Goal: Task Accomplishment & Management: Manage account settings

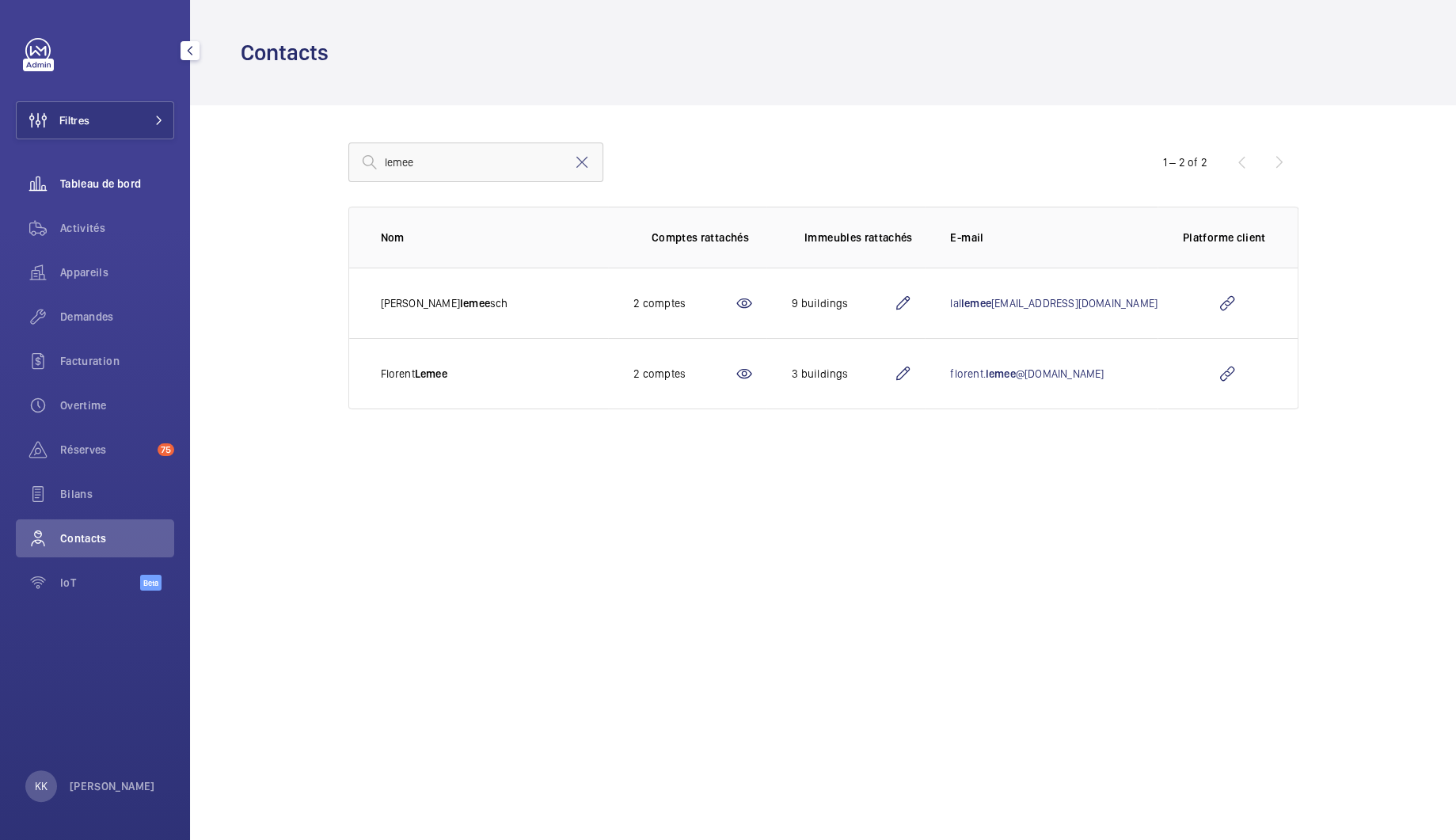
click at [70, 188] on span "Tableau de bord" at bounding box center [116, 183] width 114 height 16
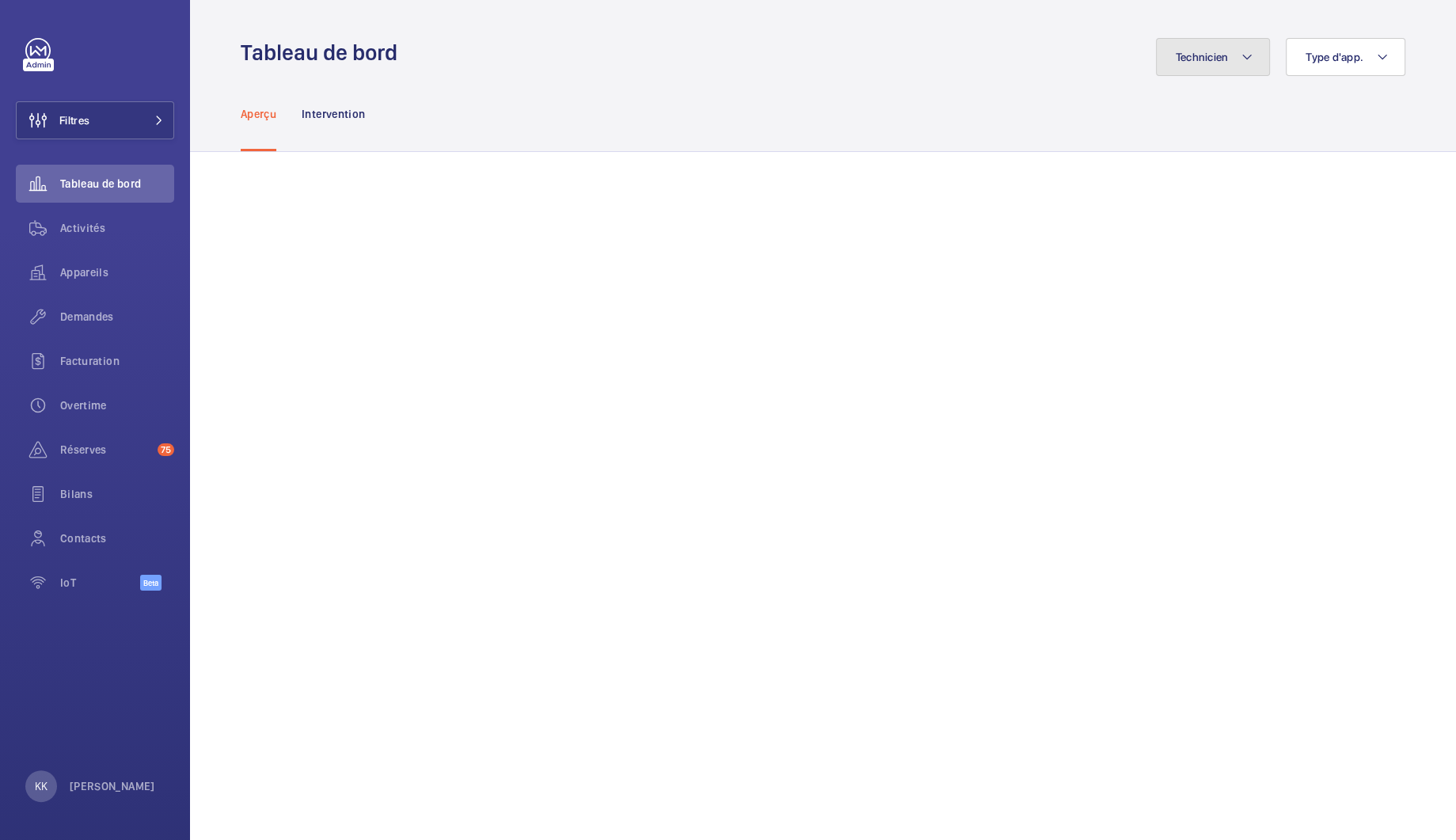
click at [1203, 62] on button "Technicien" at bounding box center [1213, 57] width 115 height 38
type input "willem"
click at [1112, 157] on span "Willème Joassaint" at bounding box center [1121, 164] width 217 height 16
click at [1009, 156] on input "Willème Joassaint" at bounding box center [993, 164] width 32 height 32
checkbox input "true"
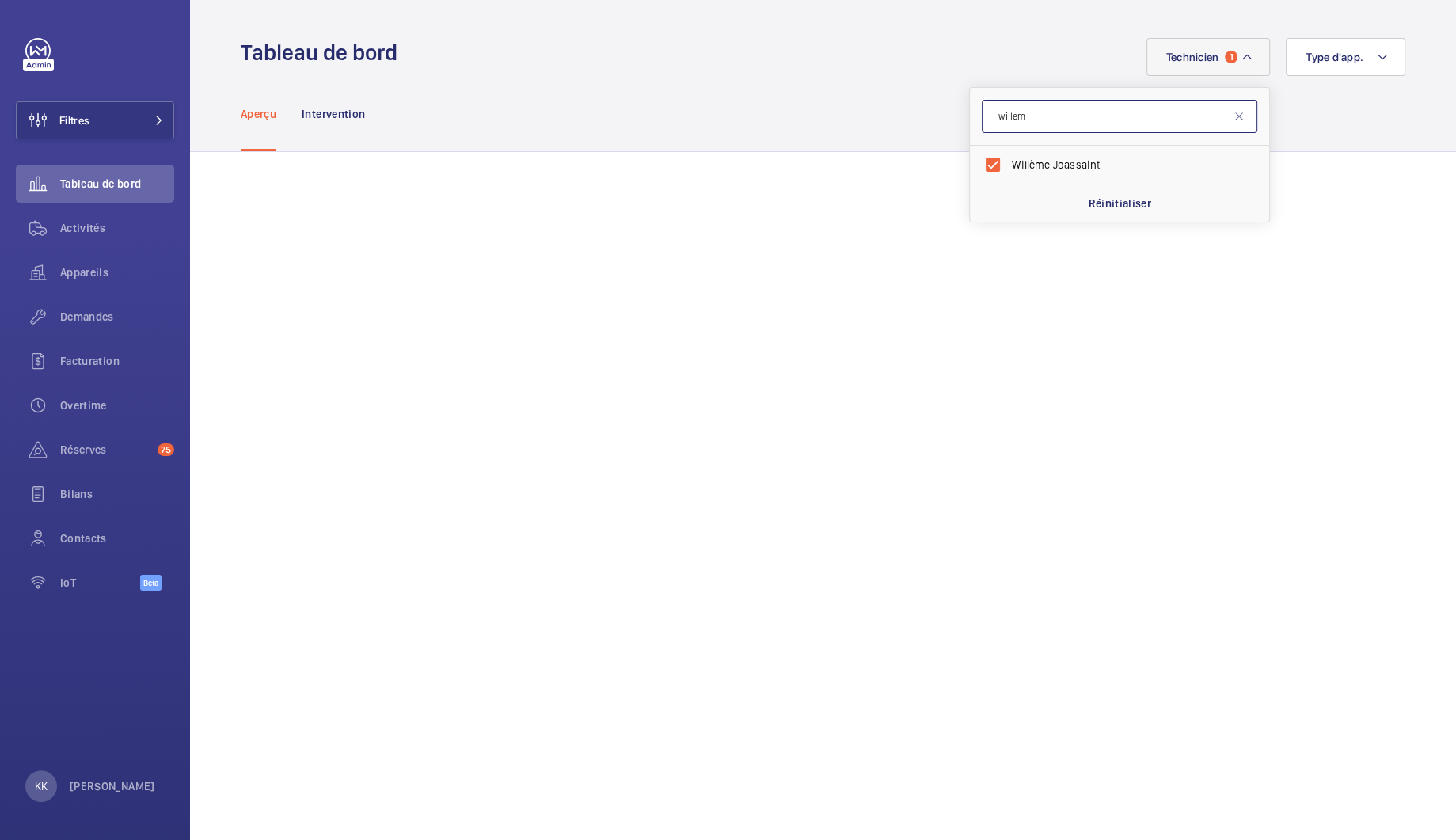
drag, startPoint x: 1022, startPoint y: 114, endPoint x: 907, endPoint y: 97, distance: 116.2
click at [1183, 71] on button "Technicien 1" at bounding box center [1209, 57] width 125 height 38
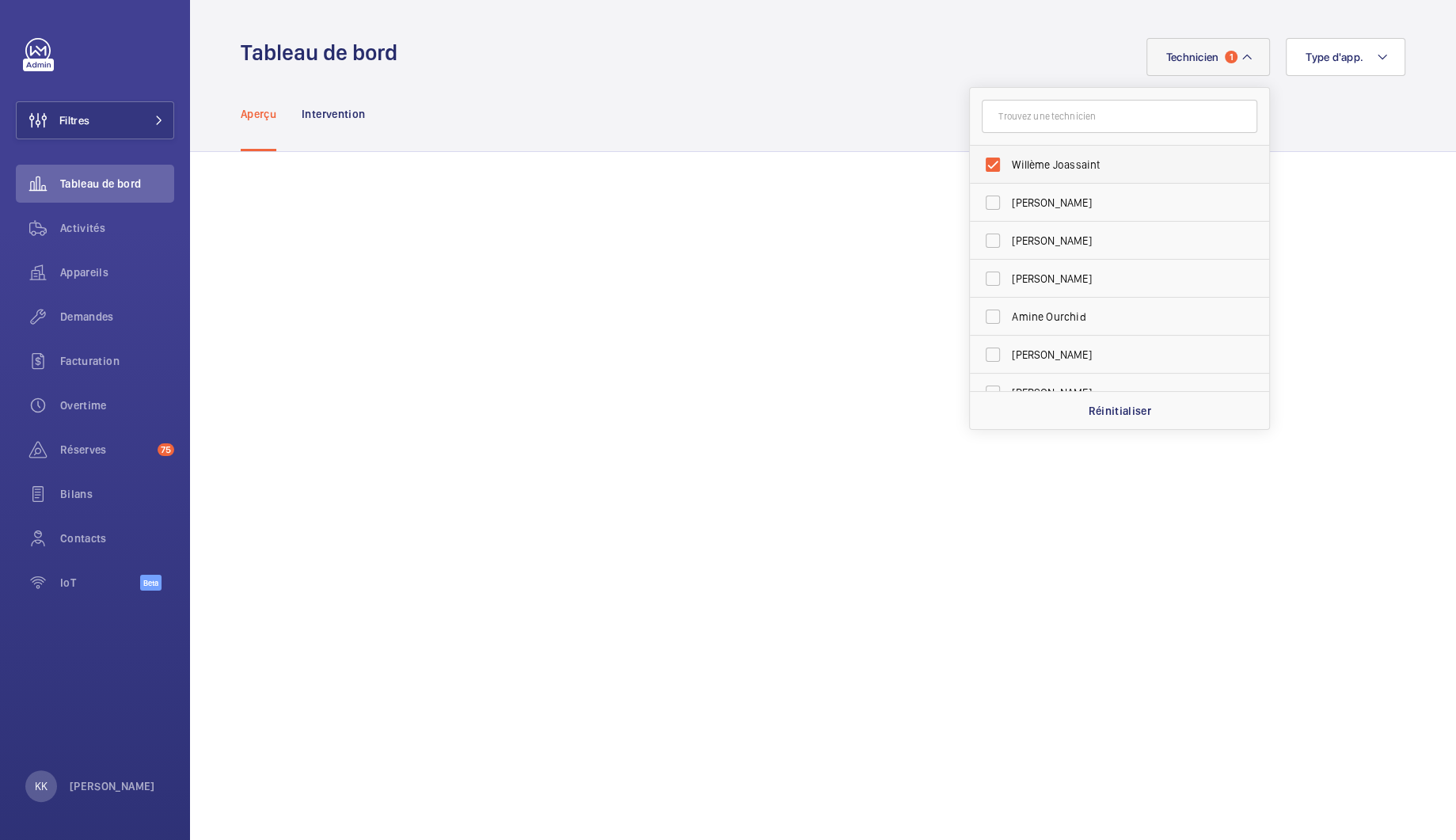
click at [1017, 158] on span "Willème Joassaint" at bounding box center [1121, 164] width 217 height 16
click at [1009, 158] on input "Willème Joassaint" at bounding box center [993, 164] width 32 height 32
checkbox input "false"
click at [1025, 116] on input "text" at bounding box center [1120, 116] width 276 height 34
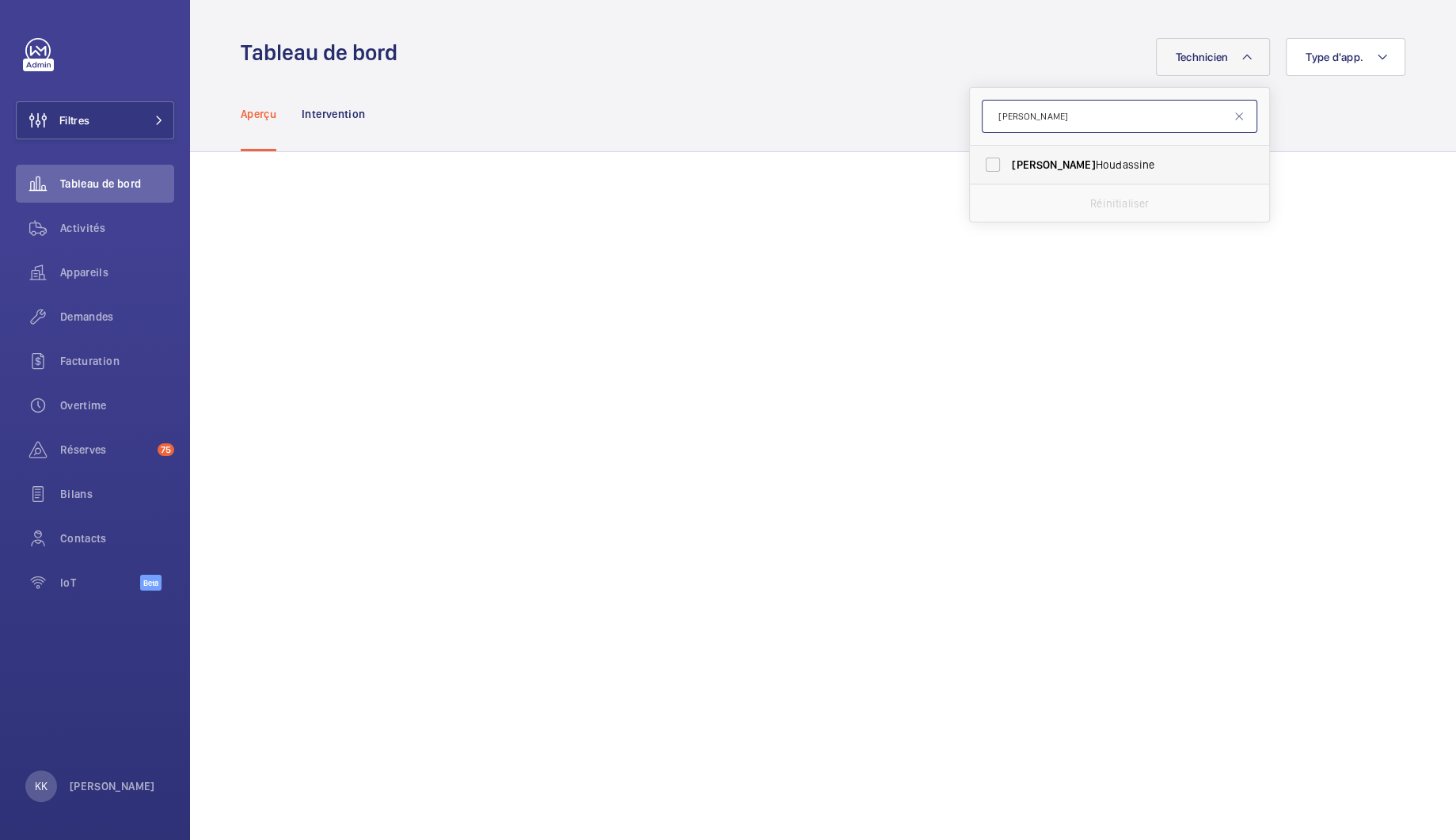
type input "jamal"
click at [1015, 152] on label "Jamal Houdassine" at bounding box center [1107, 165] width 276 height 38
click at [1009, 152] on input "Jamal Houdassine" at bounding box center [993, 164] width 32 height 32
click at [1012, 158] on span "Jamal" at bounding box center [1053, 164] width 83 height 12
click at [1006, 158] on input "Jamal Houdassine" at bounding box center [993, 164] width 32 height 32
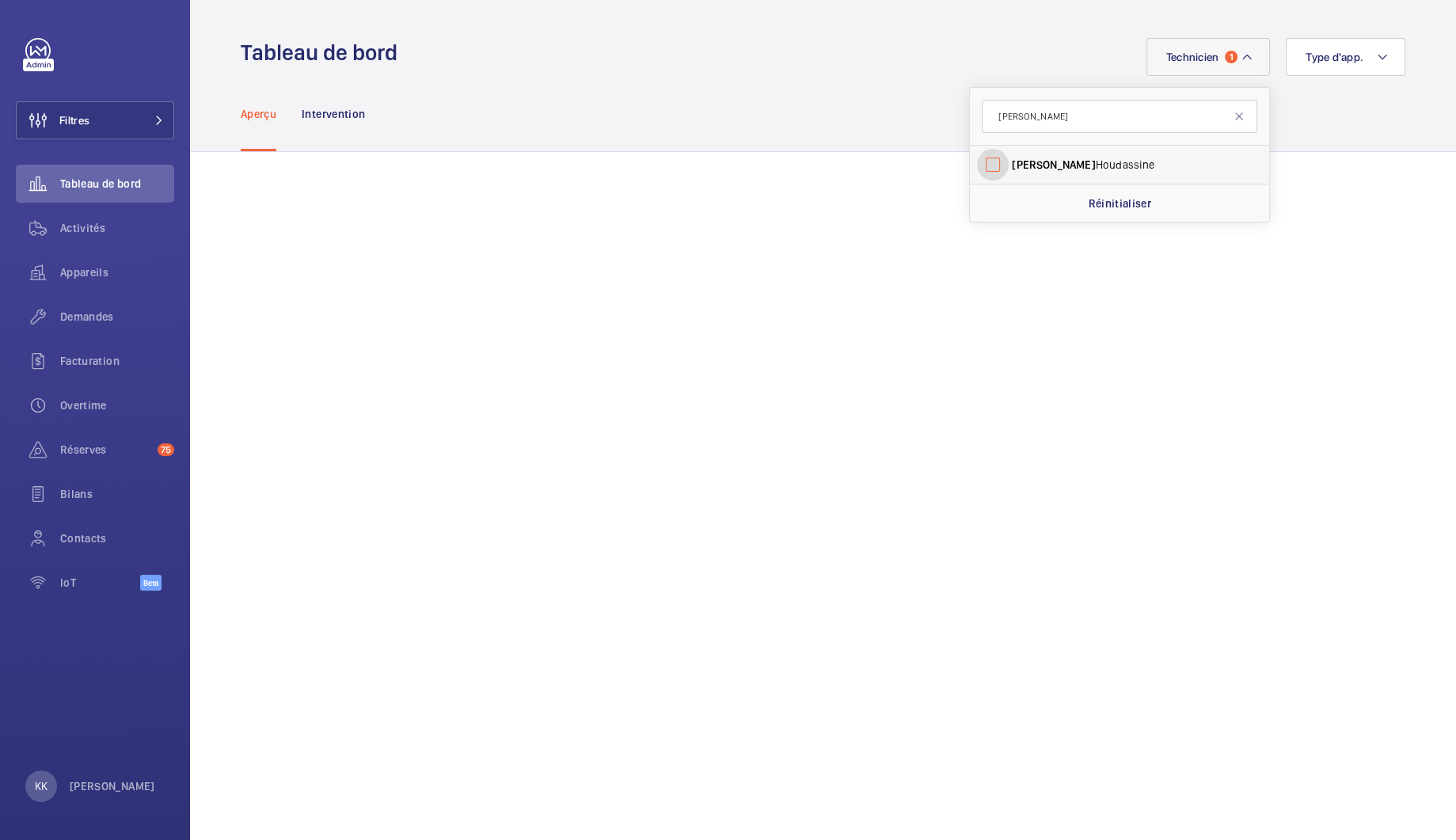
checkbox input "false"
drag, startPoint x: 1017, startPoint y: 122, endPoint x: 961, endPoint y: 116, distance: 56.3
click at [970, 116] on form "jamal" at bounding box center [1119, 116] width 299 height 57
type input "ismail"
click at [1012, 160] on span "Ismail" at bounding box center [1053, 164] width 83 height 12
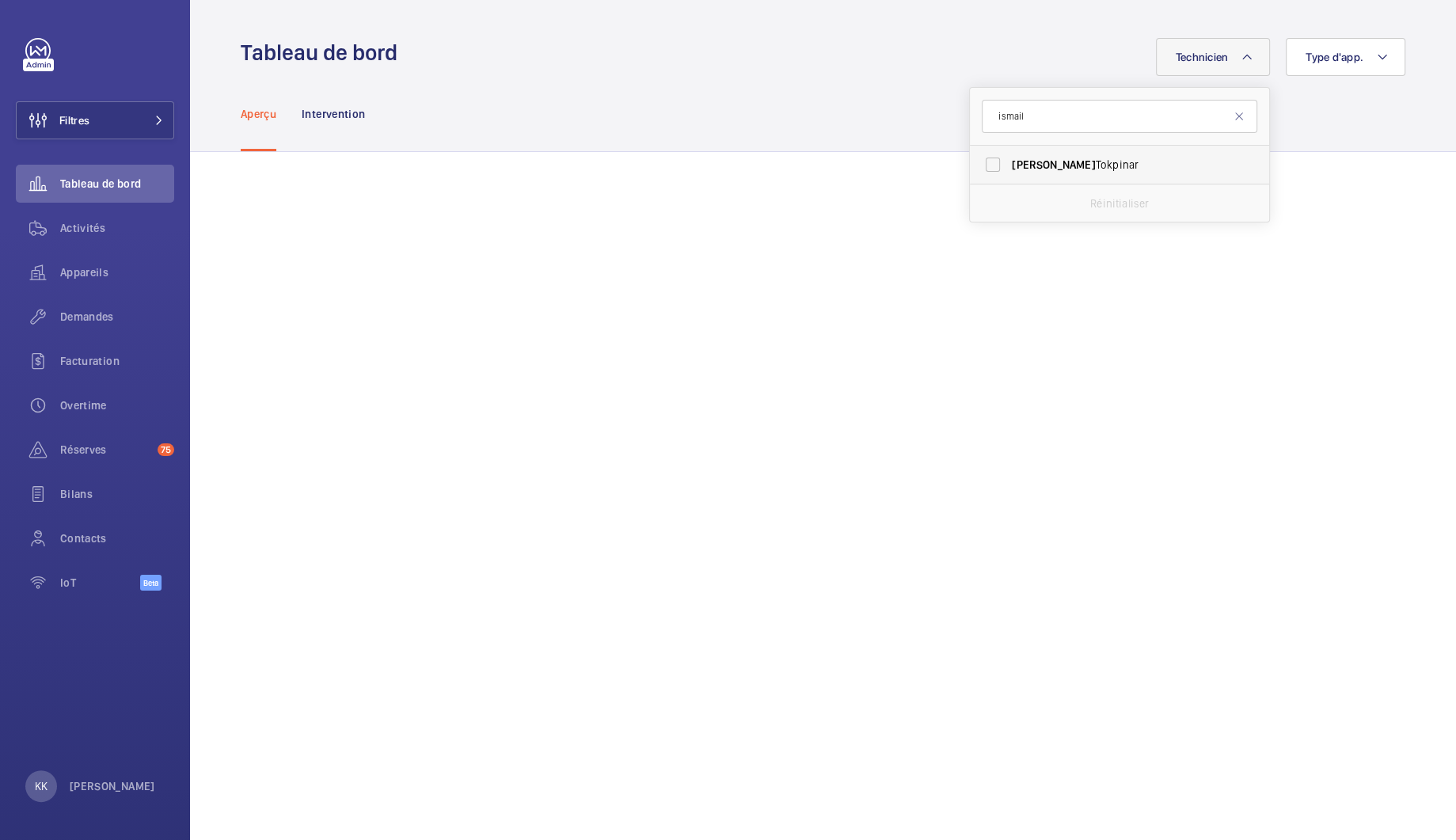
click at [997, 160] on input "Ismail Tokpinar" at bounding box center [993, 164] width 32 height 32
checkbox input "true"
drag, startPoint x: 1023, startPoint y: 114, endPoint x: 944, endPoint y: 115, distance: 79.0
click at [1222, 45] on button "Technicien 1" at bounding box center [1209, 57] width 125 height 38
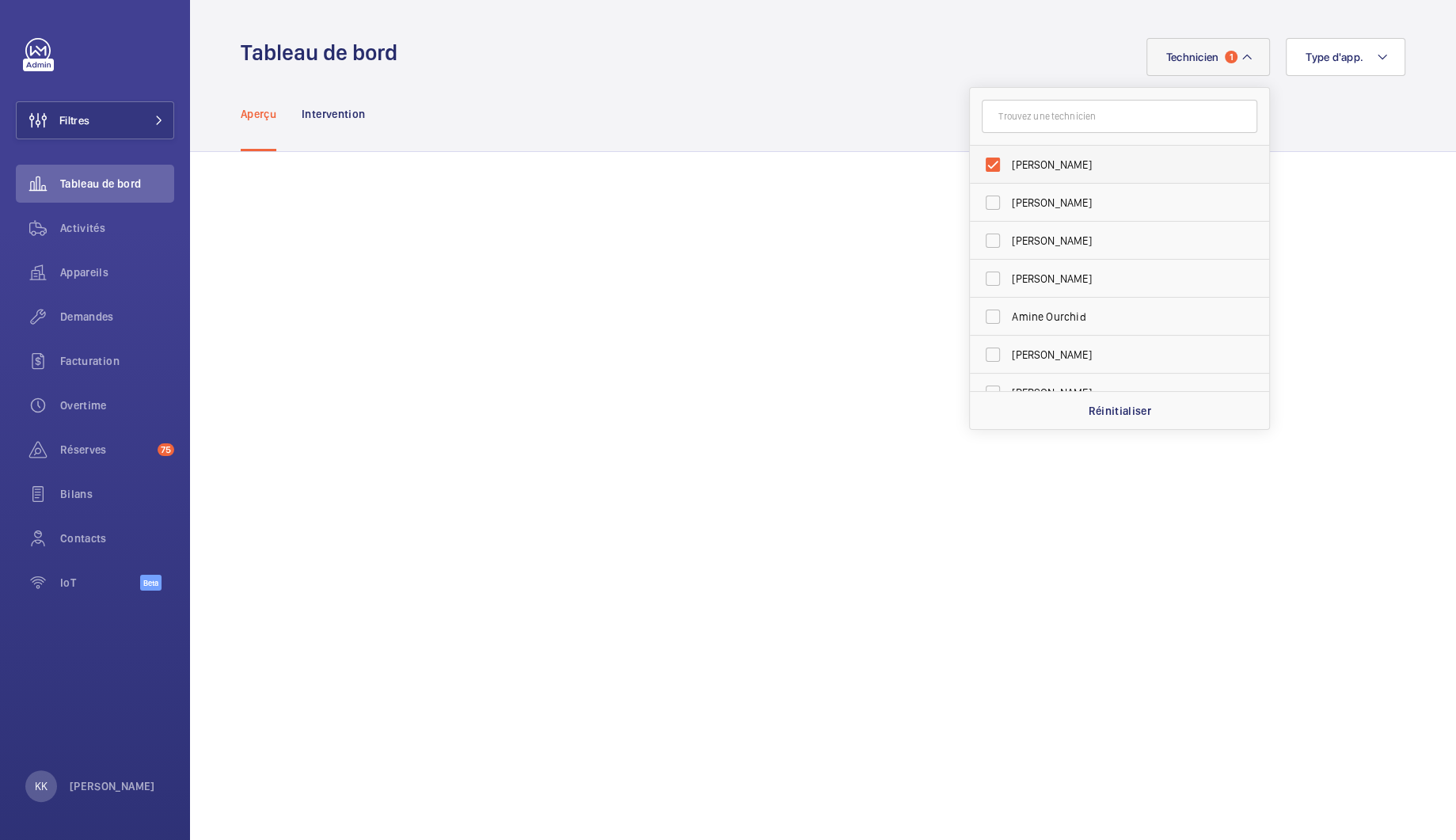
click at [1026, 162] on span "[PERSON_NAME]" at bounding box center [1121, 164] width 217 height 16
click at [1009, 162] on input "[PERSON_NAME]" at bounding box center [993, 164] width 32 height 32
checkbox input "false"
click at [1022, 114] on input "text" at bounding box center [1120, 116] width 276 height 34
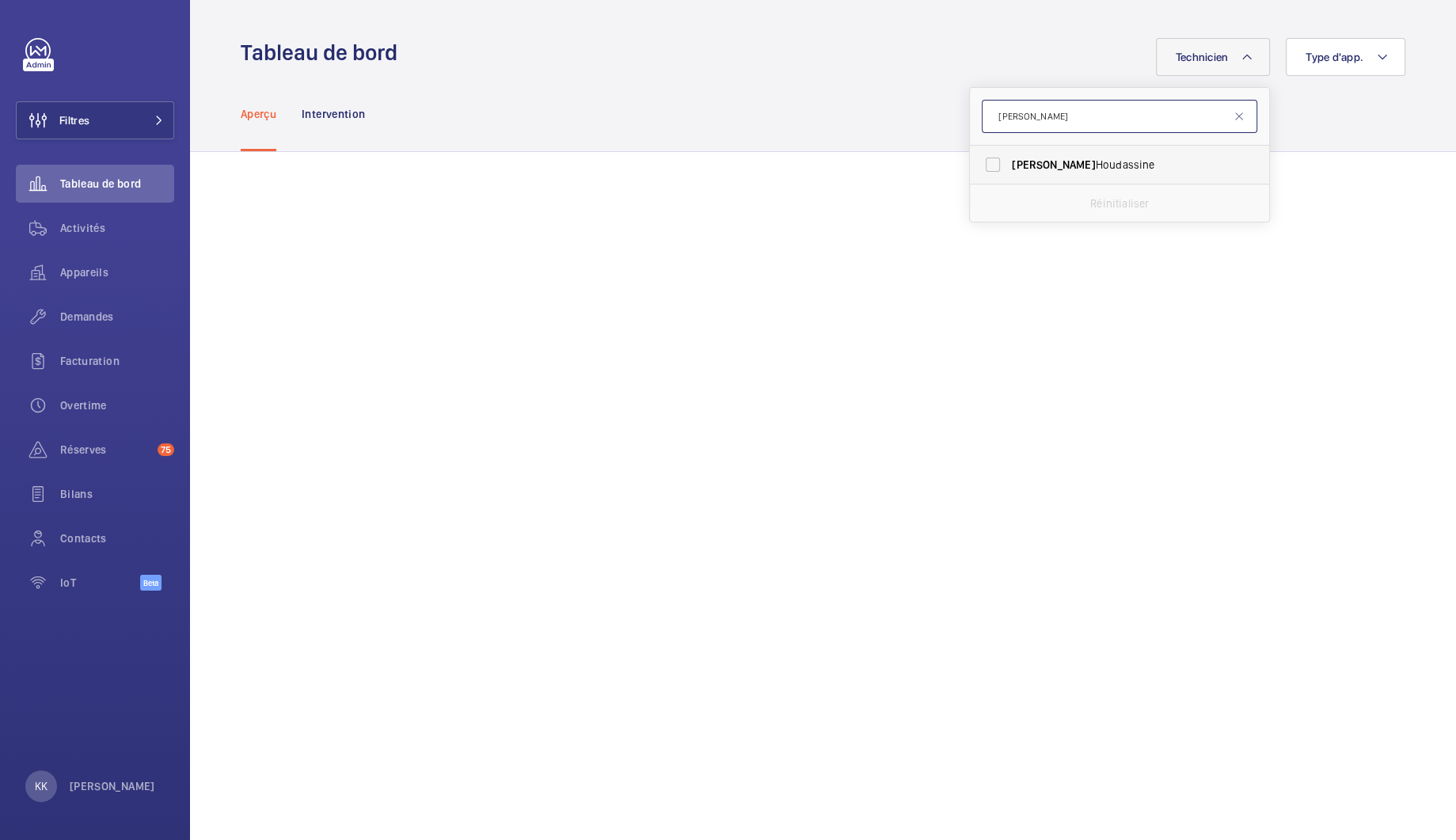
type input "jamal"
click at [1048, 172] on label "Jamal Houdassine" at bounding box center [1107, 165] width 276 height 38
click at [1009, 172] on input "Jamal Houdassine" at bounding box center [993, 164] width 32 height 32
checkbox input "true"
click at [1276, 90] on div "Aperçu Intervention" at bounding box center [823, 114] width 1165 height 75
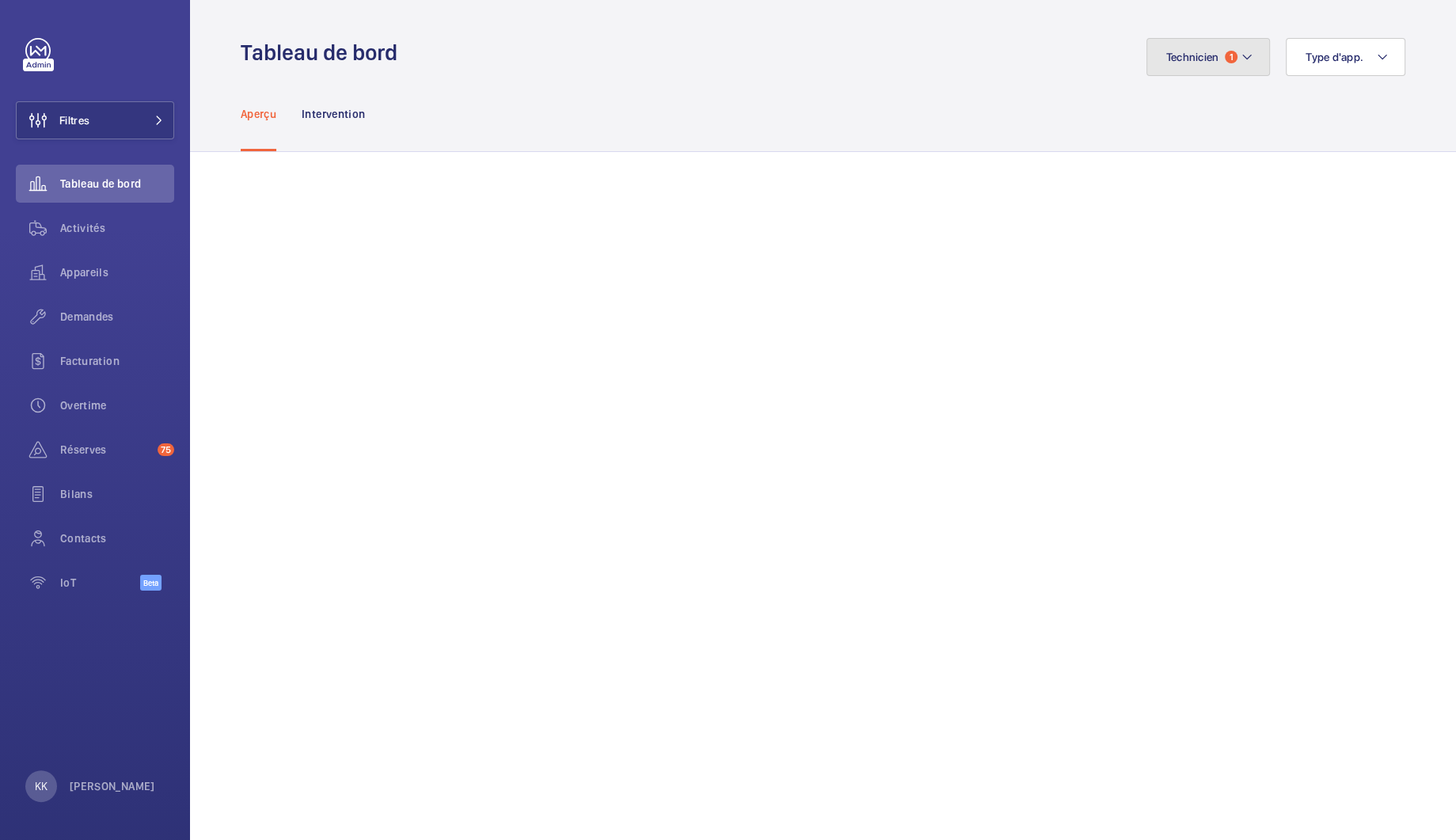
click at [1172, 59] on span "Technicien" at bounding box center [1193, 57] width 53 height 12
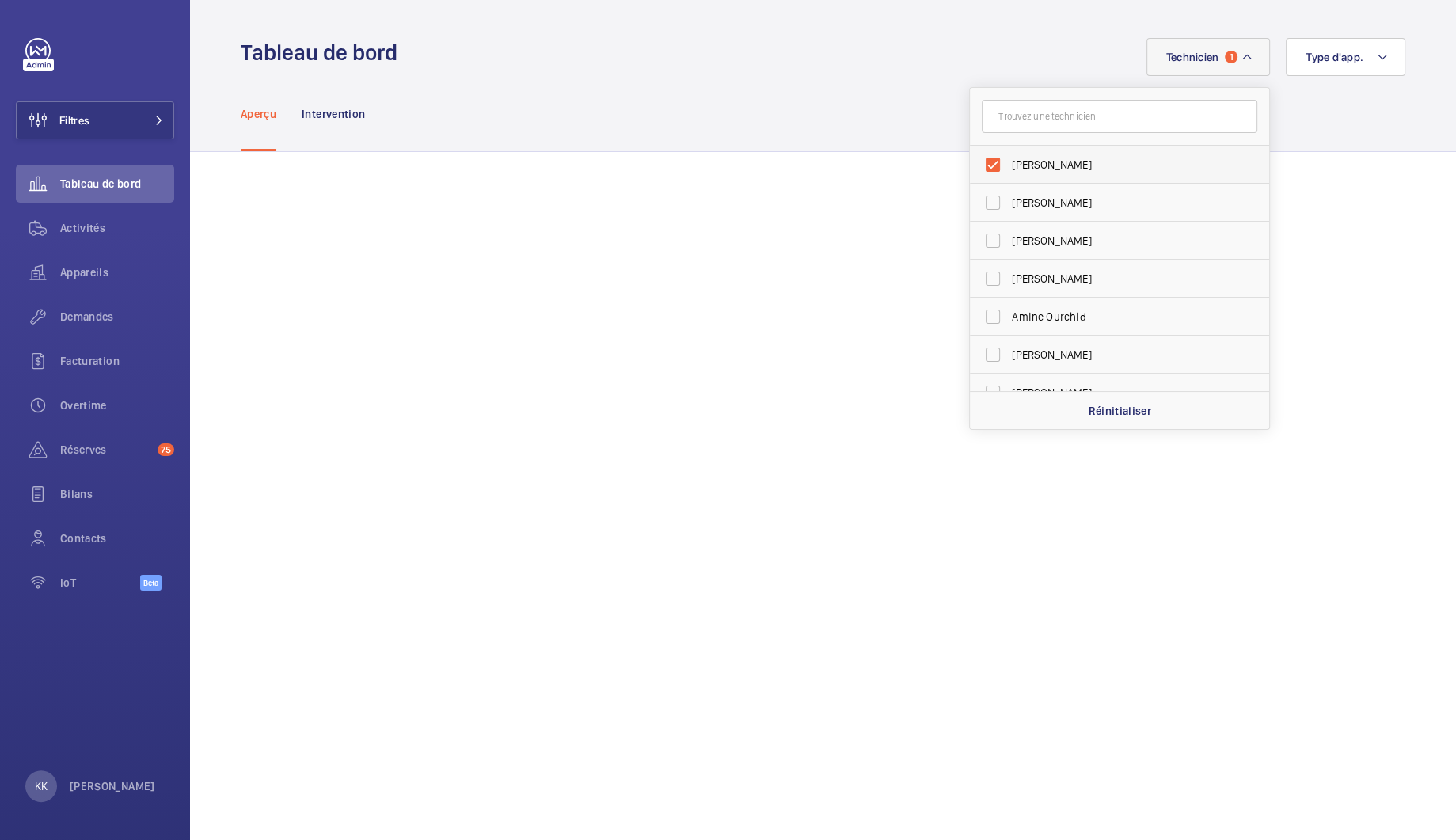
click at [1043, 167] on span "Jamal Houdassine" at bounding box center [1121, 164] width 217 height 16
click at [1009, 167] on input "Jamal Houdassine" at bounding box center [993, 164] width 32 height 32
checkbox input "false"
click at [1043, 100] on input "text" at bounding box center [1120, 112] width 276 height 34
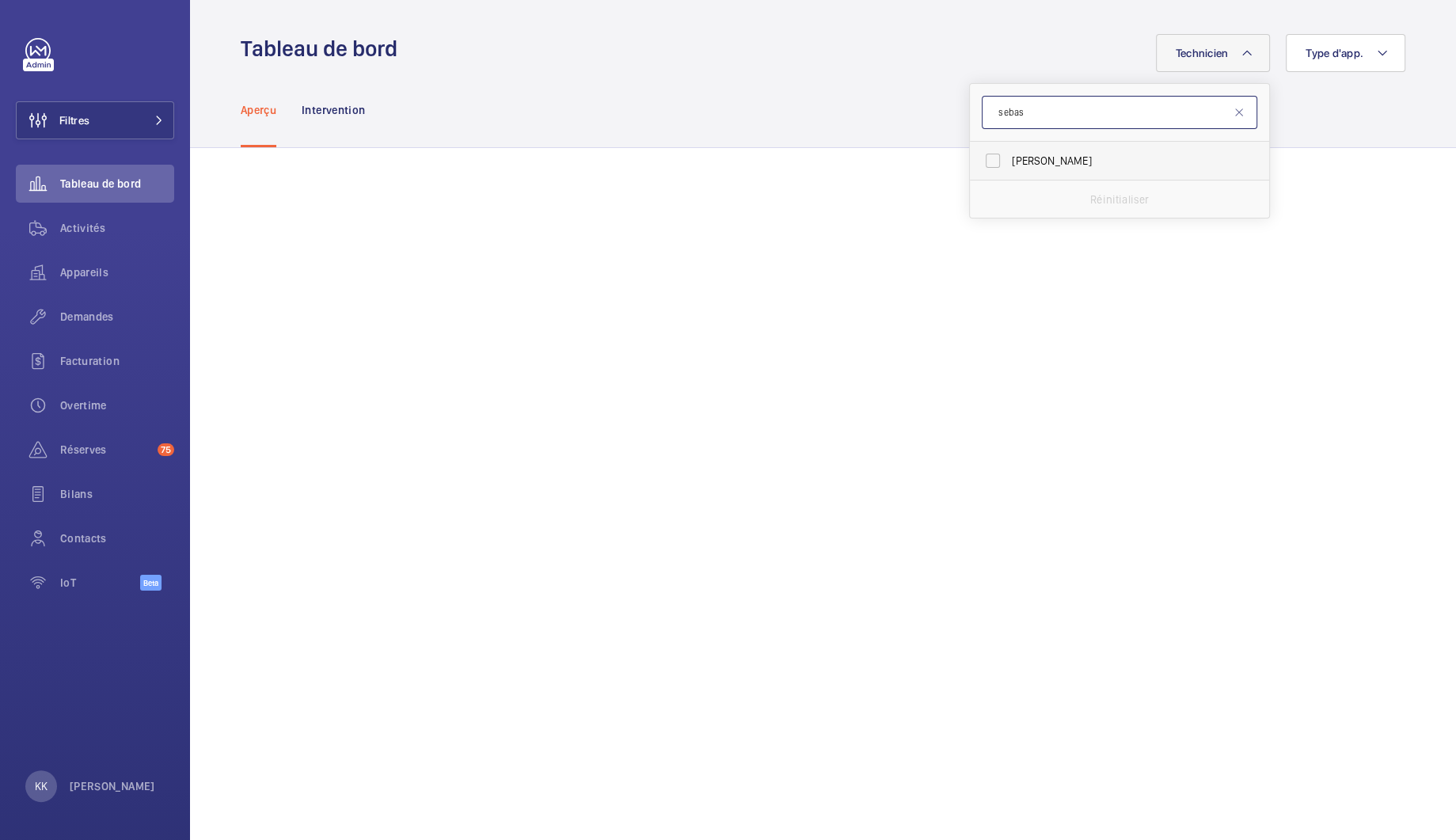
type input "sebas"
click at [1038, 160] on span "Sébastien Frileux" at bounding box center [1121, 160] width 217 height 16
click at [1009, 160] on input "Sébastien Frileux" at bounding box center [993, 161] width 32 height 32
checkbox input "true"
click at [1304, 103] on div "Aperçu Intervention" at bounding box center [823, 110] width 1165 height 75
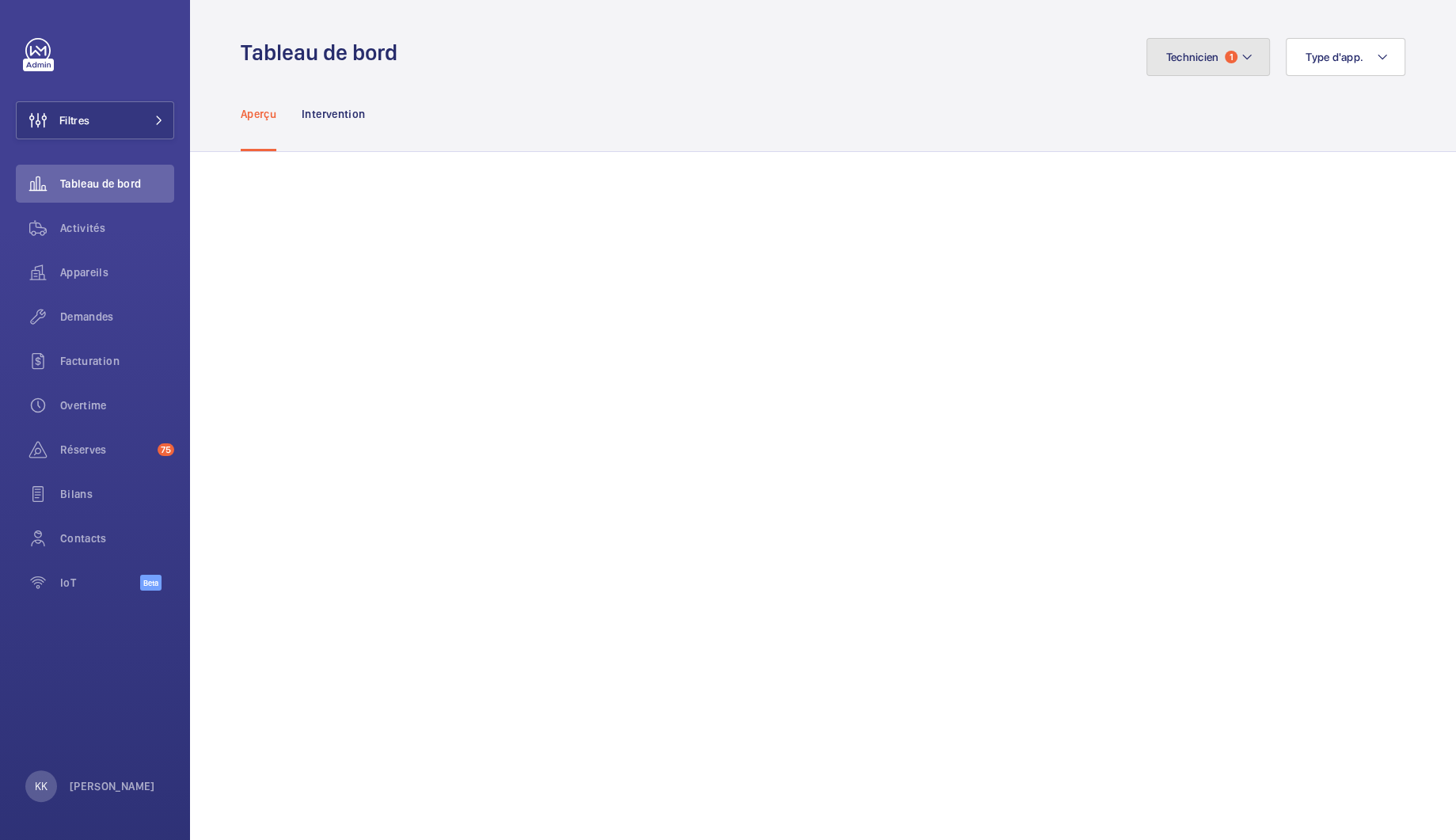
click at [1182, 49] on button "Technicien 1" at bounding box center [1209, 57] width 125 height 38
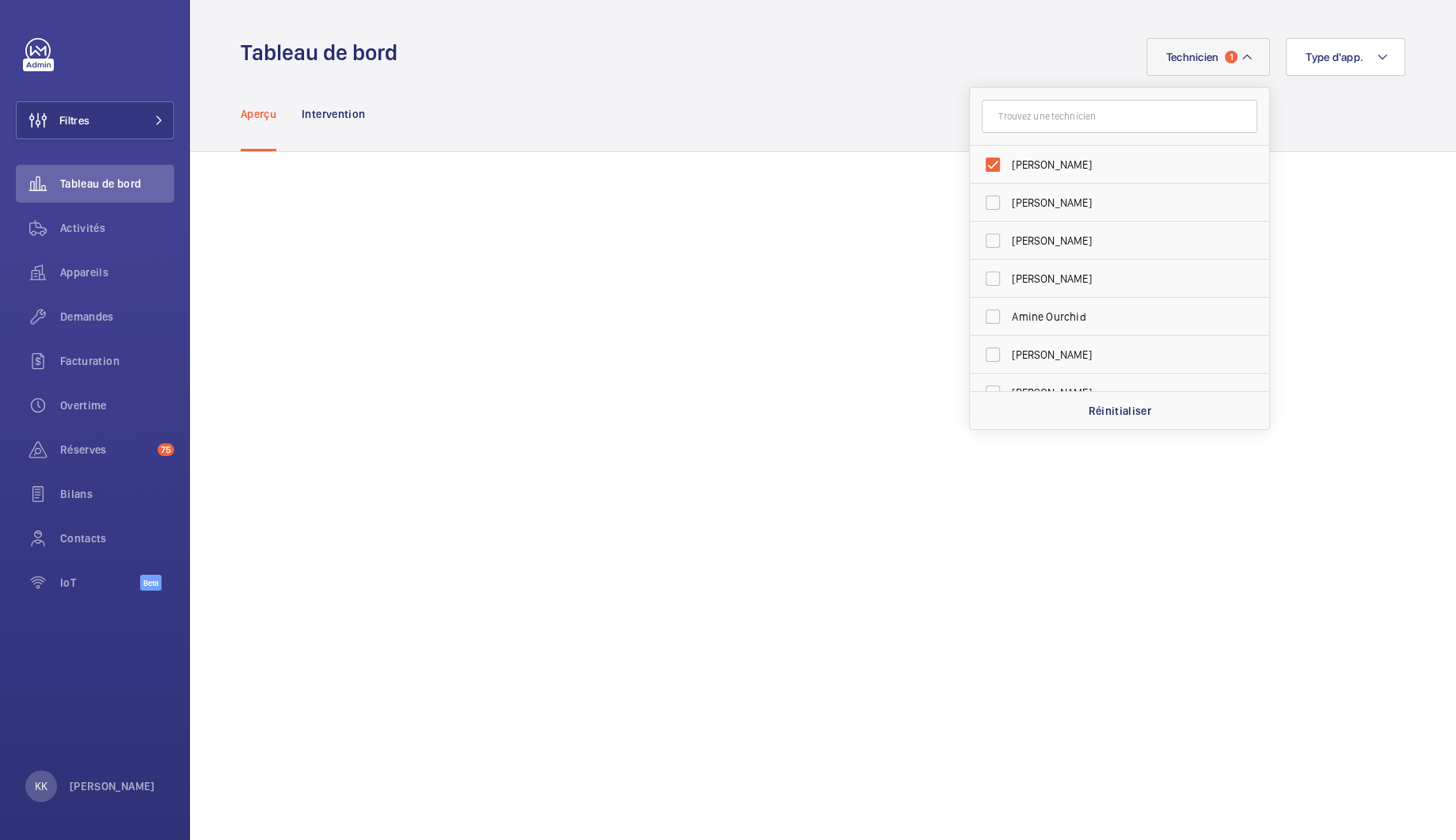
click at [762, 146] on div "Aperçu Intervention" at bounding box center [823, 114] width 1165 height 75
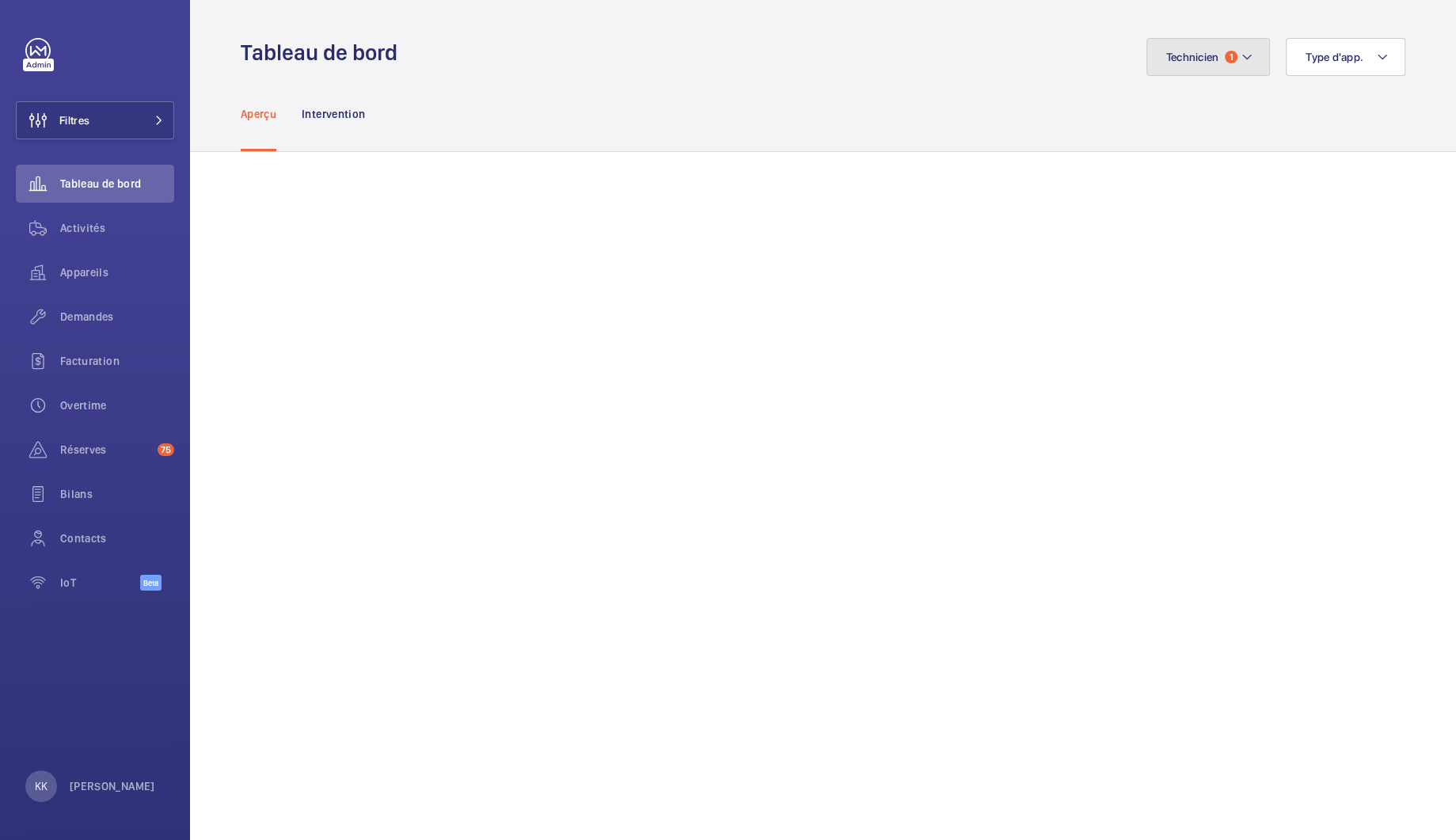
click at [1179, 51] on span "Technicien" at bounding box center [1193, 57] width 53 height 12
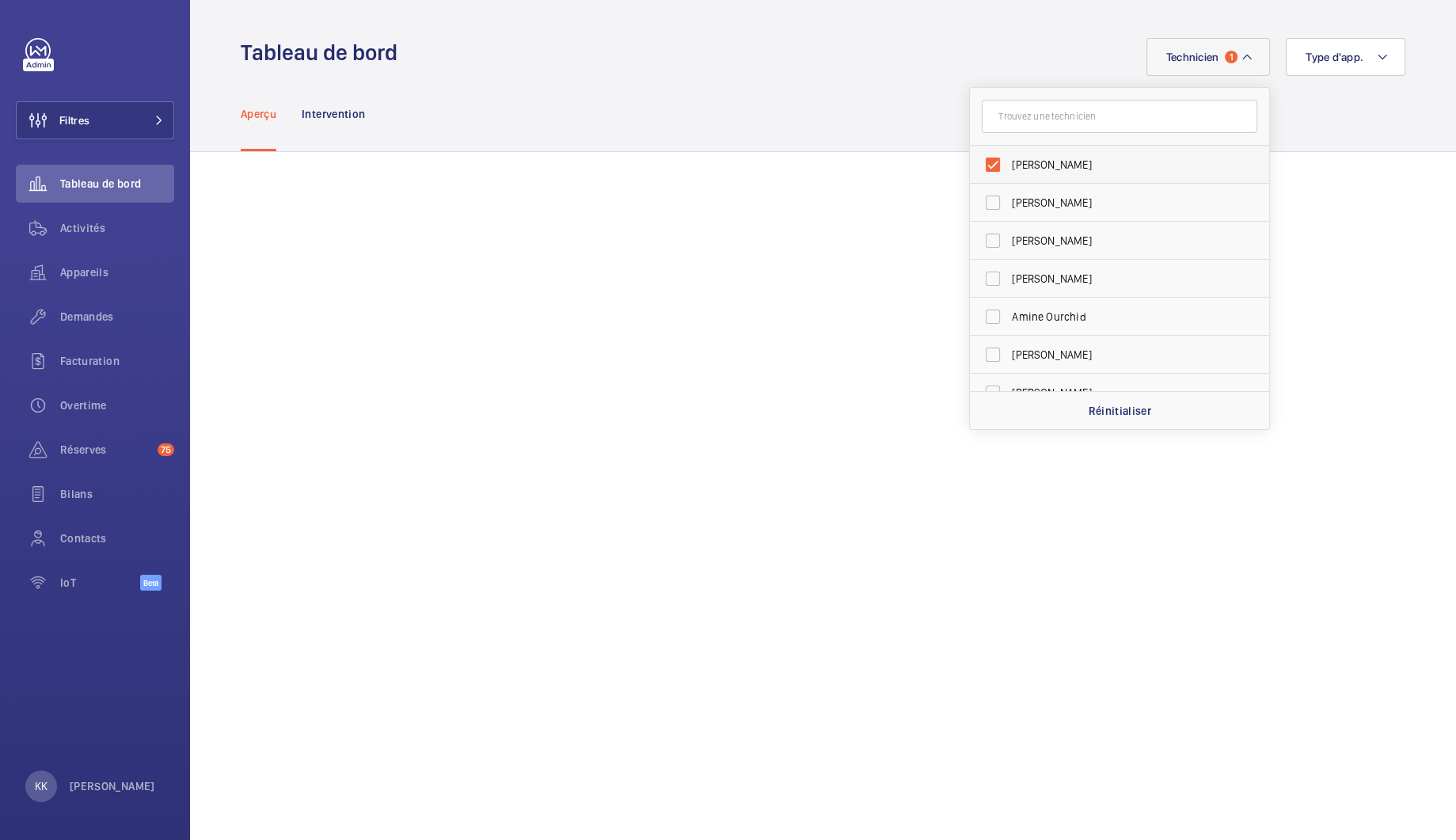
click at [1012, 162] on span "Sébastien Frileux" at bounding box center [1121, 164] width 217 height 16
click at [1002, 162] on input "Sébastien Frileux" at bounding box center [993, 164] width 32 height 32
checkbox input "false"
click at [903, 126] on div "Aperçu Intervention" at bounding box center [823, 114] width 1165 height 75
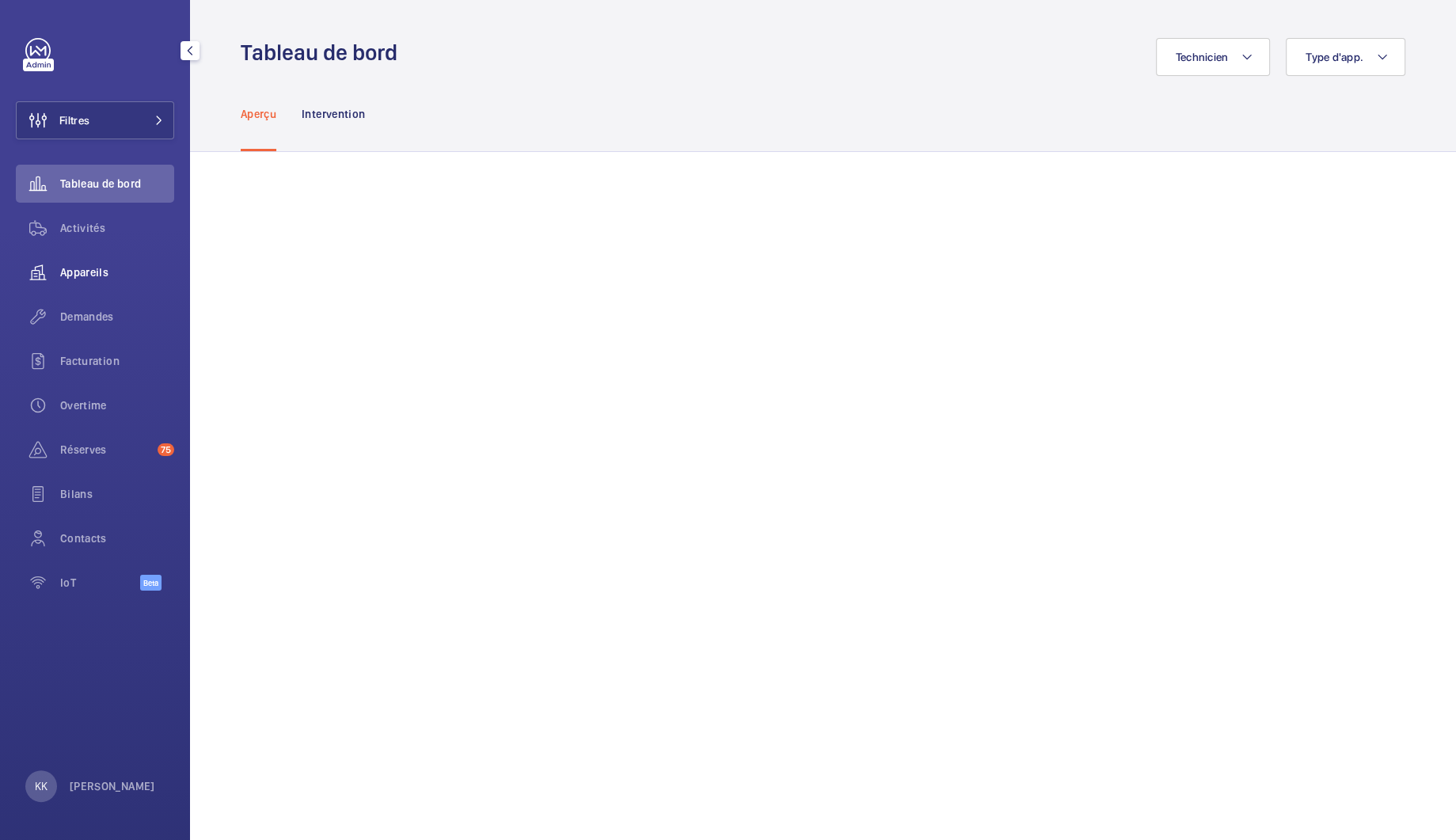
click at [102, 272] on span "Appareils" at bounding box center [116, 272] width 114 height 16
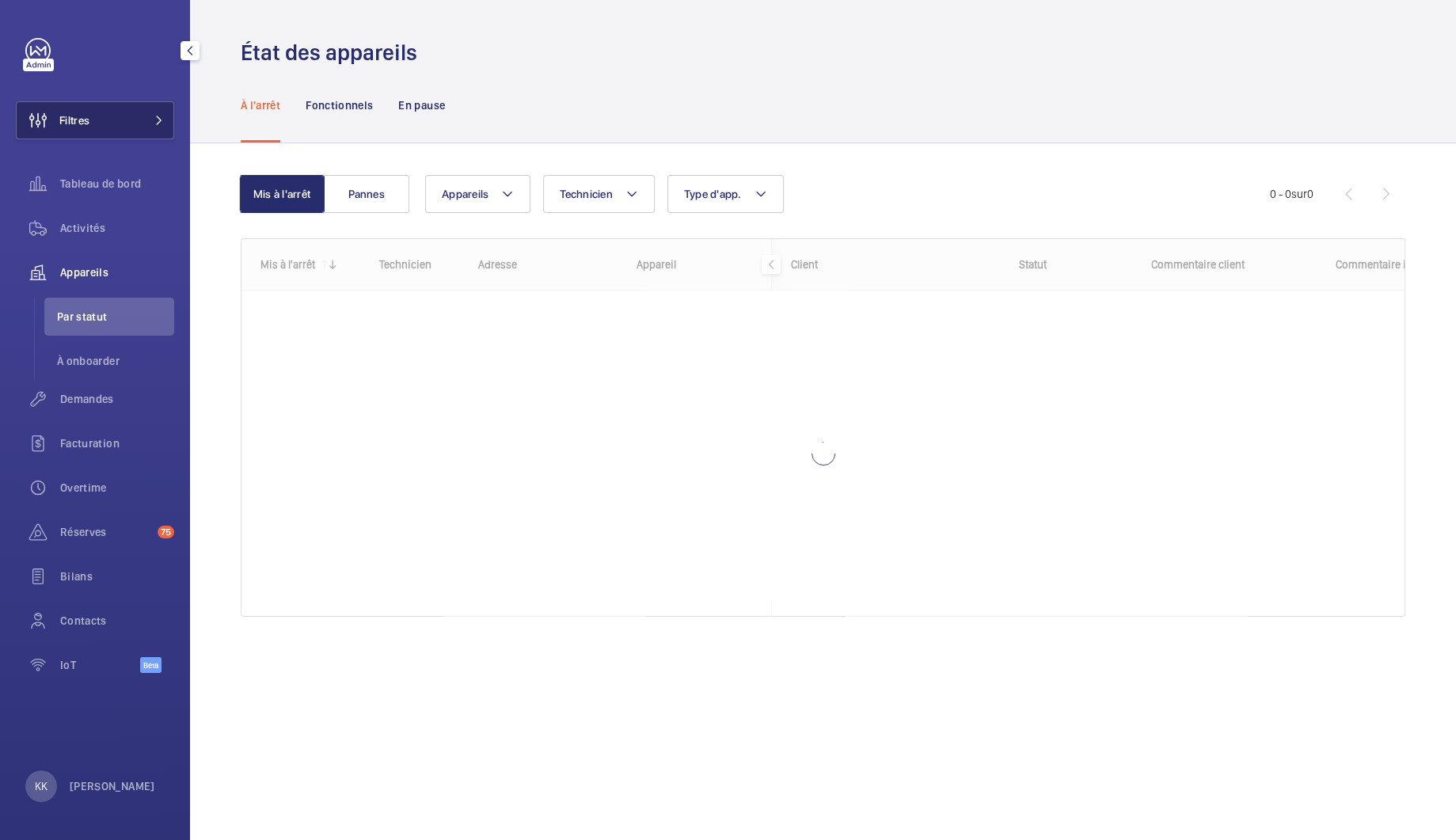
click at [94, 126] on button "Filtres" at bounding box center [94, 121] width 158 height 38
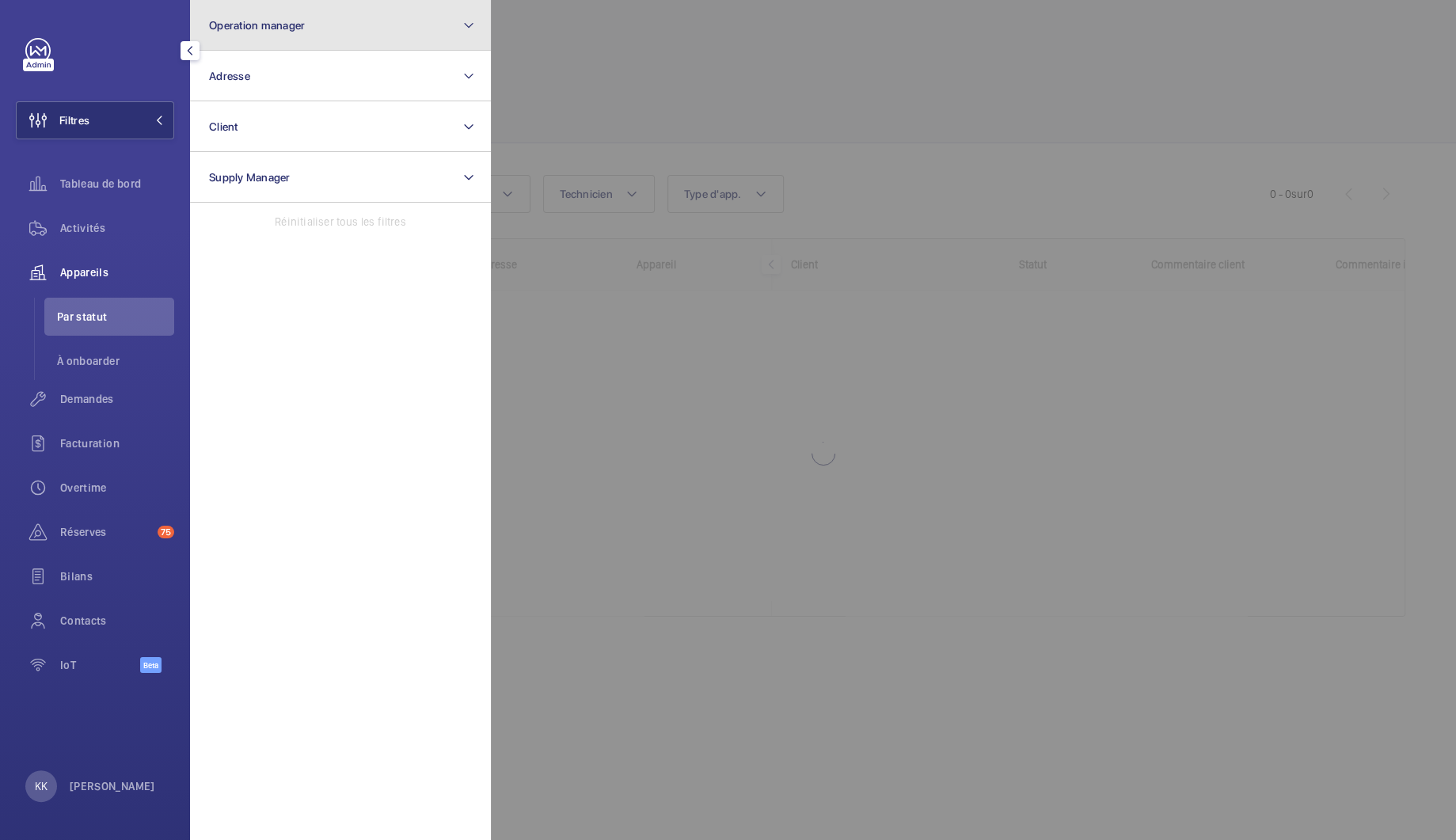
click at [294, 47] on button "Operation manager" at bounding box center [340, 25] width 301 height 51
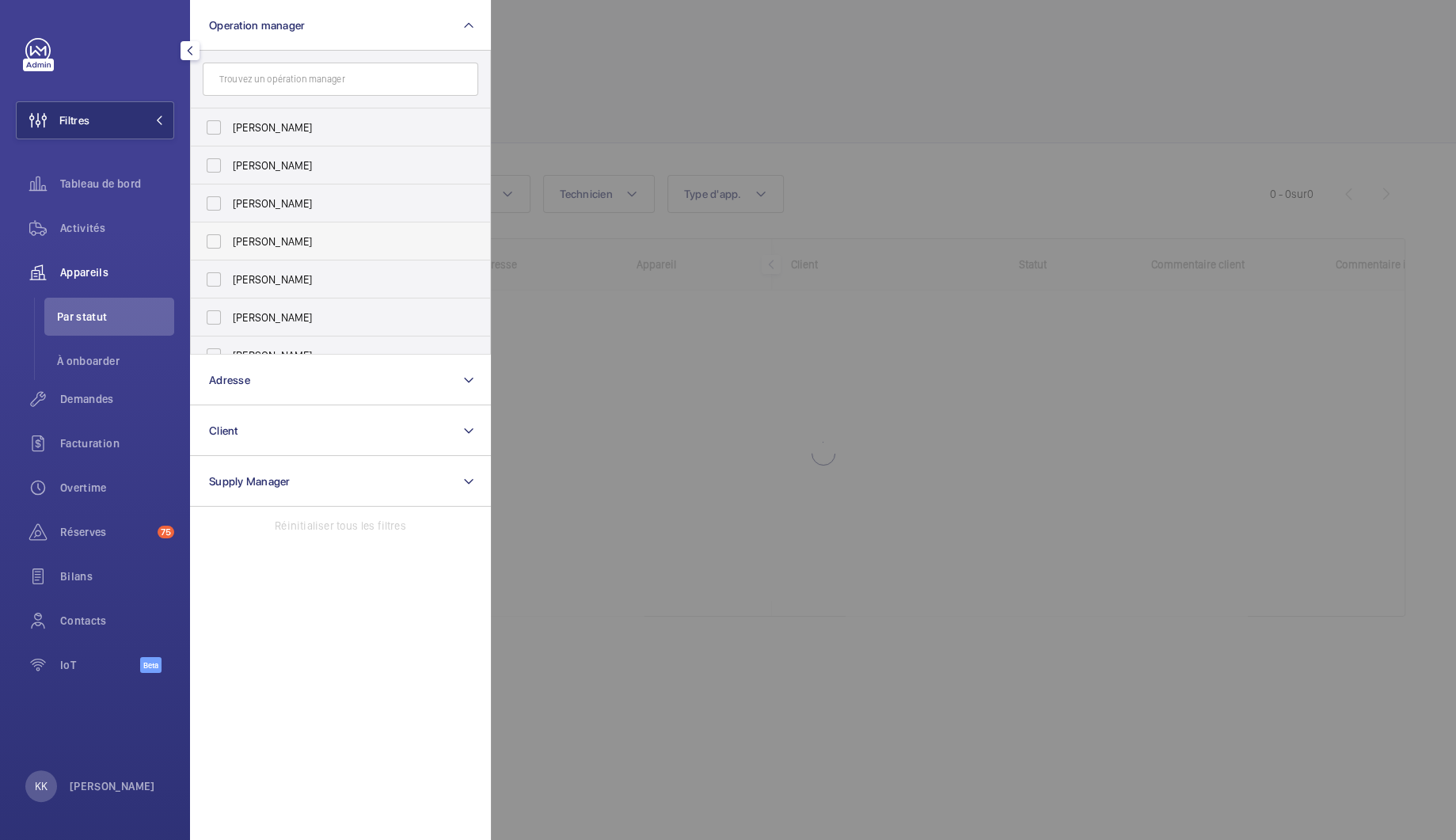
click at [261, 236] on span "[PERSON_NAME]" at bounding box center [341, 241] width 217 height 16
click at [230, 236] on input "[PERSON_NAME]" at bounding box center [213, 241] width 32 height 32
checkbox input "true"
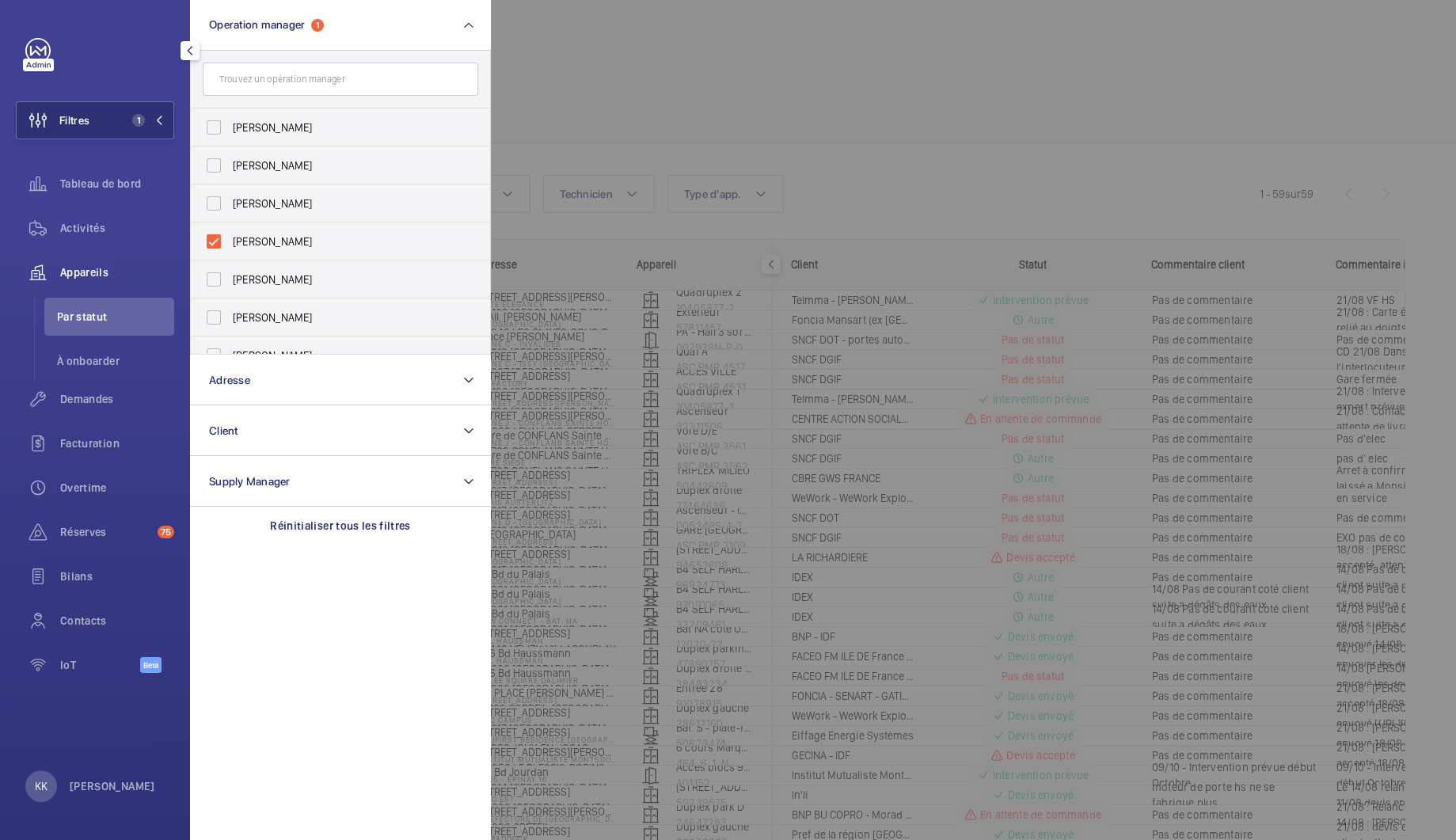
click at [582, 140] on div at bounding box center [1218, 420] width 1456 height 840
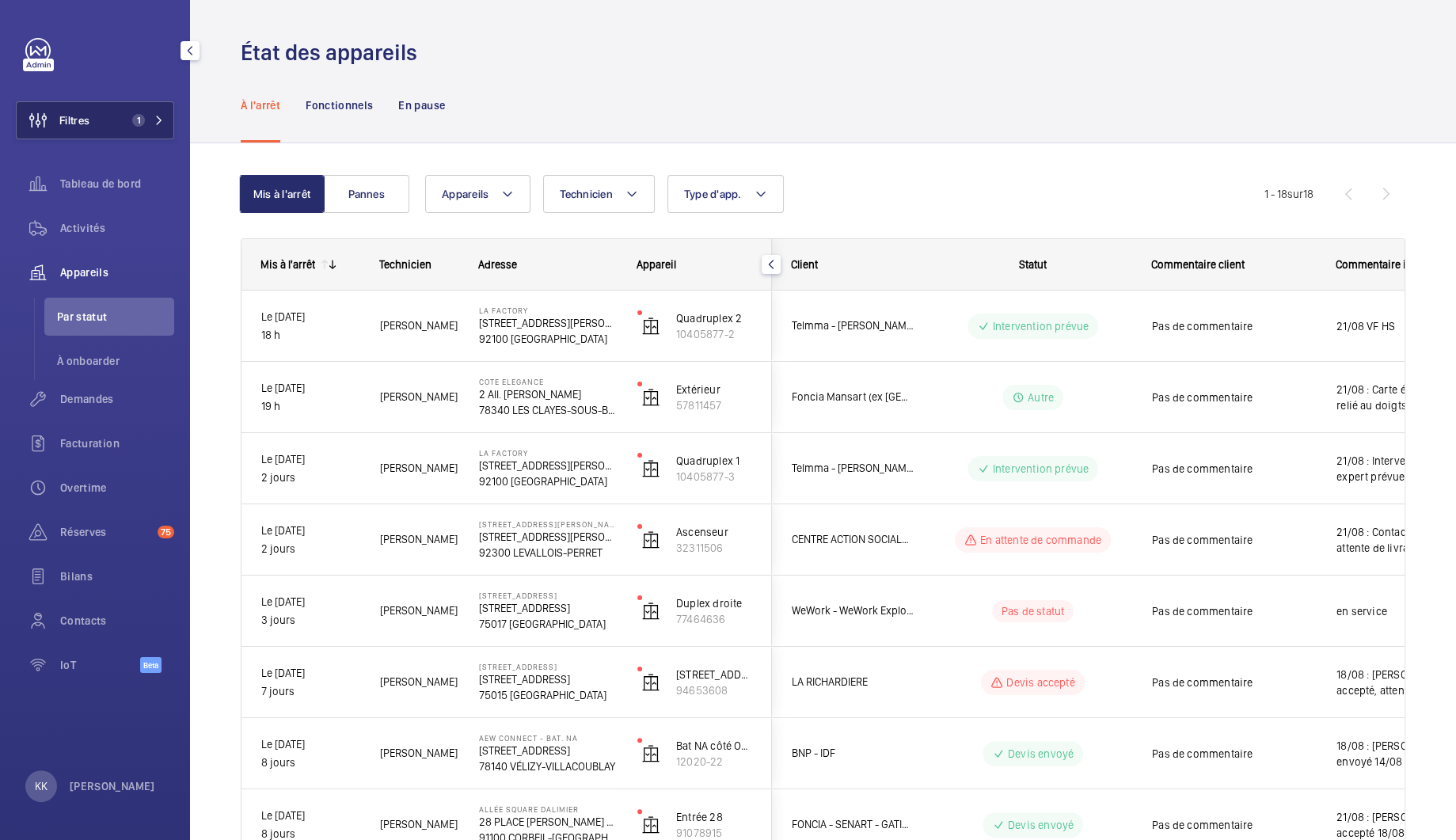
click at [106, 131] on button "Filtres 1" at bounding box center [94, 121] width 158 height 38
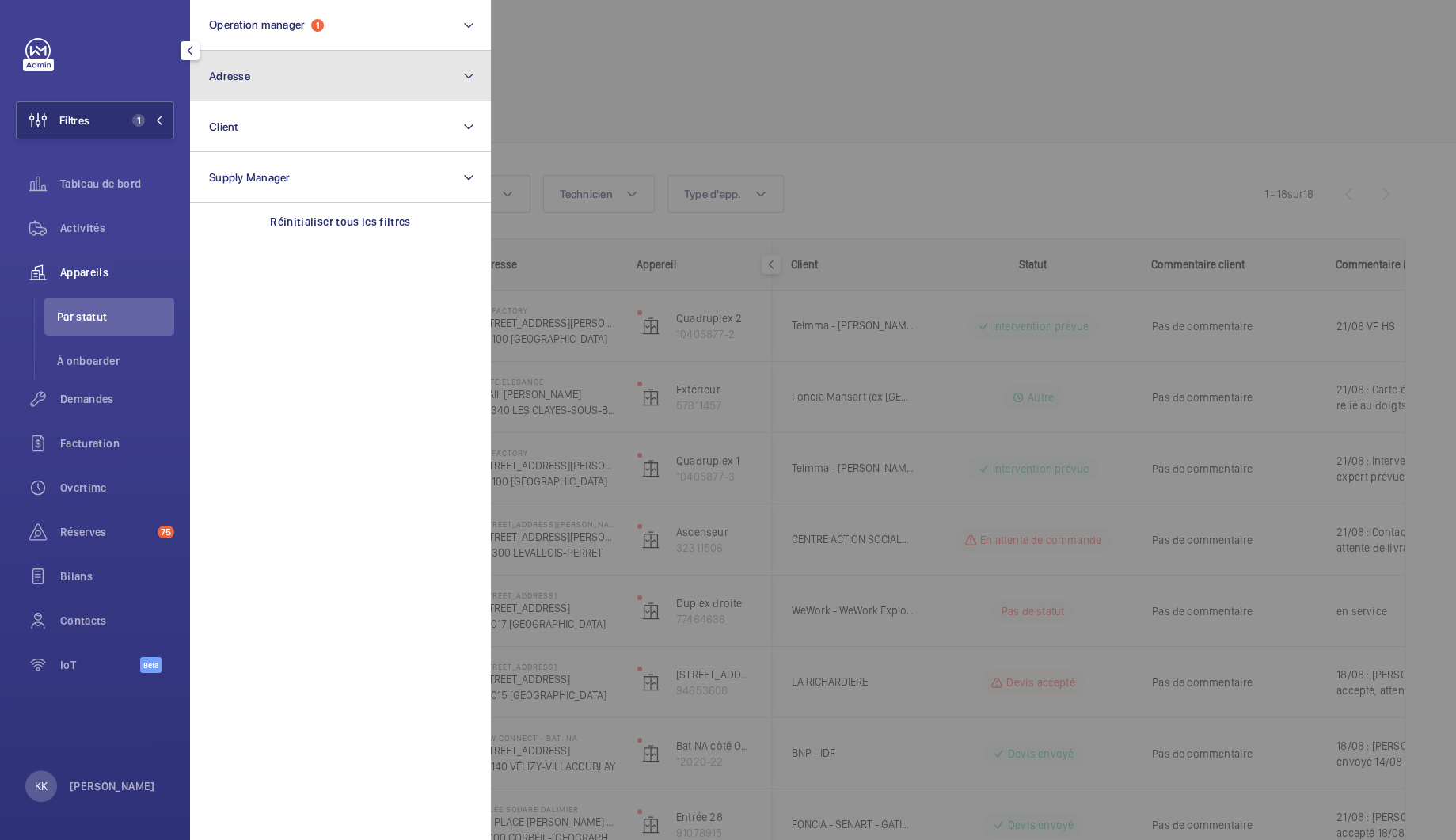
click at [259, 58] on button "Adresse" at bounding box center [340, 76] width 301 height 51
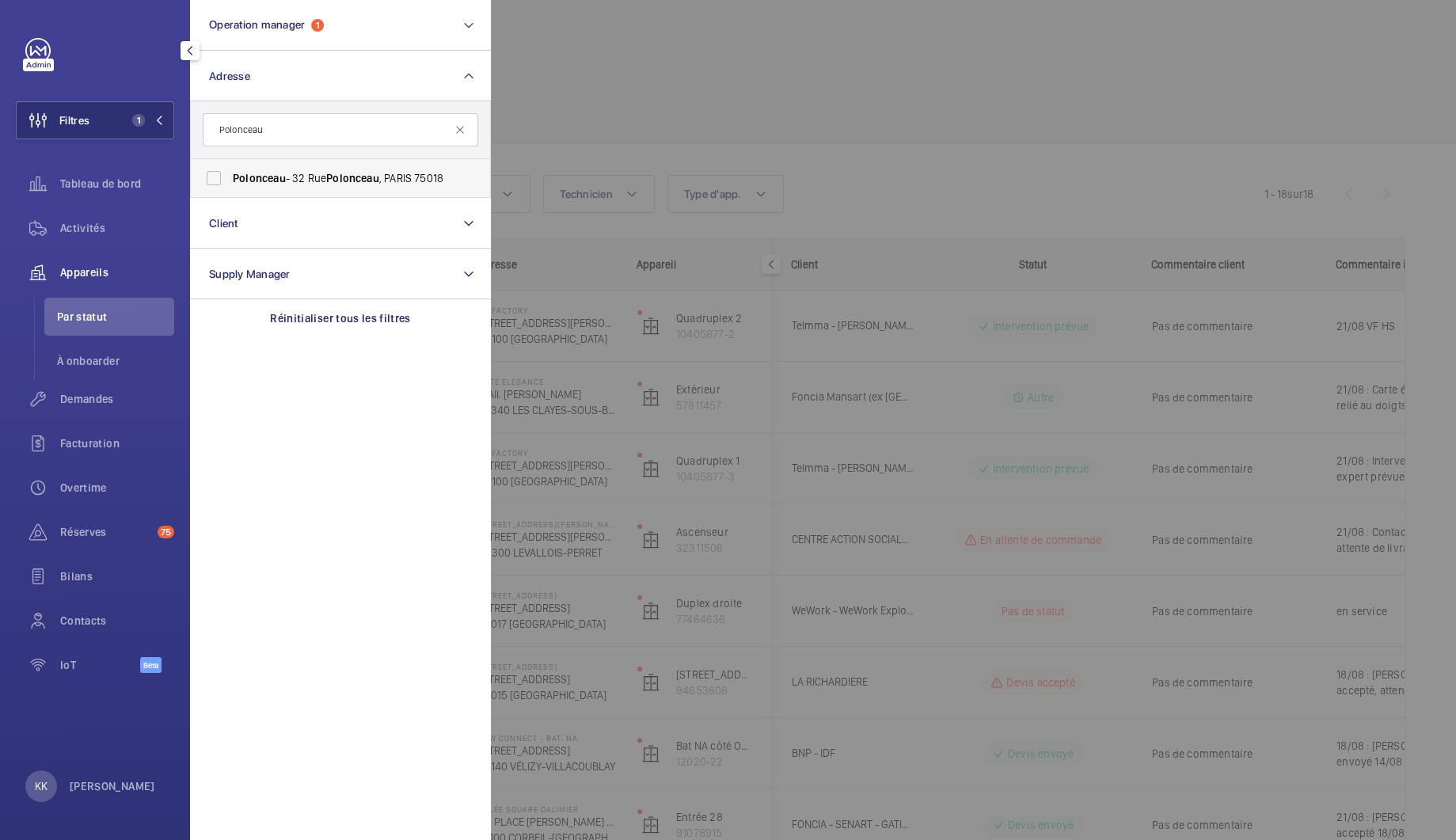
type input "Polonceau"
click at [243, 166] on label "Polonceau - 32 Rue Polonceau , PARIS 75018" at bounding box center [329, 178] width 276 height 38
click at [230, 166] on input "Polonceau - 32 Rue Polonceau , PARIS 75018" at bounding box center [213, 178] width 32 height 32
checkbox input "true"
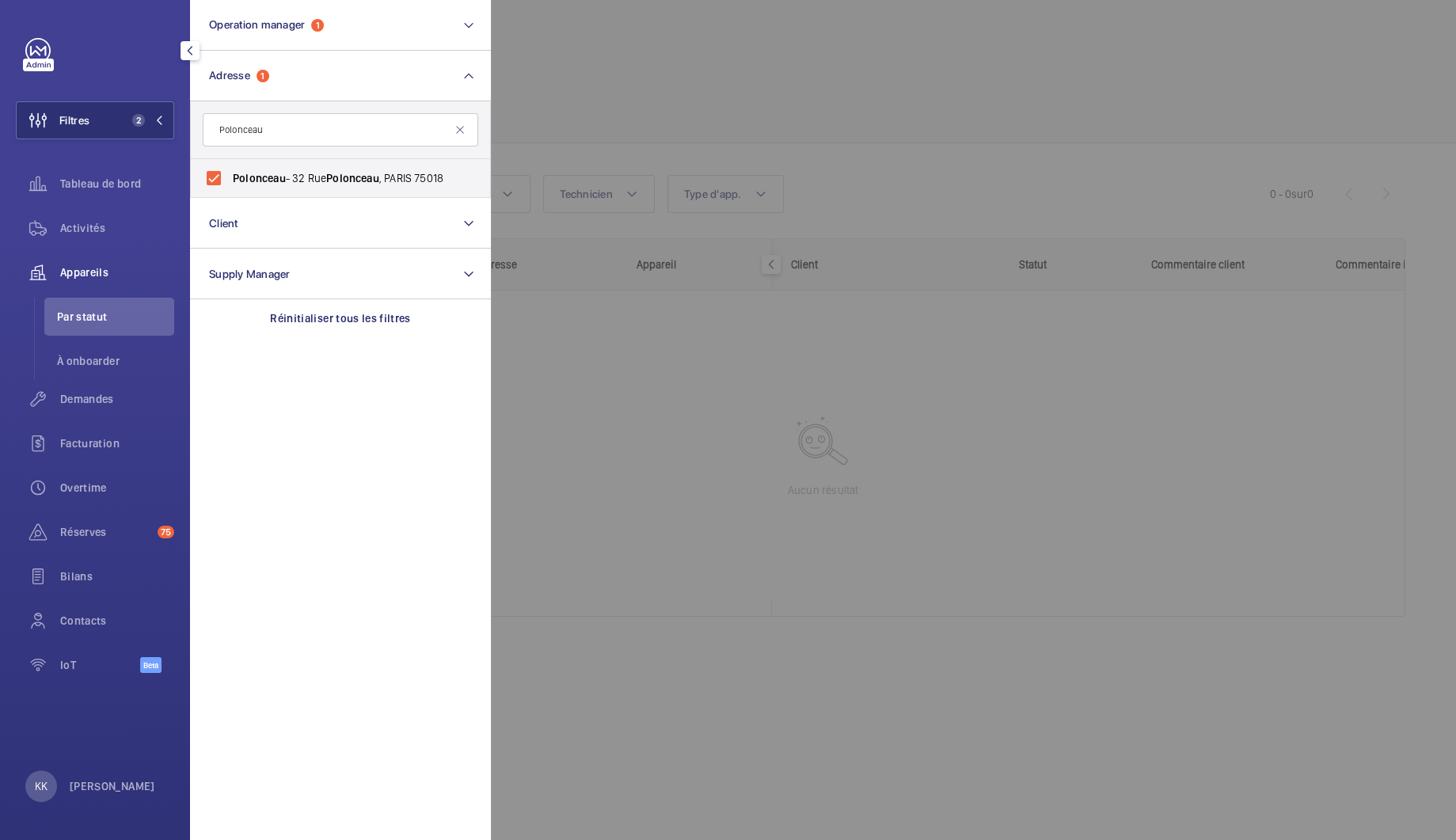
click at [560, 62] on div at bounding box center [1218, 420] width 1456 height 840
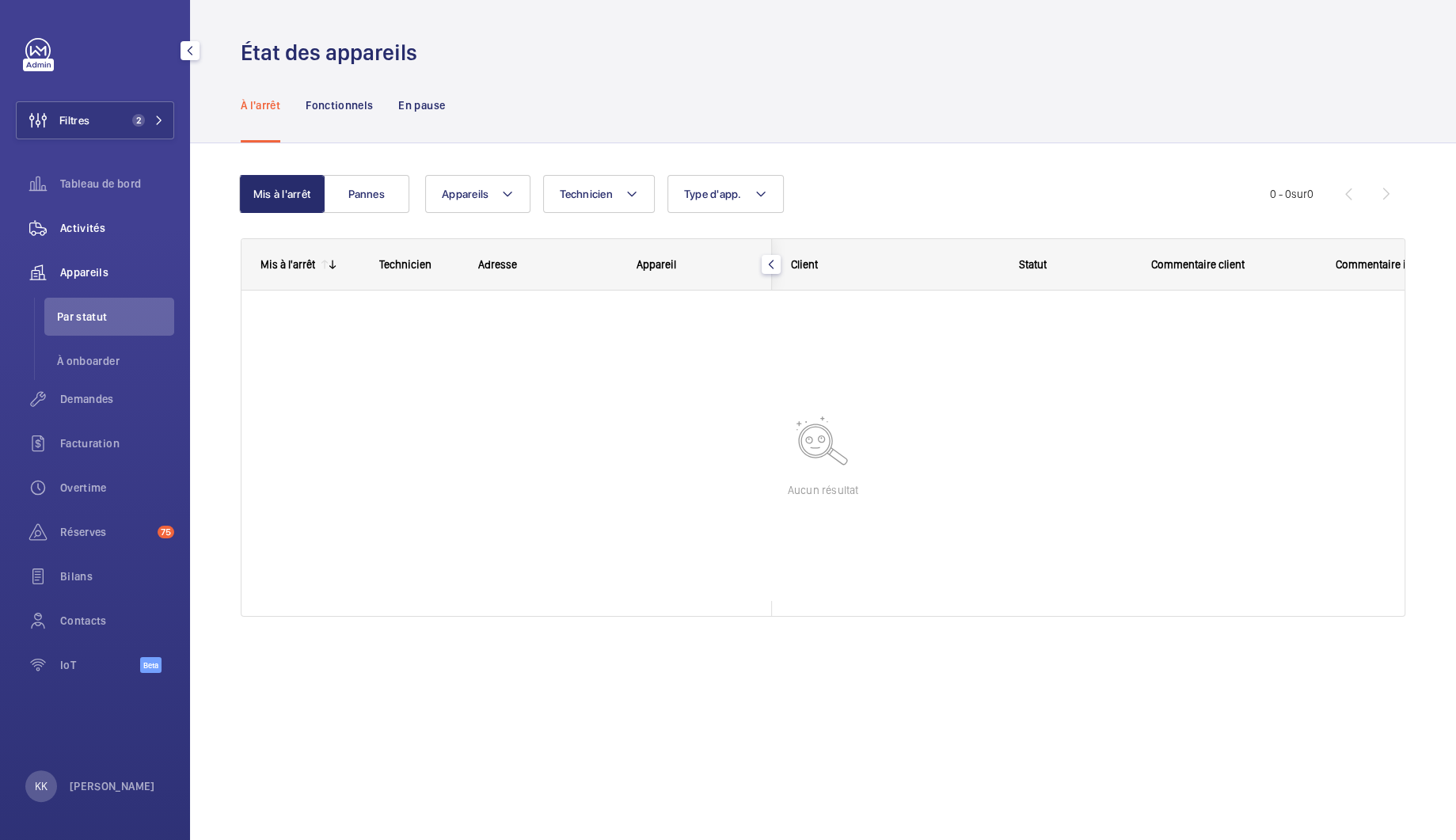
click at [86, 229] on span "Activités" at bounding box center [116, 227] width 114 height 16
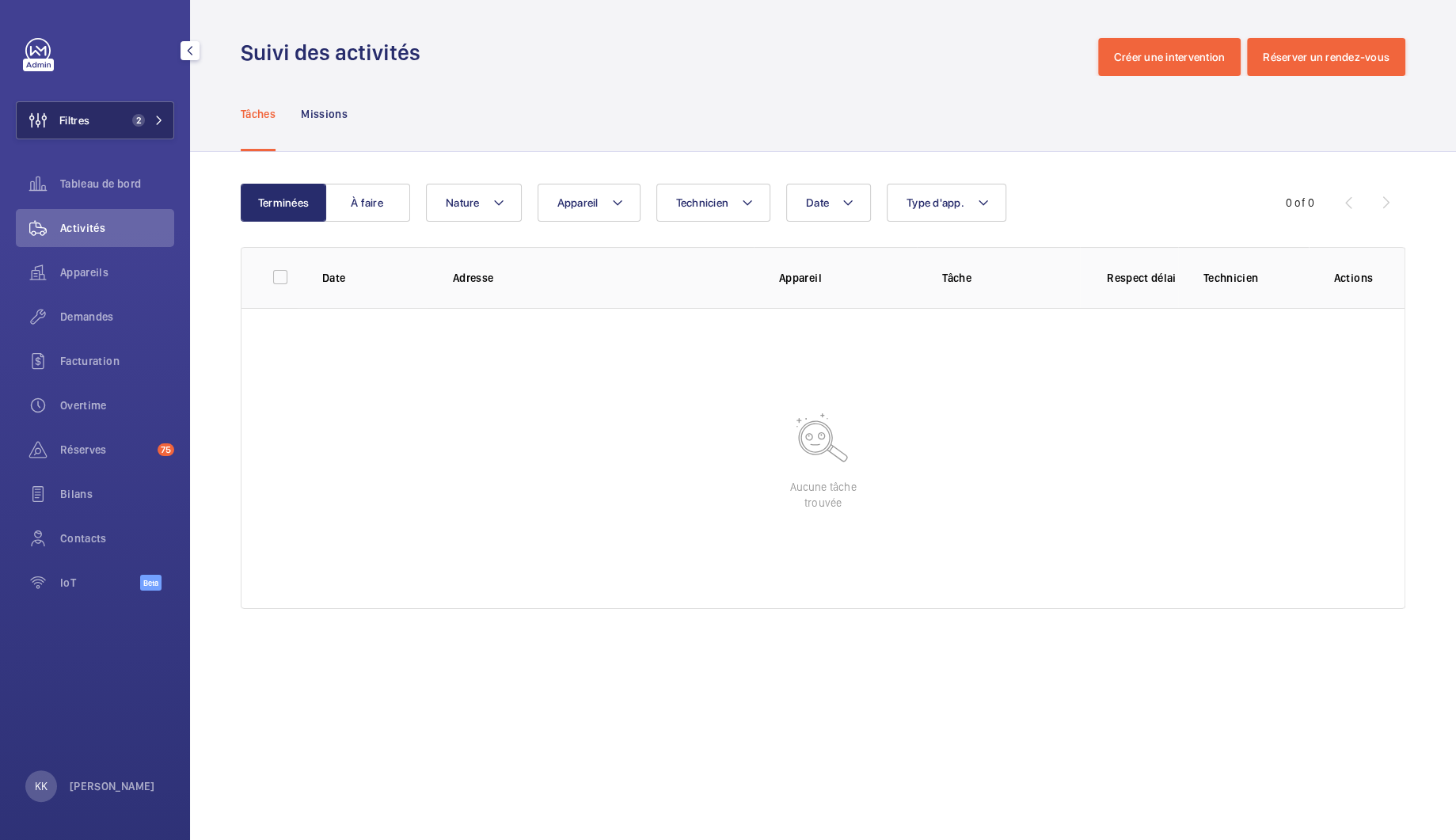
click at [139, 112] on button "Filtres 2" at bounding box center [94, 121] width 158 height 38
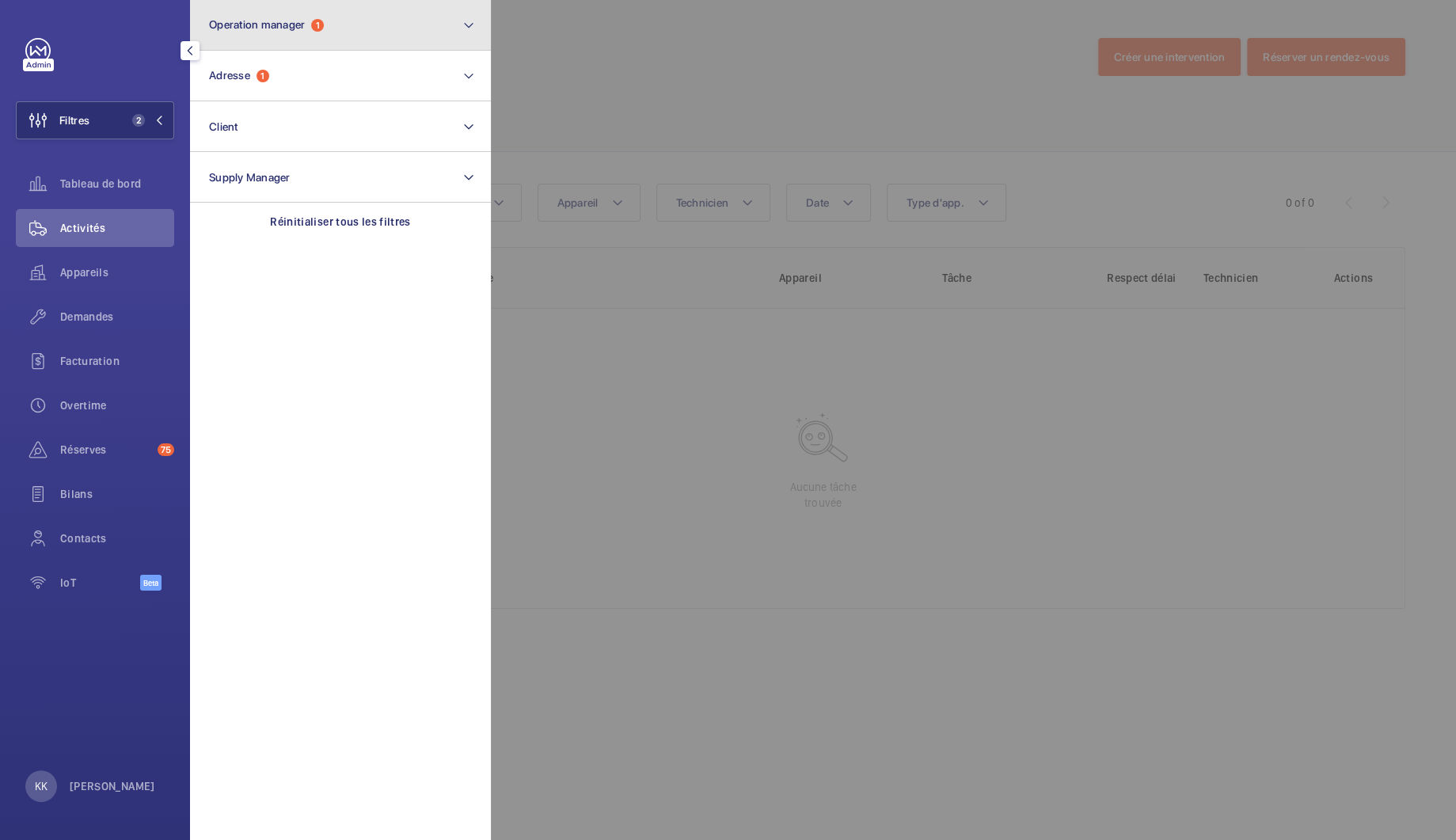
click at [277, 43] on button "Operation manager 1" at bounding box center [340, 25] width 301 height 51
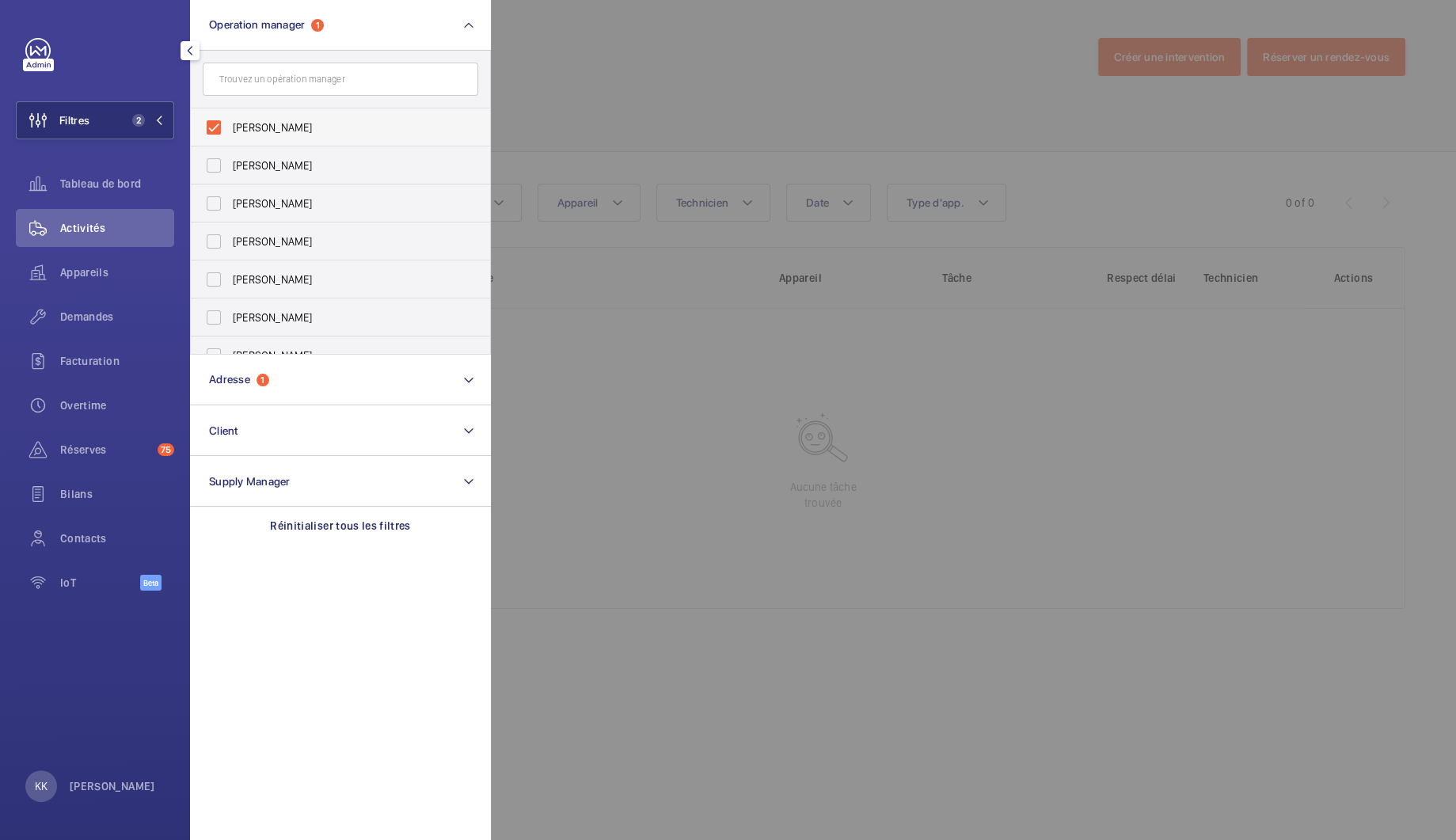
click at [257, 129] on span "[PERSON_NAME]" at bounding box center [341, 127] width 217 height 16
click at [230, 129] on input "[PERSON_NAME]" at bounding box center [213, 127] width 32 height 32
checkbox input "false"
click at [546, 79] on div at bounding box center [1218, 420] width 1456 height 840
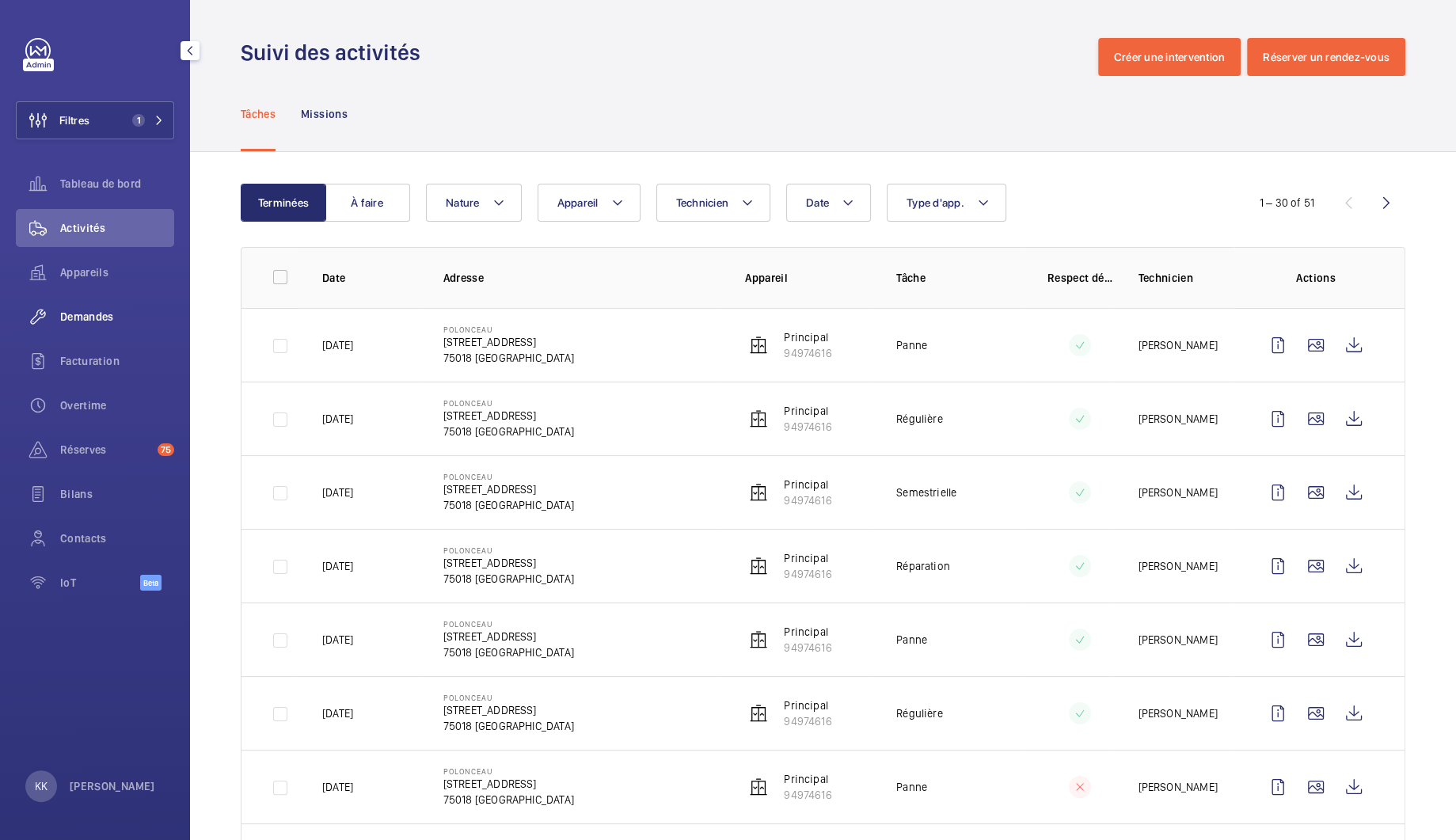
click at [90, 331] on div "Demandes" at bounding box center [94, 317] width 158 height 38
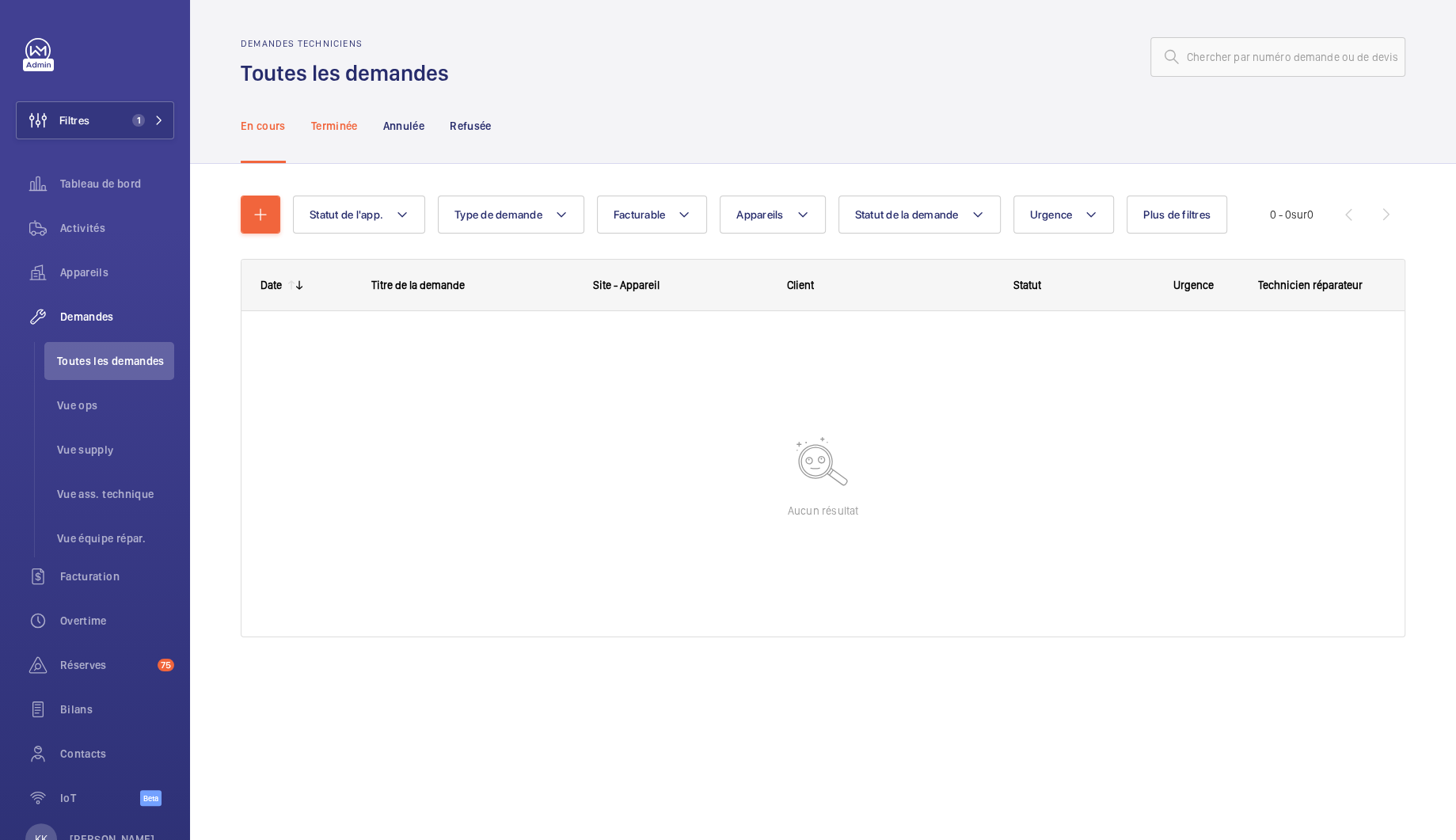
click at [331, 125] on p "Terminée" at bounding box center [334, 126] width 47 height 16
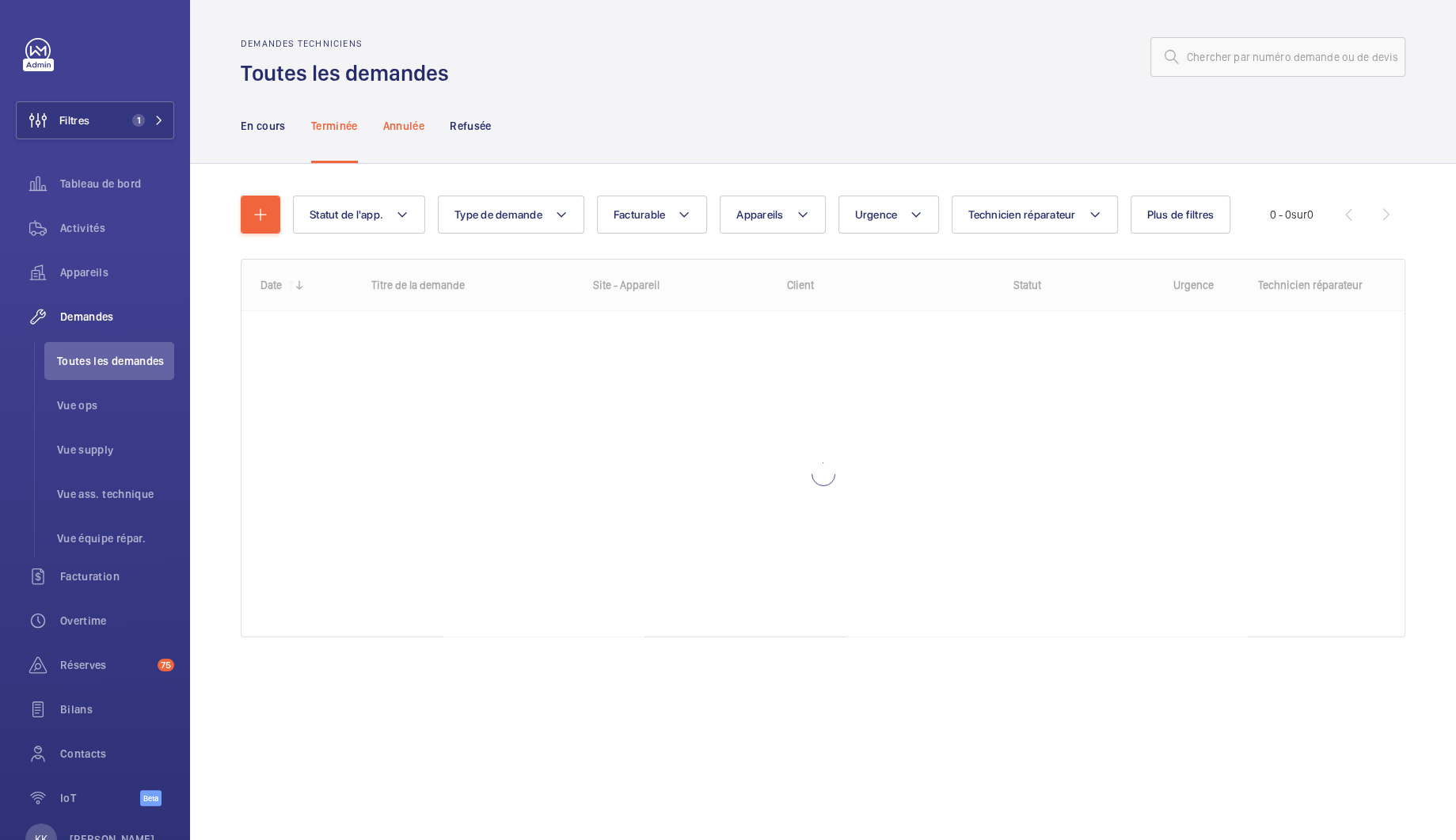
click at [417, 126] on p "Annulée" at bounding box center [404, 126] width 41 height 16
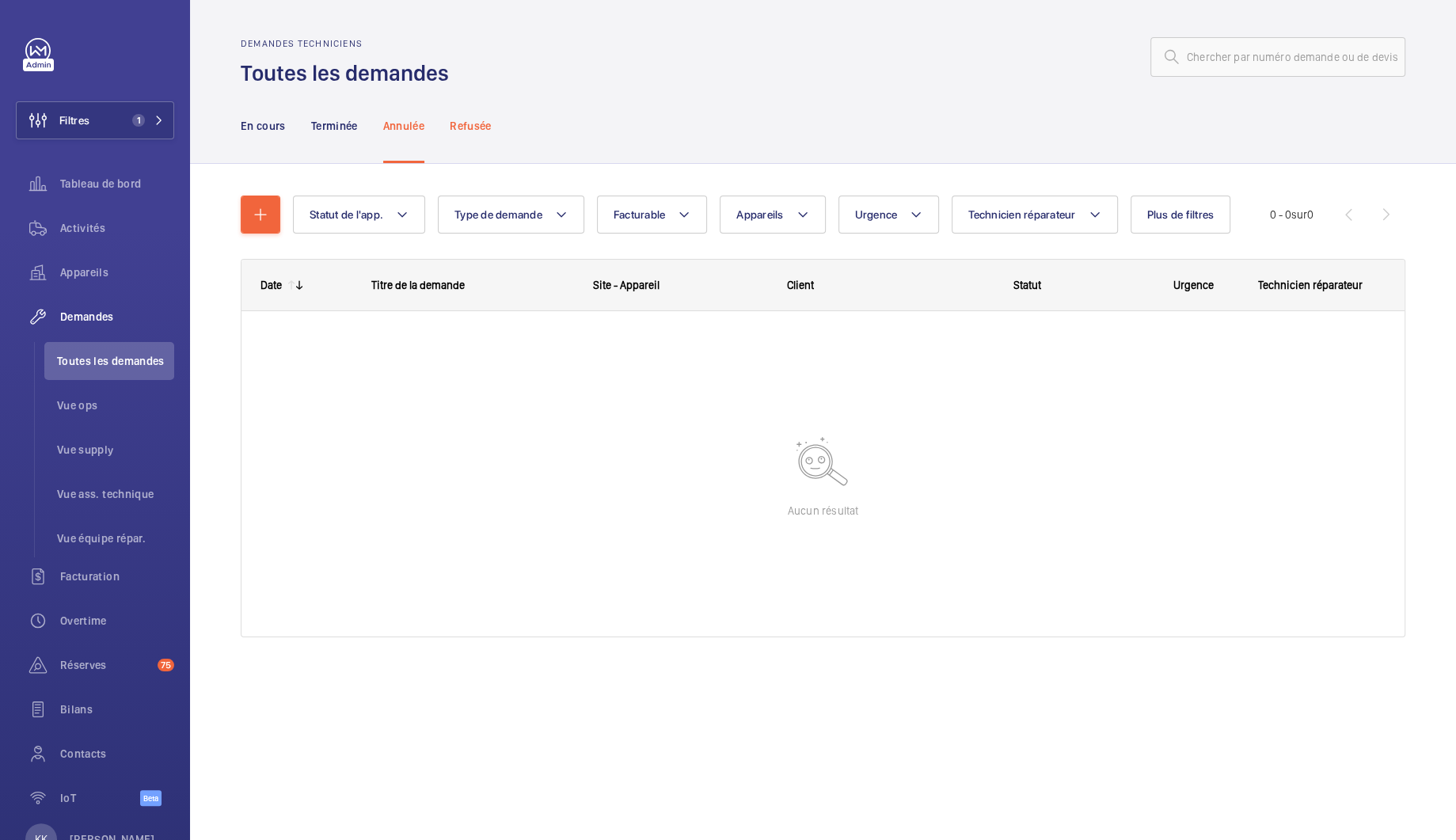
click at [452, 124] on p "Refusée" at bounding box center [470, 126] width 41 height 16
click at [357, 120] on p "Terminée" at bounding box center [334, 126] width 47 height 16
click at [287, 116] on nav "En cours Terminée Annulée Refusée" at bounding box center [366, 126] width 251 height 75
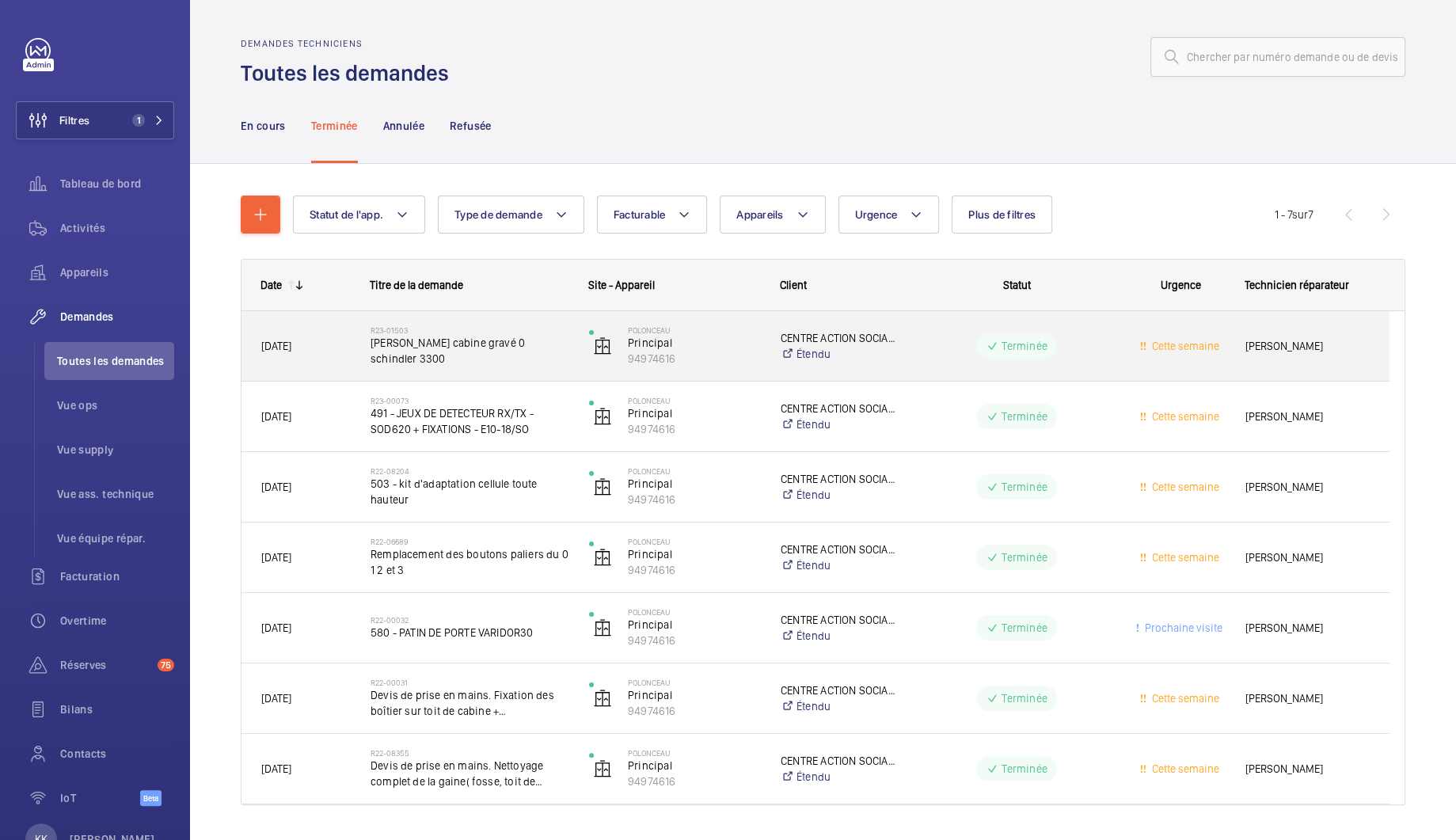
click at [455, 335] on h2 "R23-01503" at bounding box center [469, 331] width 198 height 10
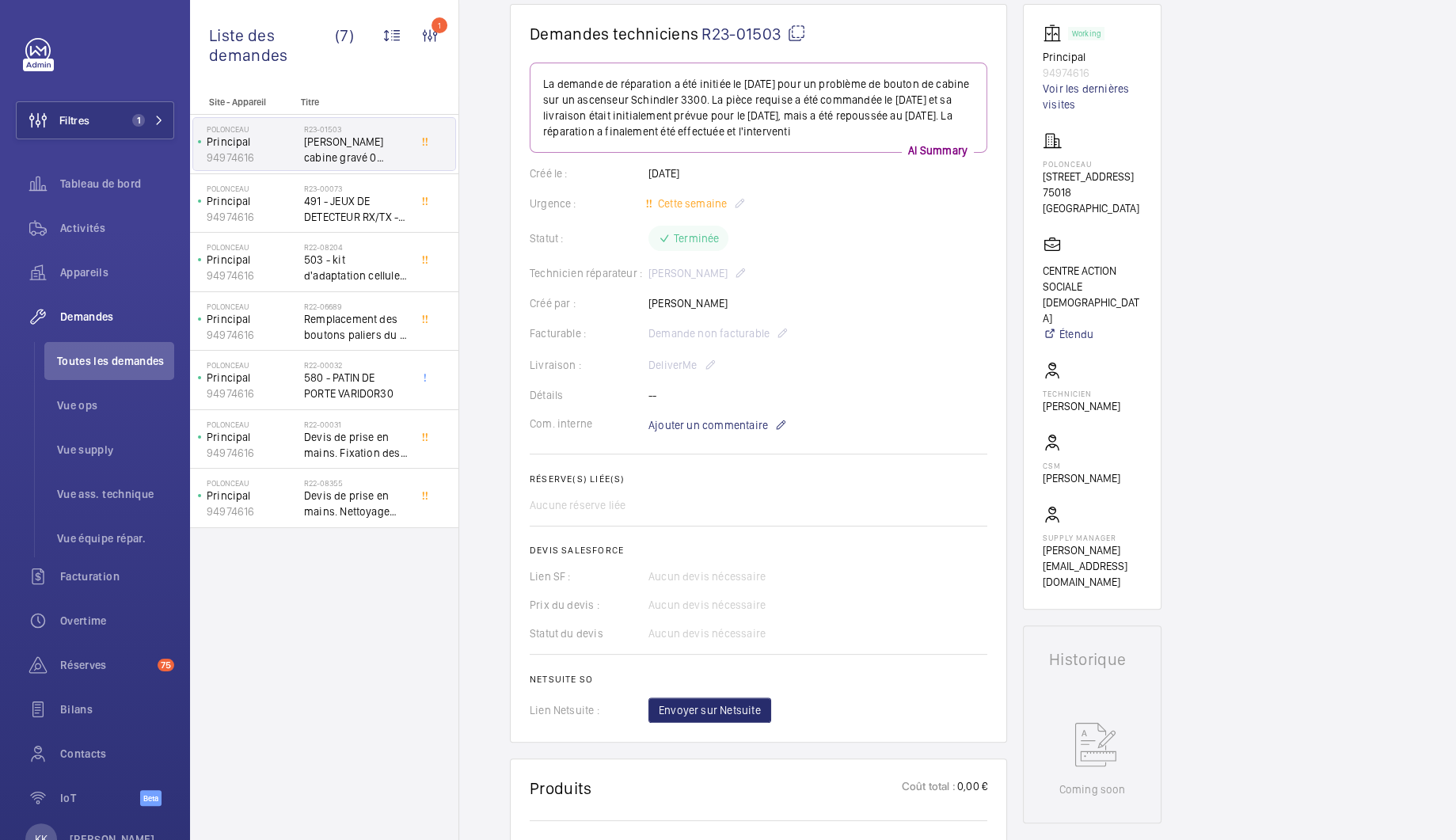
scroll to position [156, 0]
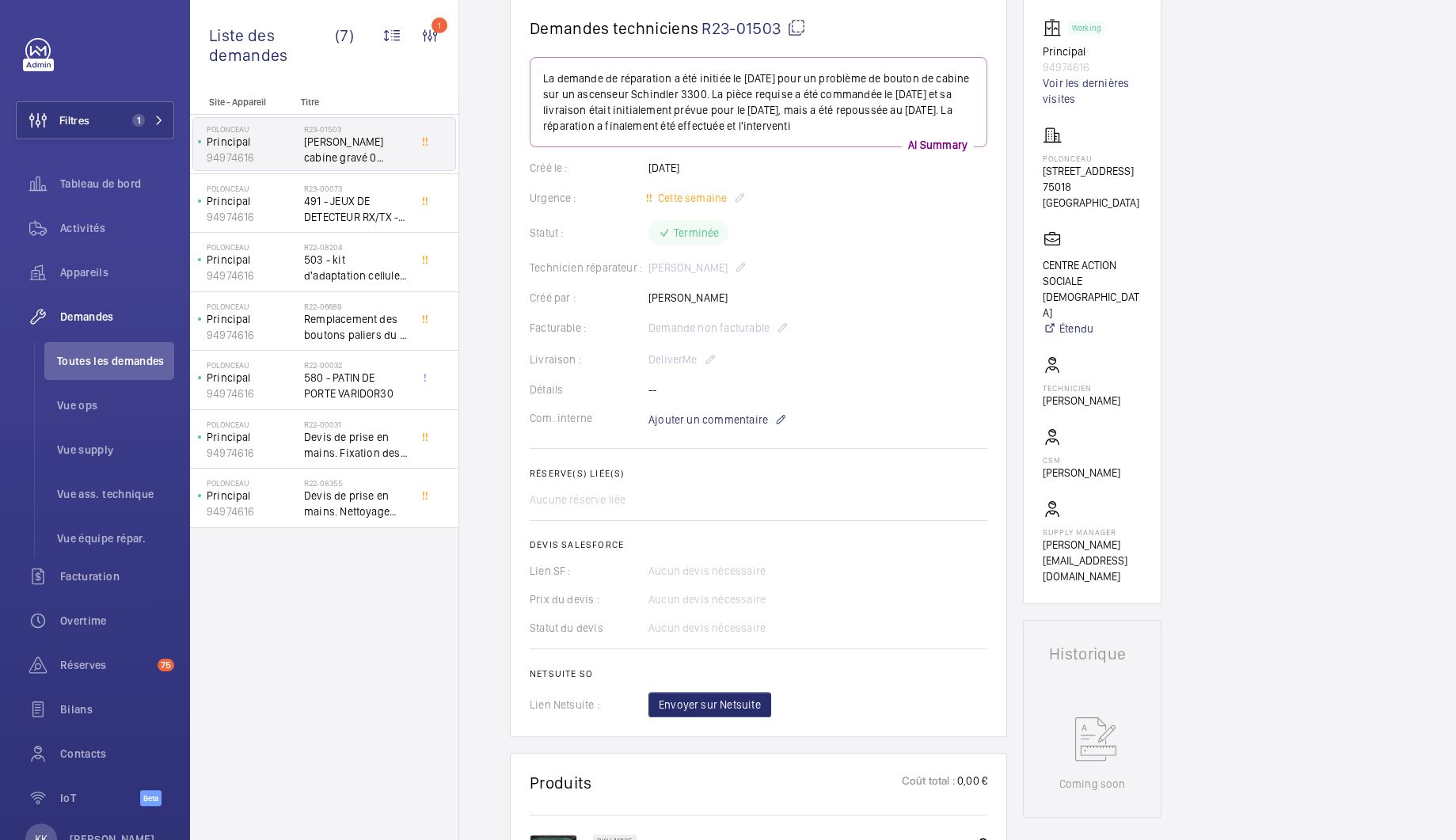
drag, startPoint x: 665, startPoint y: 516, endPoint x: 693, endPoint y: 493, distance: 36.2
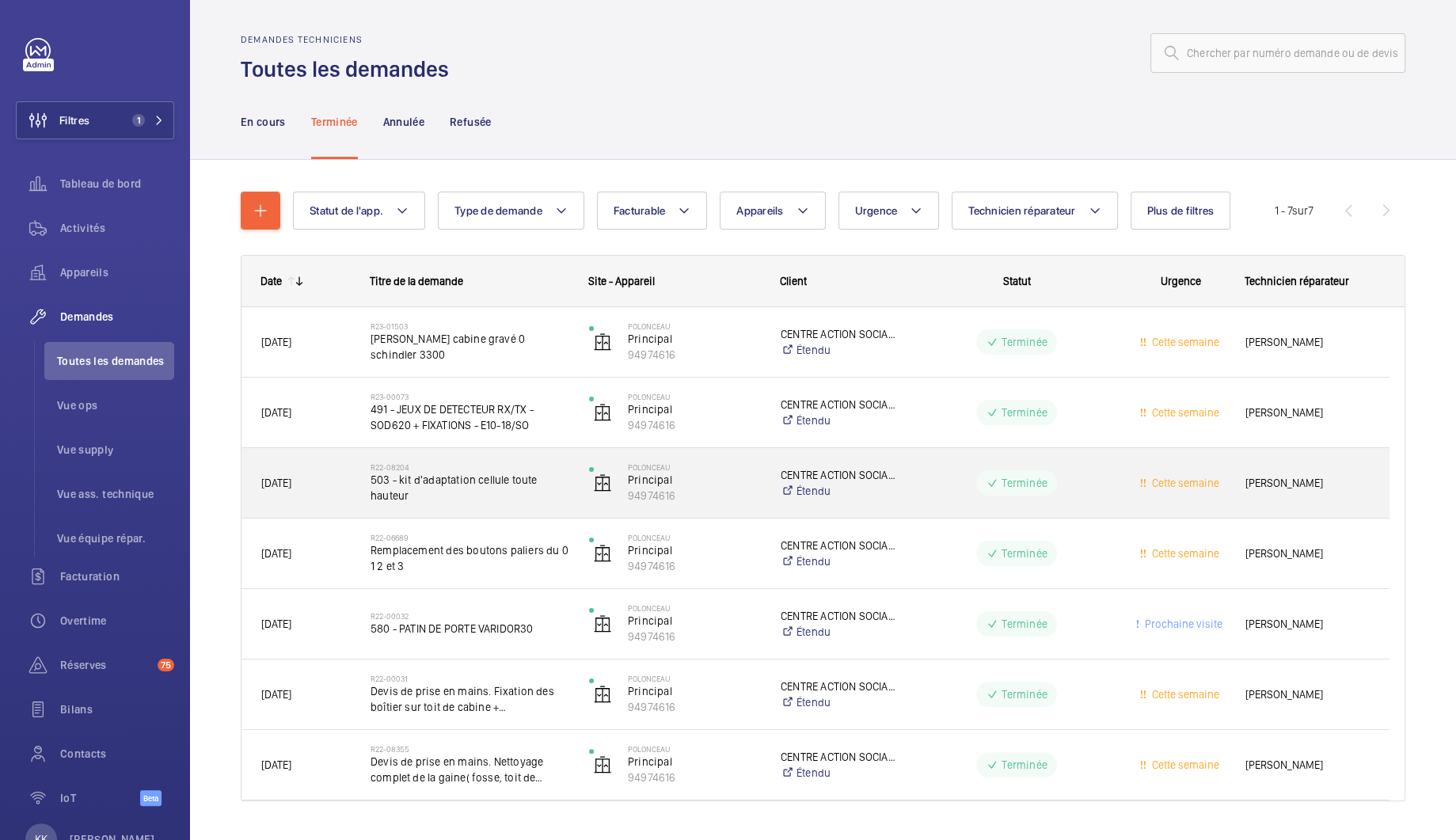
scroll to position [8, 0]
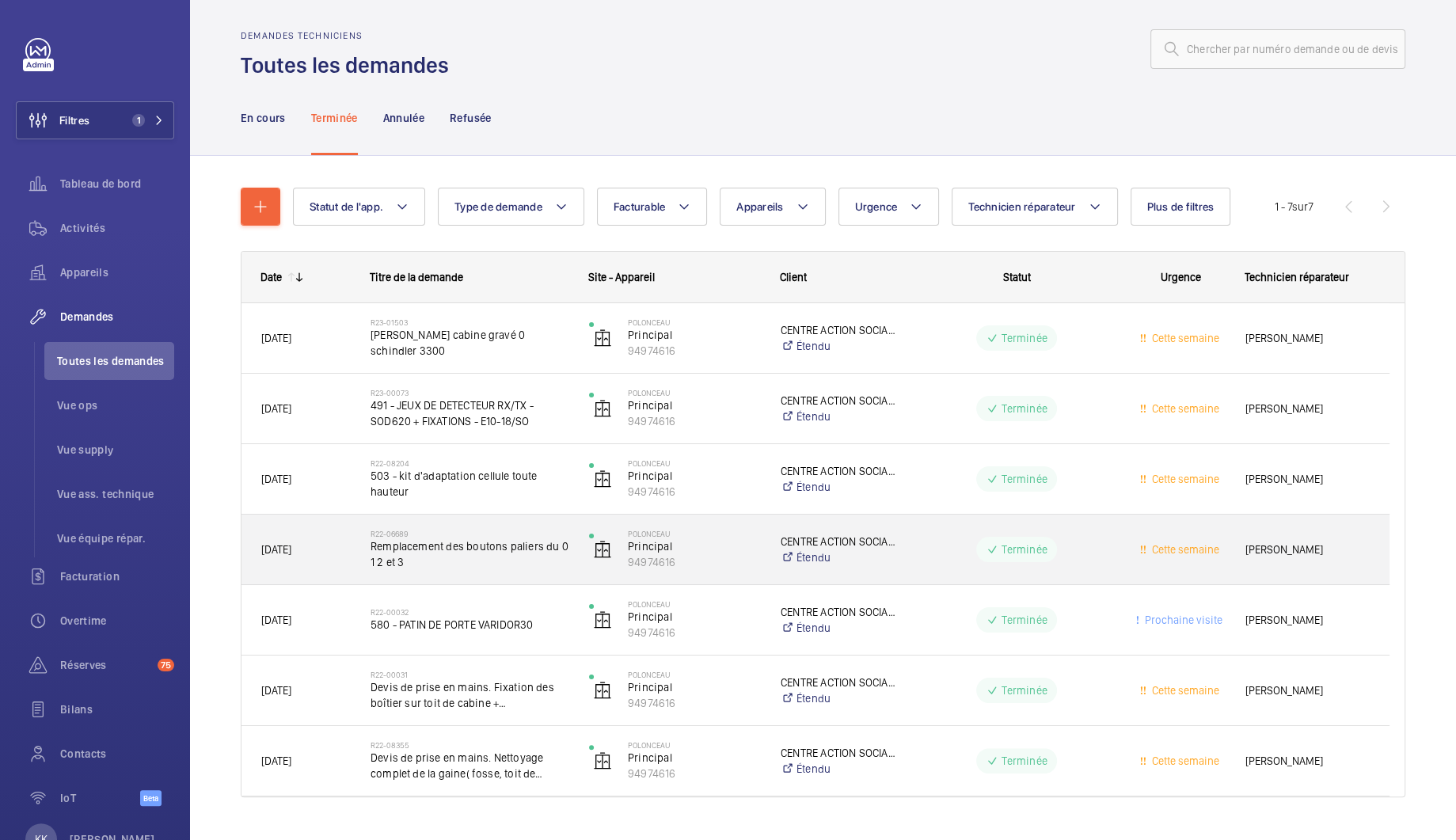
click at [475, 559] on span "Remplacement des boutons paliers du 0 1 2 et 3" at bounding box center [469, 554] width 198 height 32
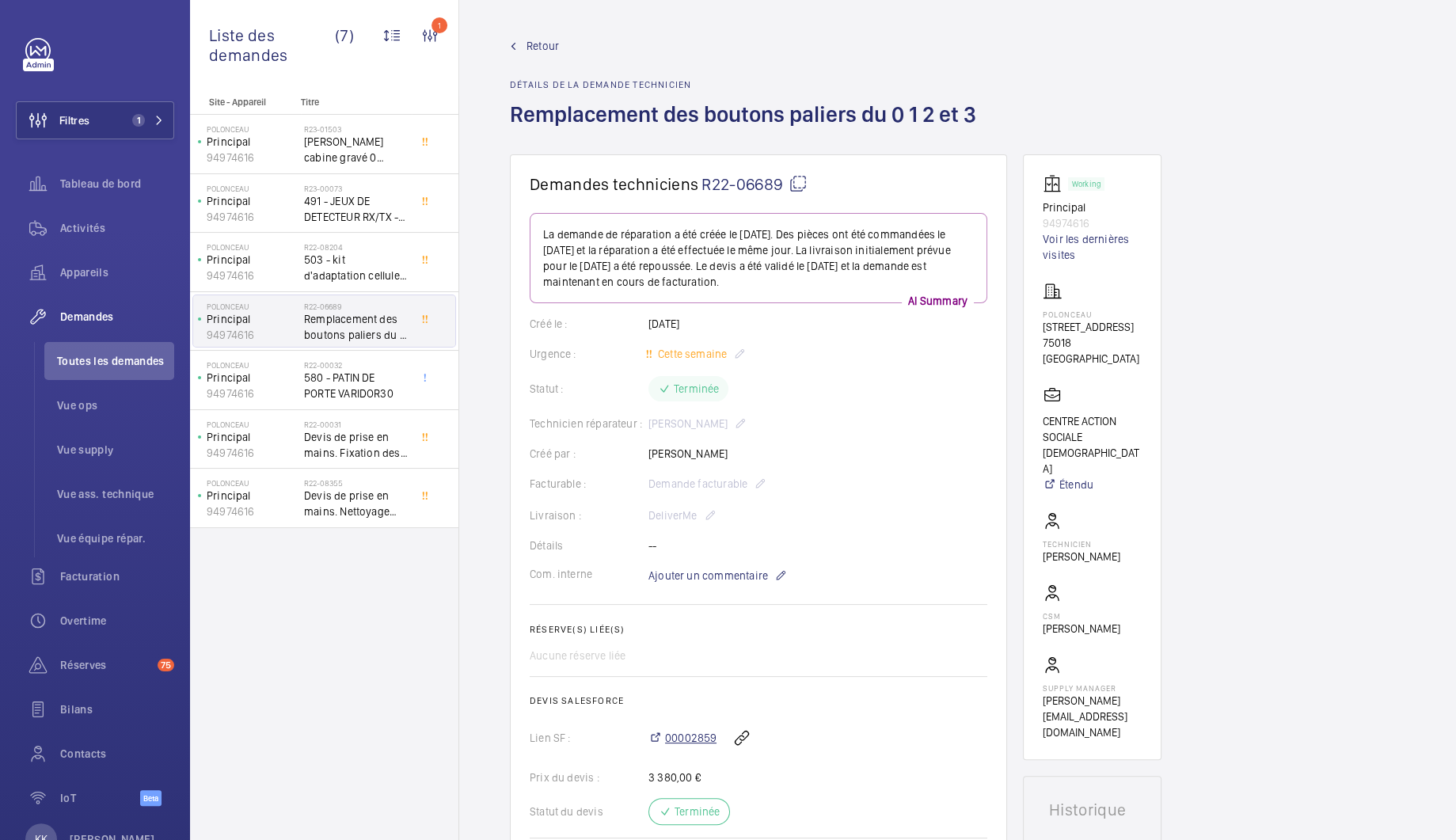
click at [687, 742] on span "00002859" at bounding box center [691, 737] width 52 height 16
click at [87, 127] on span "Filtres" at bounding box center [74, 120] width 30 height 16
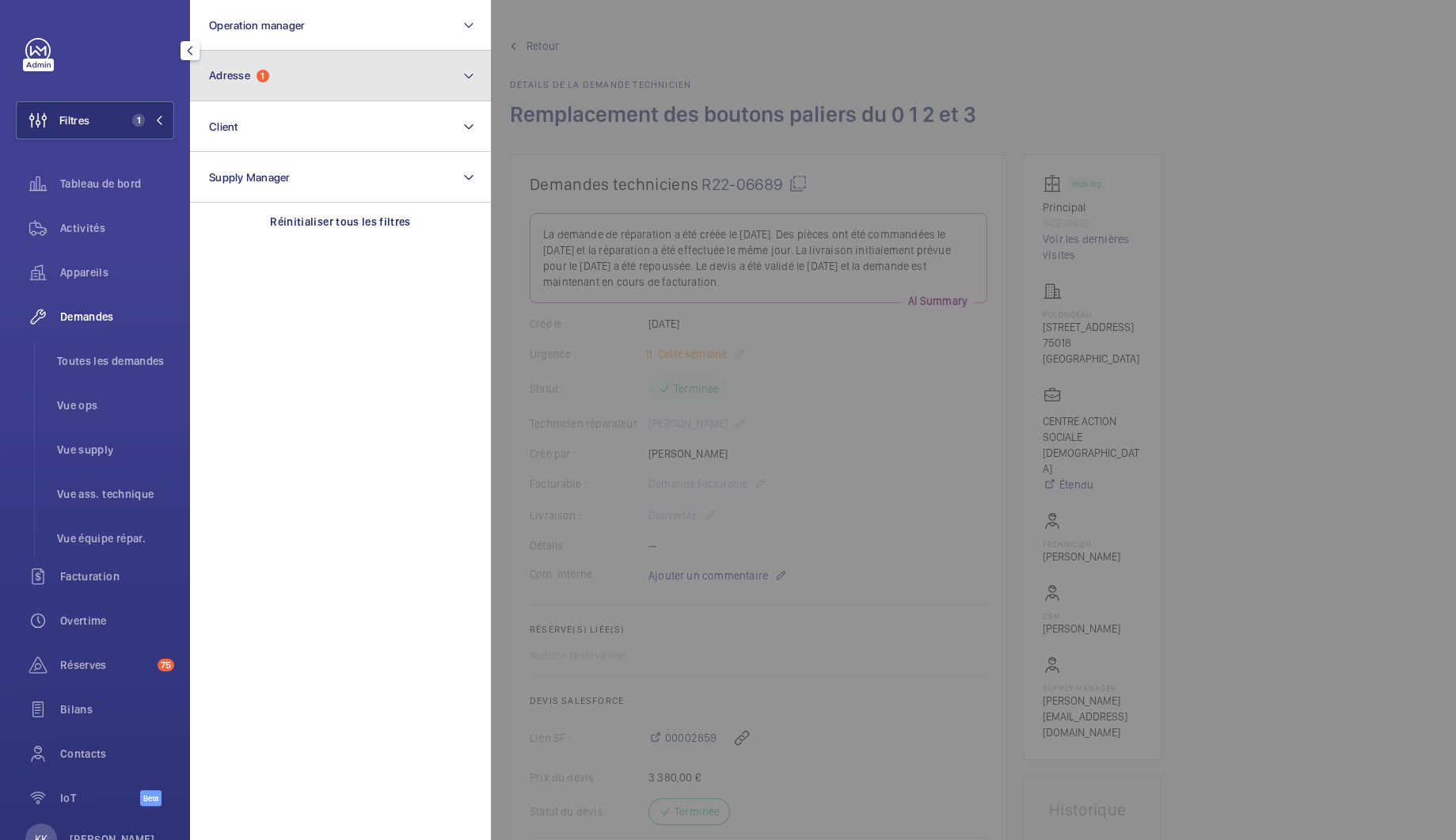
click at [232, 75] on span "Adresse" at bounding box center [230, 75] width 41 height 12
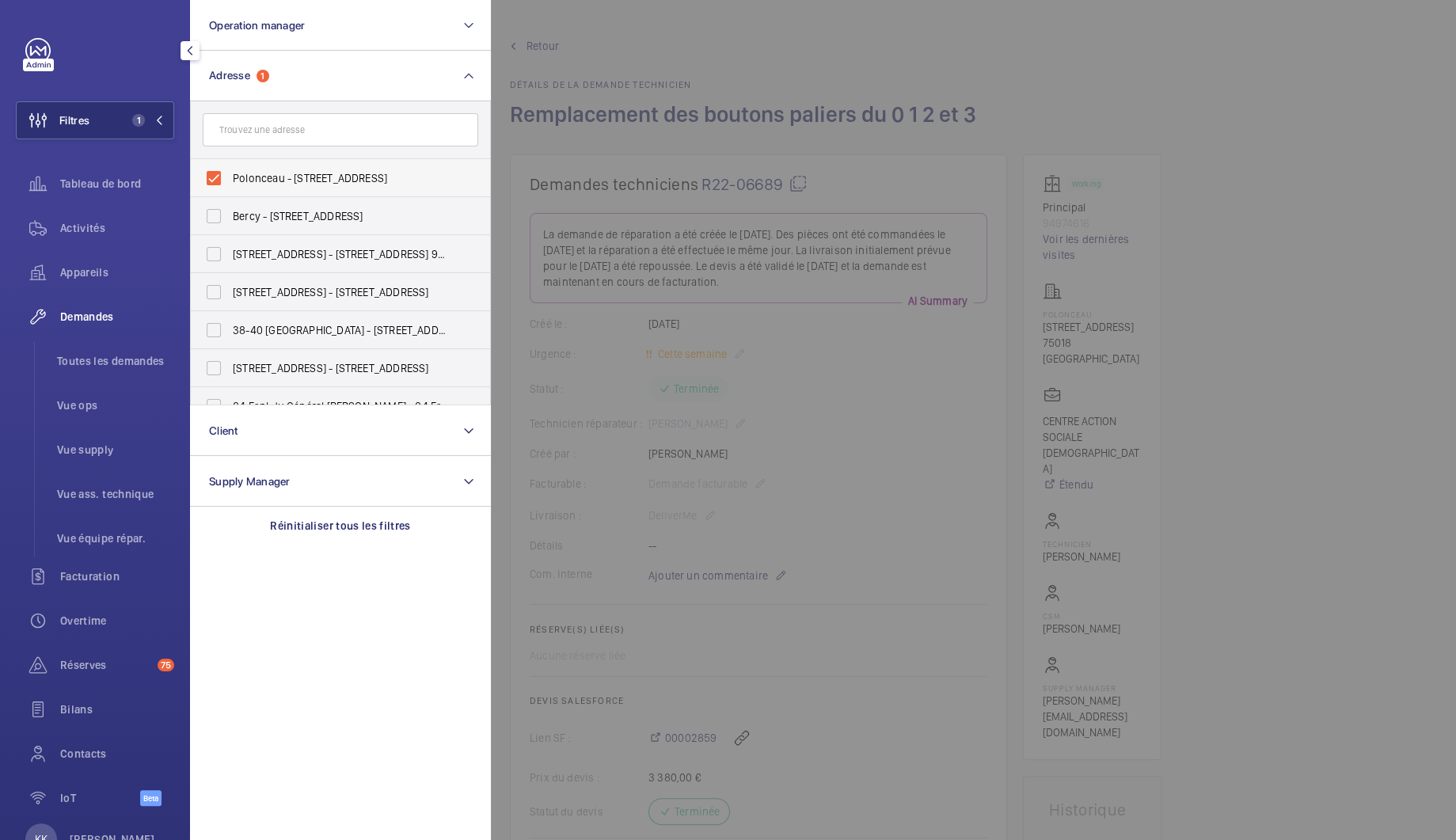
click at [230, 178] on label "Polonceau - 32 Rue Polonceau, PARIS 75018" at bounding box center [329, 178] width 276 height 38
click at [230, 178] on input "Polonceau - 32 Rue Polonceau, PARIS 75018" at bounding box center [213, 178] width 32 height 32
checkbox input "false"
click at [233, 131] on input "text" at bounding box center [340, 130] width 276 height 34
paste input "Provins"
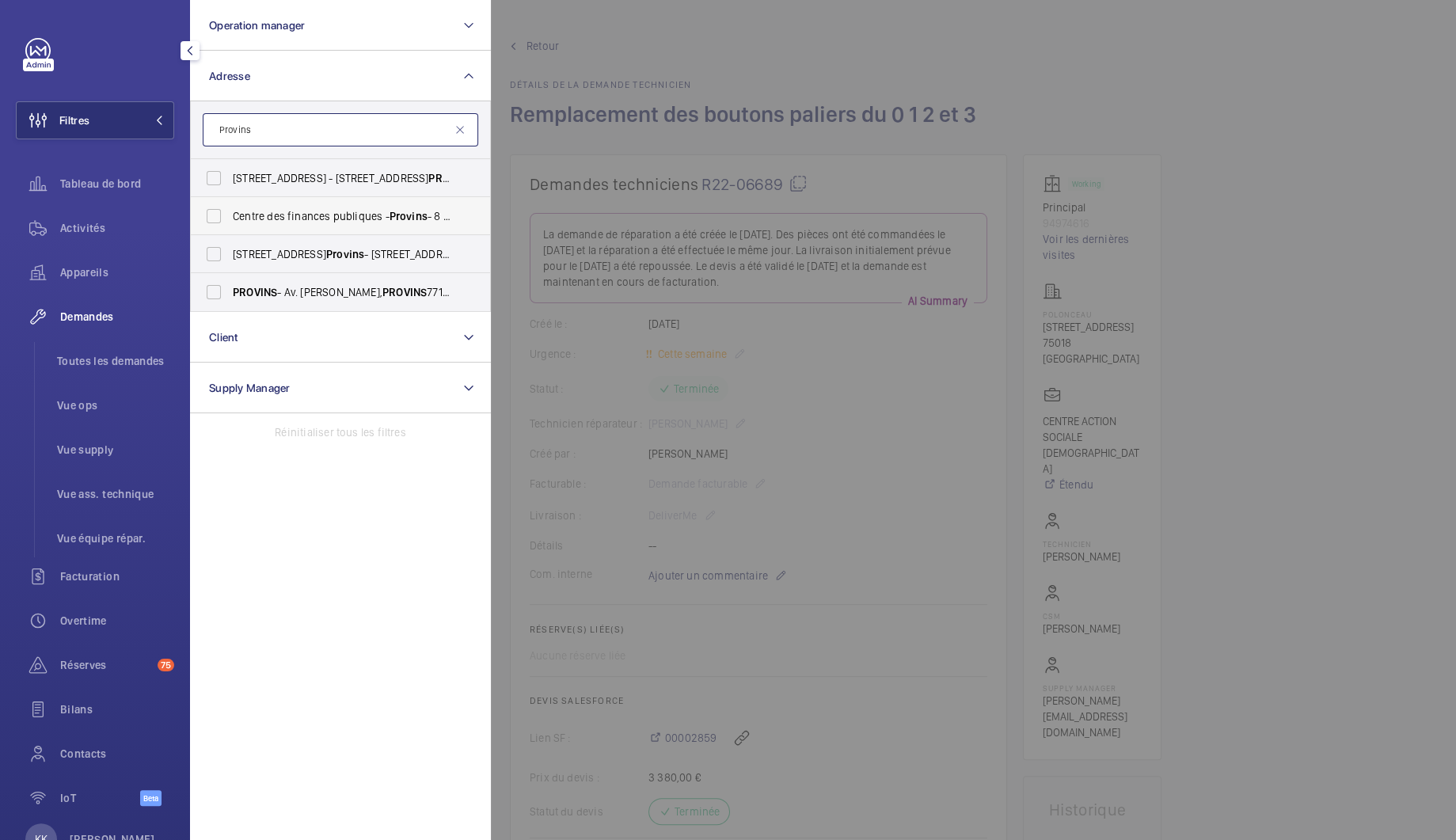
type input "Provins"
click at [239, 217] on span "Centre des finances publiques - Provins - 8 Av. André Malraux, PROVINS 77160" at bounding box center [341, 216] width 217 height 16
click at [230, 217] on input "Centre des finances publiques - Provins - 8 Av. André Malraux, PROVINS 77160" at bounding box center [213, 216] width 32 height 32
checkbox input "true"
click at [84, 233] on span "Activités" at bounding box center [116, 227] width 114 height 16
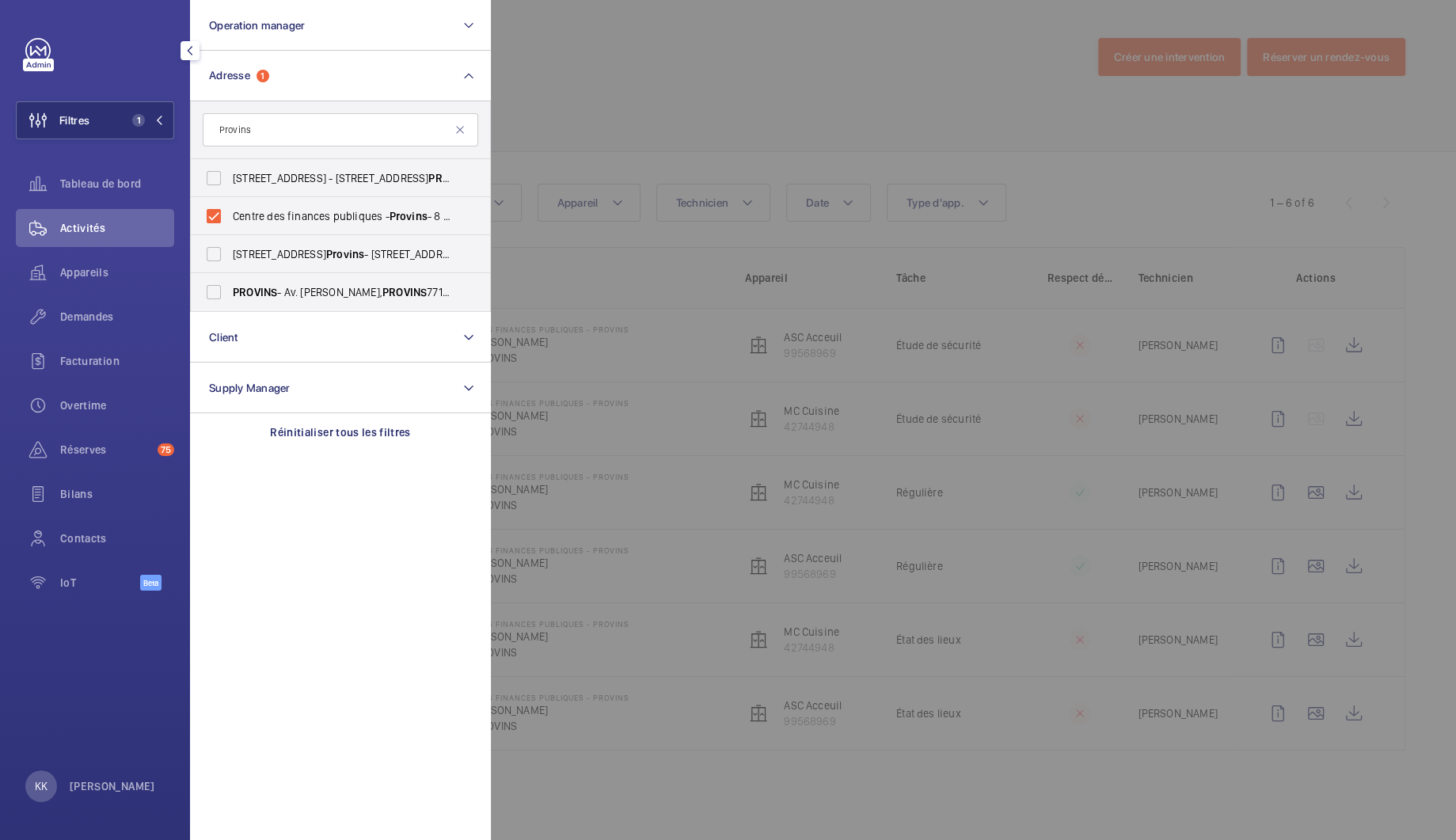
click at [655, 62] on div at bounding box center [1218, 420] width 1456 height 840
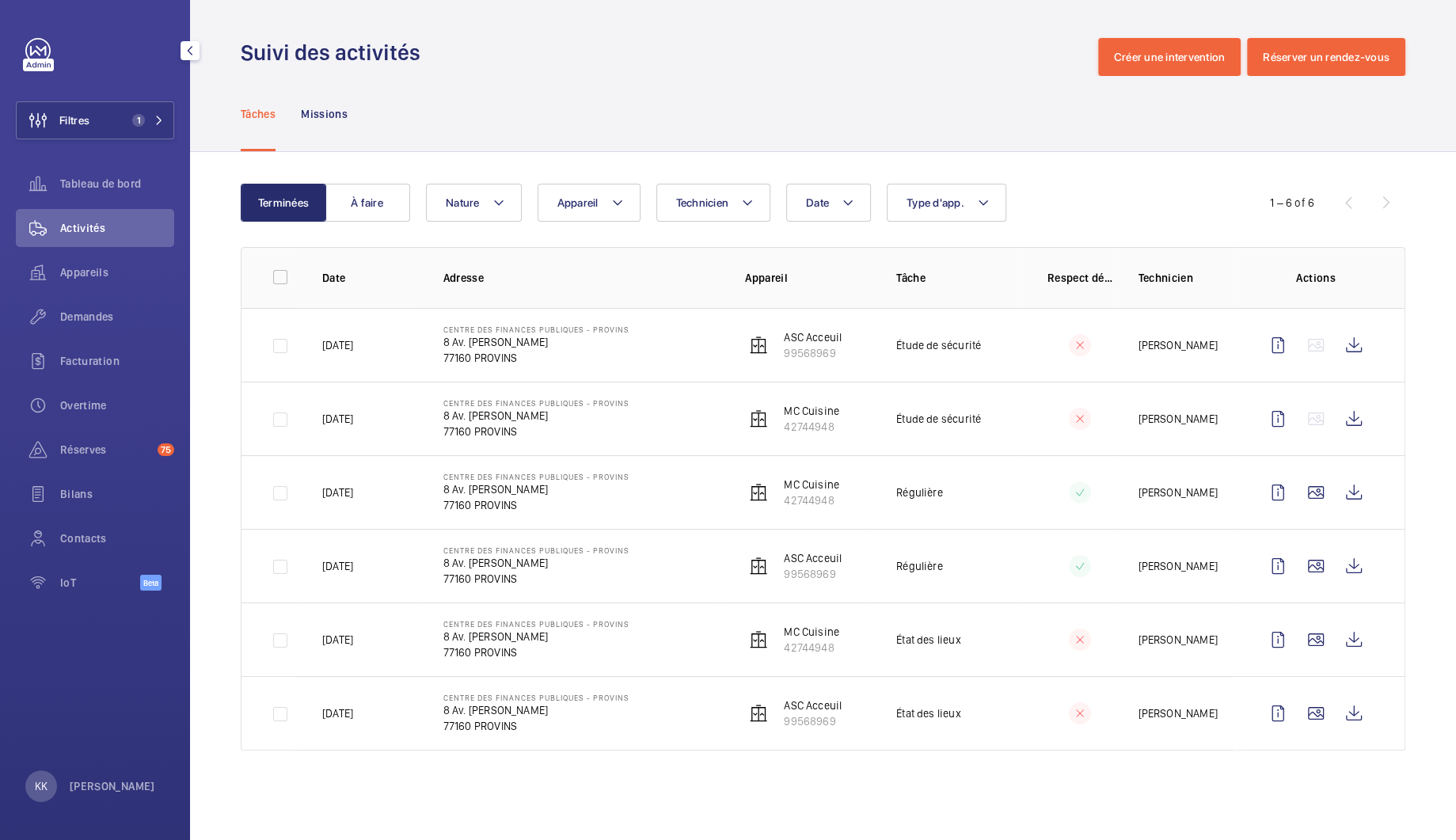
click at [76, 229] on span "Activités" at bounding box center [116, 227] width 114 height 16
click at [354, 203] on button "À faire" at bounding box center [367, 203] width 85 height 38
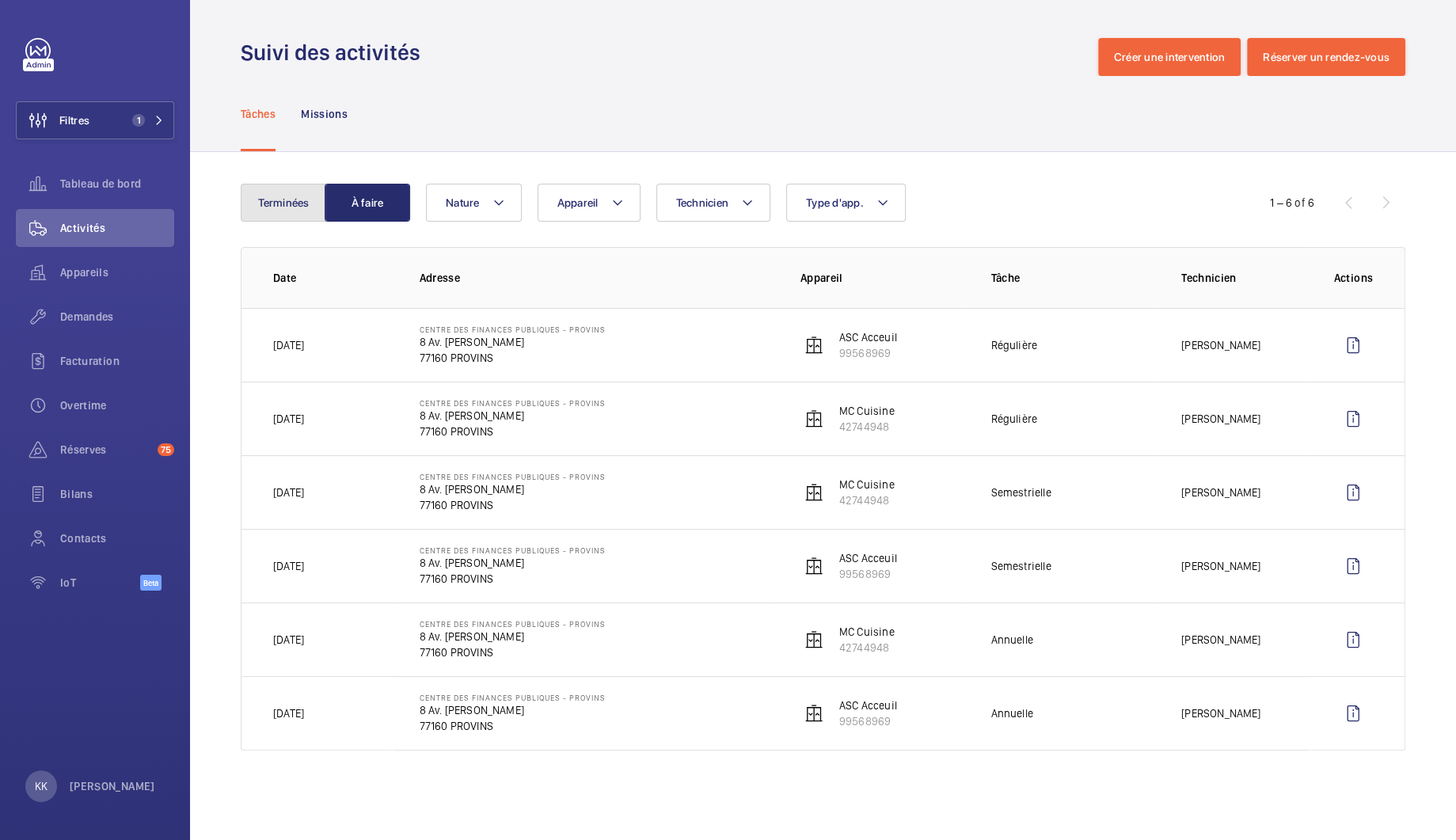
click at [270, 191] on button "Terminées" at bounding box center [283, 203] width 85 height 38
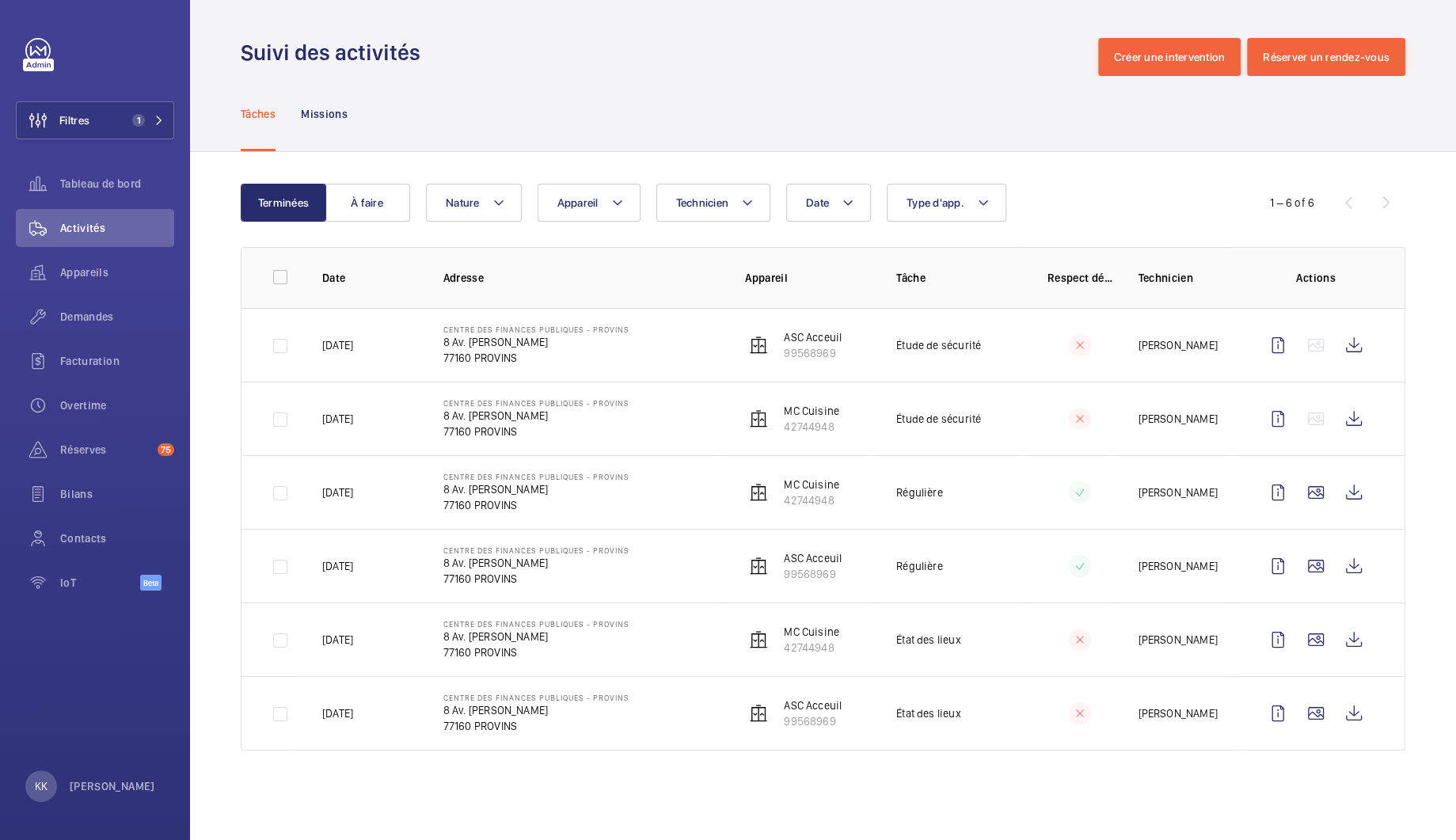
click at [540, 354] on p "77160 PROVINS" at bounding box center [536, 358] width 186 height 16
click at [475, 353] on p "77160 PROVINS" at bounding box center [536, 358] width 186 height 16
click at [395, 348] on td "[DATE]" at bounding box center [358, 345] width 121 height 74
click at [820, 338] on p "ASC Acceuil" at bounding box center [813, 337] width 57 height 16
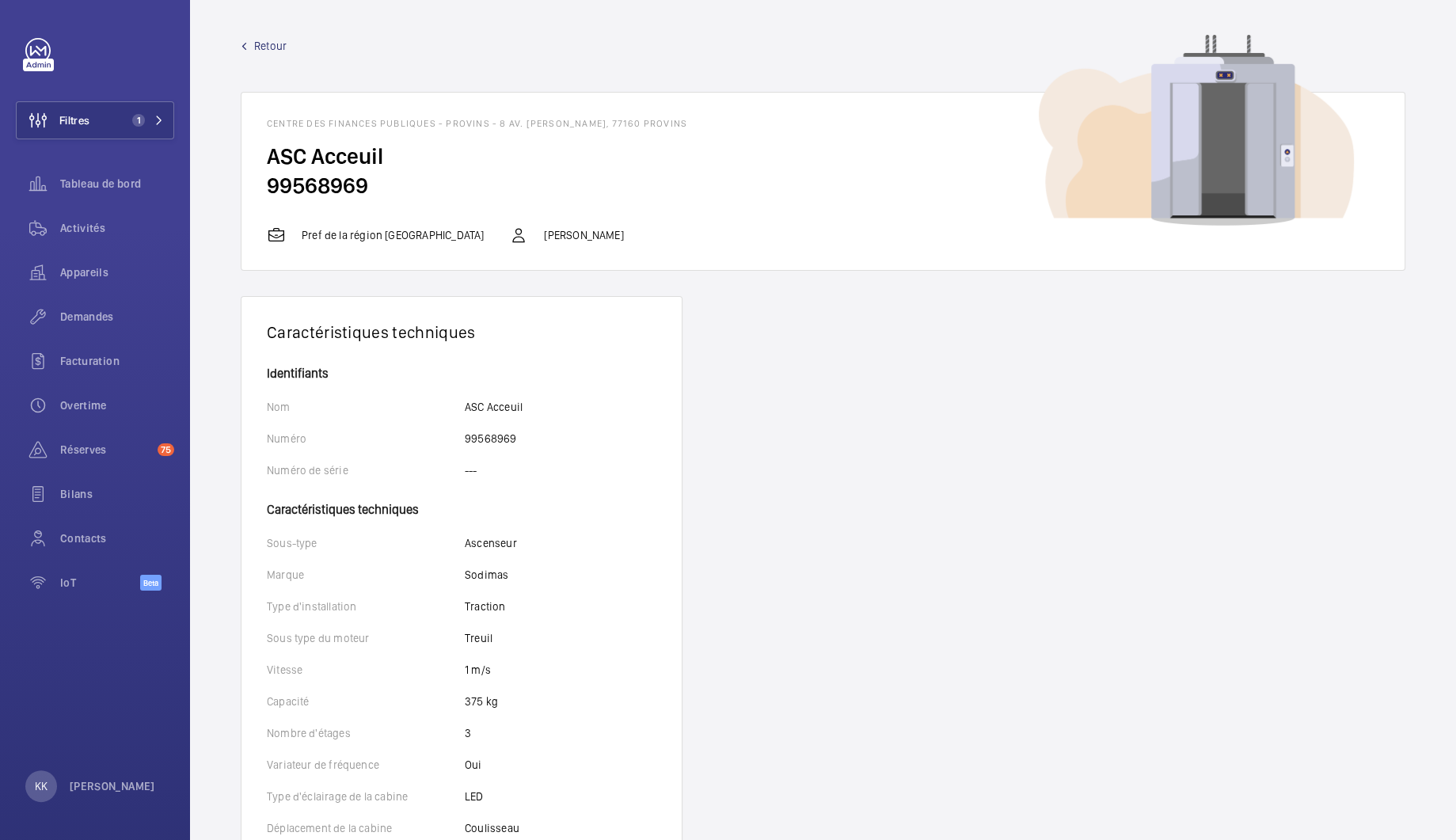
drag, startPoint x: 261, startPoint y: 124, endPoint x: 716, endPoint y: 121, distance: 455.0
click at [716, 121] on wm-front-card-header "Centre des finances publiques - Provins - 8 Av. André Malraux, 77160 PROVINS" at bounding box center [823, 117] width 1163 height 49
copy h1 "Centre des finances publiques - Provins - 8 Av. André Malraux, 77160 PROVINS"
click at [254, 44] on span "Retour" at bounding box center [271, 45] width 33 height 16
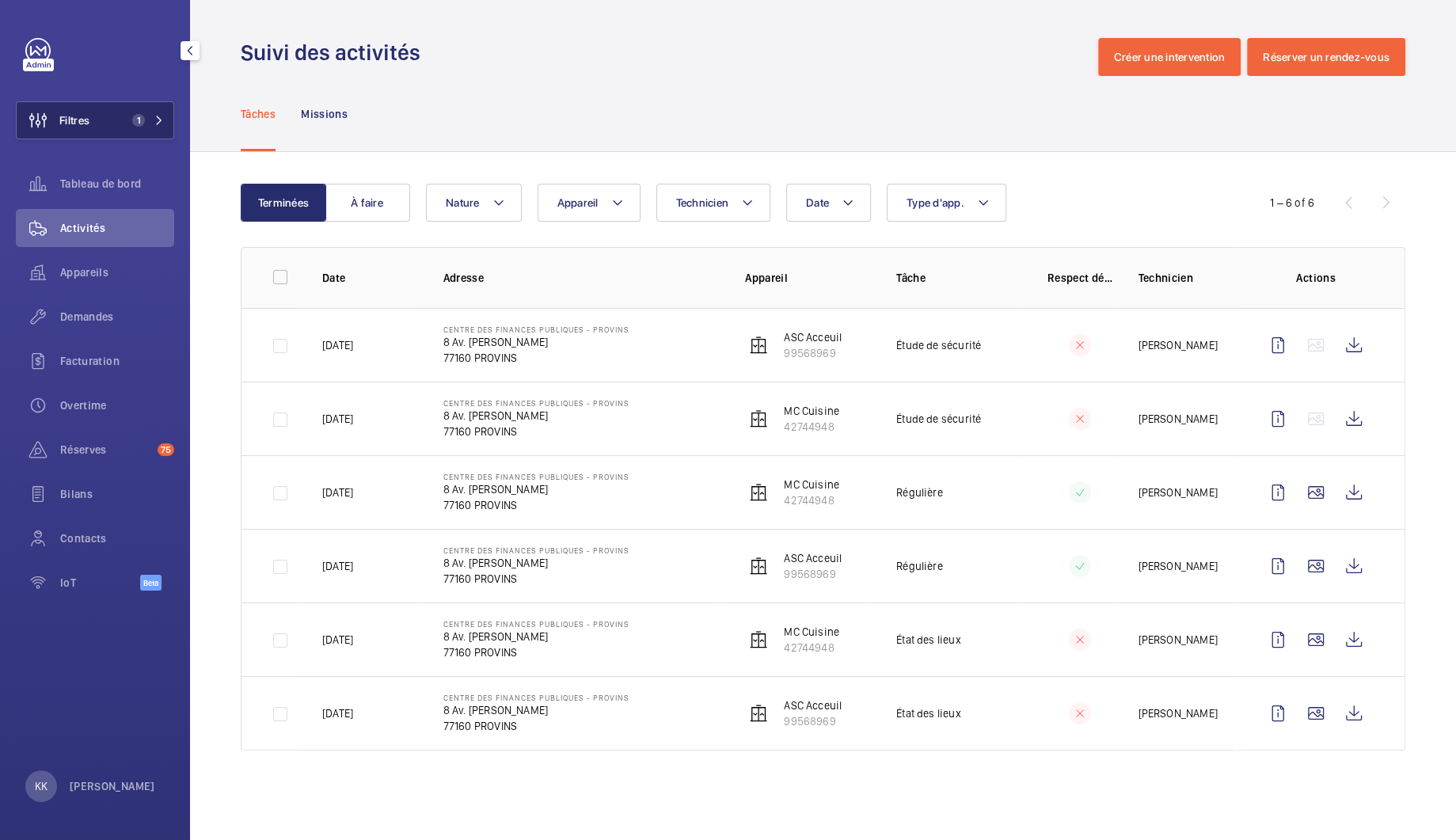
click at [117, 121] on button "Filtres 1" at bounding box center [94, 121] width 158 height 38
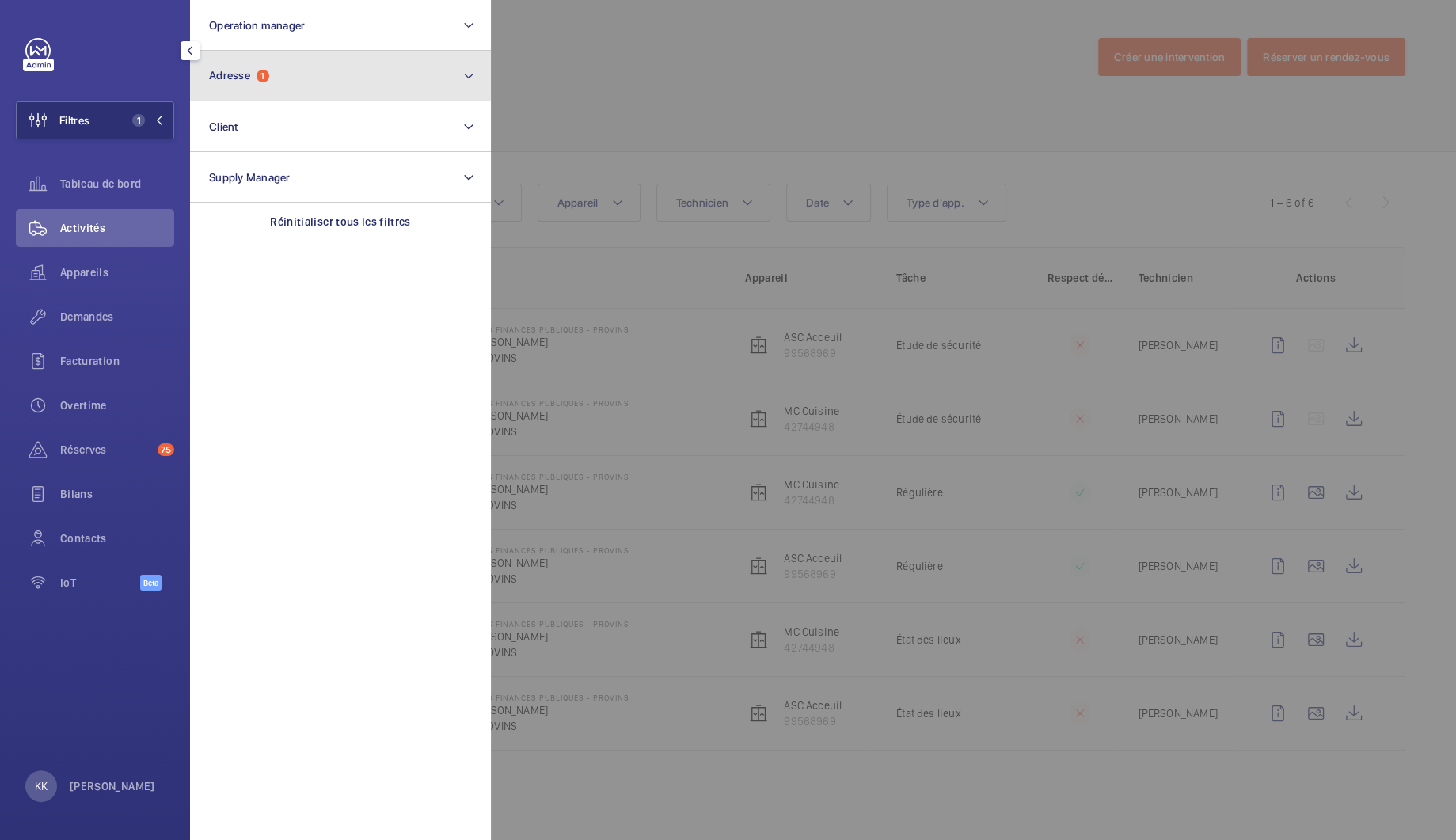
click at [281, 74] on button "Adresse 1" at bounding box center [340, 76] width 301 height 51
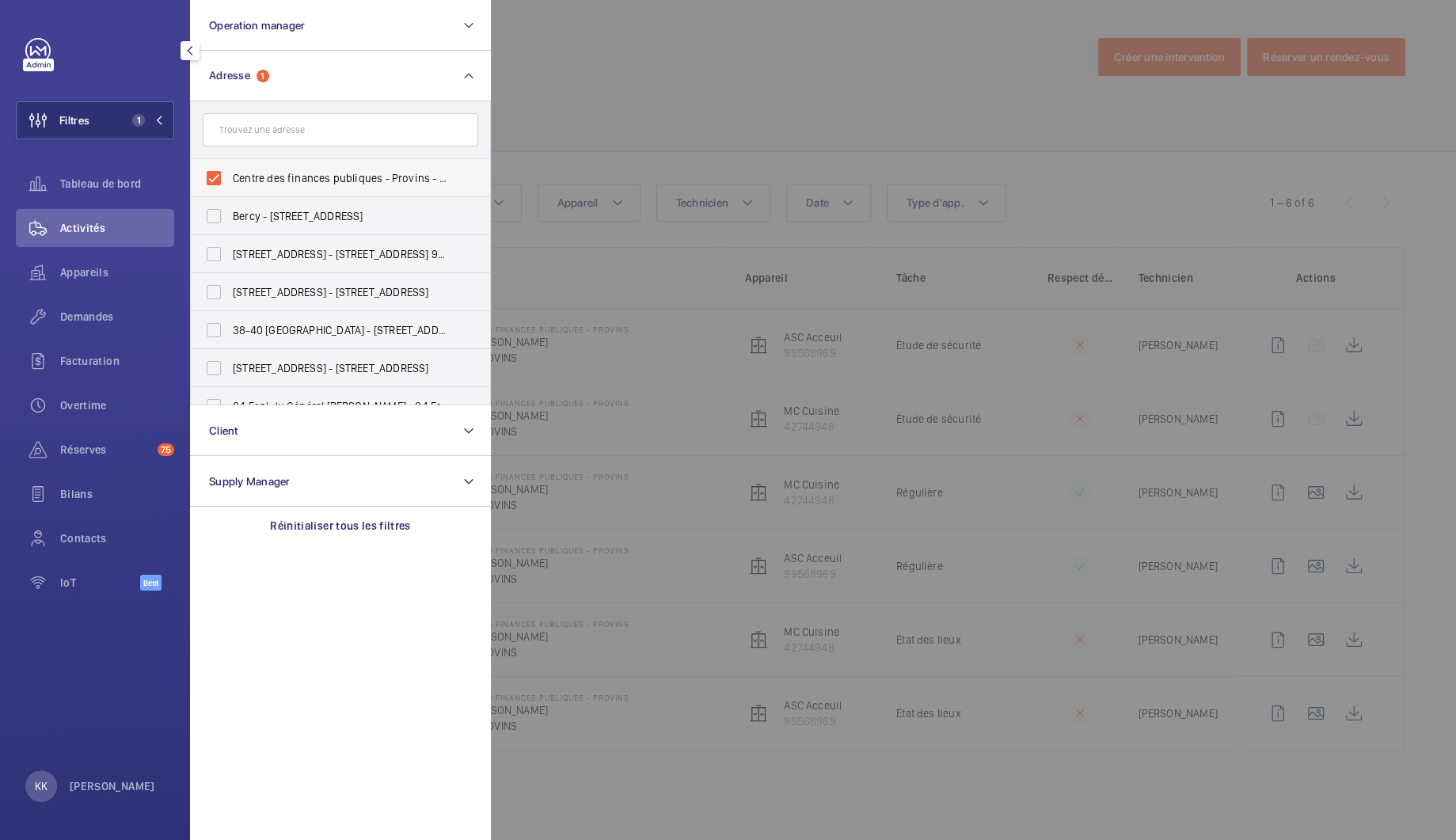
click at [240, 171] on span "Centre des finances publiques - Provins - 8 Av. André Malraux, PROVINS 77160" at bounding box center [341, 178] width 217 height 16
click at [230, 171] on input "Centre des finances publiques - Provins - 8 Av. André Malraux, PROVINS 77160" at bounding box center [213, 178] width 32 height 32
checkbox input "false"
click at [597, 85] on div at bounding box center [1218, 420] width 1456 height 840
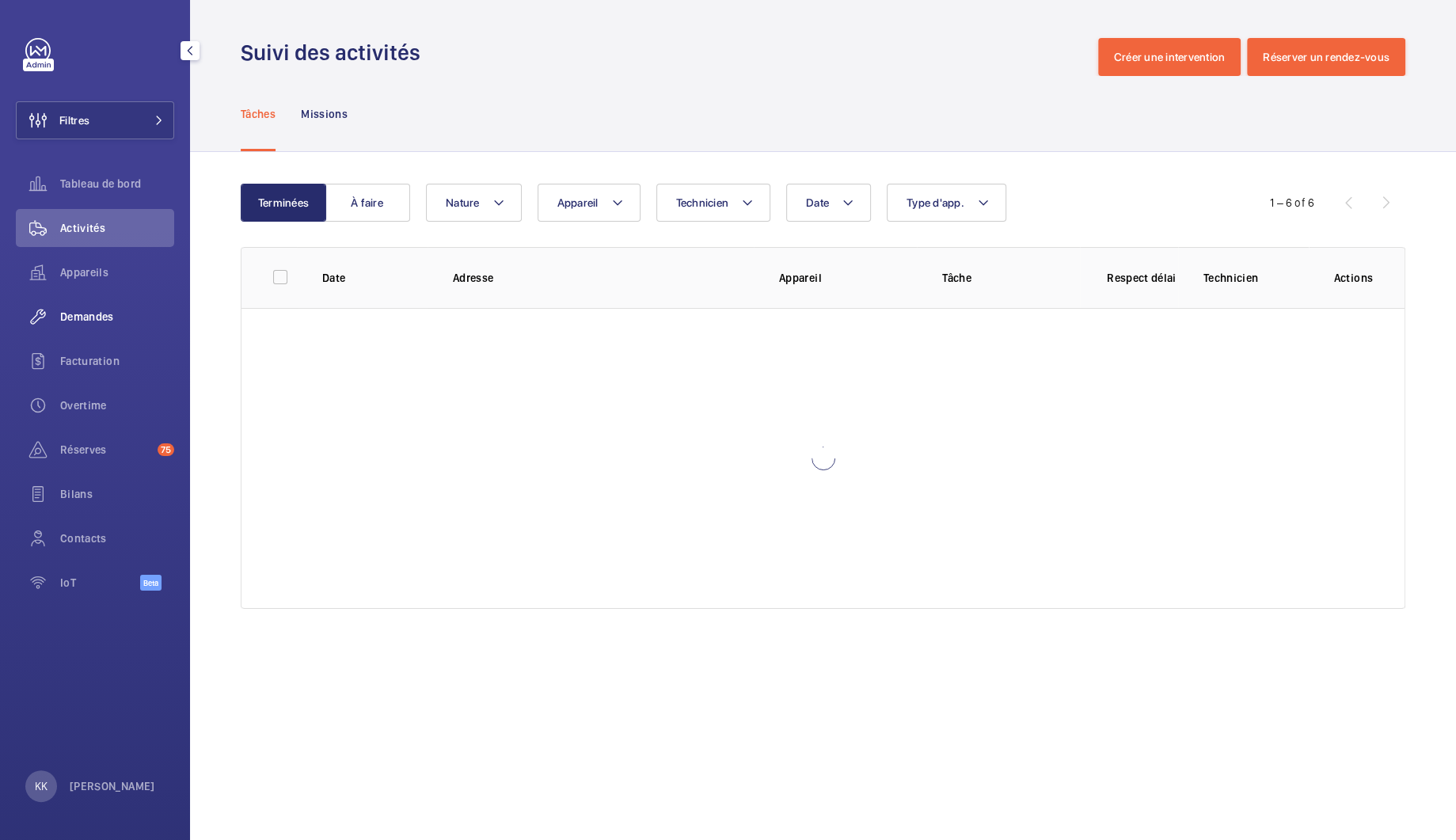
click at [105, 308] on span "Demandes" at bounding box center [116, 316] width 114 height 16
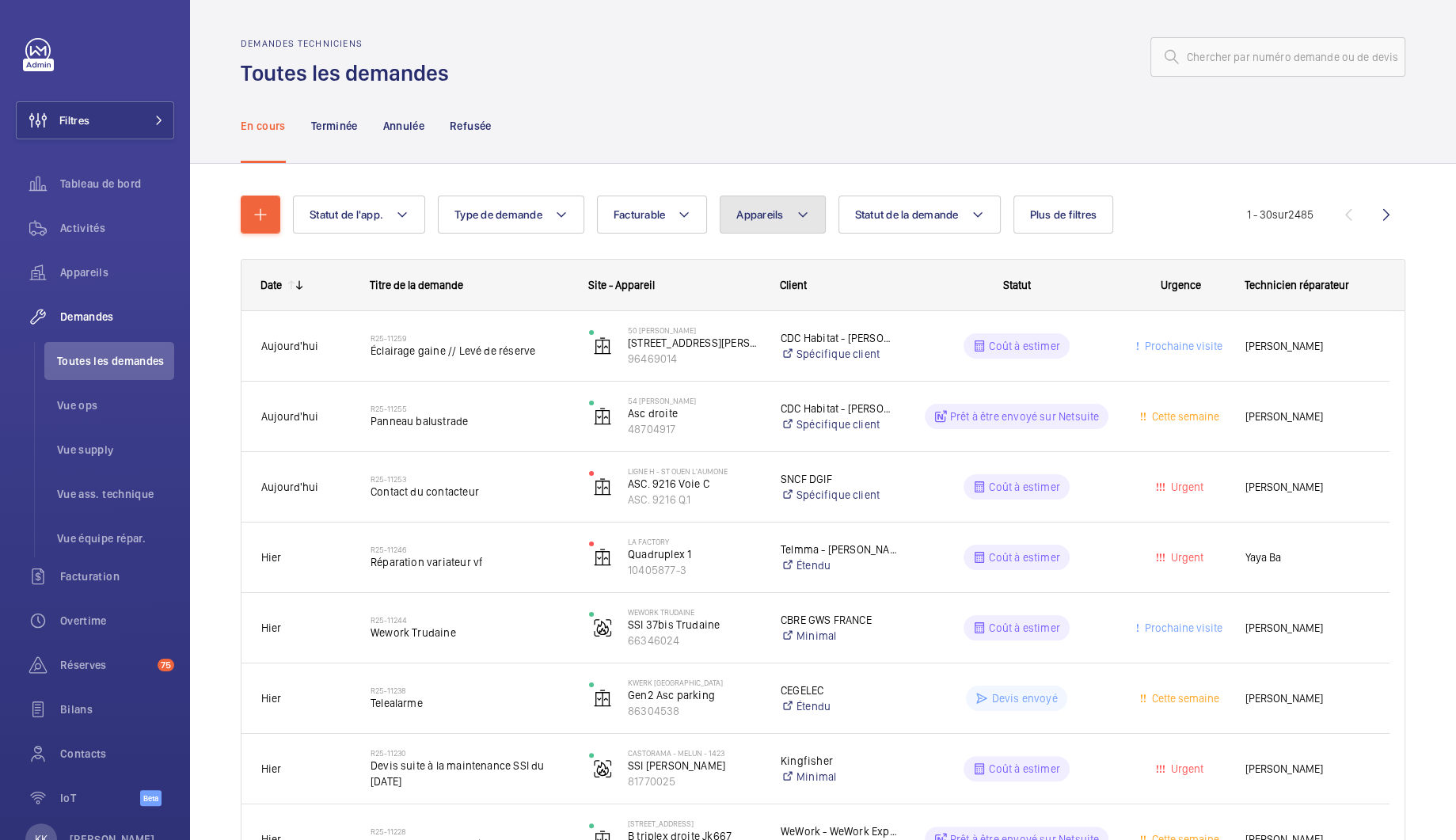
click at [764, 217] on span "Appareils" at bounding box center [760, 214] width 47 height 12
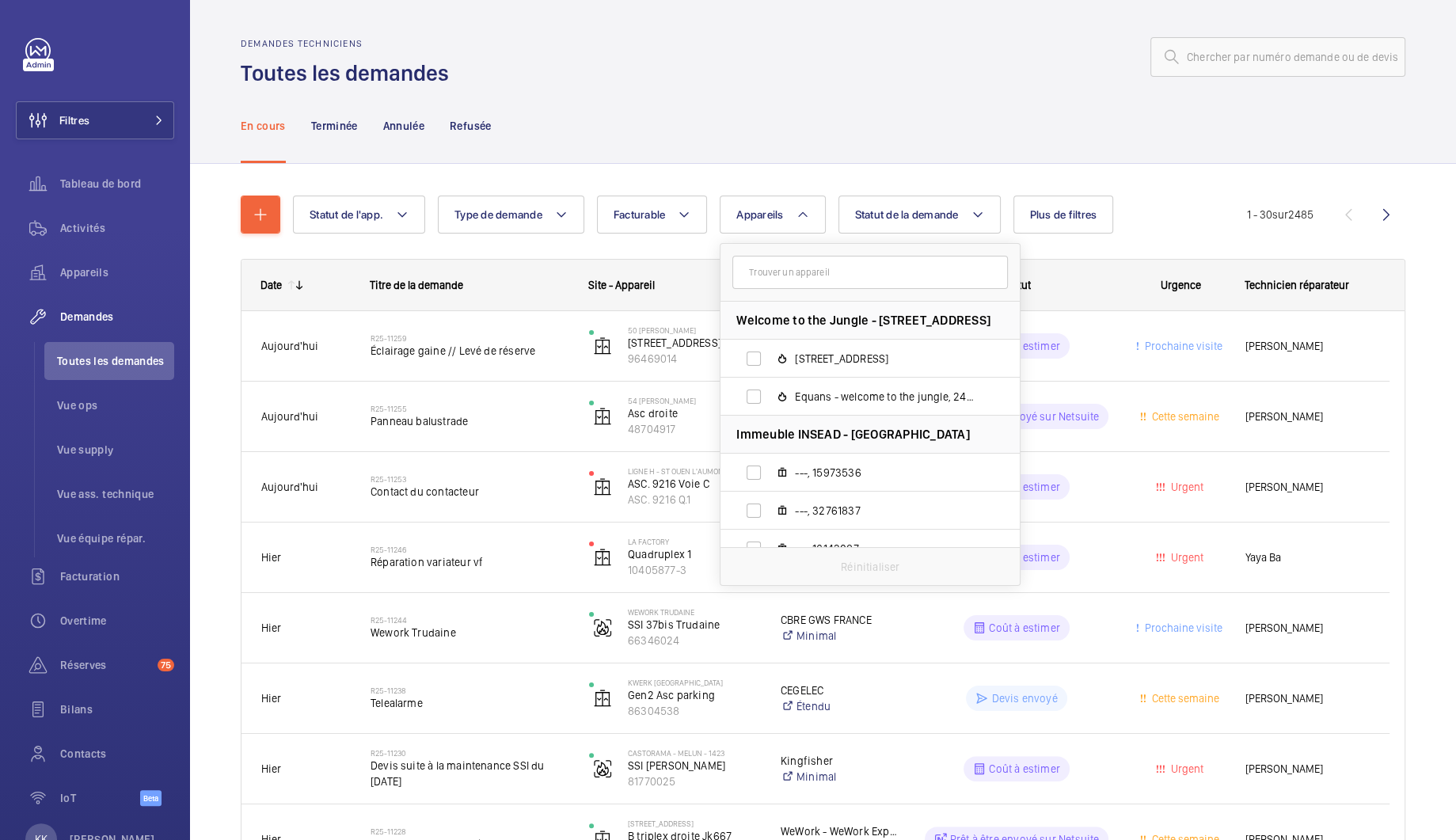
type input "Sélectionner l'élément 1 72008-01"
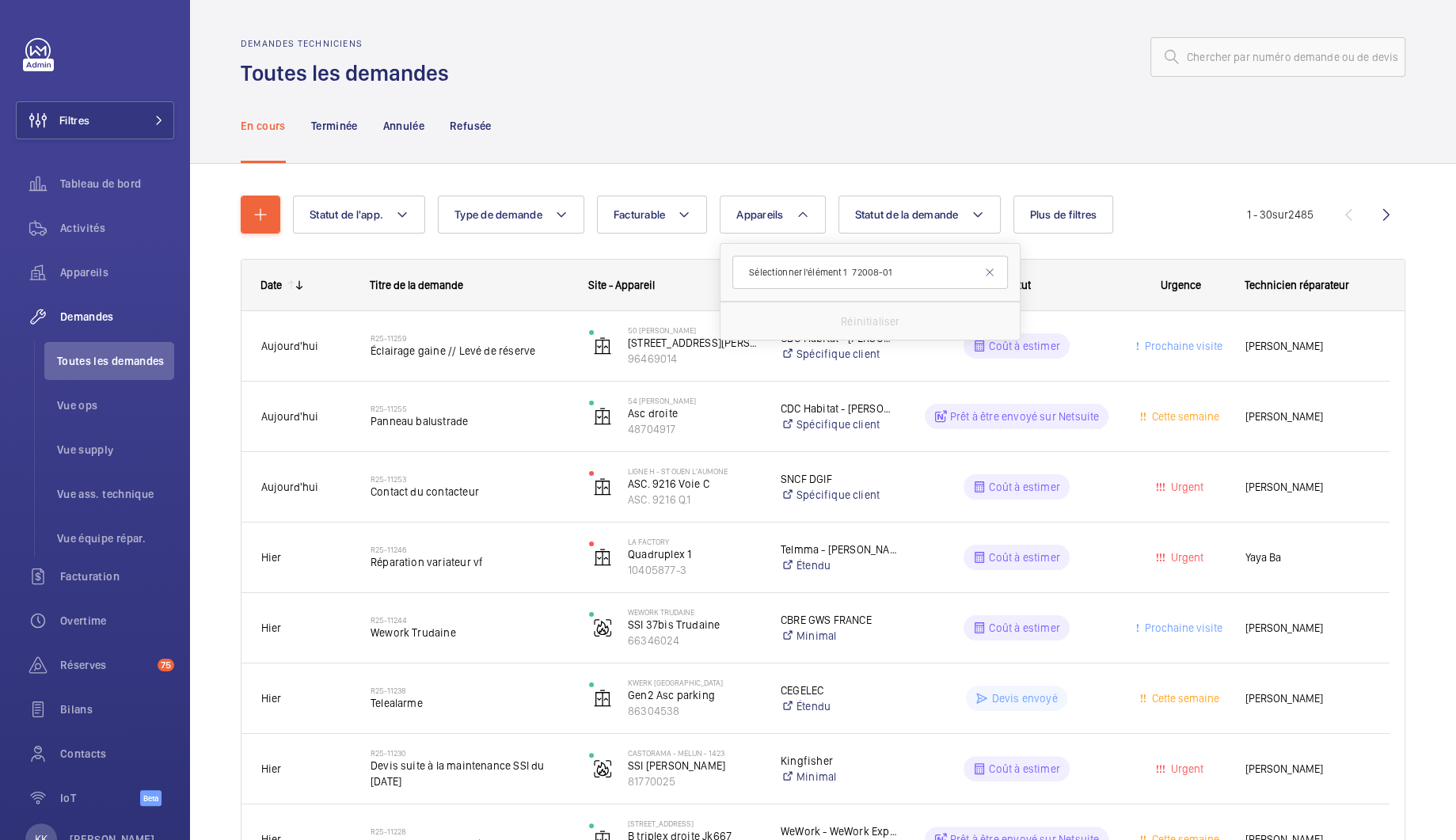
drag, startPoint x: 859, startPoint y: 267, endPoint x: 674, endPoint y: 268, distance: 185.0
click at [838, 225] on button "Statut de la demande" at bounding box center [920, 214] width 162 height 38
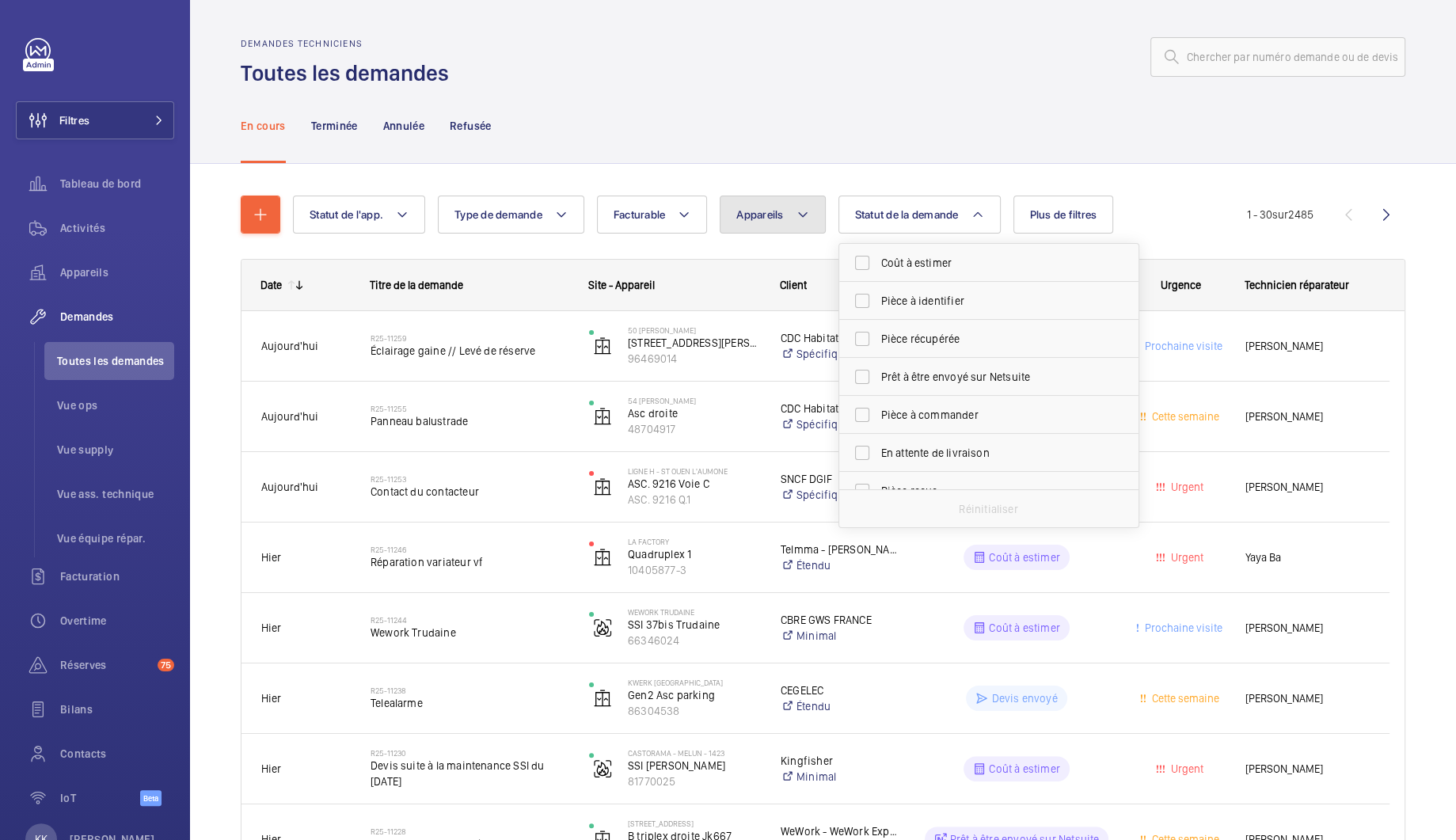
click at [777, 223] on button "Appareils" at bounding box center [772, 214] width 105 height 38
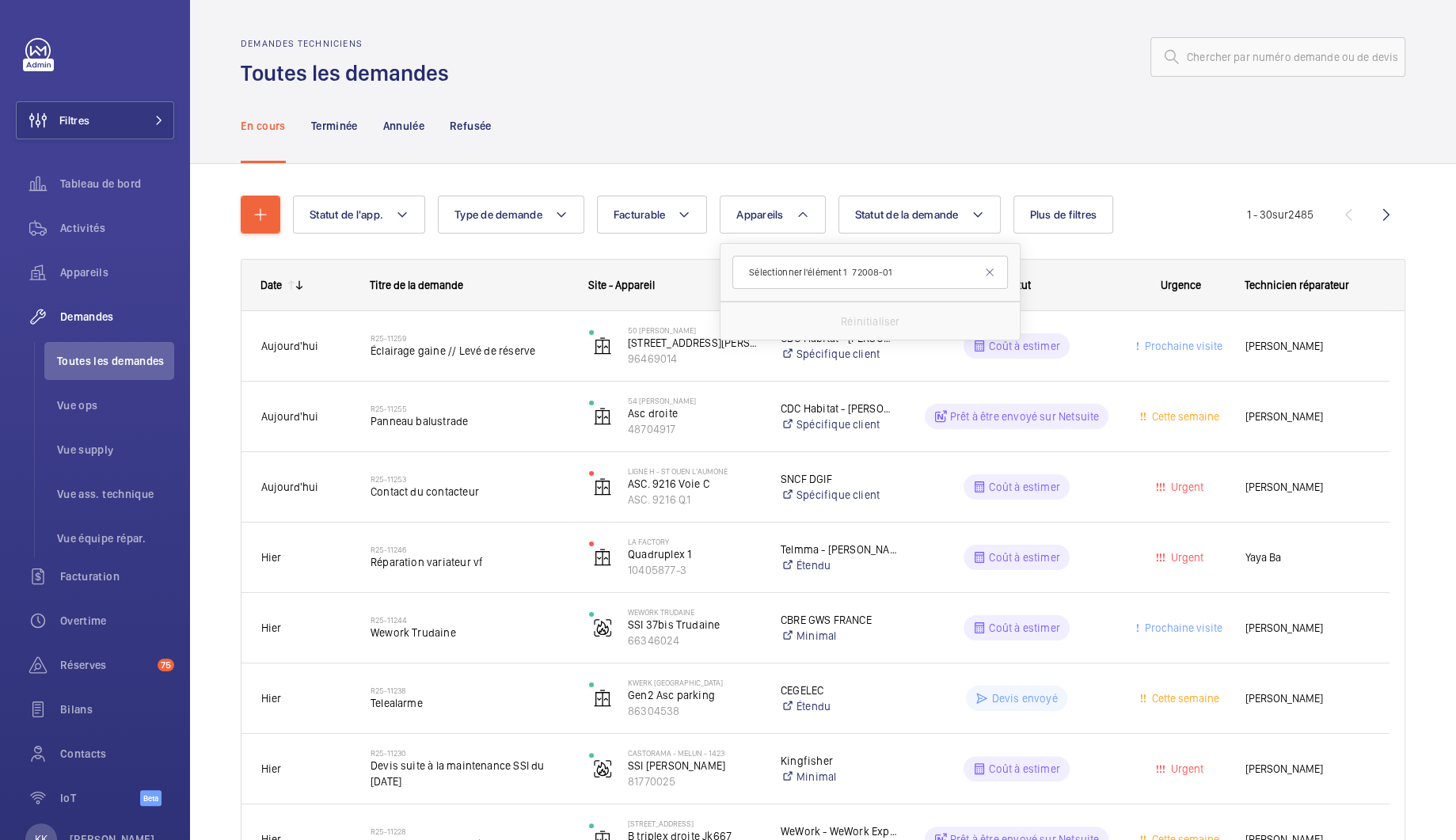
drag, startPoint x: 860, startPoint y: 272, endPoint x: 740, endPoint y: 277, distance: 120.1
click at [740, 277] on input "Sélectionner l'élément 1 72008-01" at bounding box center [870, 272] width 276 height 34
type input "72008-01"
click at [795, 358] on span "Hall droite, 72008-01" at bounding box center [887, 358] width 184 height 16
click at [769, 358] on input "Hall droite, 72008-01" at bounding box center [754, 358] width 32 height 32
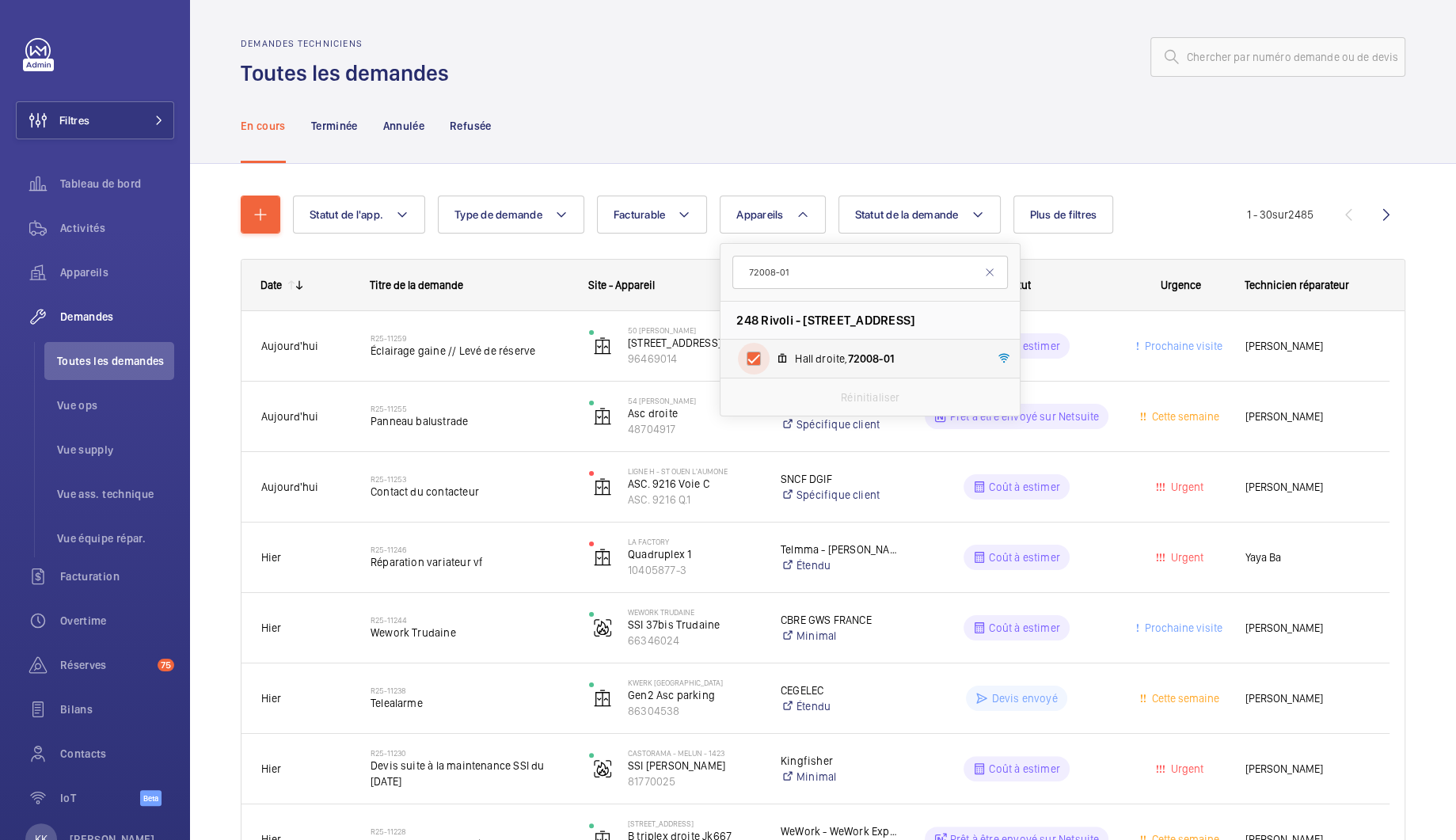
checkbox input "true"
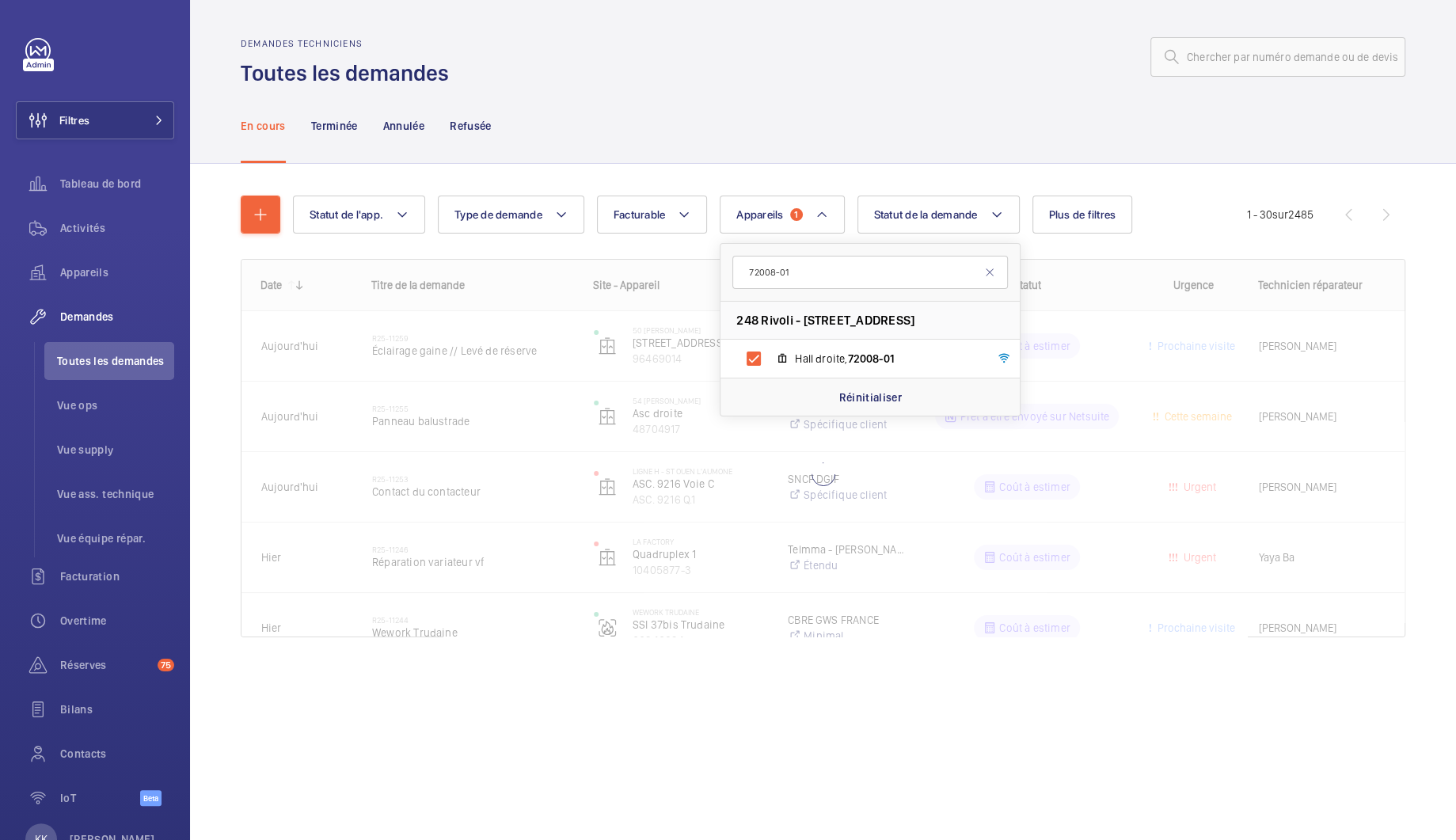
click at [755, 148] on div "En cours Terminée Annulée Refusée" at bounding box center [823, 126] width 1165 height 75
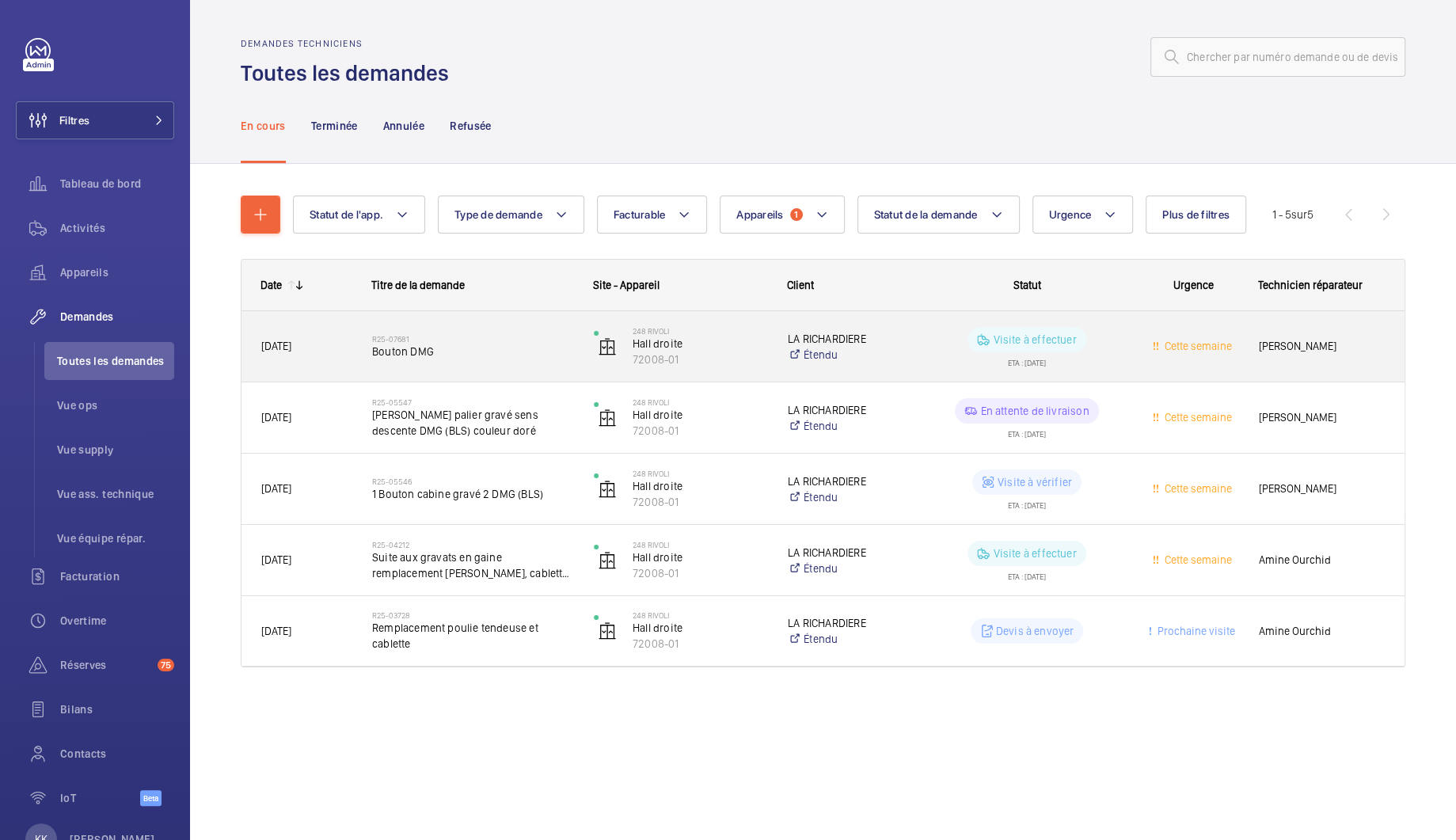
click at [500, 339] on h2 "R25-07681" at bounding box center [472, 339] width 201 height 10
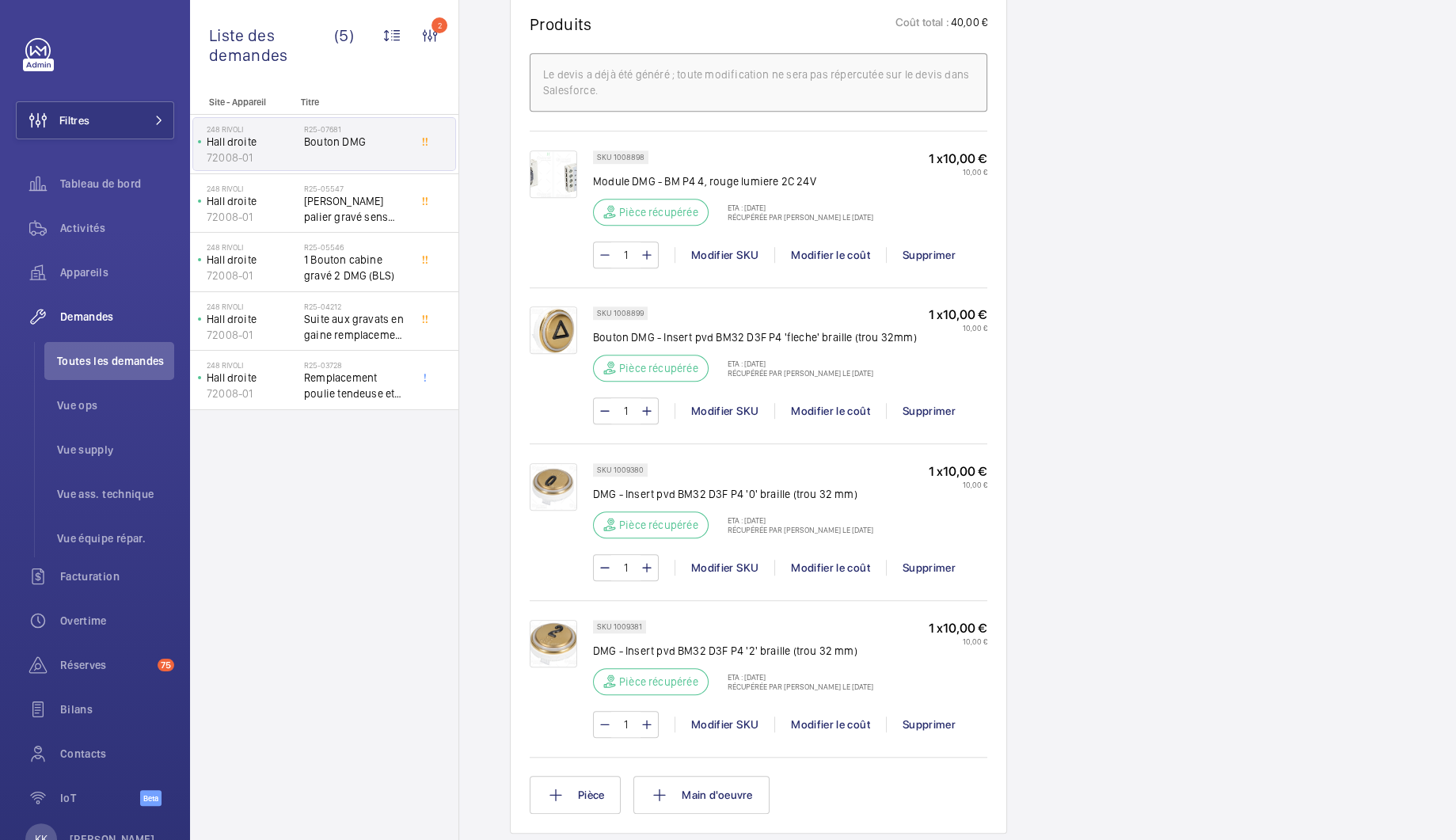
scroll to position [962, 0]
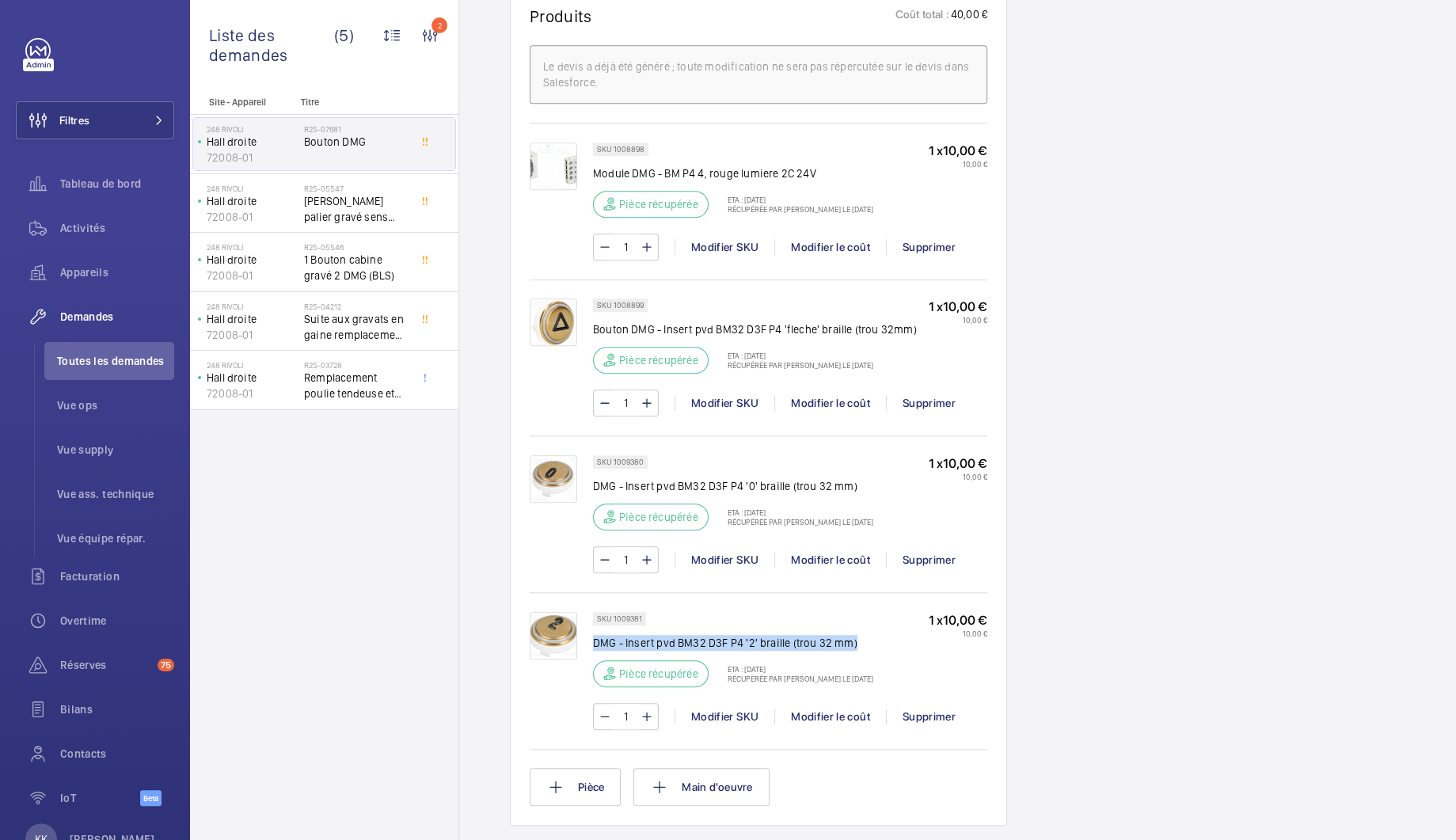
drag, startPoint x: 592, startPoint y: 639, endPoint x: 852, endPoint y: 633, distance: 260.1
click at [852, 635] on p "DMG - Insert pvd BM32 D3F P4 '2' braille (trou 32 mm)" at bounding box center [733, 642] width 281 height 16
copy p "DMG - Insert pvd BM32 D3F P4 '2' braille (trou 32 mm)"
click at [495, 495] on div "Demandes techniciens R25-07681 Le 5 juin 2025, la demande de réparation a été c…" at bounding box center [957, 327] width 997 height 2271
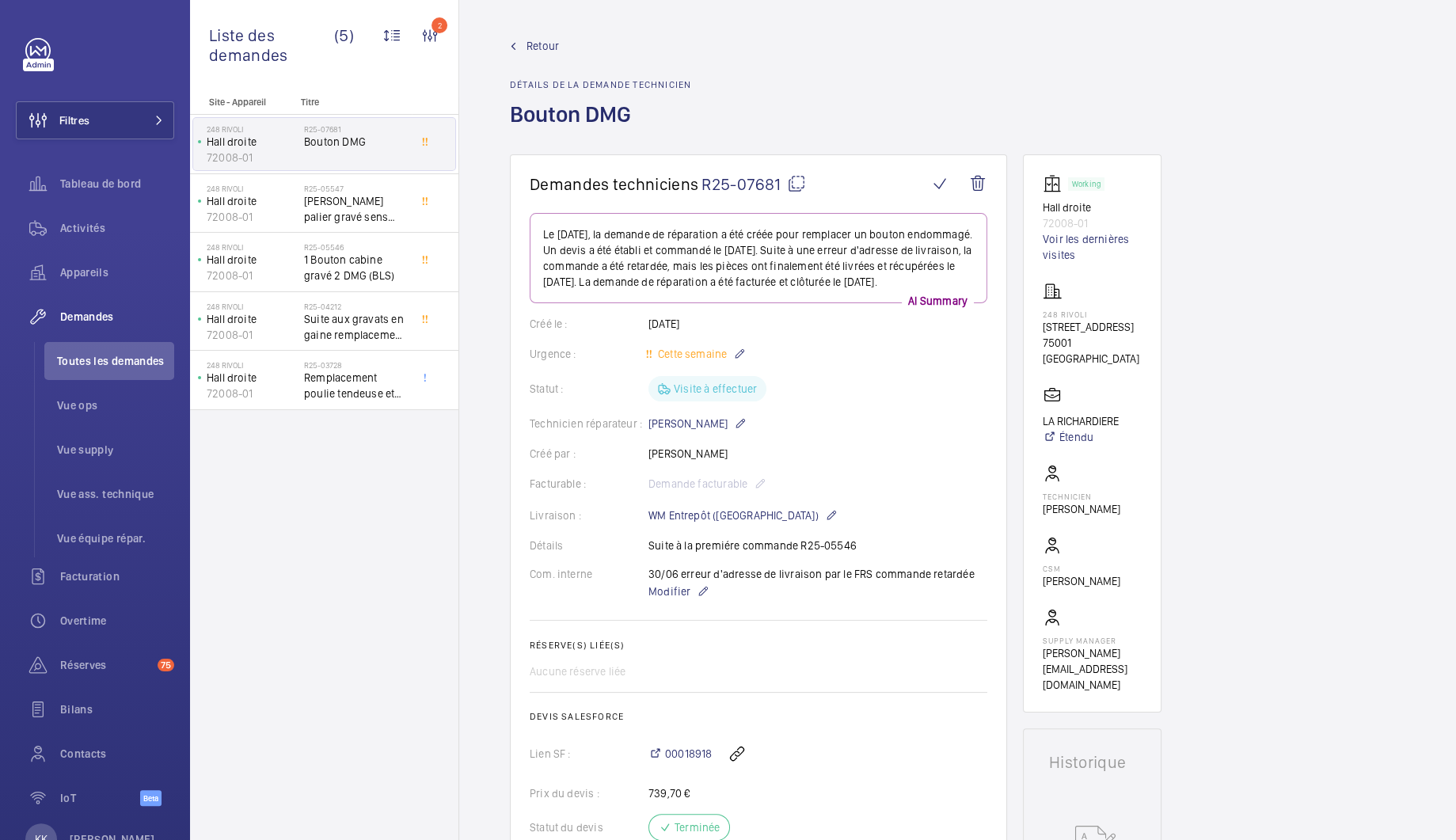
click at [549, 48] on span "Retour" at bounding box center [543, 45] width 33 height 16
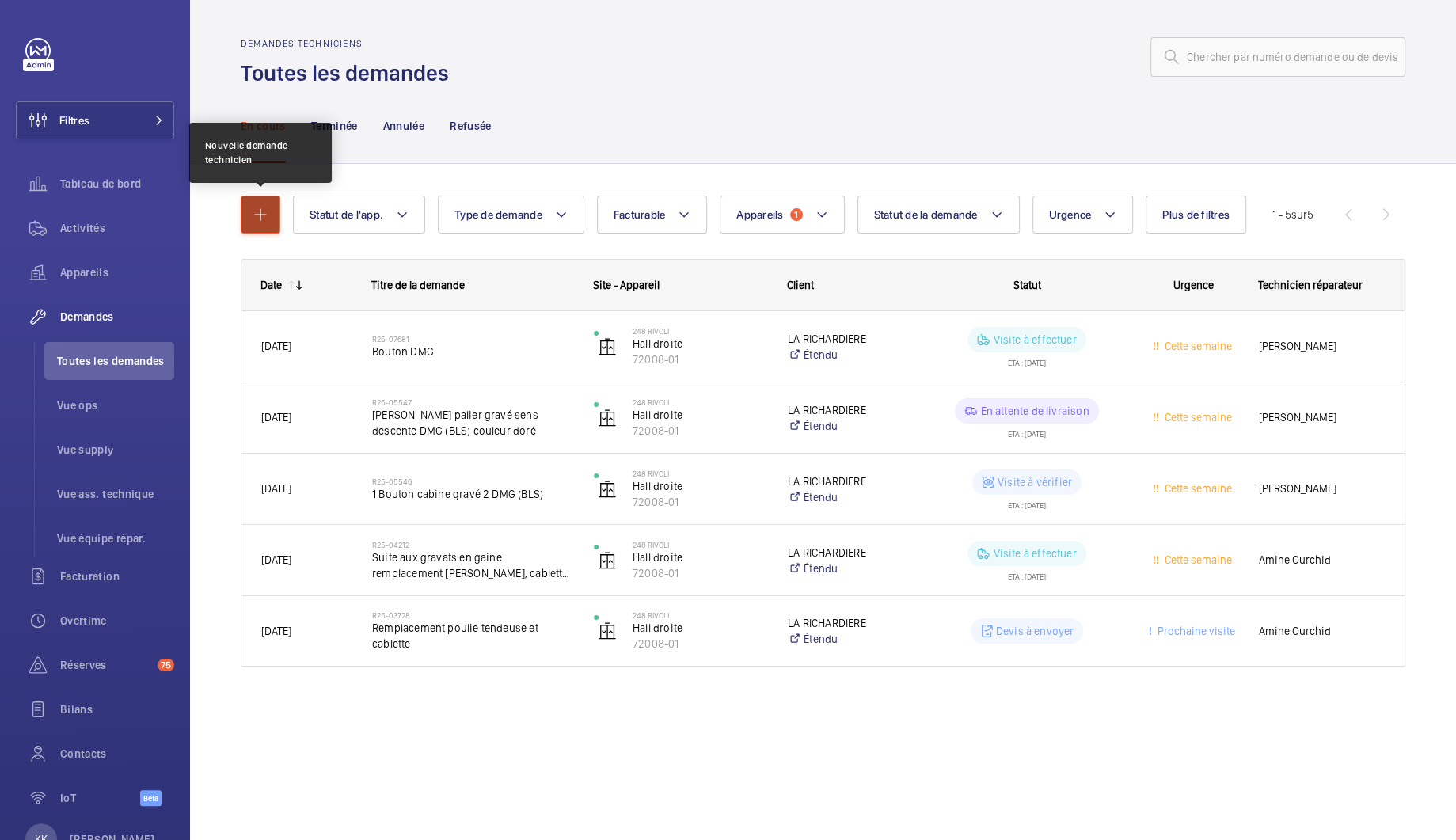
click at [265, 219] on mat-icon "button" at bounding box center [260, 214] width 19 height 19
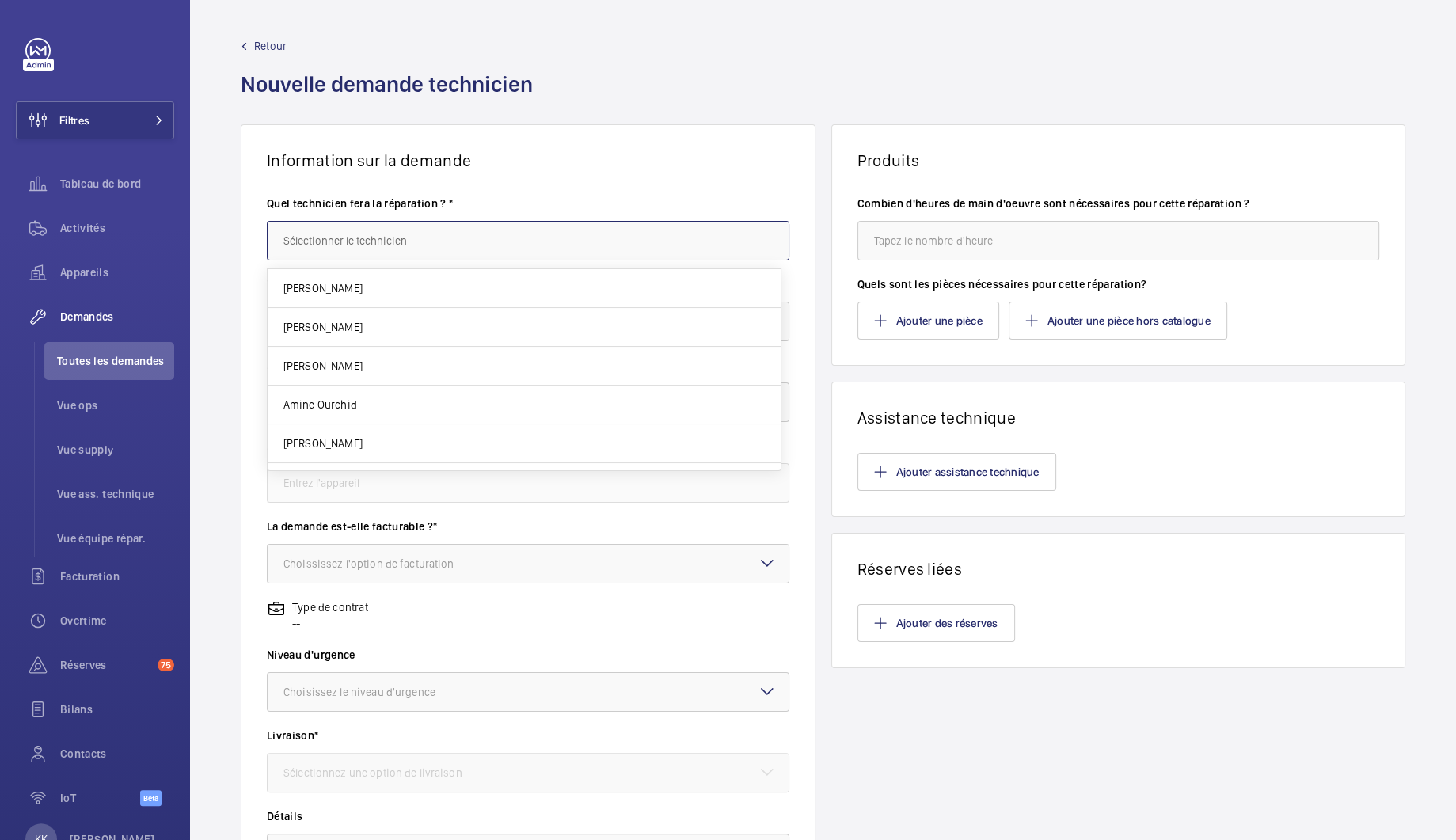
click at [340, 244] on input "text" at bounding box center [527, 240] width 523 height 39
type input "mou"
click at [278, 39] on span "Retour" at bounding box center [271, 45] width 33 height 16
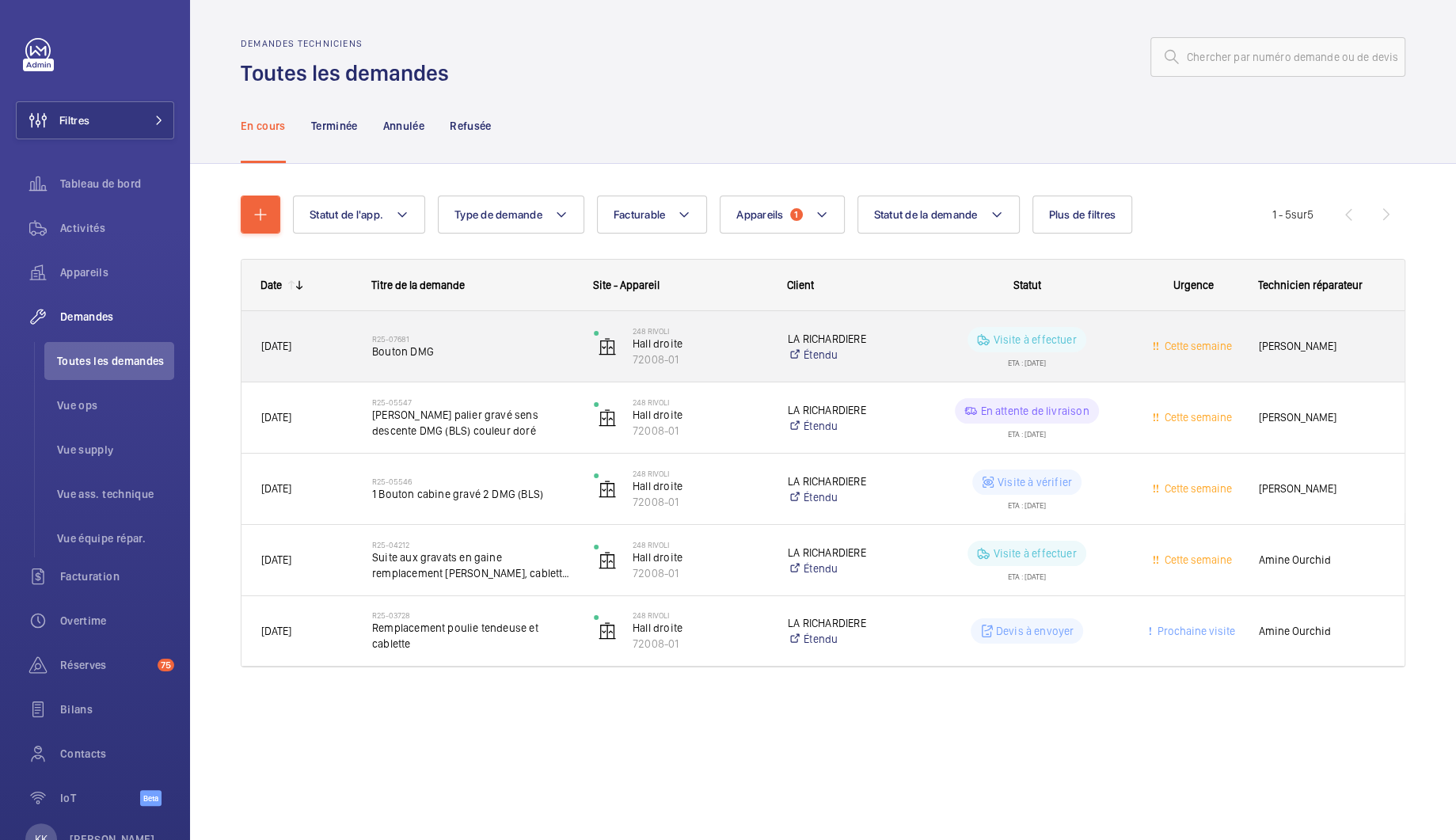
click at [1286, 349] on span "[PERSON_NAME]" at bounding box center [1322, 346] width 126 height 18
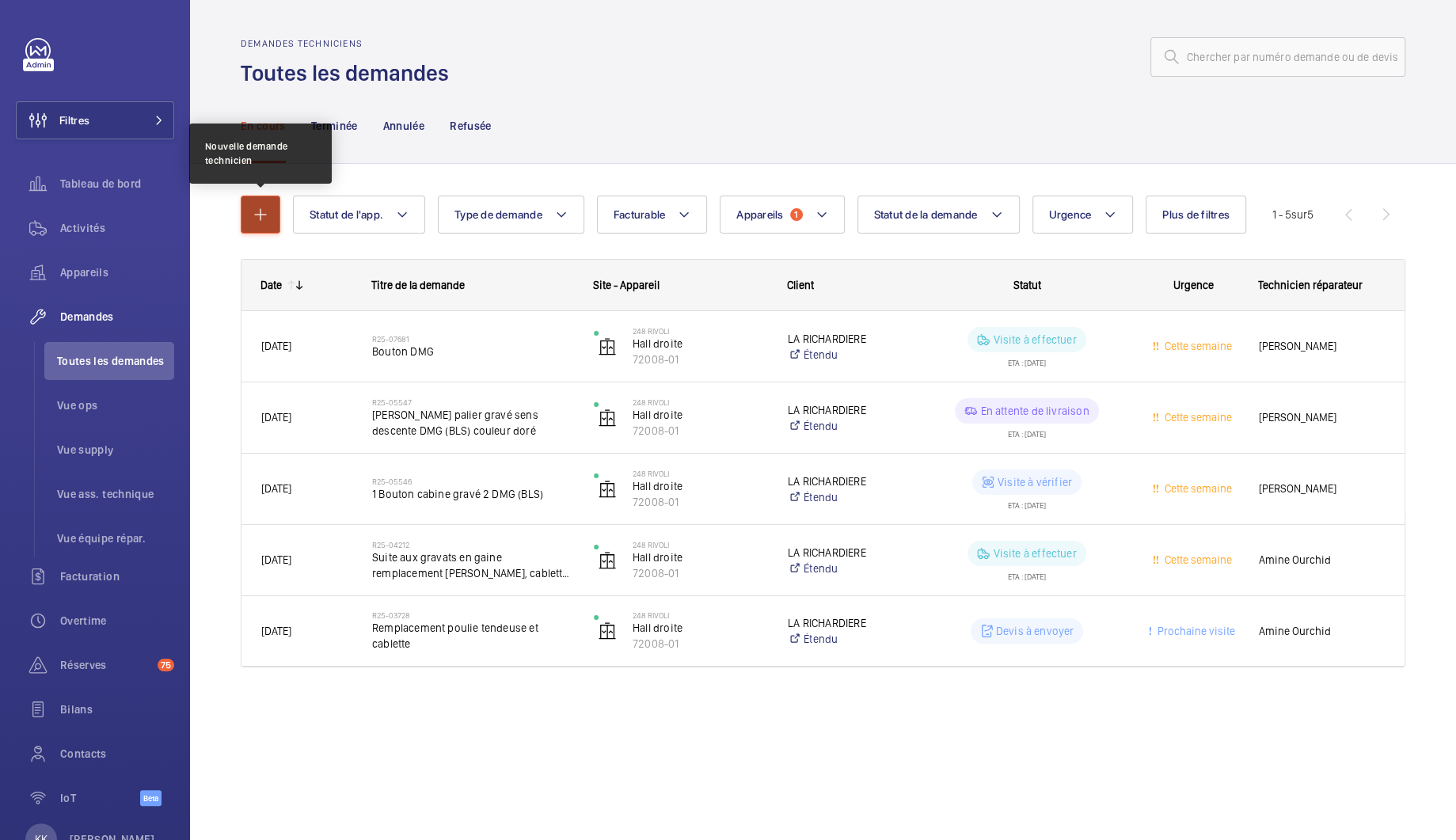
click at [278, 211] on button "button" at bounding box center [260, 214] width 39 height 38
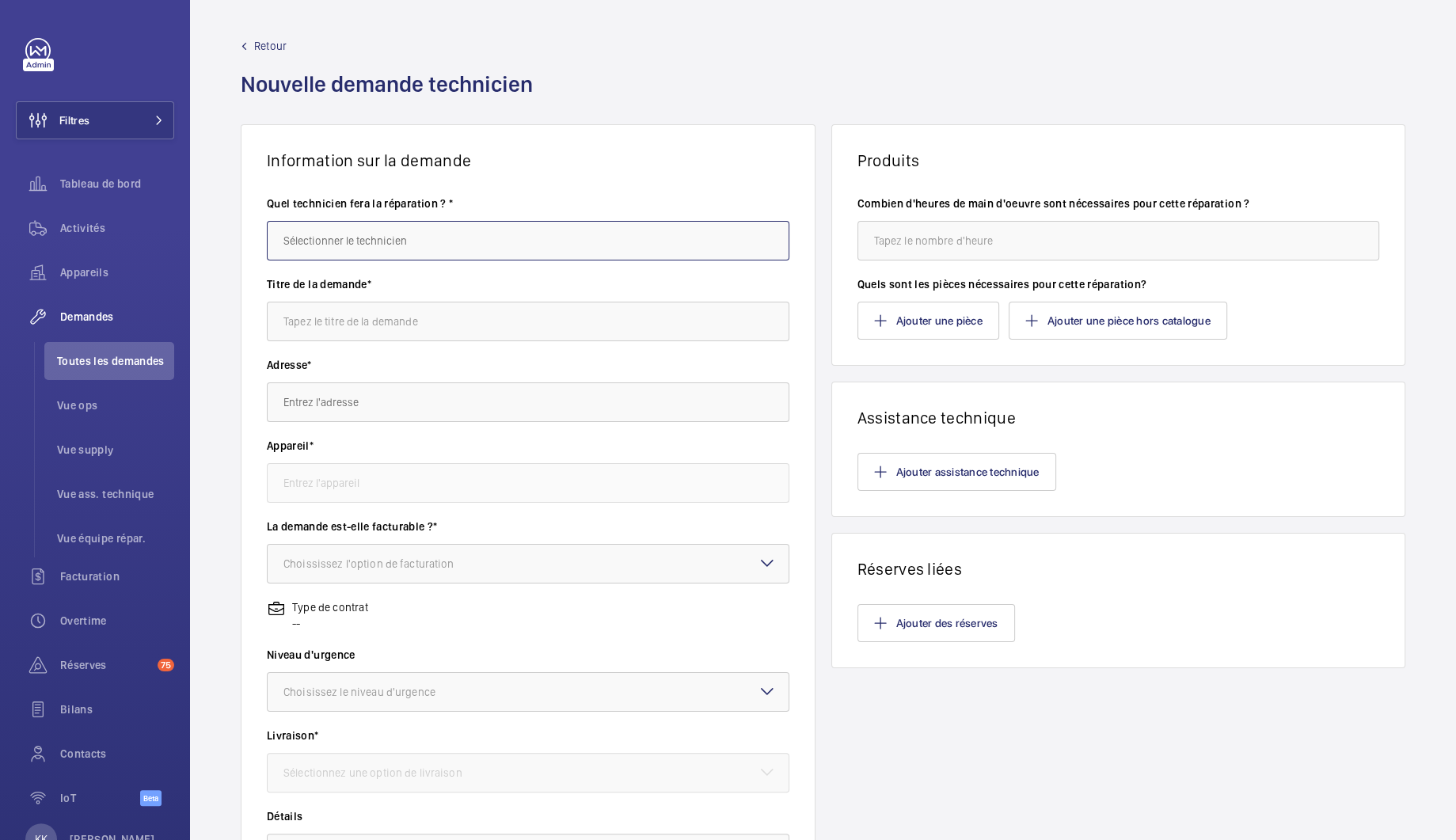
click at [402, 232] on input "text" at bounding box center [527, 240] width 523 height 39
click at [280, 332] on mat-option "[PERSON_NAME]" at bounding box center [524, 326] width 513 height 39
type input "[PERSON_NAME]"
click at [349, 322] on input "text" at bounding box center [527, 322] width 523 height 39
click at [505, 326] on input "text" at bounding box center [527, 322] width 523 height 39
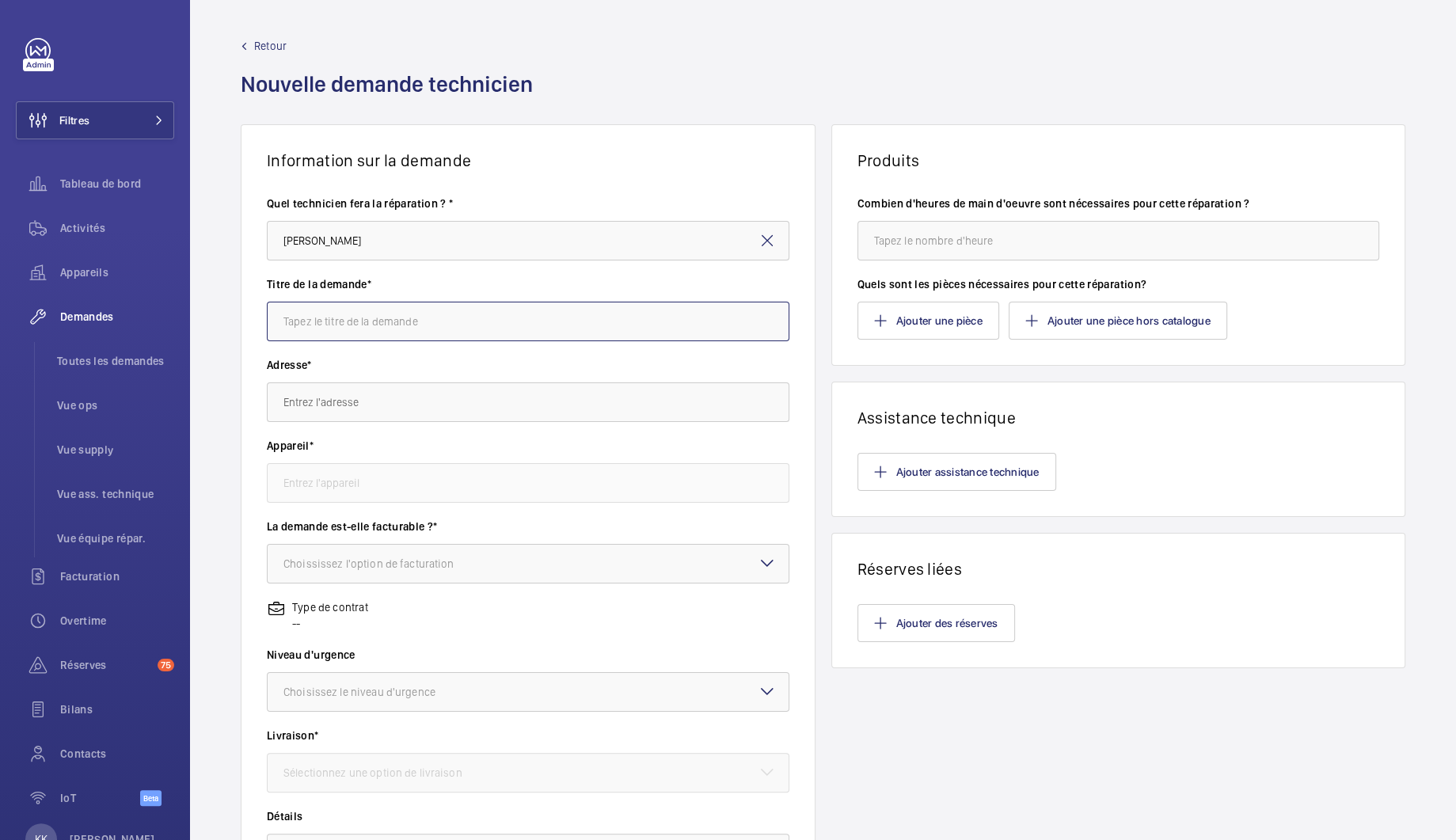
paste input "DMG - Insert pvd BM32 D3F P4 '2' braille (trou 32 mm)"
drag, startPoint x: 572, startPoint y: 312, endPoint x: 663, endPoint y: 349, distance: 98.2
click at [663, 352] on div "Titre de la demande* DMG - Insert pvd BM32 D3F P4 '2' braille (trou 32 mm)" at bounding box center [527, 317] width 523 height 80
type input "Bouton cabine 3ème"
click at [600, 389] on input "text" at bounding box center [527, 402] width 523 height 39
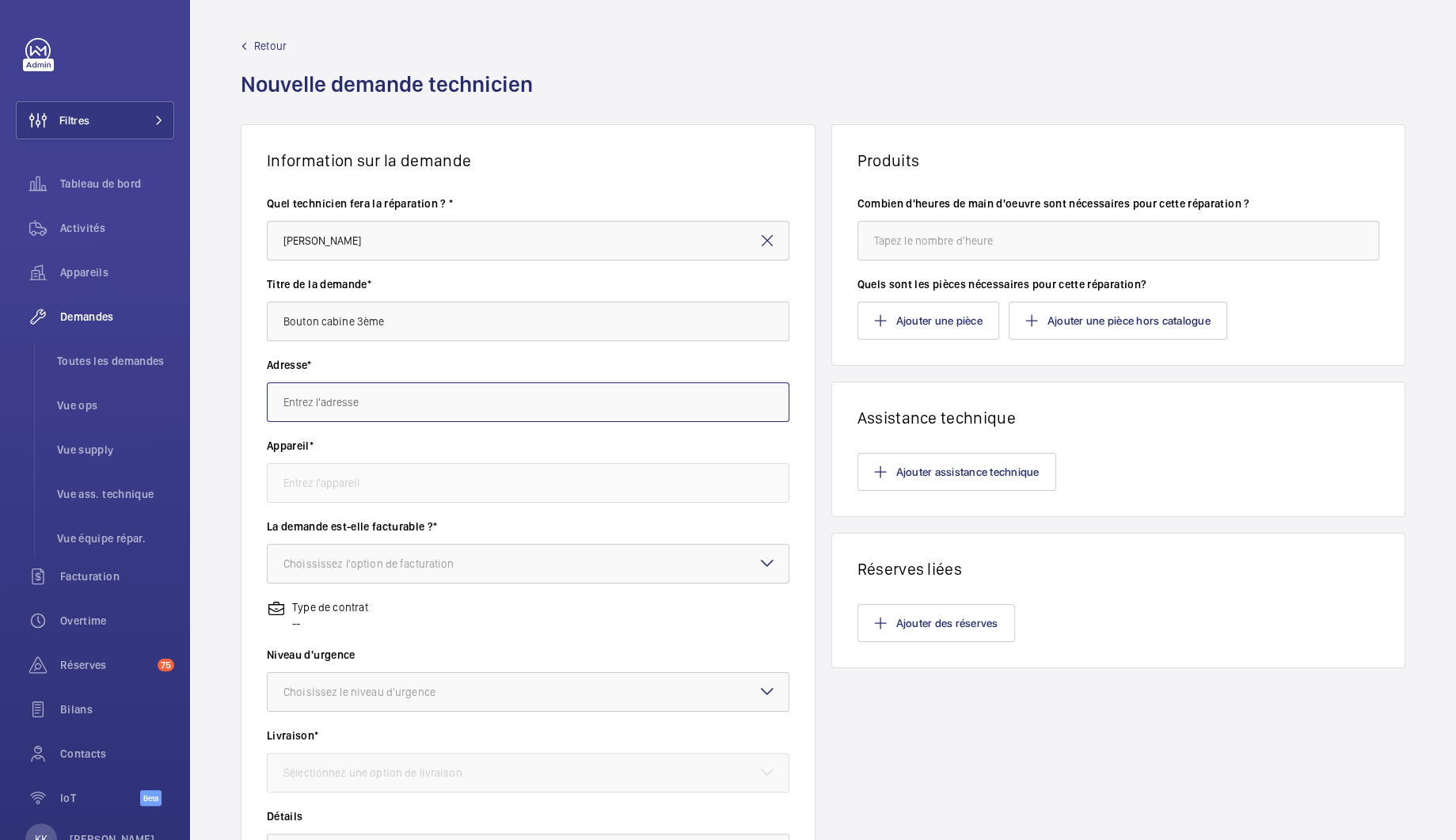
click at [572, 399] on input "text" at bounding box center [527, 402] width 523 height 39
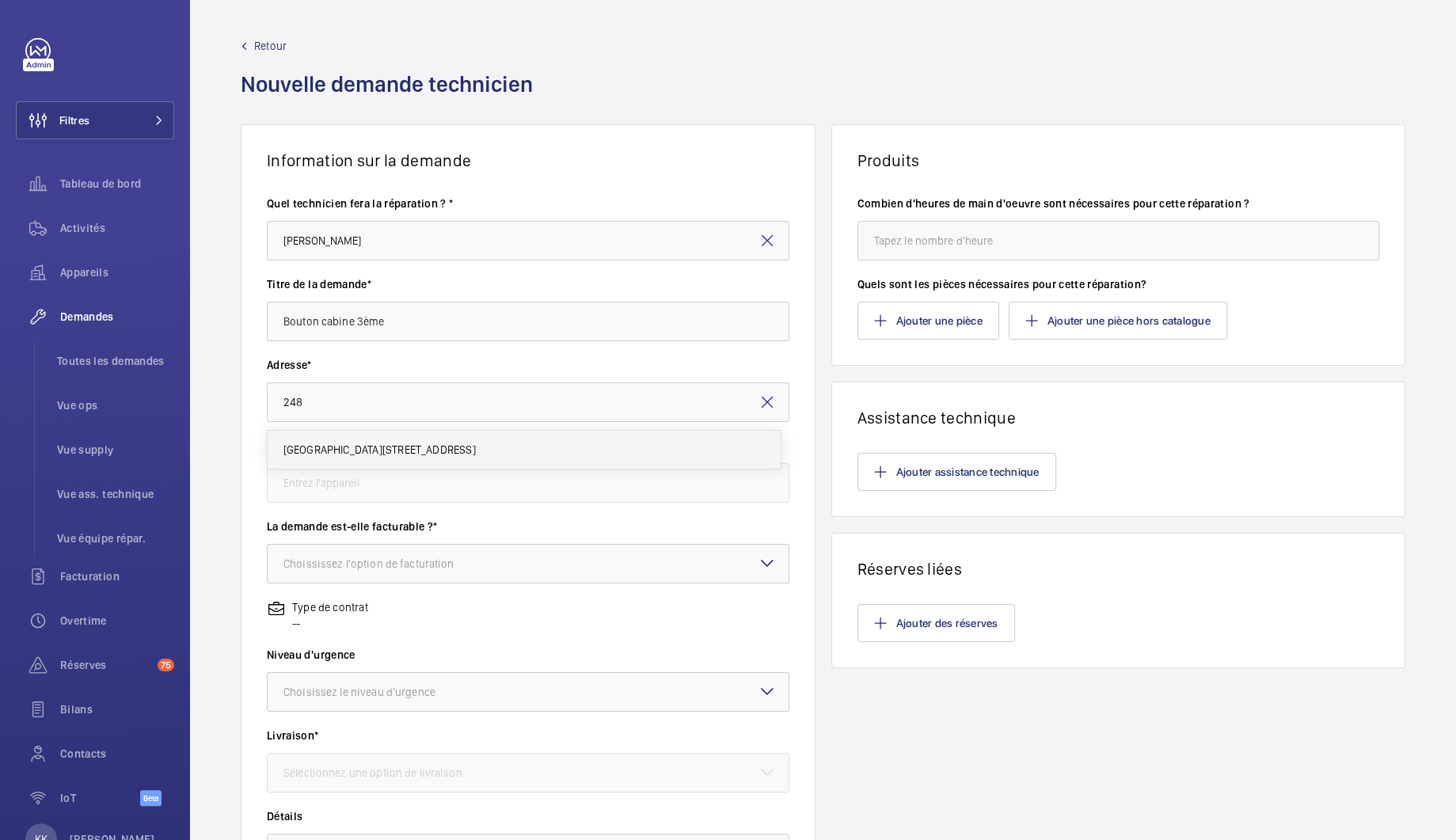
click at [354, 450] on span "248 Rivoli 248 Rue de Rivoli, 75001 PARIS, 75001 PARIS" at bounding box center [380, 450] width 193 height 16
type input "248 Rivoli 248 Rue de Rivoli, 75001 PARIS, 75001 PARIS"
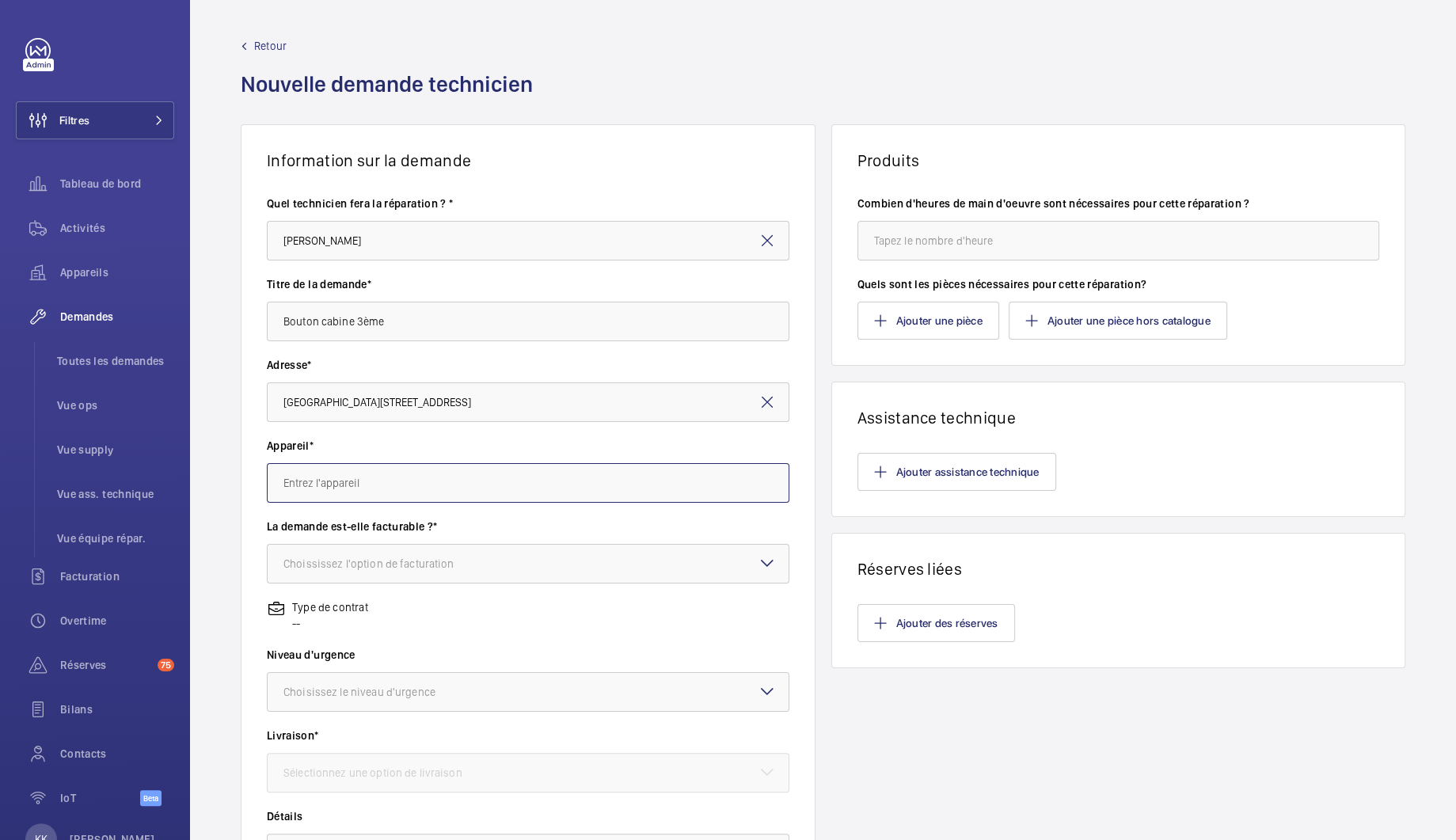
click at [348, 477] on input "text" at bounding box center [527, 483] width 523 height 39
click at [374, 532] on span "72008-01 - Hall droite" at bounding box center [336, 530] width 105 height 16
type input "72008-01 - Hall droite"
click at [338, 567] on div "Choississez l'option de facturation" at bounding box center [389, 564] width 211 height 16
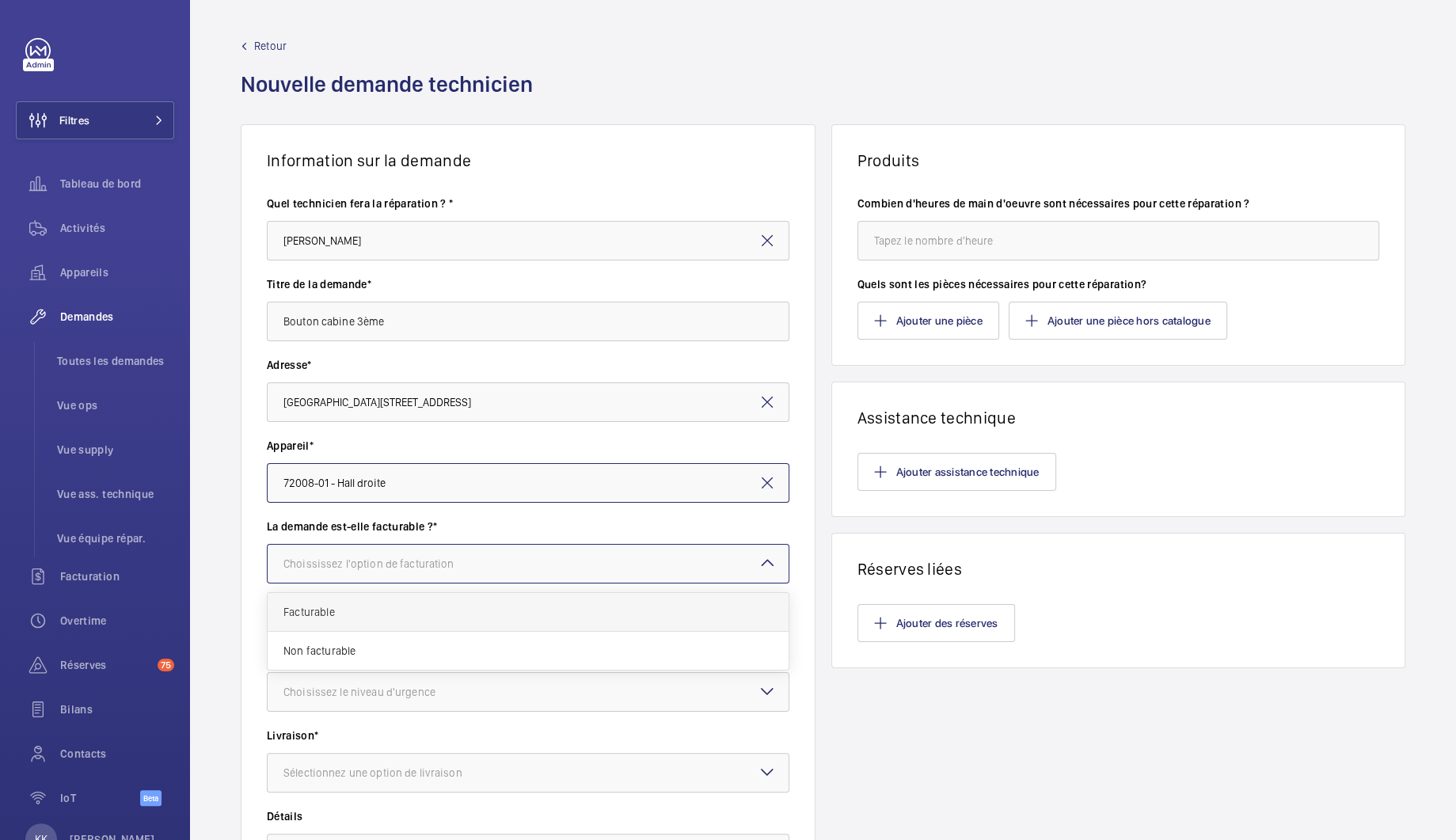
click at [357, 609] on span "Facturable" at bounding box center [528, 612] width 490 height 16
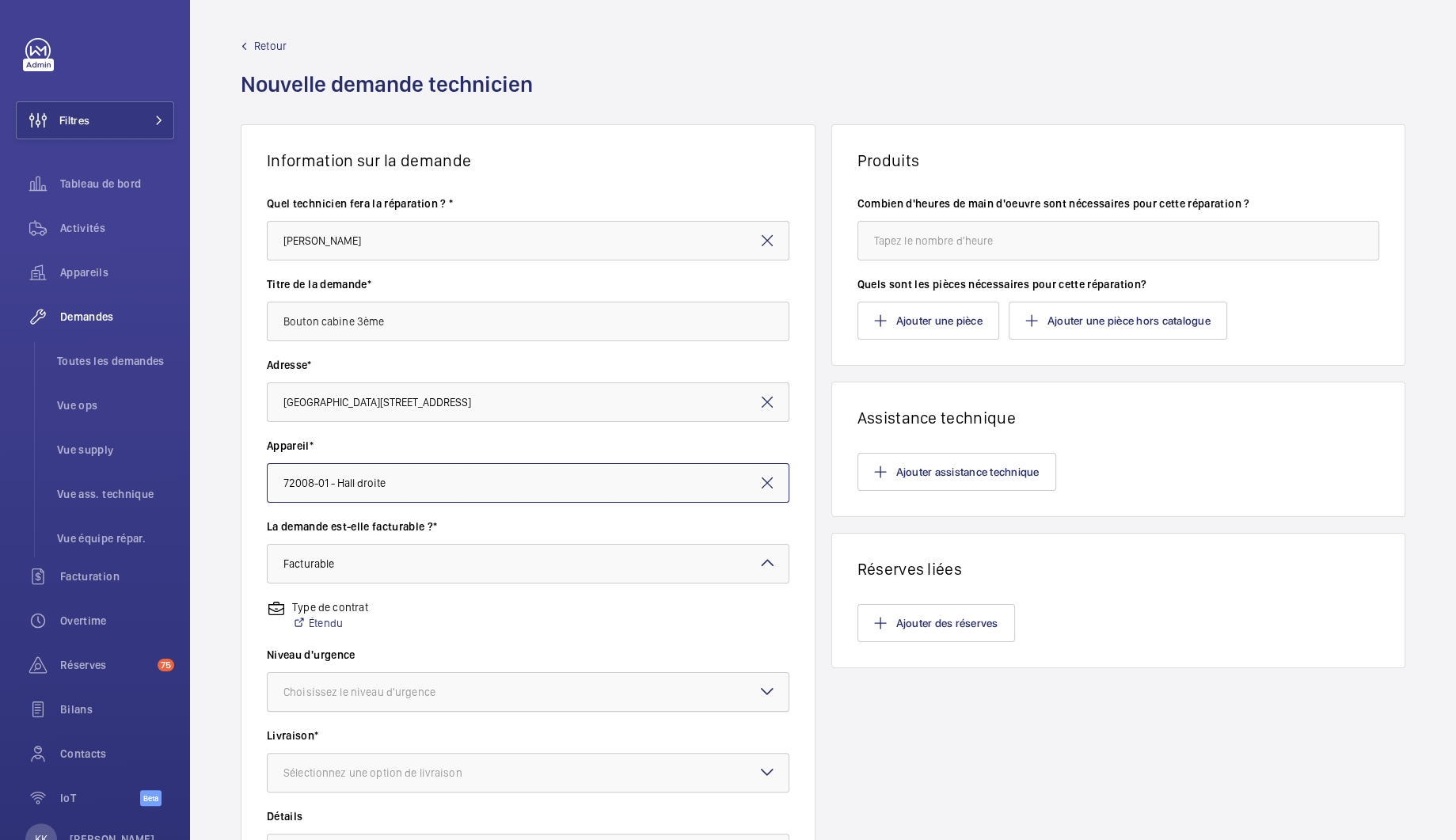
click at [338, 684] on div "Choisissez le niveau d'urgence" at bounding box center [380, 692] width 192 height 16
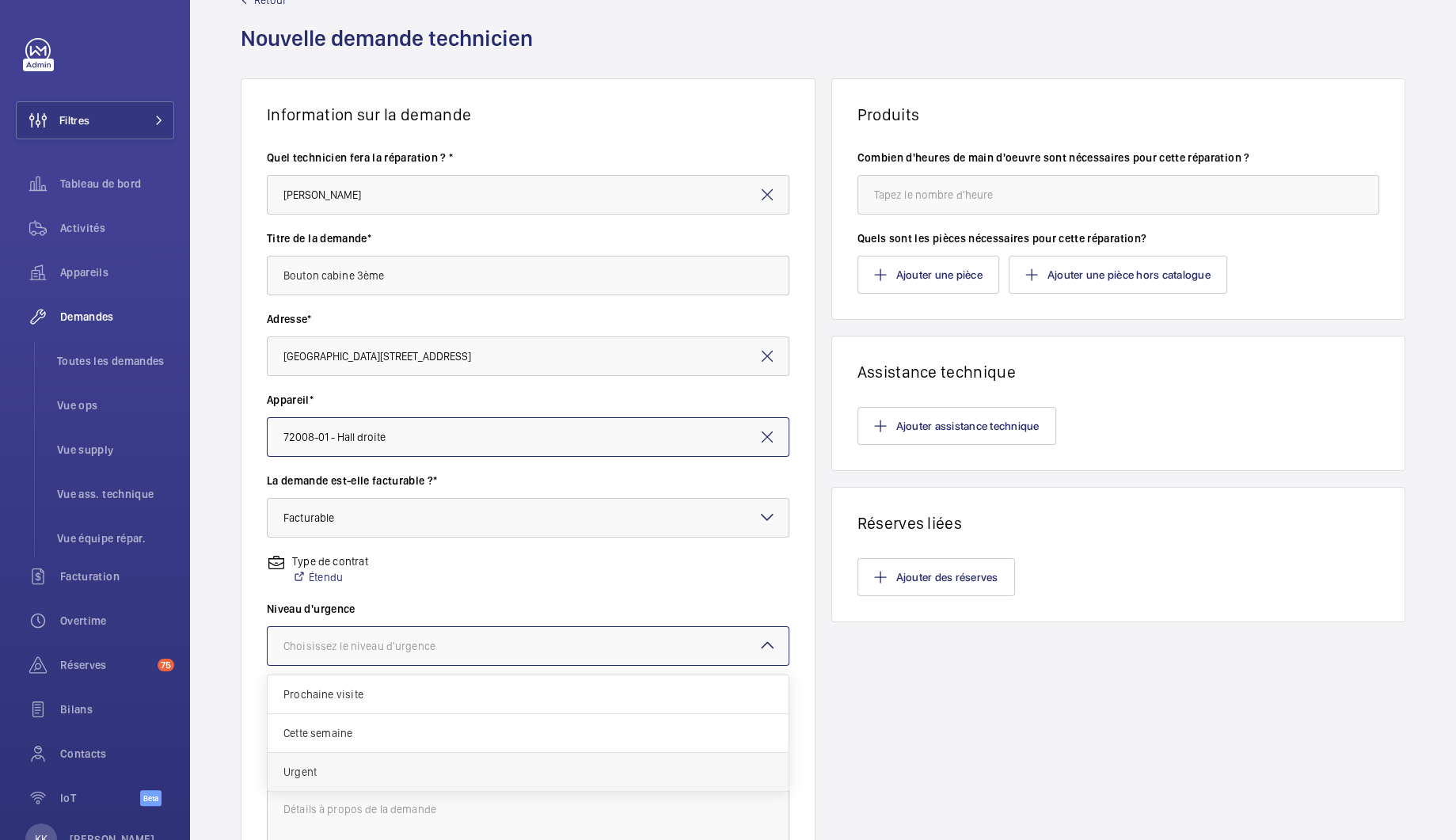
click at [331, 769] on span "Urgent" at bounding box center [528, 771] width 490 height 16
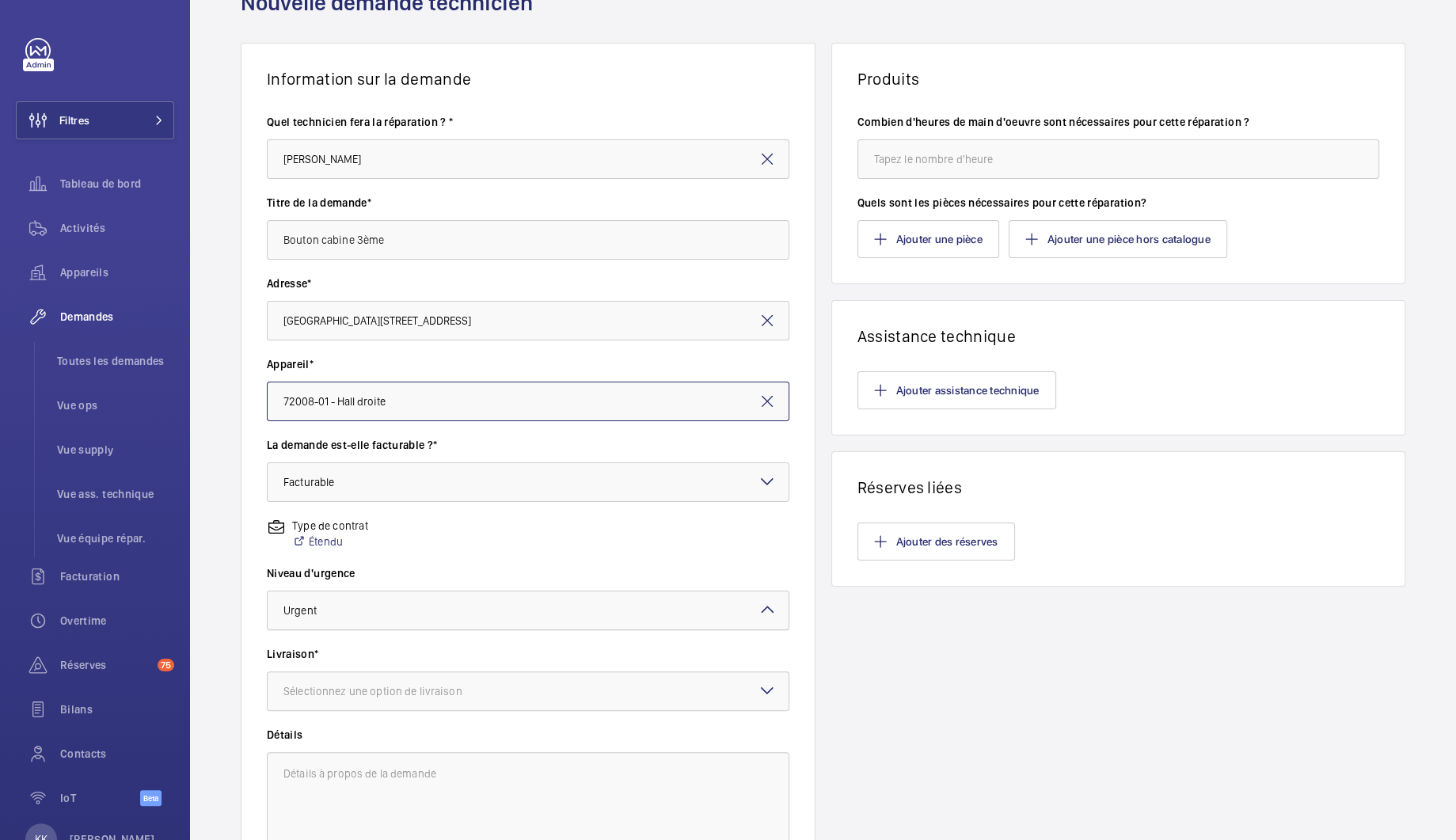
scroll to position [127, 0]
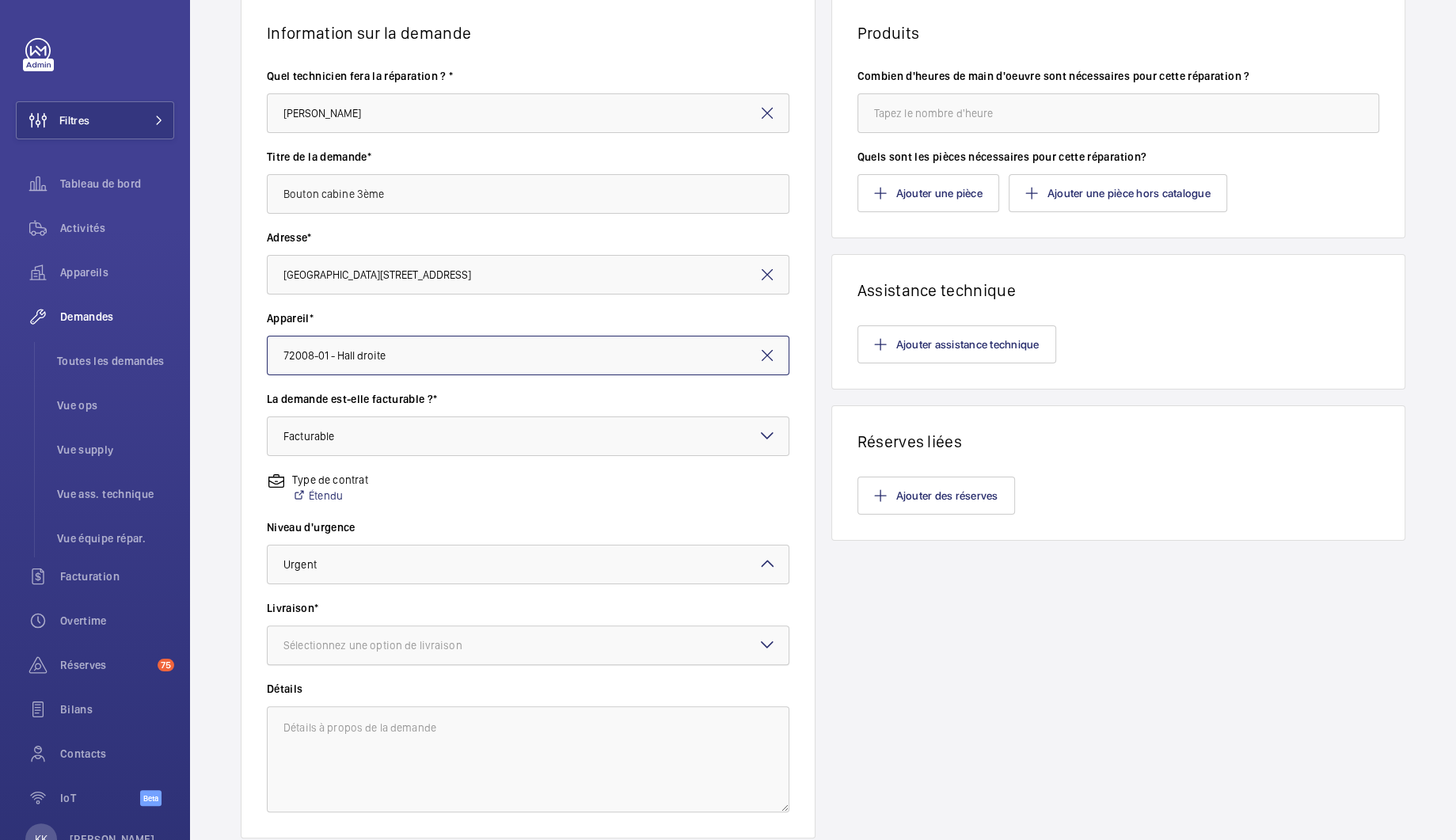
click at [389, 637] on div "Sélectionnez une option de livraison" at bounding box center [393, 645] width 218 height 16
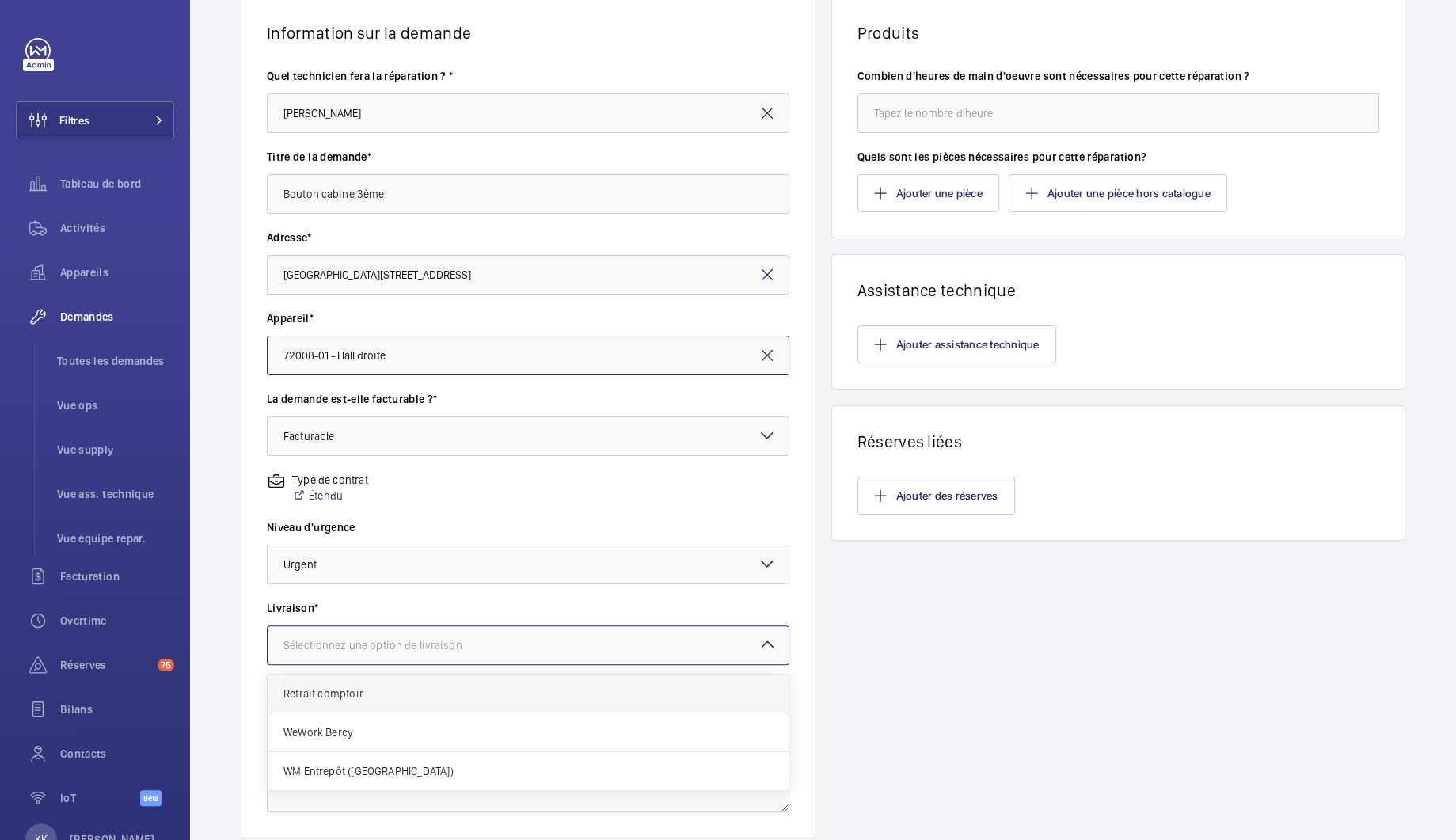
click at [417, 700] on span "Retrait comptoir" at bounding box center [528, 693] width 490 height 16
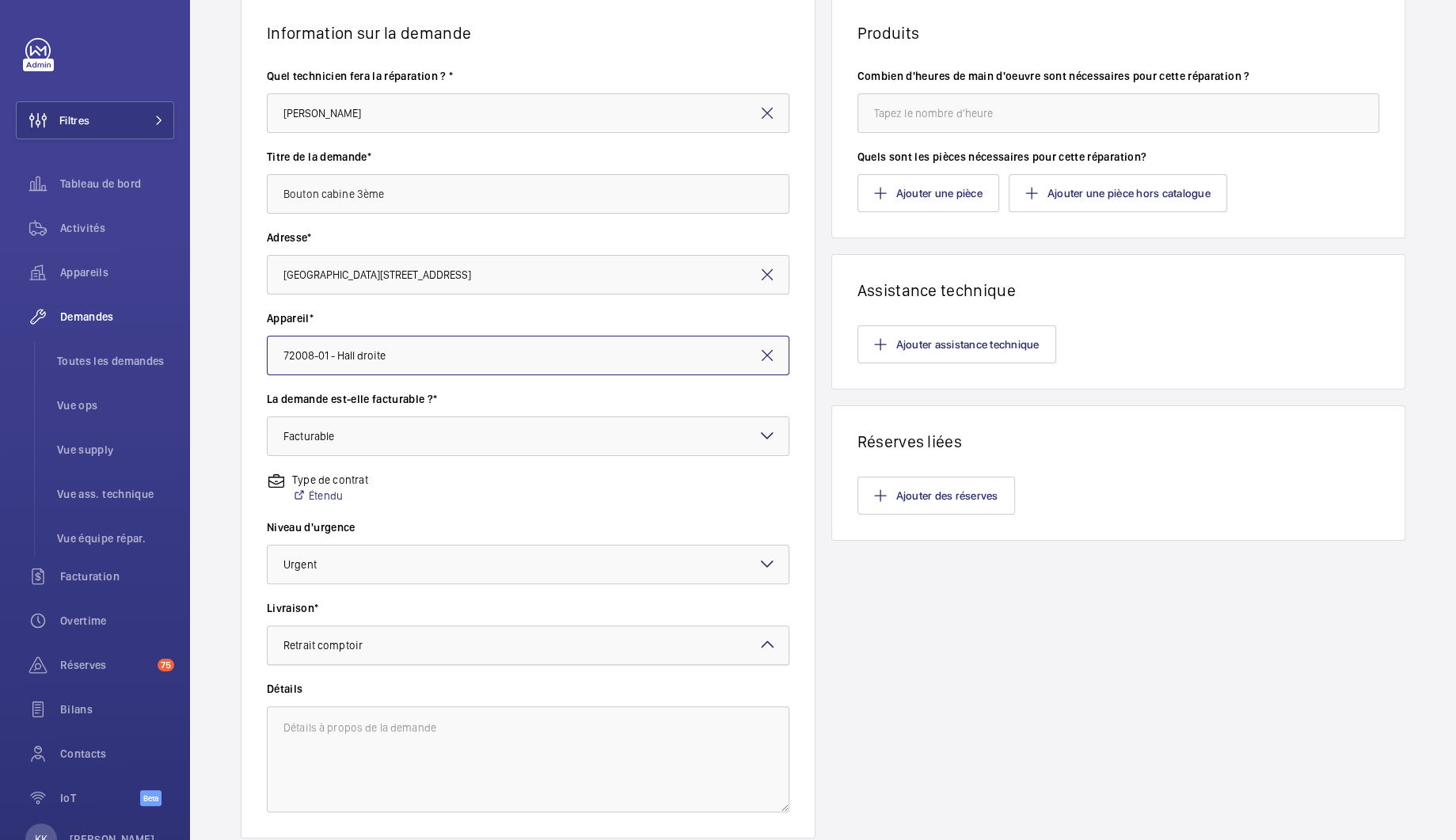
click at [388, 653] on div at bounding box center [527, 646] width 521 height 38
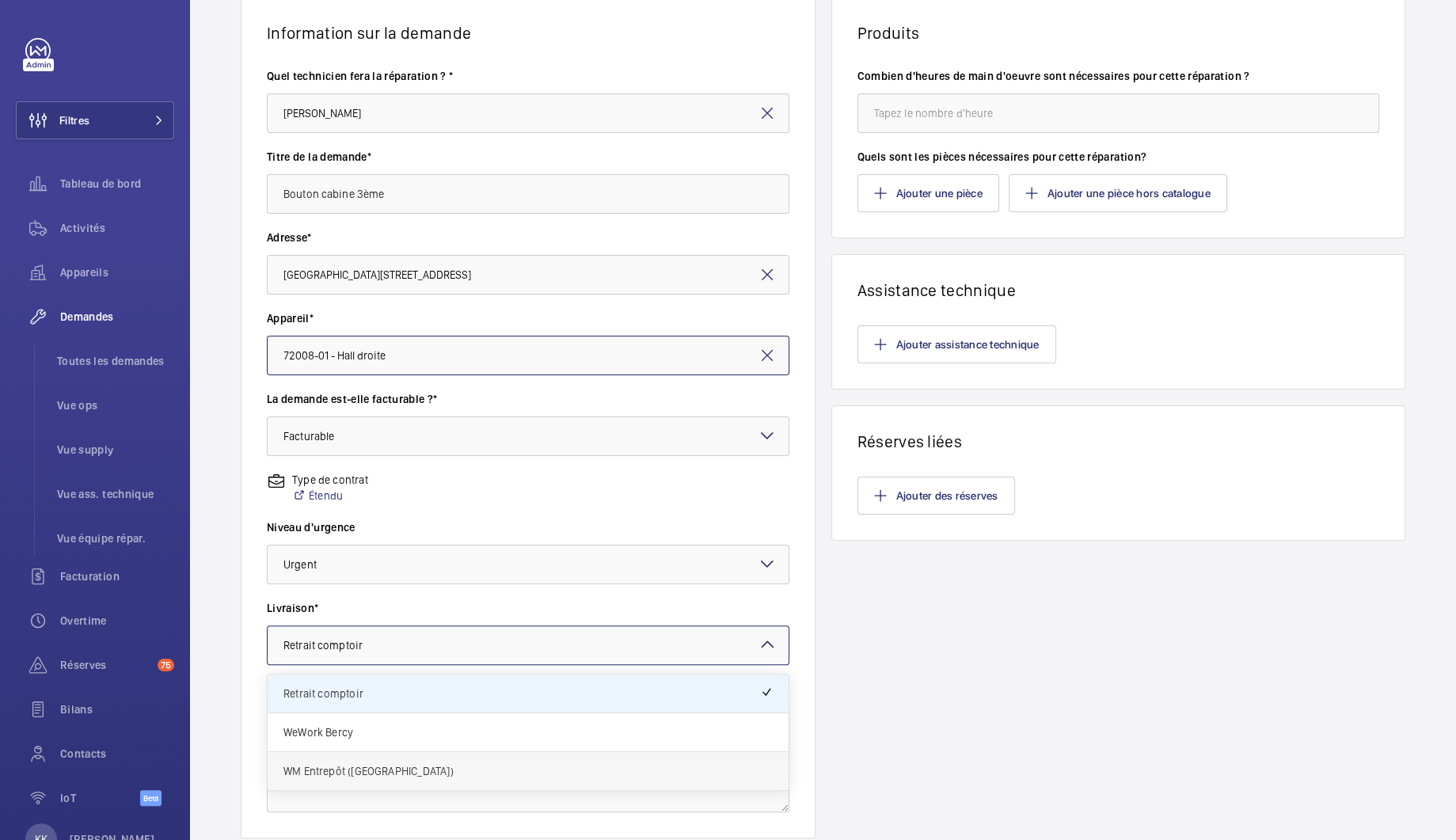
click at [405, 769] on span "WM Entrepôt ([GEOGRAPHIC_DATA])" at bounding box center [528, 771] width 490 height 16
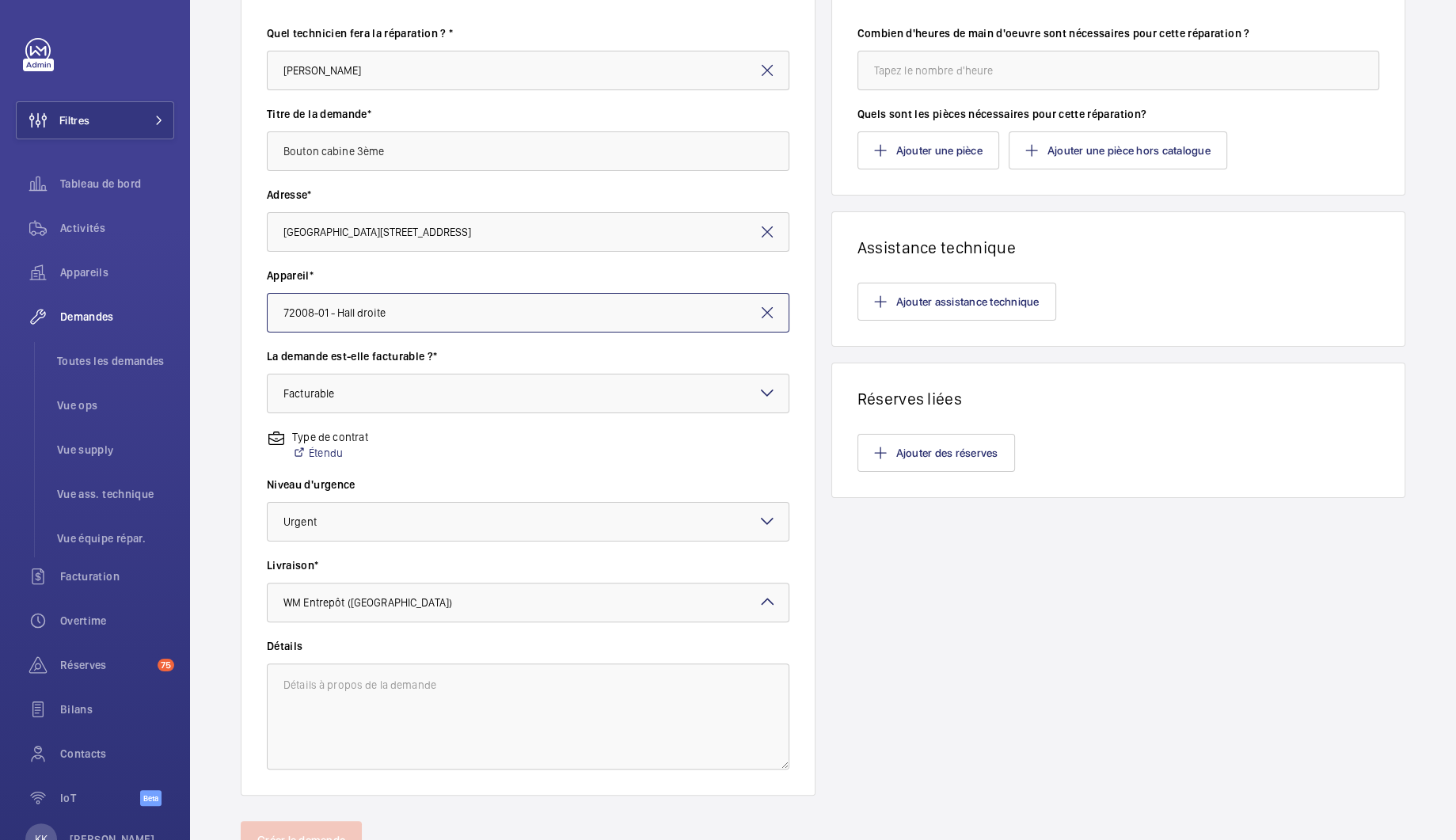
scroll to position [175, 0]
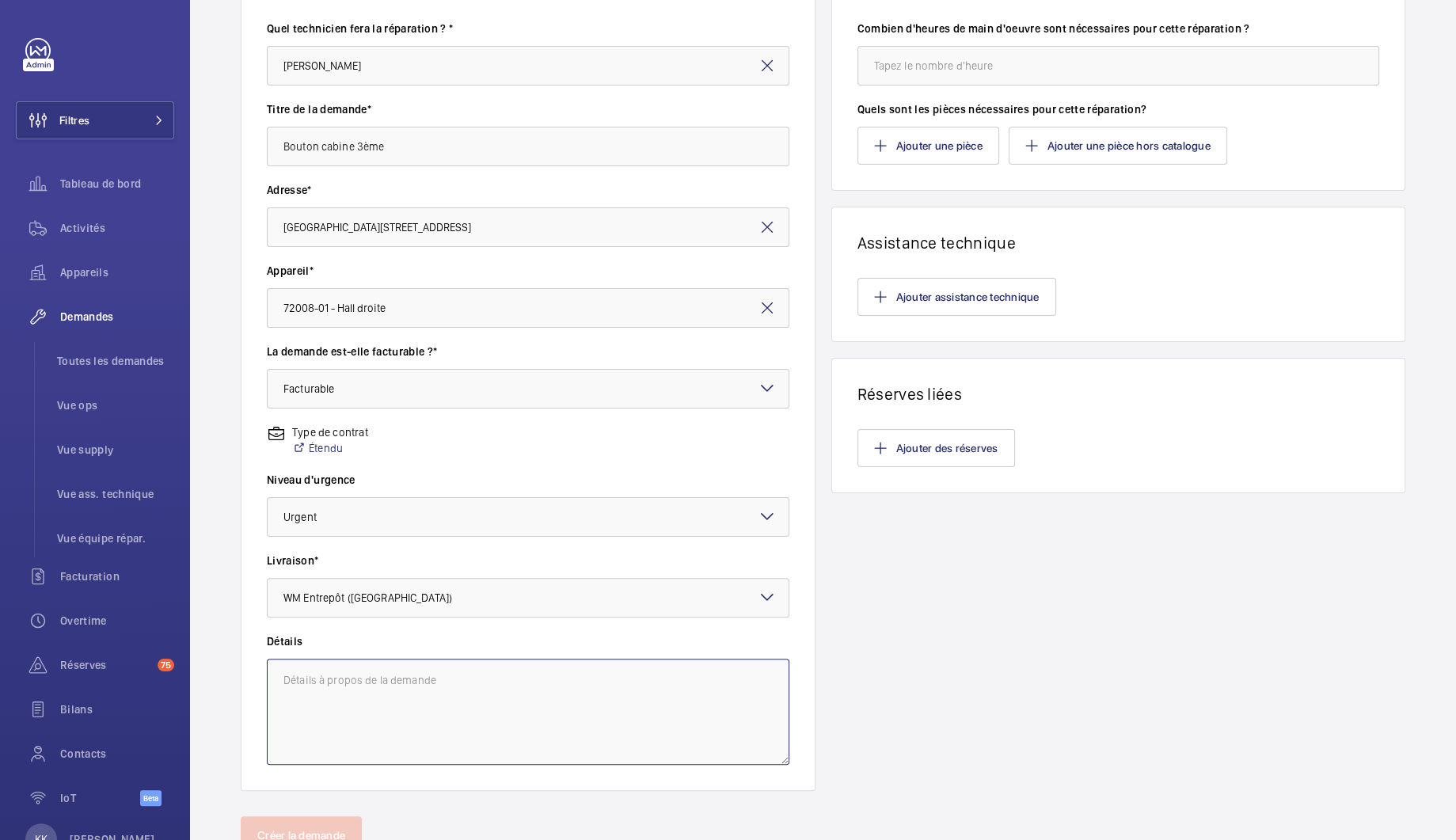
click at [377, 685] on textarea at bounding box center [527, 711] width 523 height 106
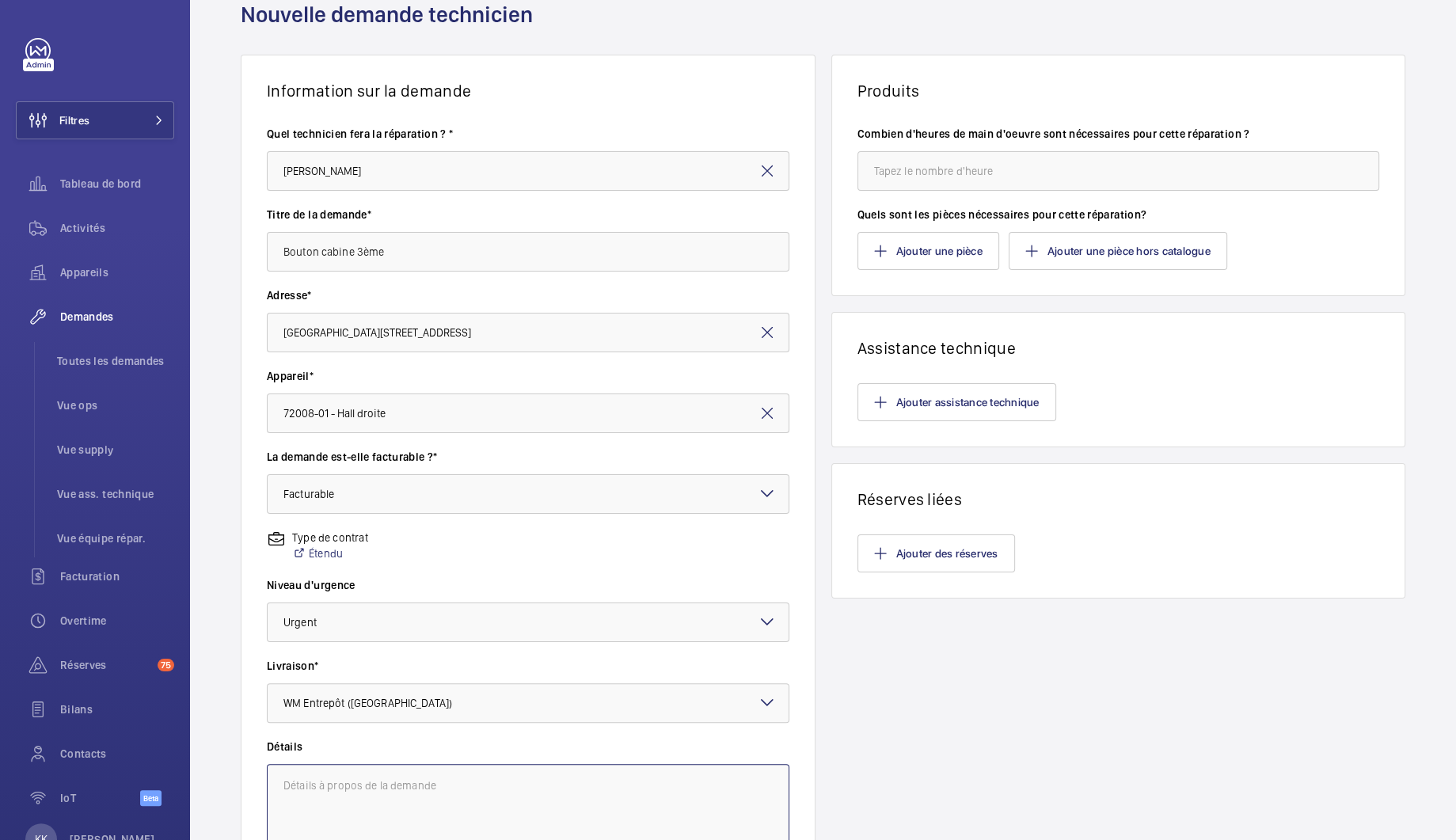
scroll to position [0, 0]
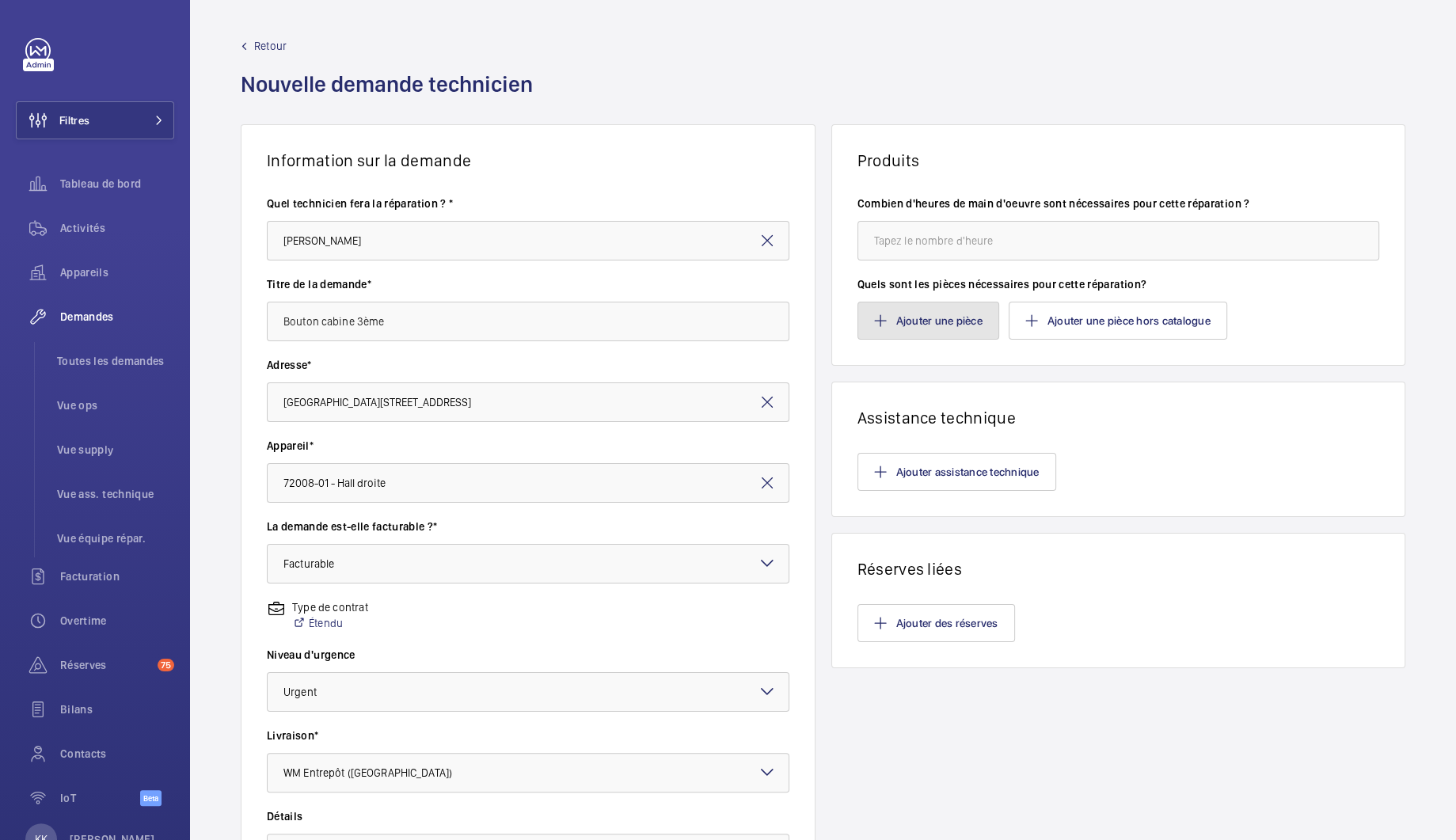
click at [916, 316] on button "Ajouter une pièce" at bounding box center [928, 321] width 142 height 38
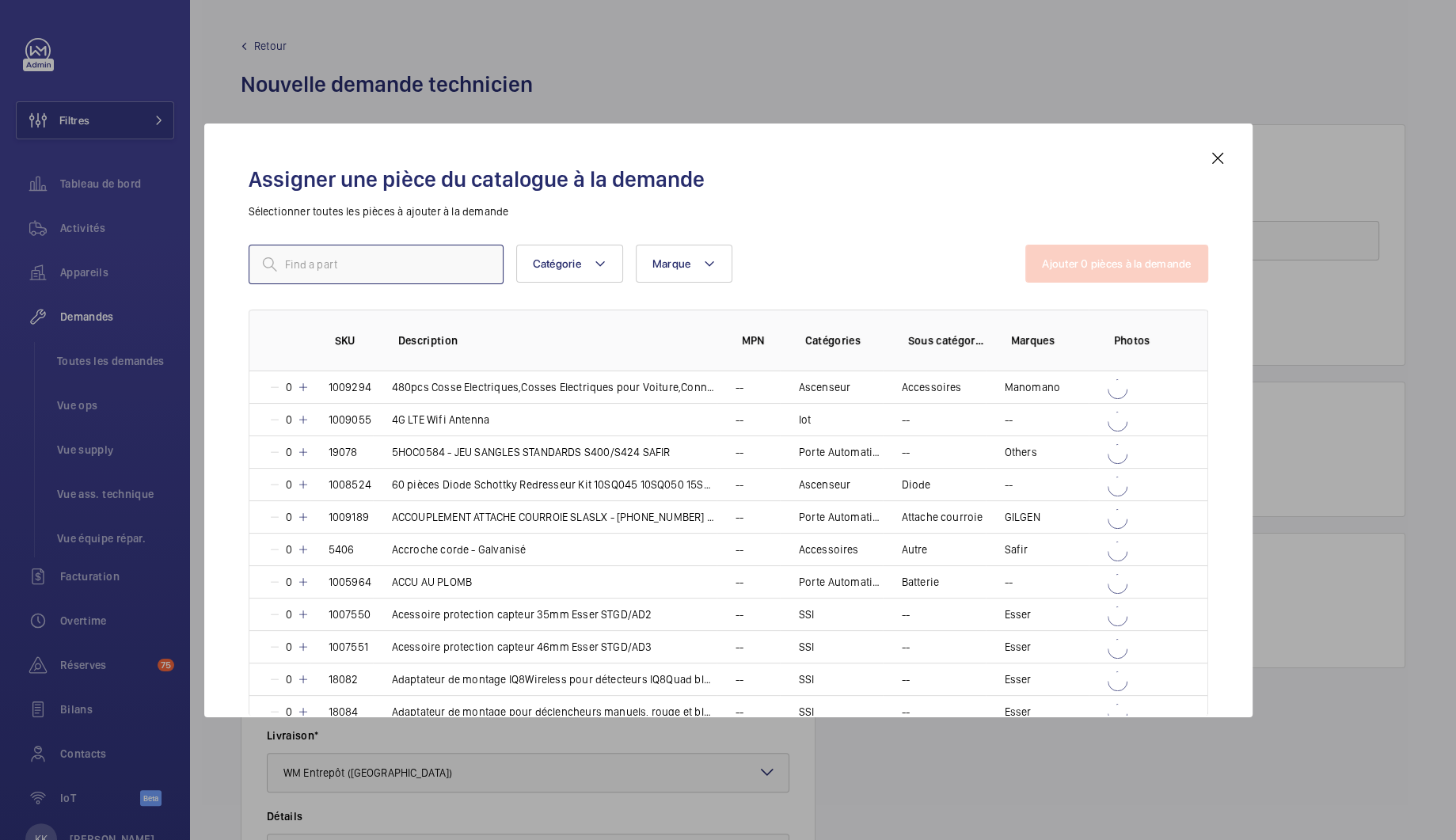
click at [331, 261] on input "text" at bounding box center [376, 264] width 255 height 39
paste input "DMG - Insert pvd BM32 D3F P4 '2' braille (trou 32 mm)"
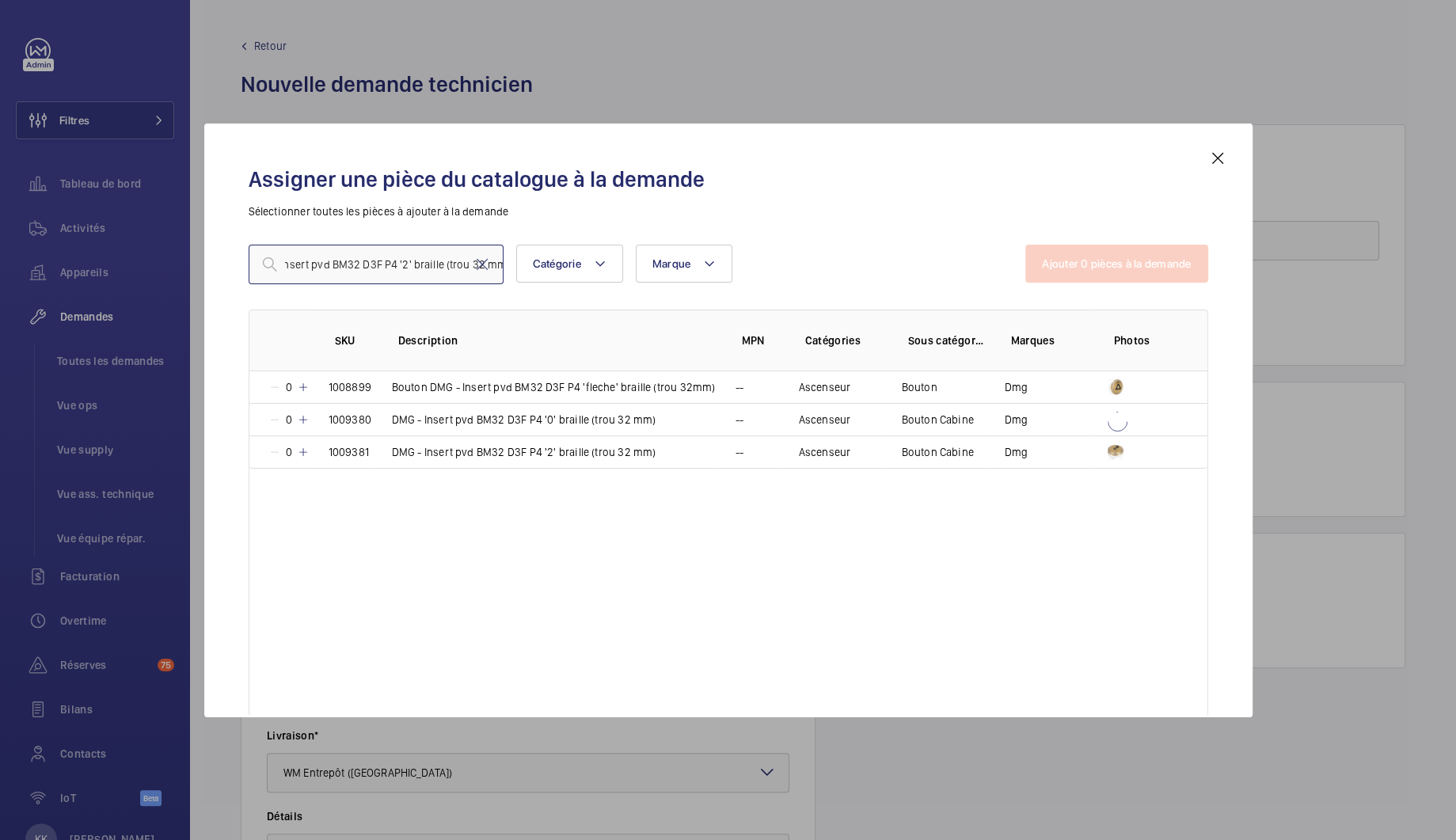
click at [401, 265] on input "DMG - Insert pvd BM32 D3F P4 '2' braille (trou 32 mm)" at bounding box center [376, 264] width 255 height 39
drag, startPoint x: 285, startPoint y: 262, endPoint x: 537, endPoint y: 260, distance: 252.0
click at [537, 260] on div "DMG - Insert pvd BM32 D3F P4 '3' braille (trou 32 mm) Catégorie Marque Plus de …" at bounding box center [637, 264] width 778 height 39
type input "DMG - Insert pvd BM32 D3F P4 '3' braille (trou 32 mm)"
click at [491, 312] on th "Description" at bounding box center [545, 340] width 344 height 62
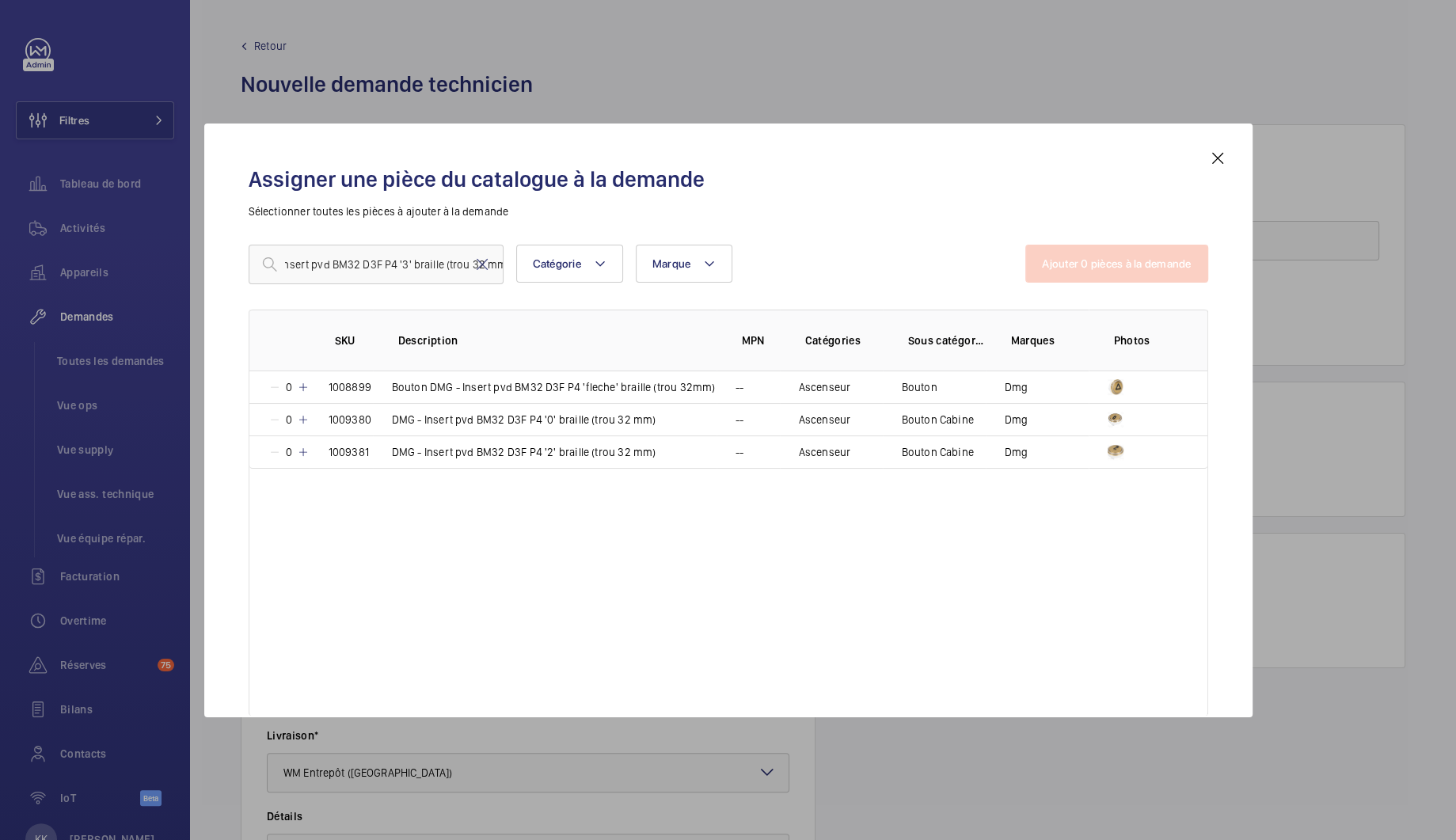
scroll to position [0, 0]
click at [1215, 170] on div "Assigner une pièce du catalogue à la demande Sélectionner toutes les pièces à a…" at bounding box center [728, 432] width 997 height 568
drag, startPoint x: 1220, startPoint y: 159, endPoint x: 1212, endPoint y: 156, distance: 8.5
click at [1220, 159] on mat-icon at bounding box center [1217, 158] width 19 height 19
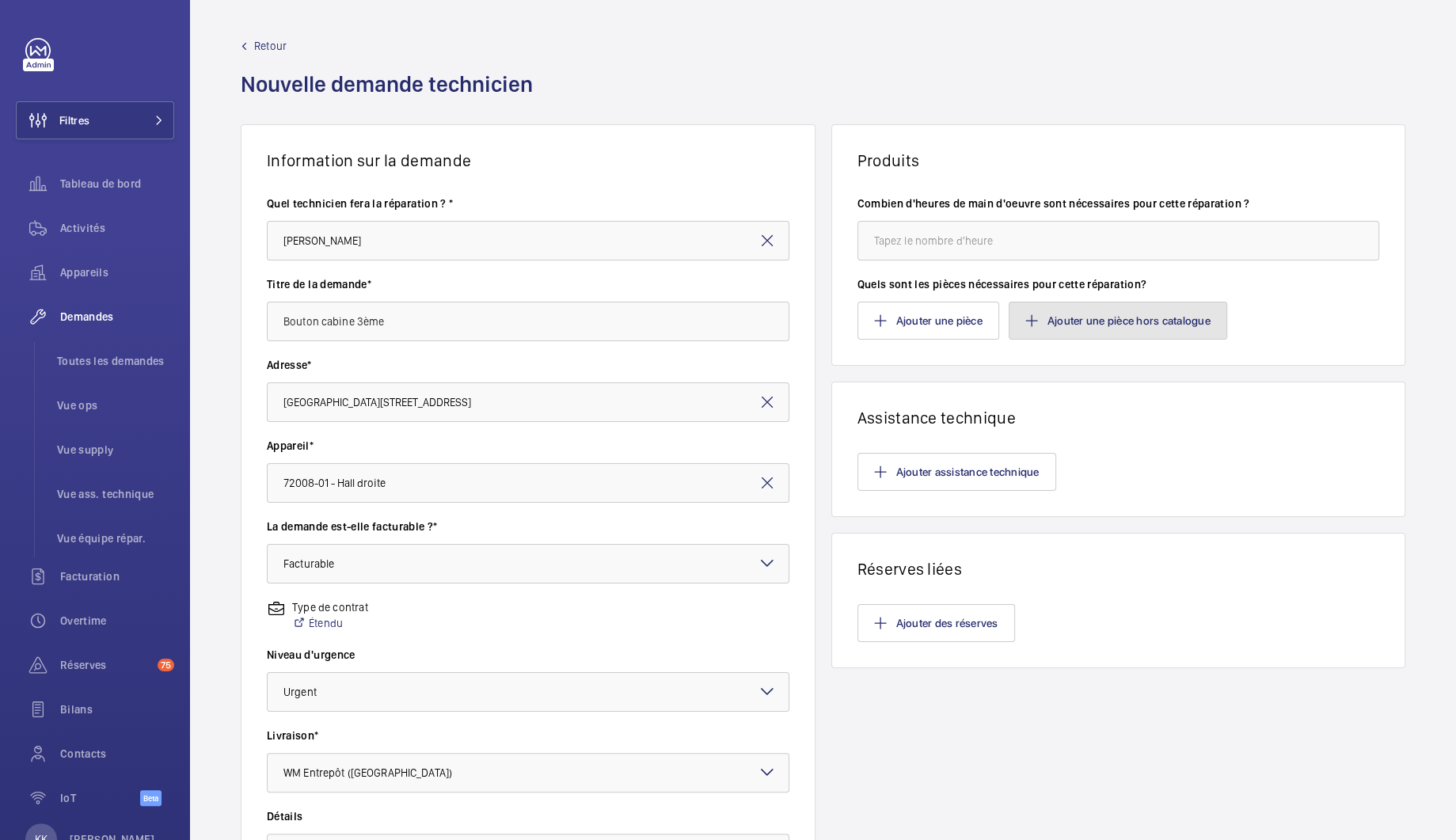
click at [1074, 311] on button "Ajouter une pièce hors catalogue" at bounding box center [1118, 321] width 218 height 38
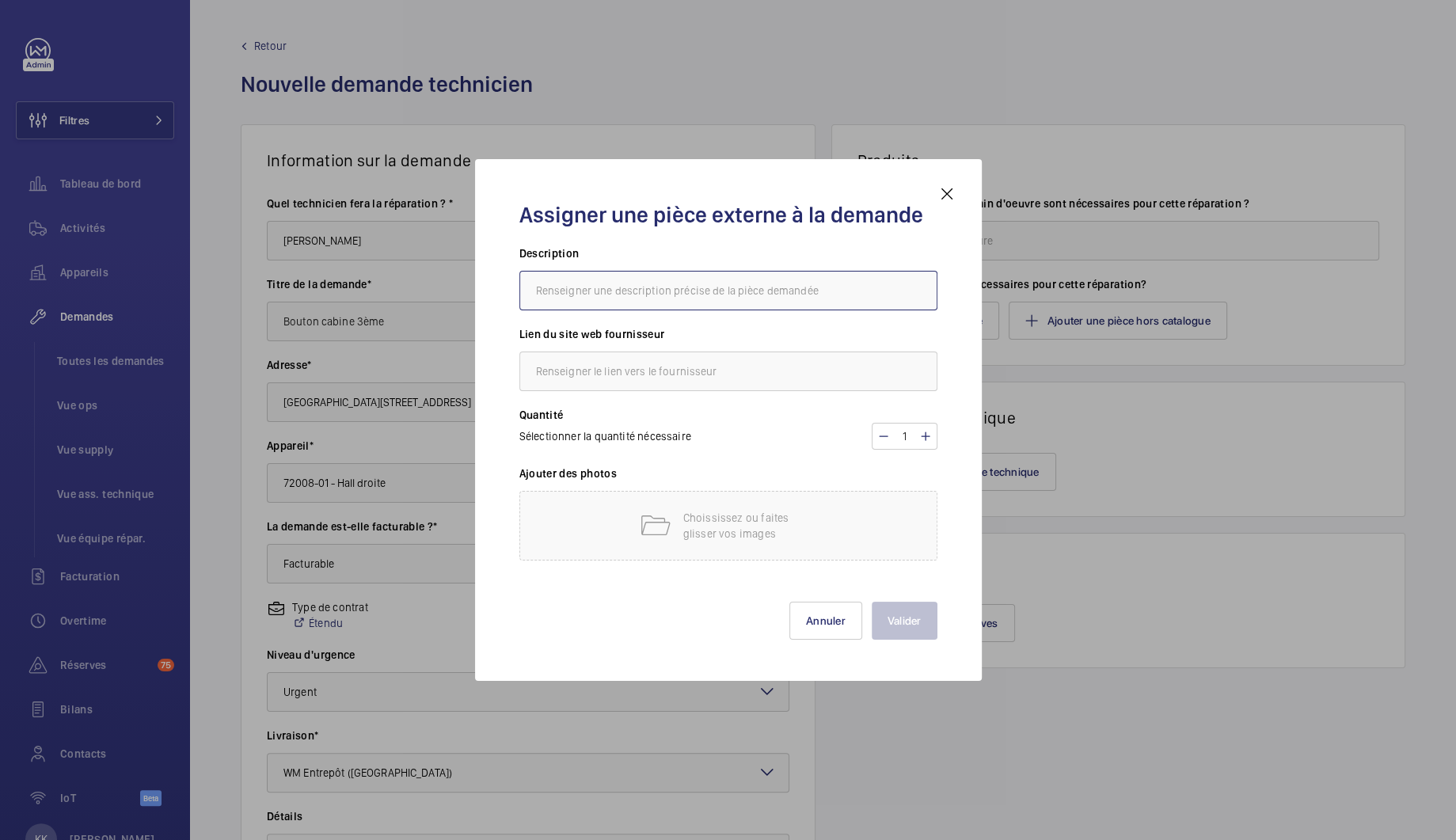
click at [728, 286] on input "text" at bounding box center [728, 290] width 418 height 39
click at [676, 377] on input "text" at bounding box center [728, 372] width 418 height 39
paste input "[URL][DOMAIN_NAME]"
type input "[URL][DOMAIN_NAME]"
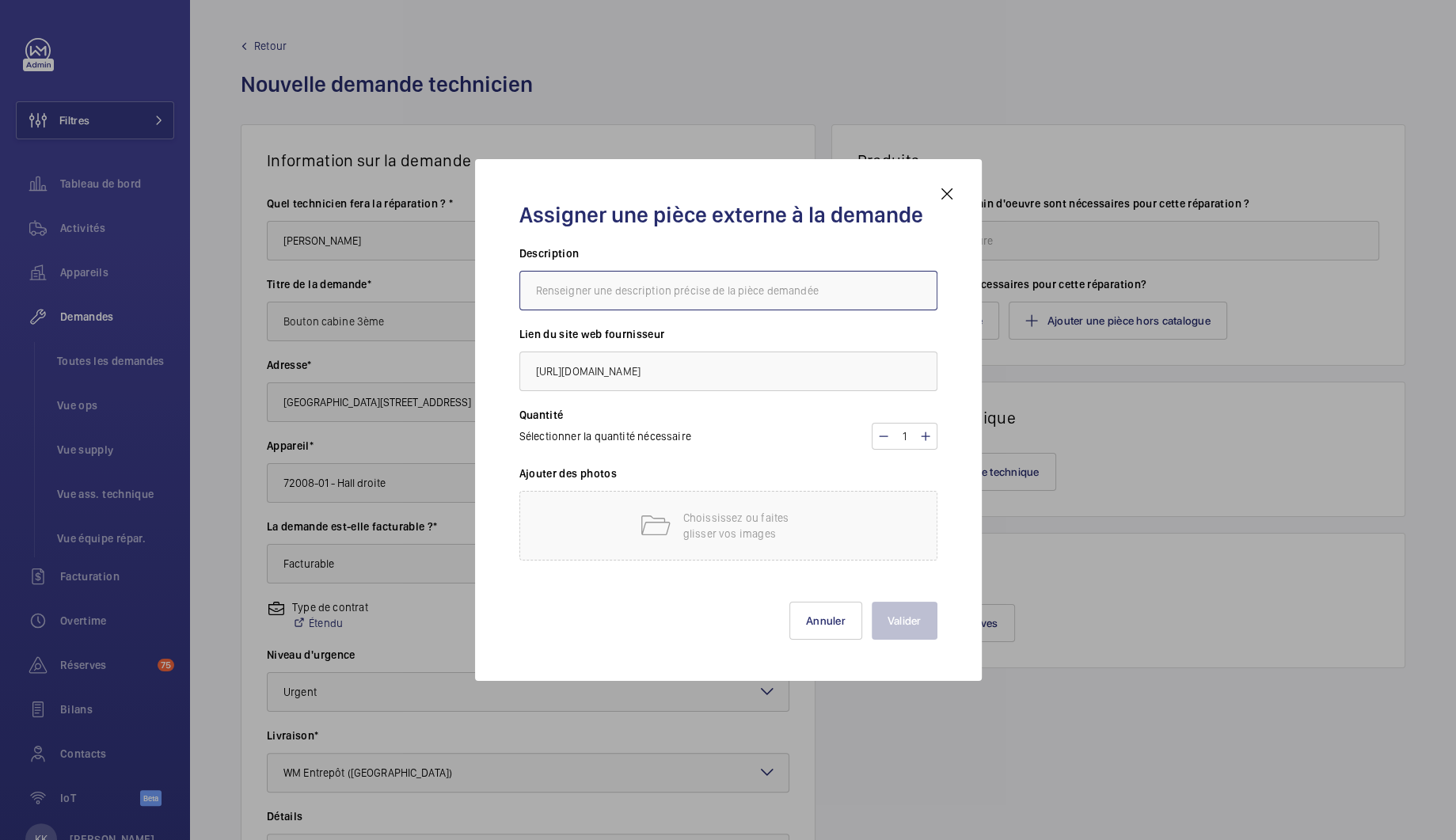
click at [583, 291] on input "text" at bounding box center [728, 290] width 418 height 39
type input "Bouton 3eme"
click at [635, 522] on div "Choississez ou faites glisser vos images" at bounding box center [728, 525] width 418 height 70
click at [664, 543] on div "Choississez ou faites glisser vos images" at bounding box center [728, 525] width 418 height 70
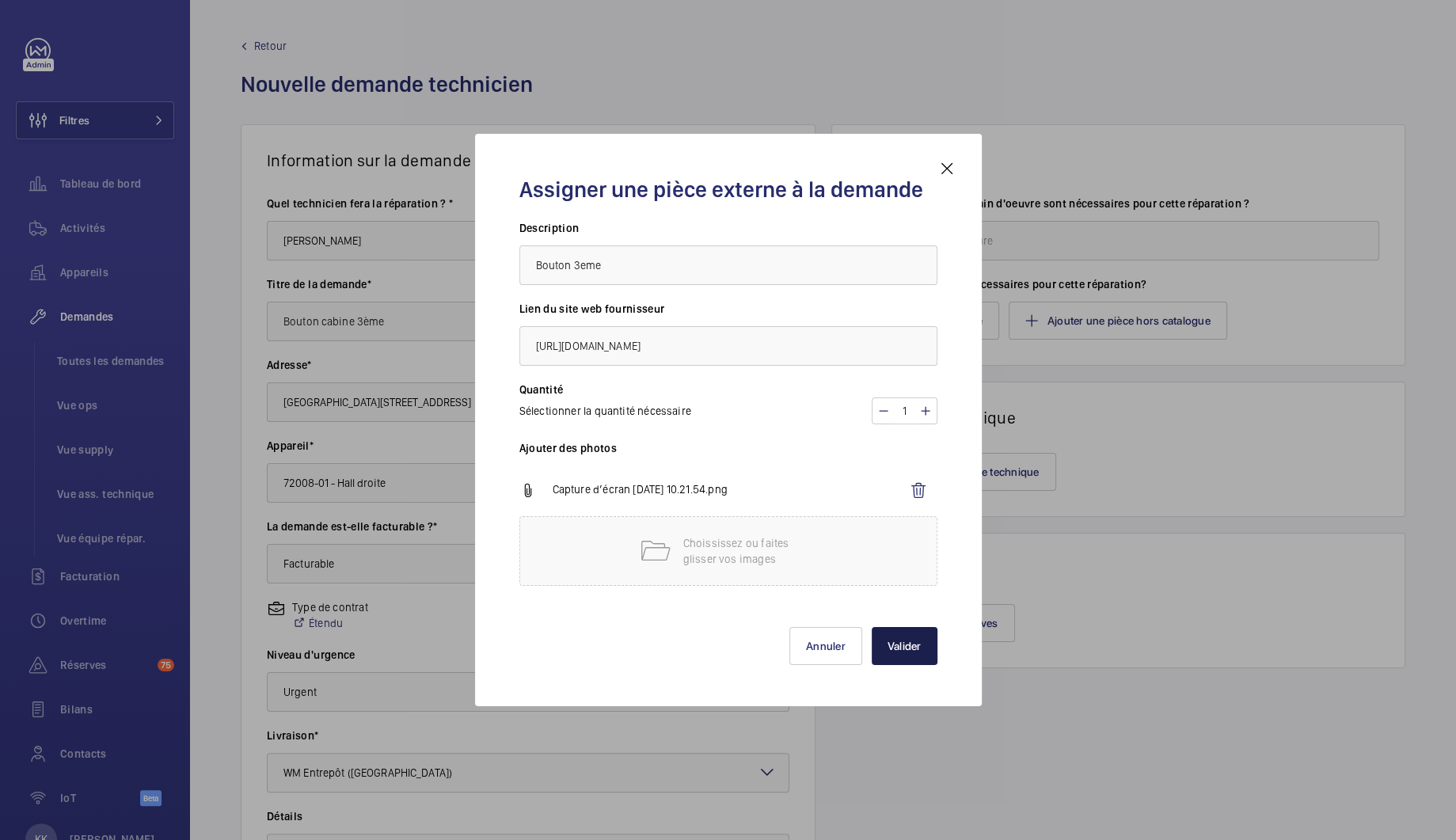
click at [923, 650] on button "Valider" at bounding box center [905, 646] width 66 height 38
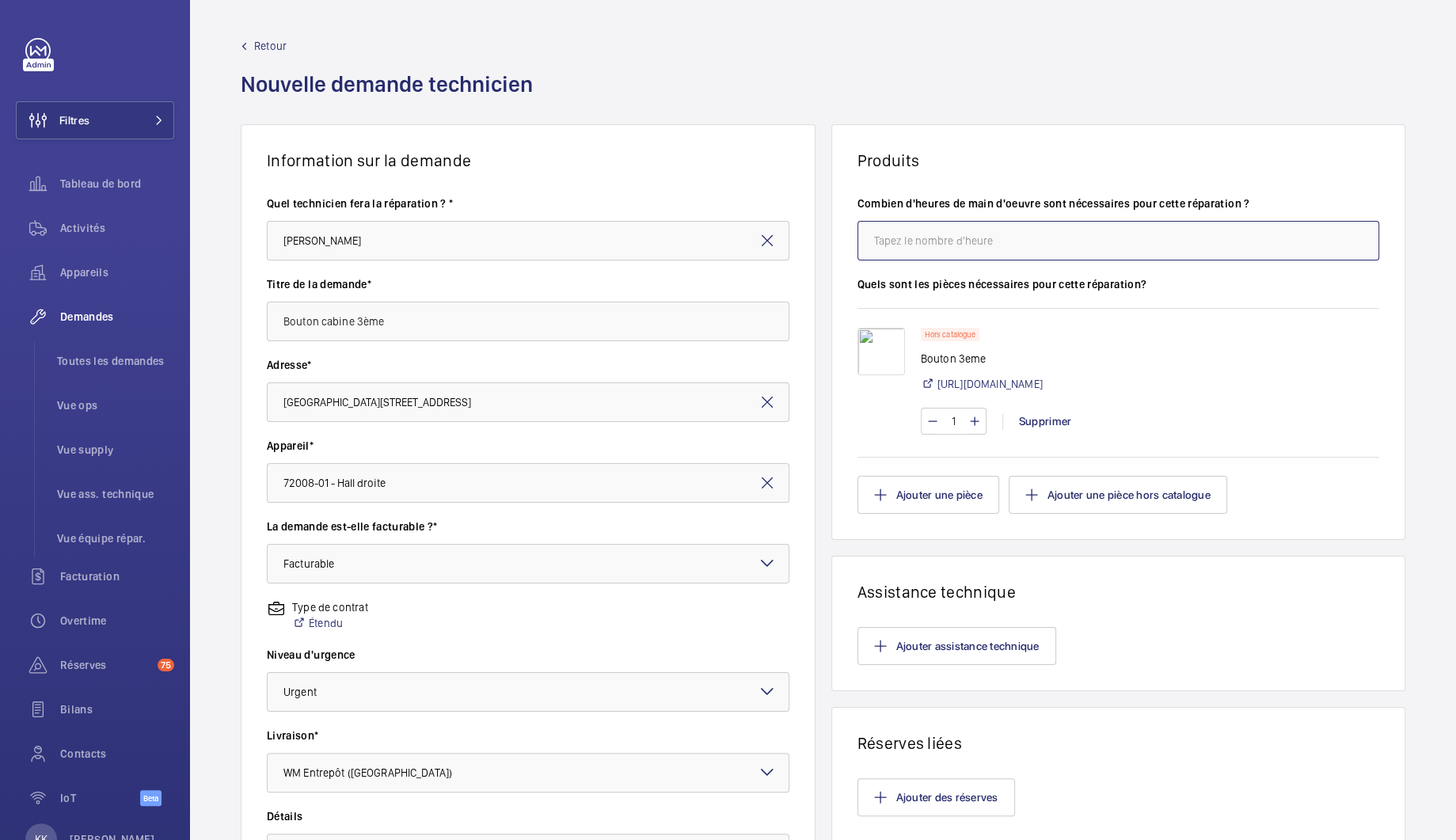
click at [920, 248] on input "number" at bounding box center [1118, 240] width 523 height 39
type input "1"
click at [833, 278] on wm-front-card-body "Combien d'heures de main d'oeuvre sont nécessaires pour cette réparation ? 1 Qu…" at bounding box center [1119, 355] width 573 height 369
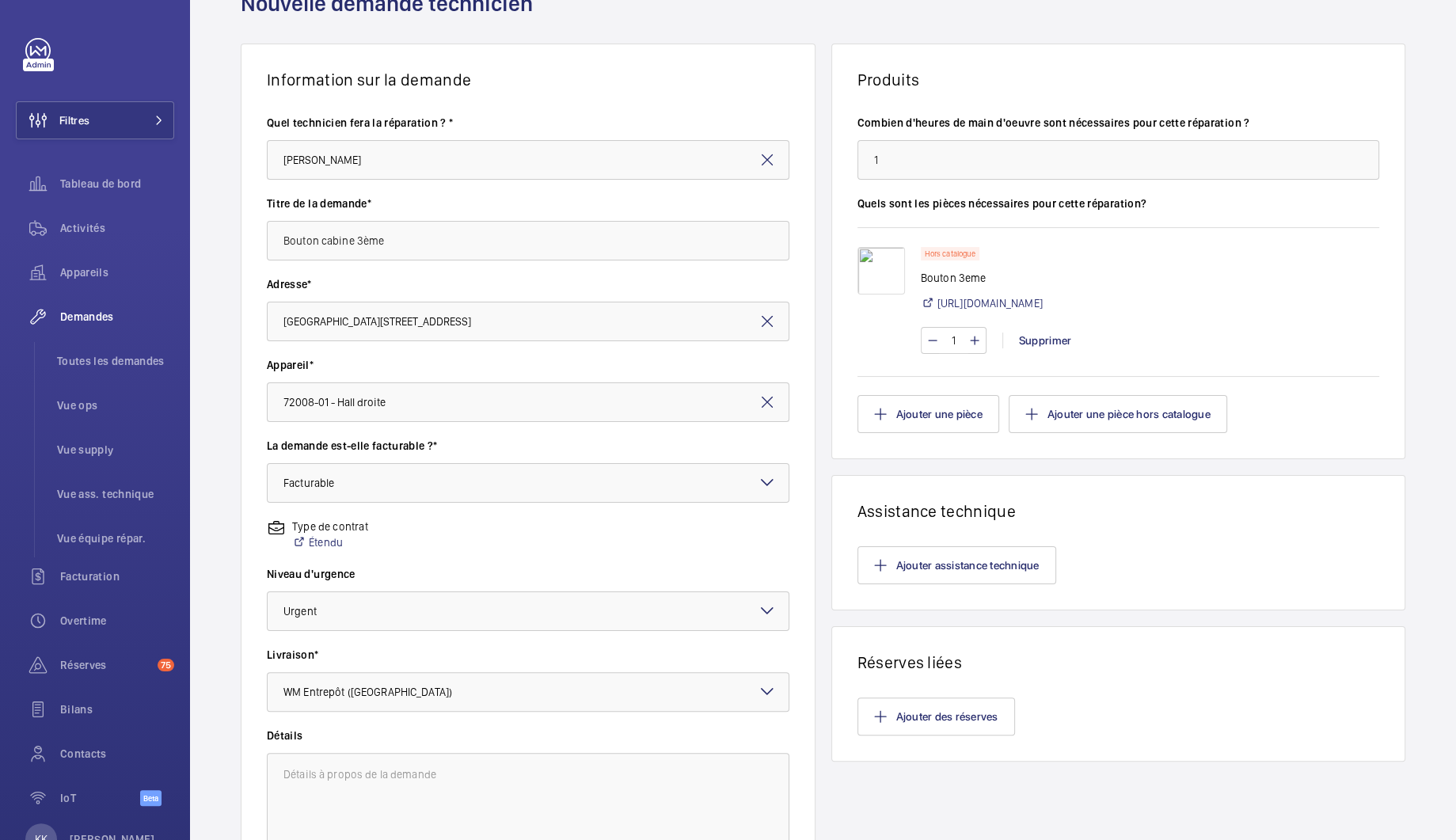
scroll to position [239, 0]
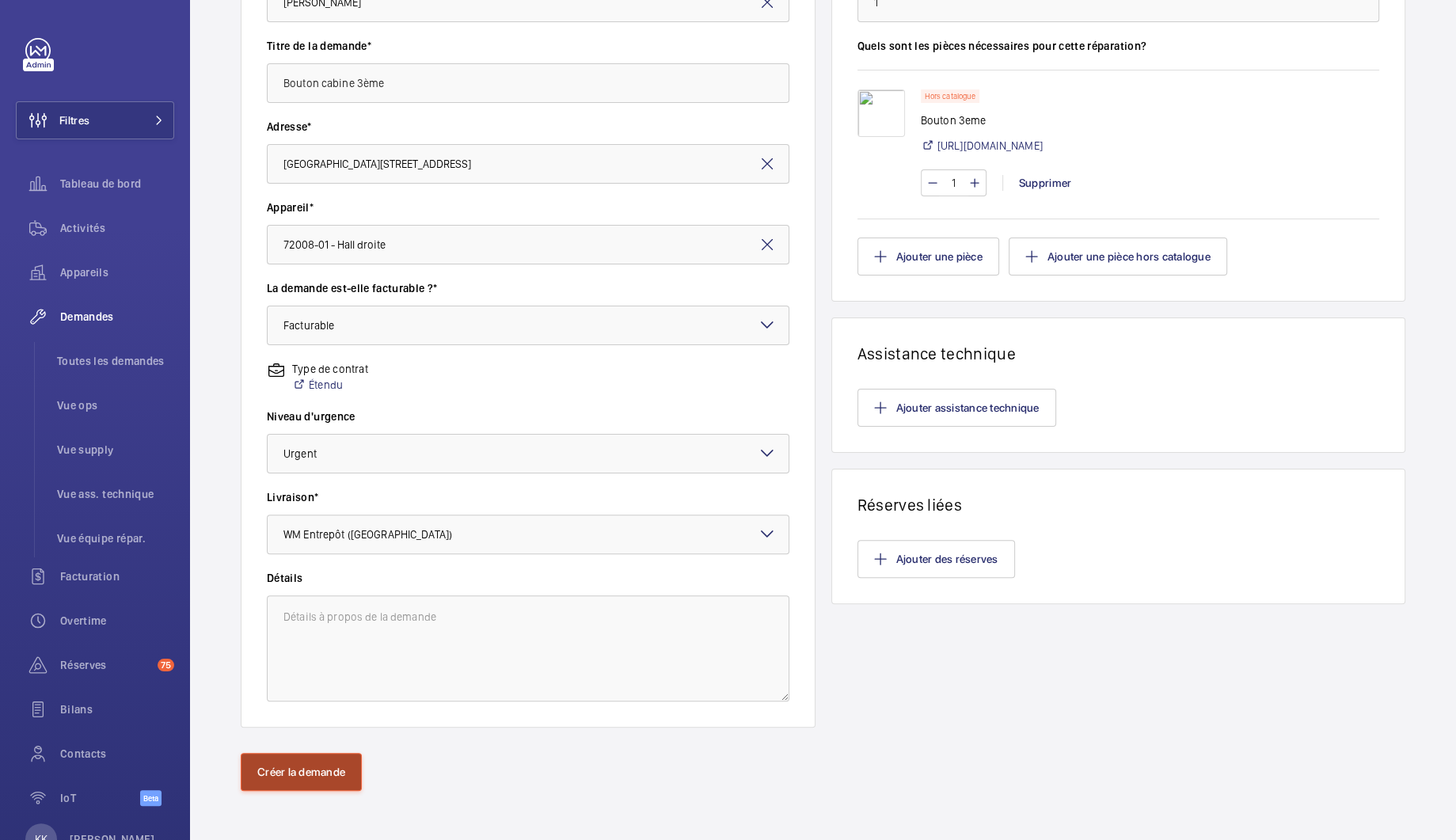
click at [317, 770] on button "Créer la demande" at bounding box center [301, 772] width 121 height 38
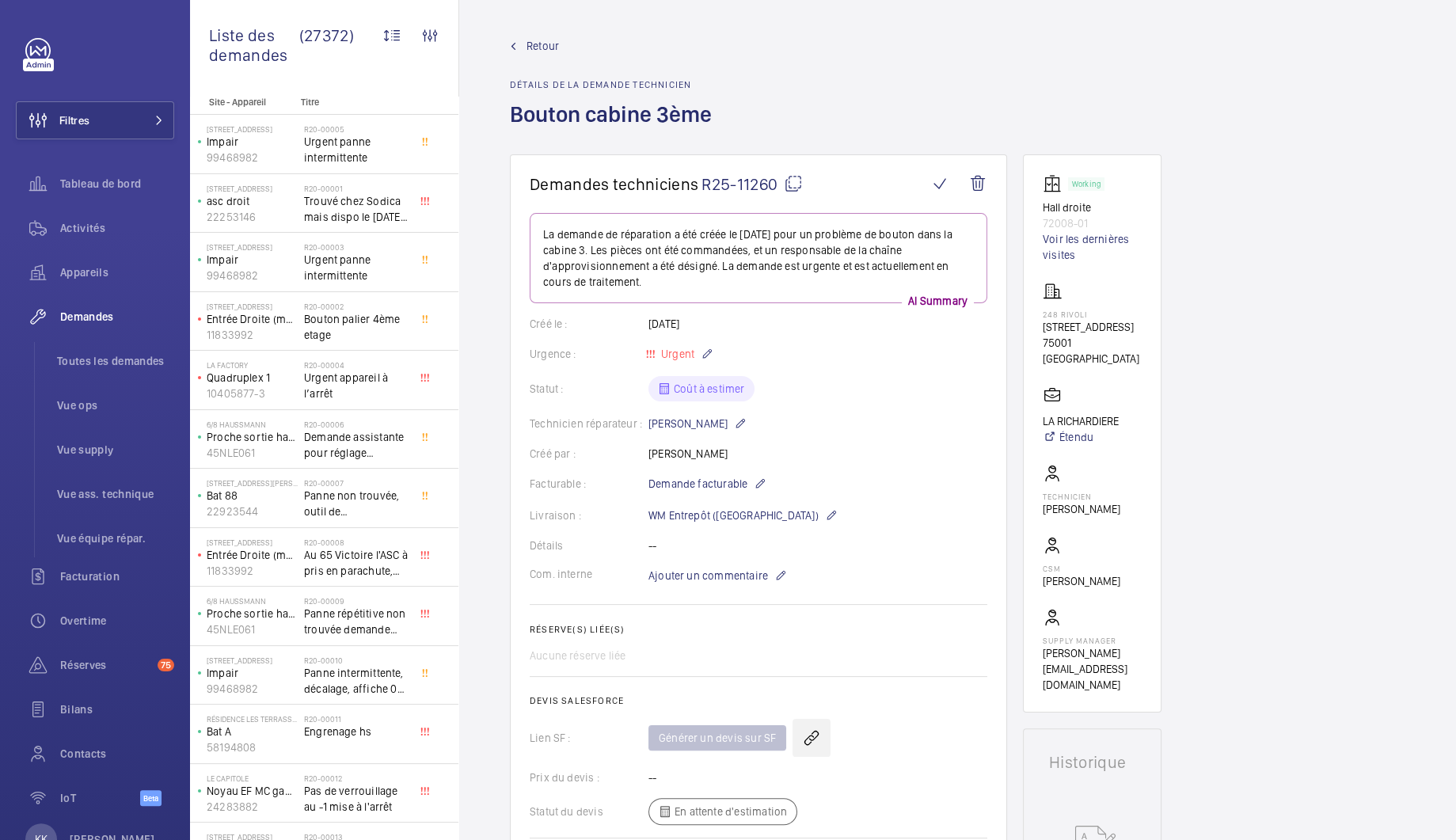
click at [809, 732] on wm-front-icon-button at bounding box center [811, 737] width 38 height 38
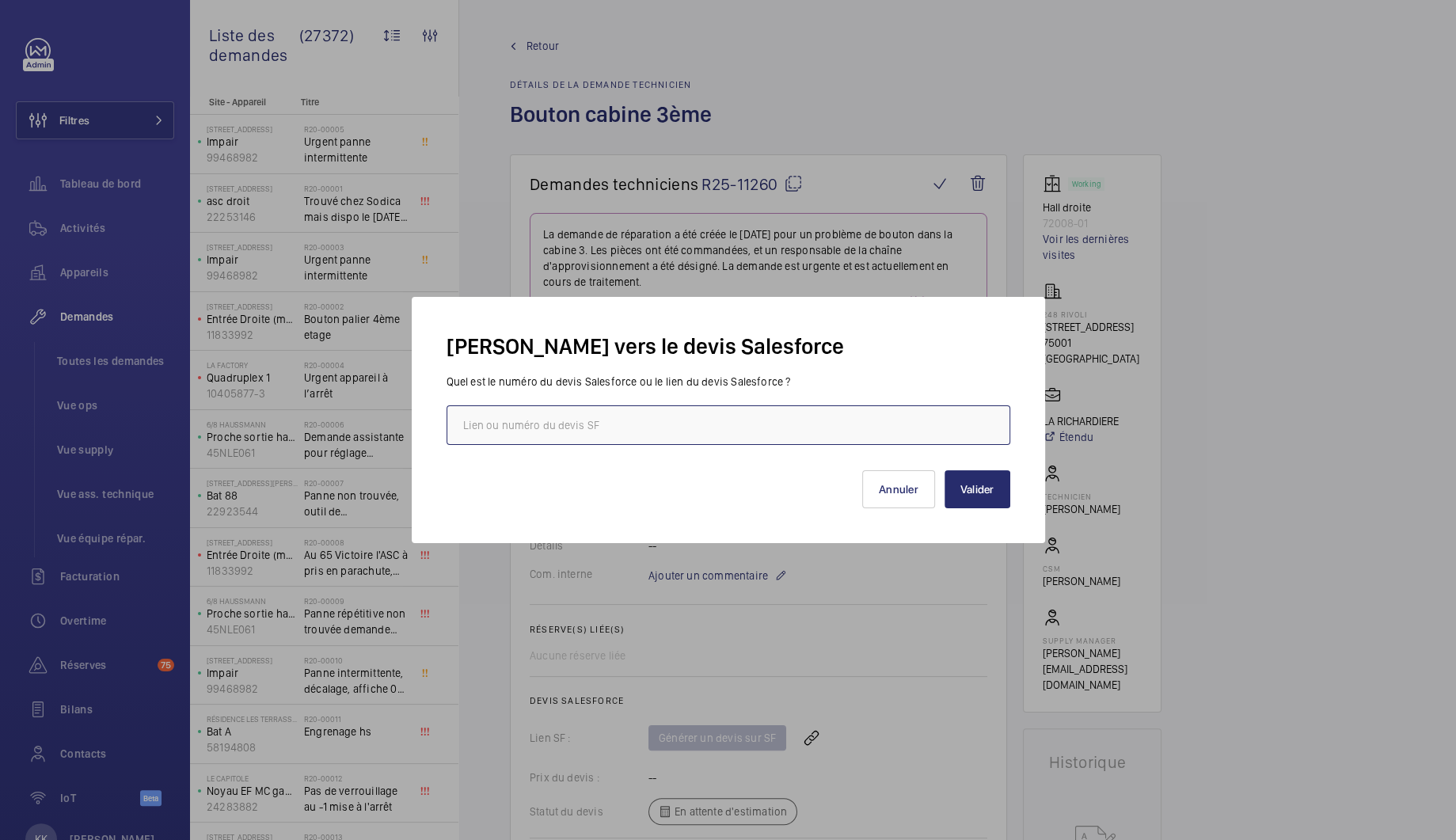
click at [573, 421] on input "text" at bounding box center [728, 425] width 564 height 39
paste input "https://wemaintain.lightning.force.com/lightning/r/Quote/0Q0SZ000007aUV10AM/view"
type input "https://wemaintain.lightning.force.com/lightning/r/Quote/0Q0SZ000007aUV10AM/view"
click at [992, 491] on button "Valider" at bounding box center [978, 489] width 66 height 38
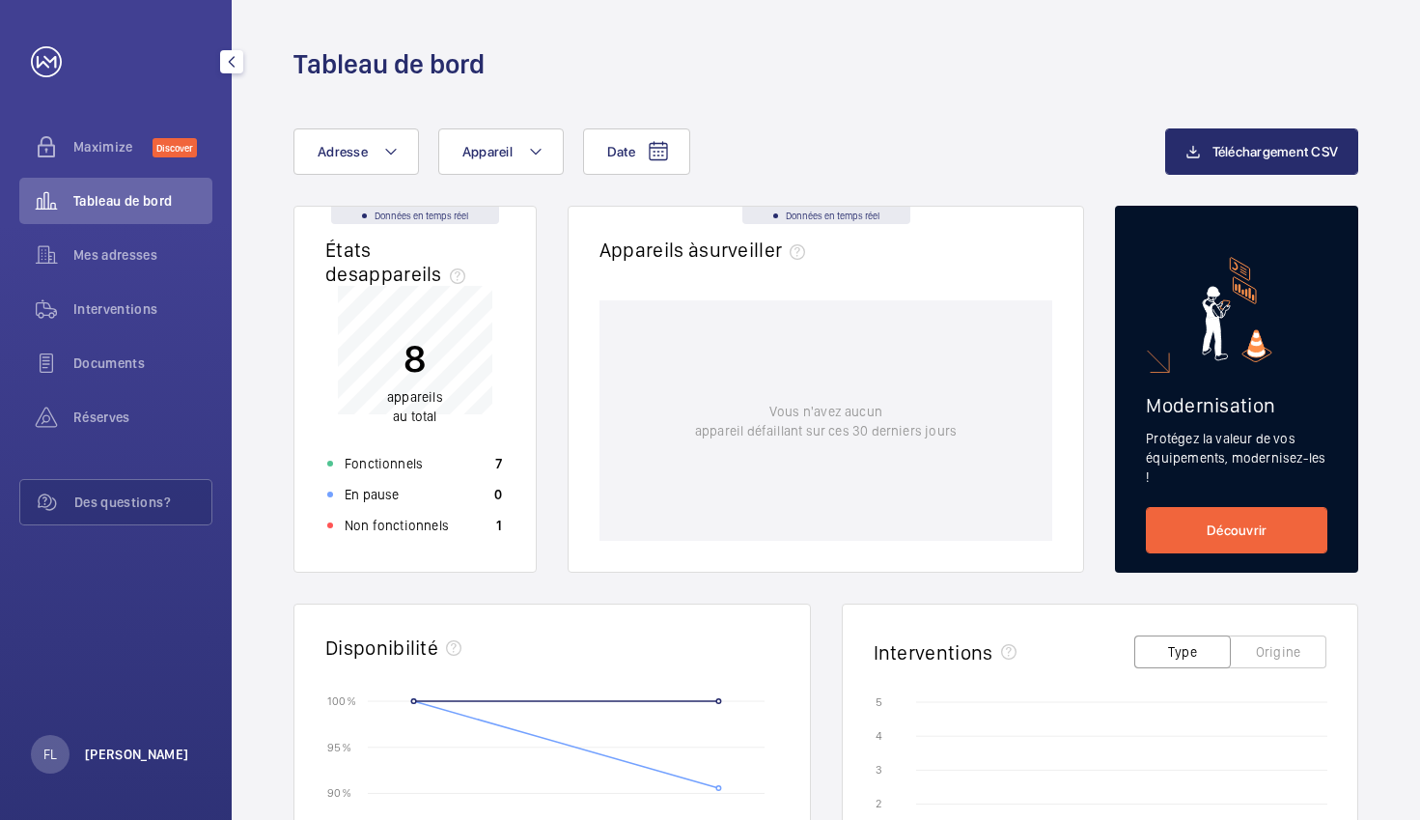
click at [136, 762] on p "Florent Lemee" at bounding box center [137, 753] width 104 height 19
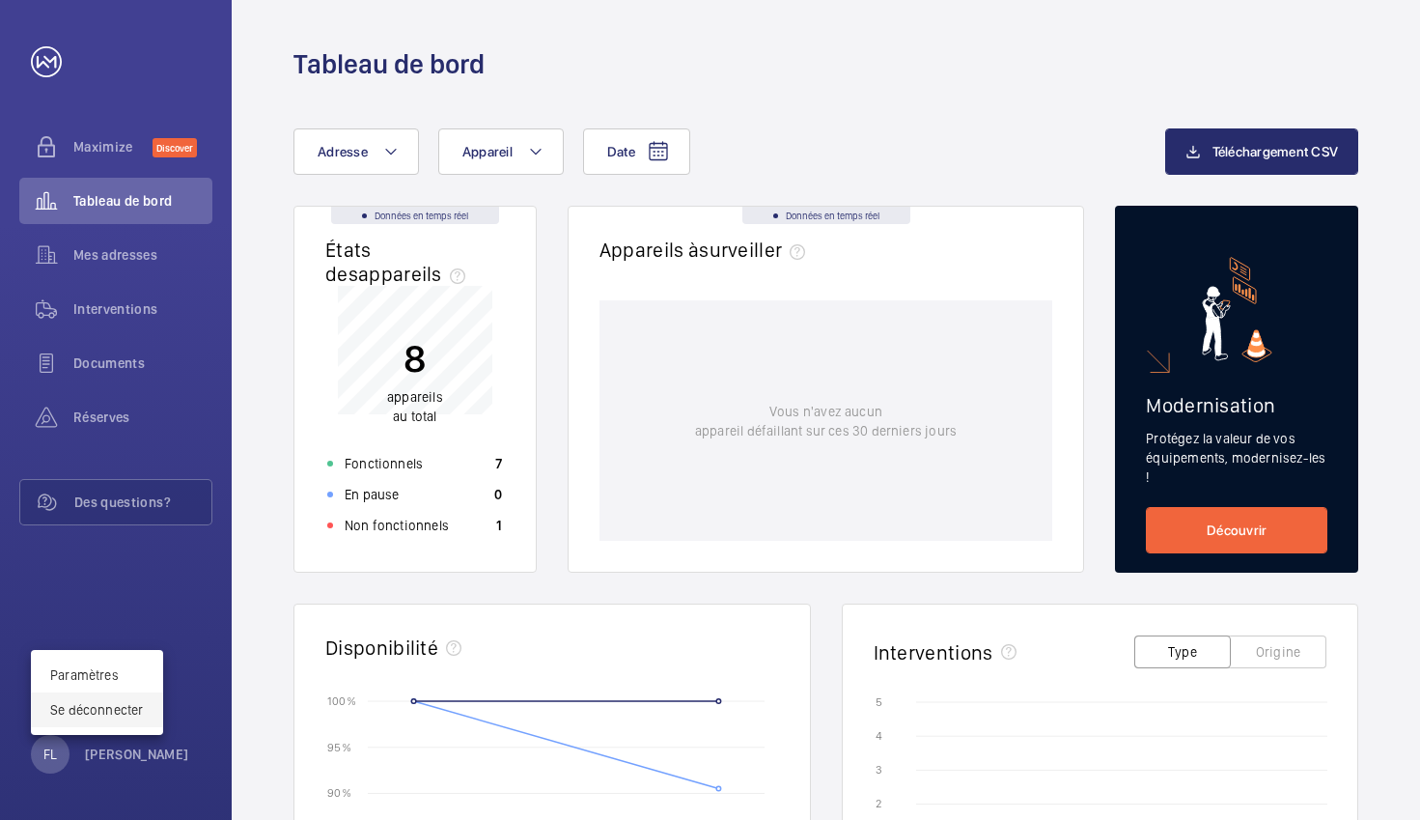
click at [139, 710] on p "Se déconnecter" at bounding box center [97, 709] width 94 height 19
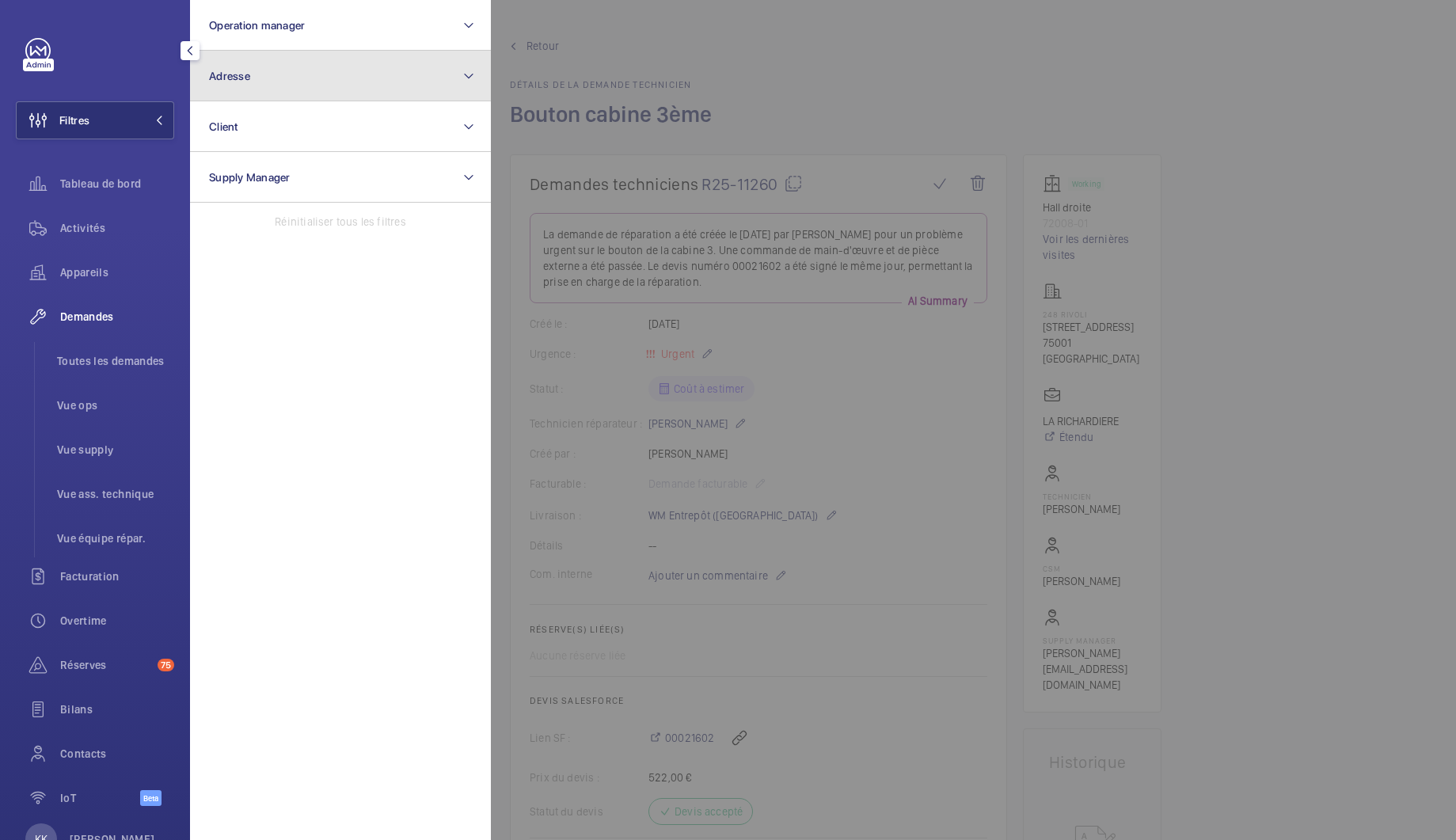
click at [276, 70] on button "Adresse" at bounding box center [340, 76] width 301 height 51
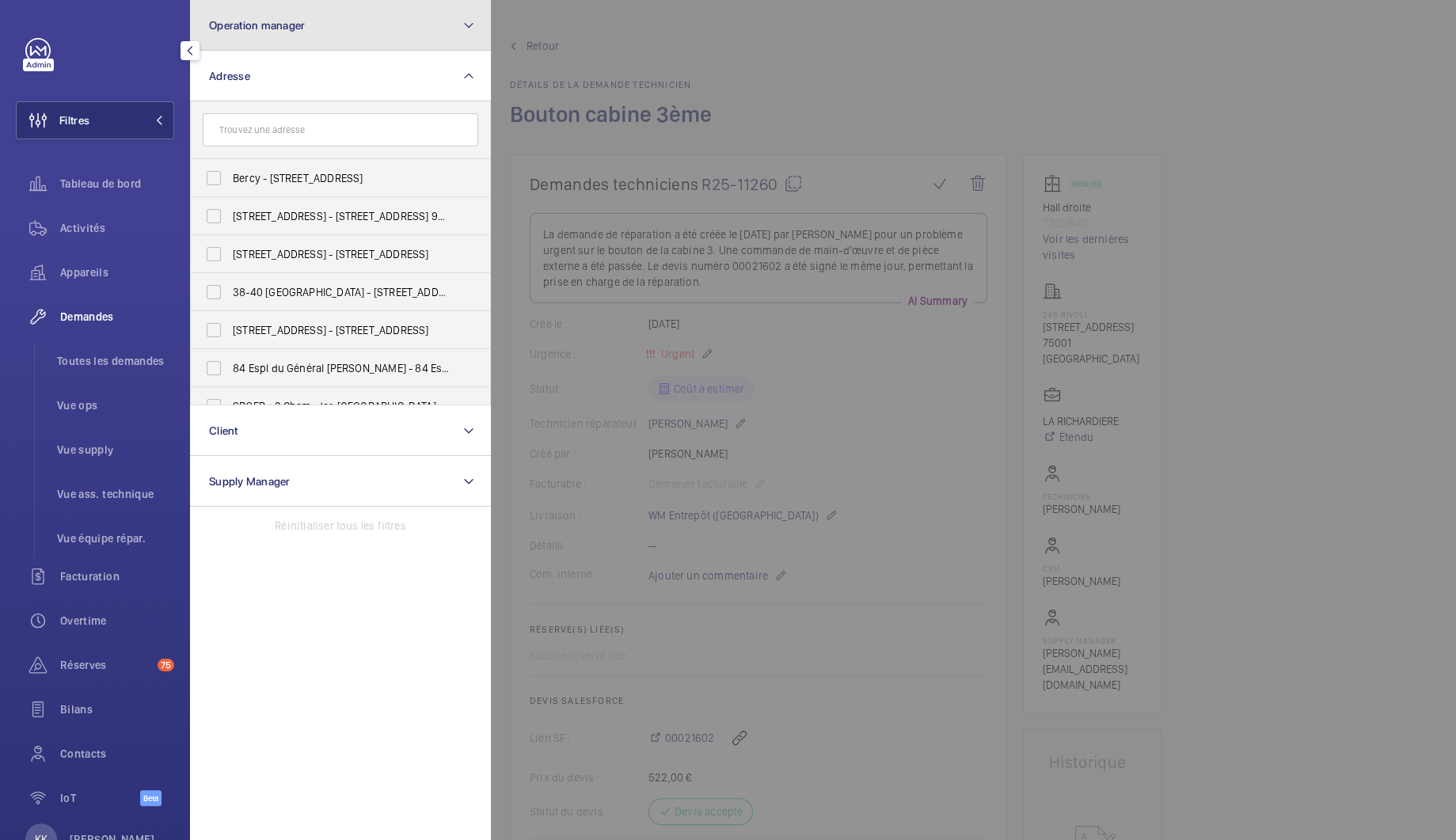
click at [294, 37] on button "Operation manager" at bounding box center [340, 25] width 301 height 51
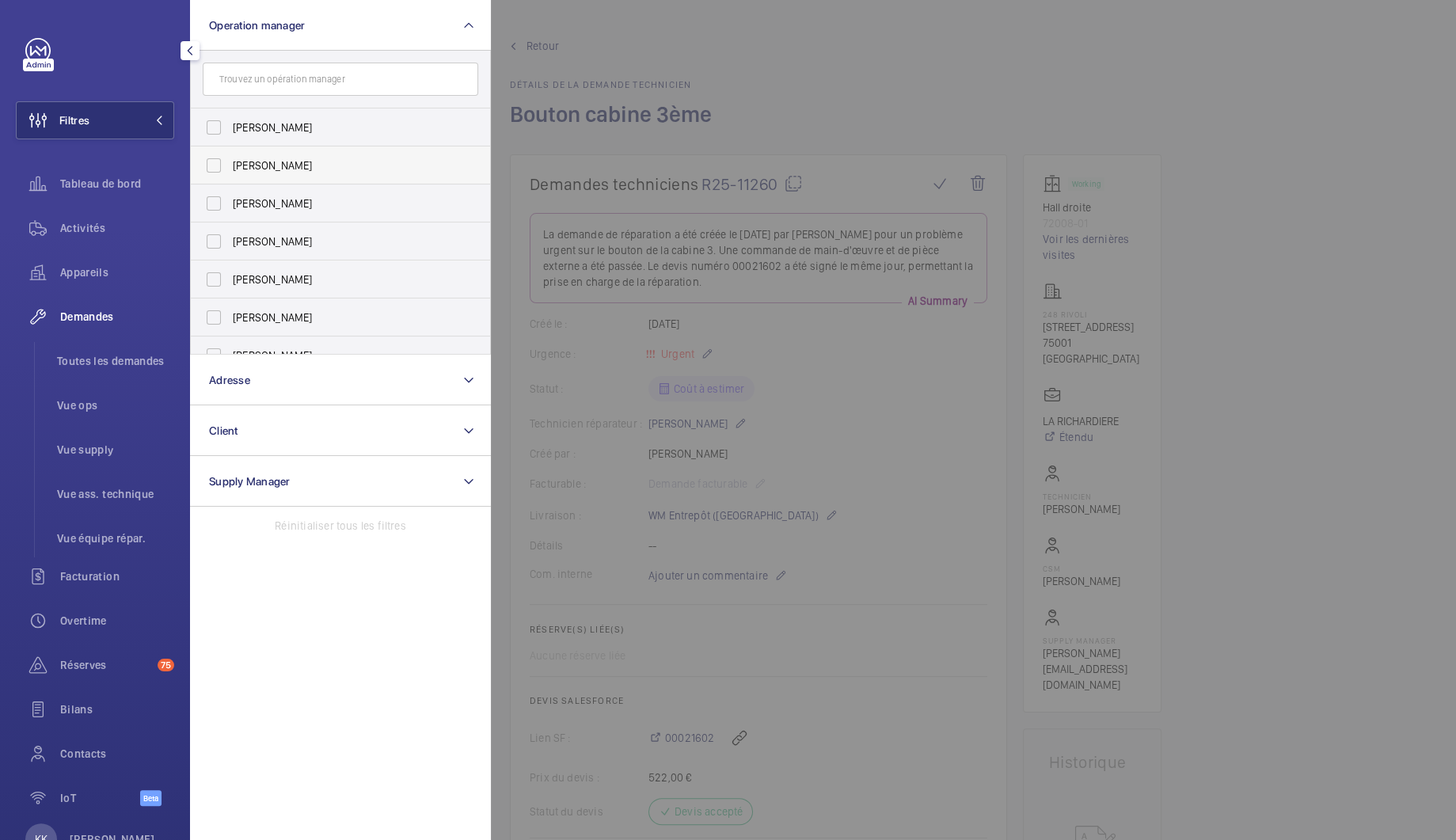
click at [280, 167] on span "[PERSON_NAME]" at bounding box center [341, 165] width 217 height 16
click at [230, 167] on input "[PERSON_NAME]" at bounding box center [213, 165] width 32 height 32
checkbox input "true"
click at [109, 233] on span "Activités" at bounding box center [116, 227] width 114 height 16
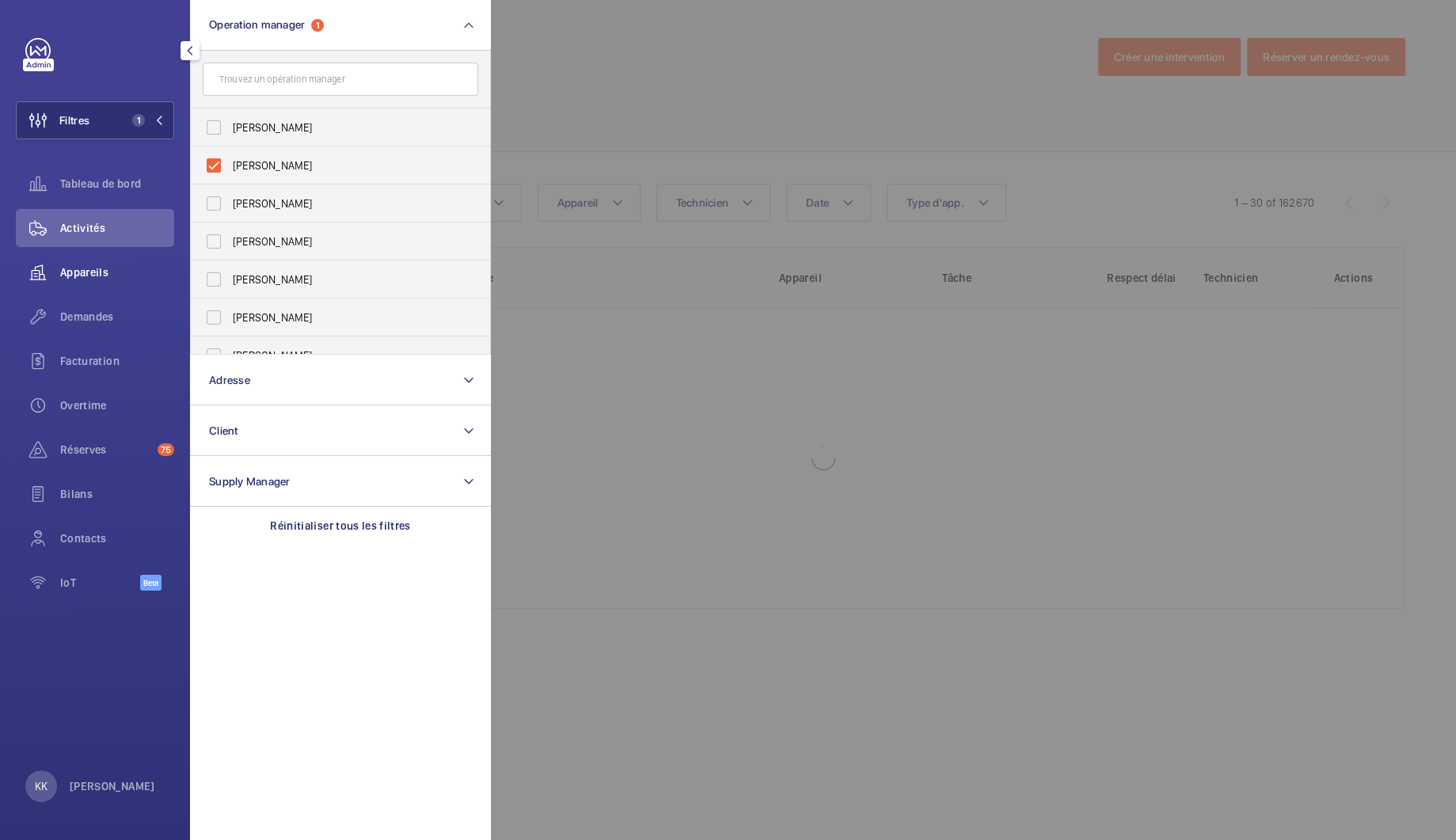
click at [102, 281] on div "Appareils" at bounding box center [94, 272] width 158 height 38
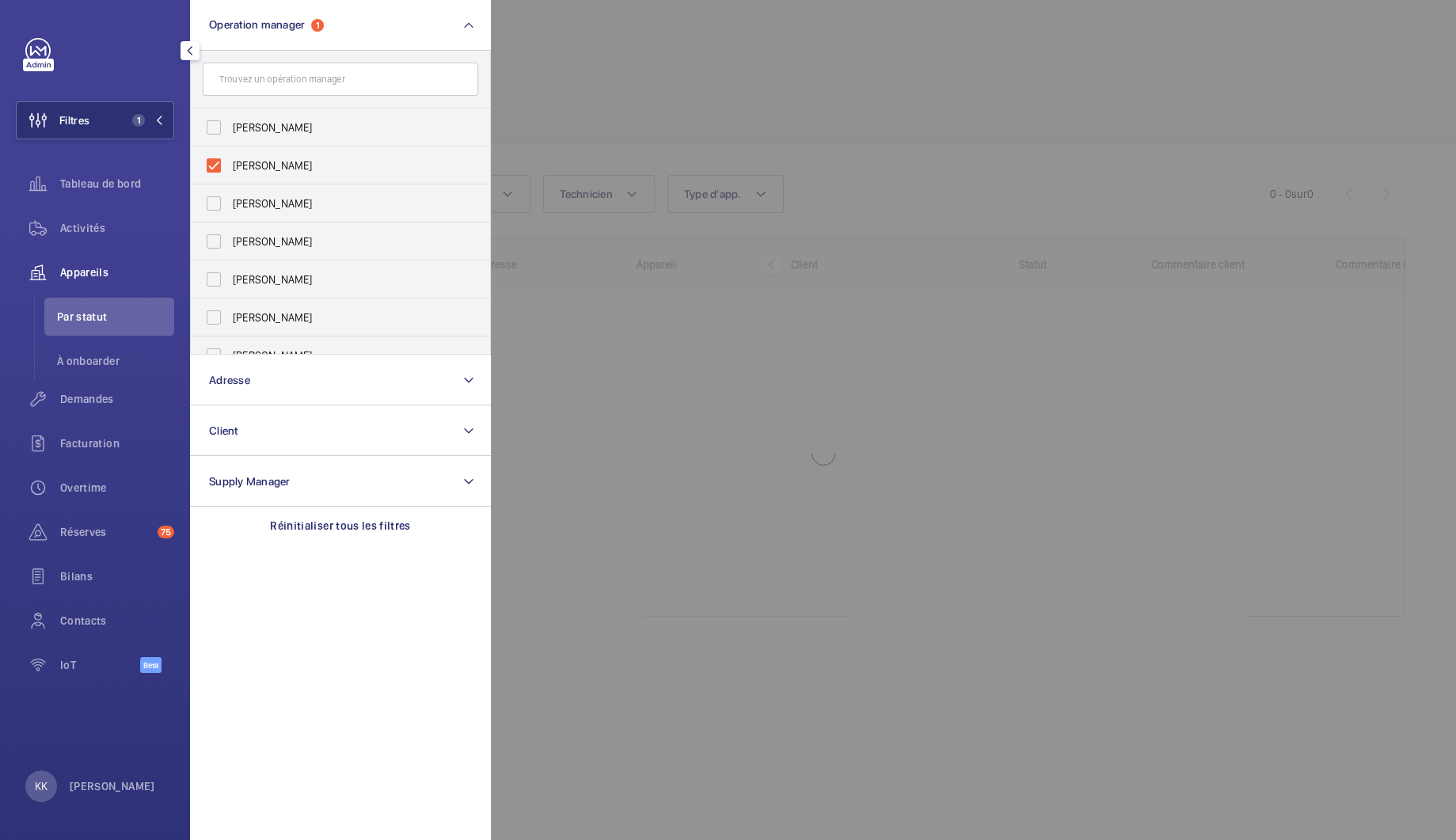
click at [970, 152] on div at bounding box center [1218, 420] width 1456 height 840
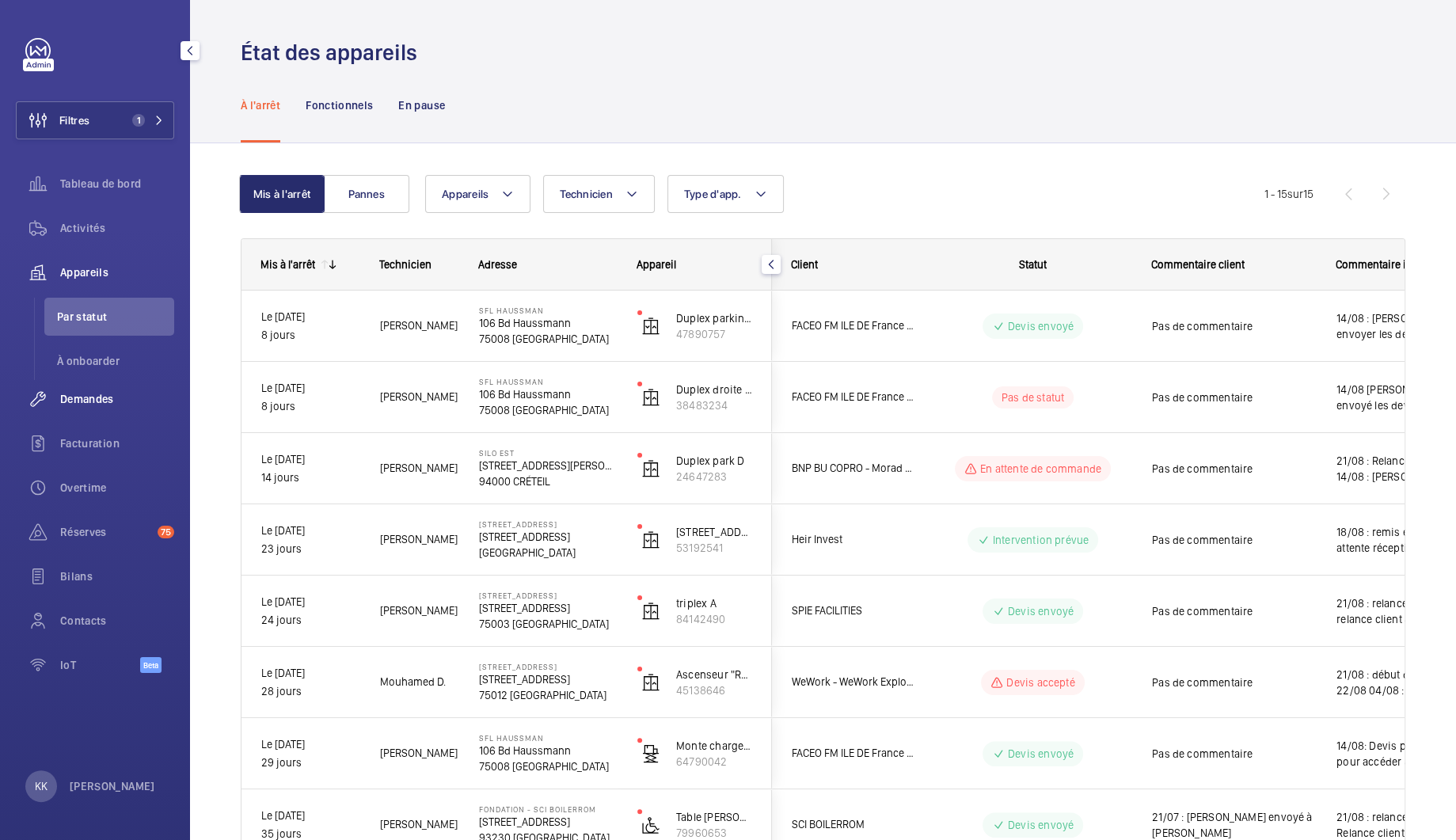
click at [92, 409] on div "Demandes" at bounding box center [94, 399] width 158 height 38
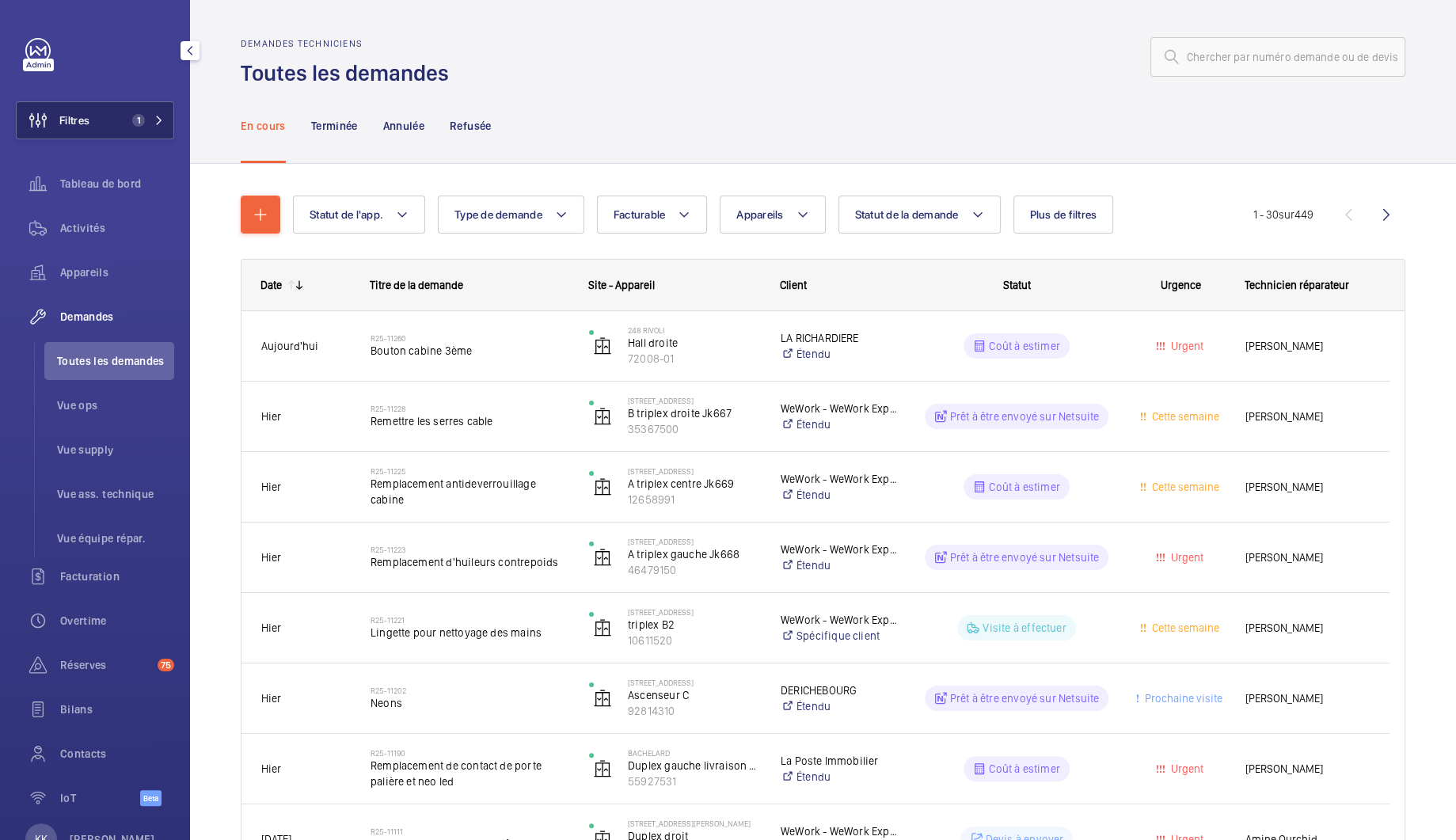
click at [118, 127] on button "Filtres 1" at bounding box center [94, 121] width 158 height 38
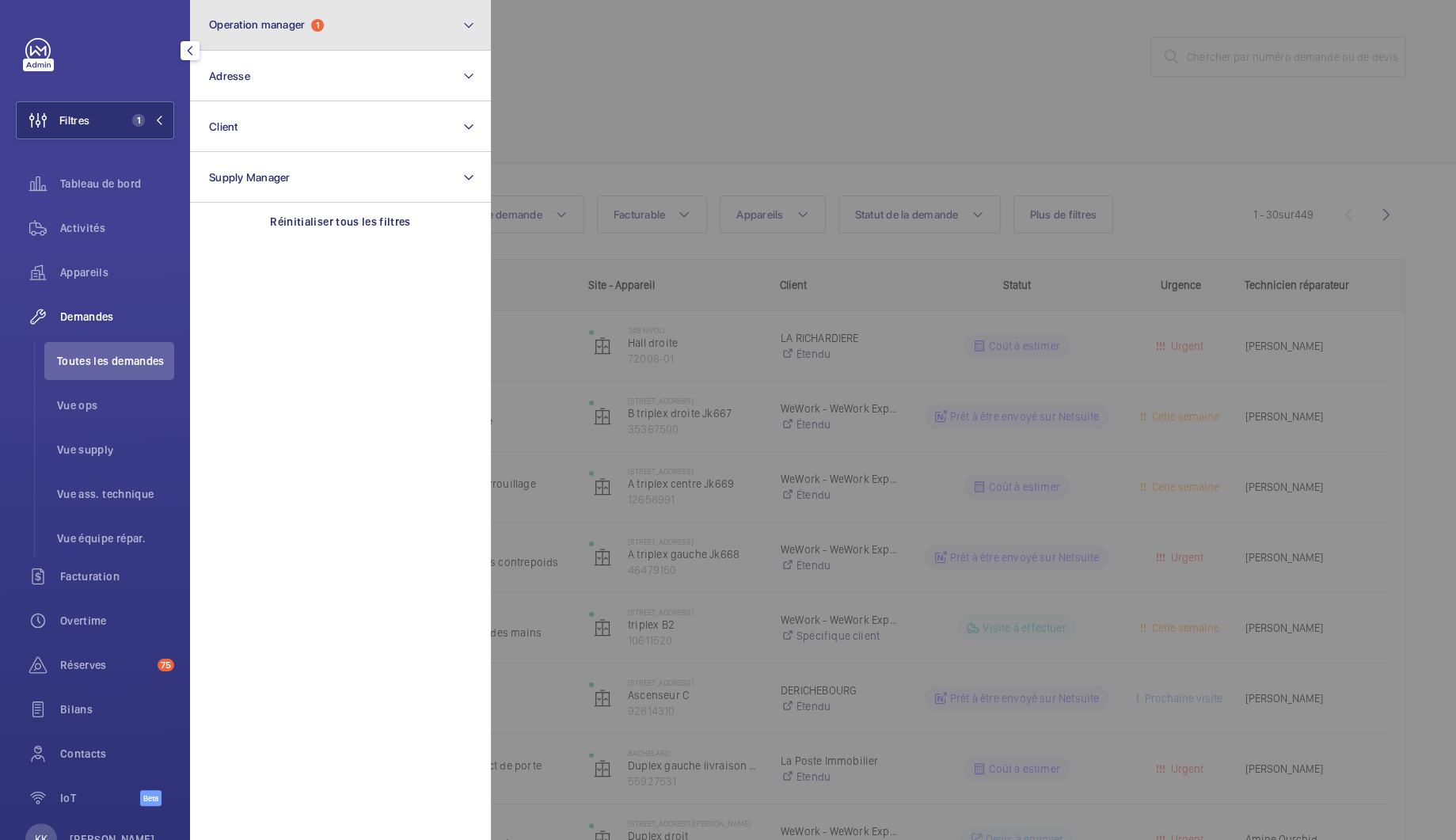
click at [313, 39] on button "Operation manager 1" at bounding box center [340, 25] width 301 height 51
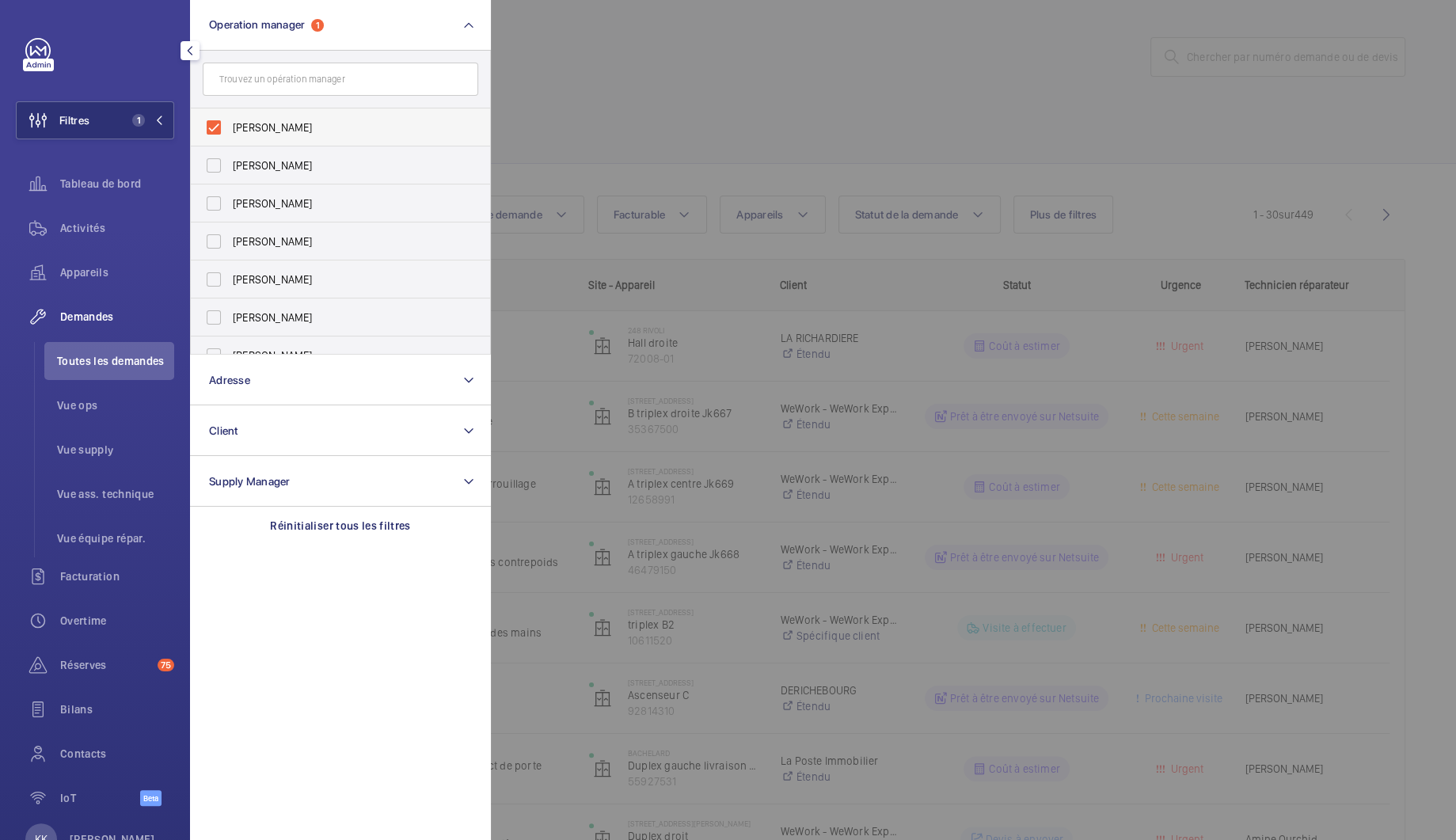
click at [239, 133] on span "[PERSON_NAME]" at bounding box center [341, 127] width 217 height 16
click at [230, 133] on input "[PERSON_NAME]" at bounding box center [213, 127] width 32 height 32
checkbox input "false"
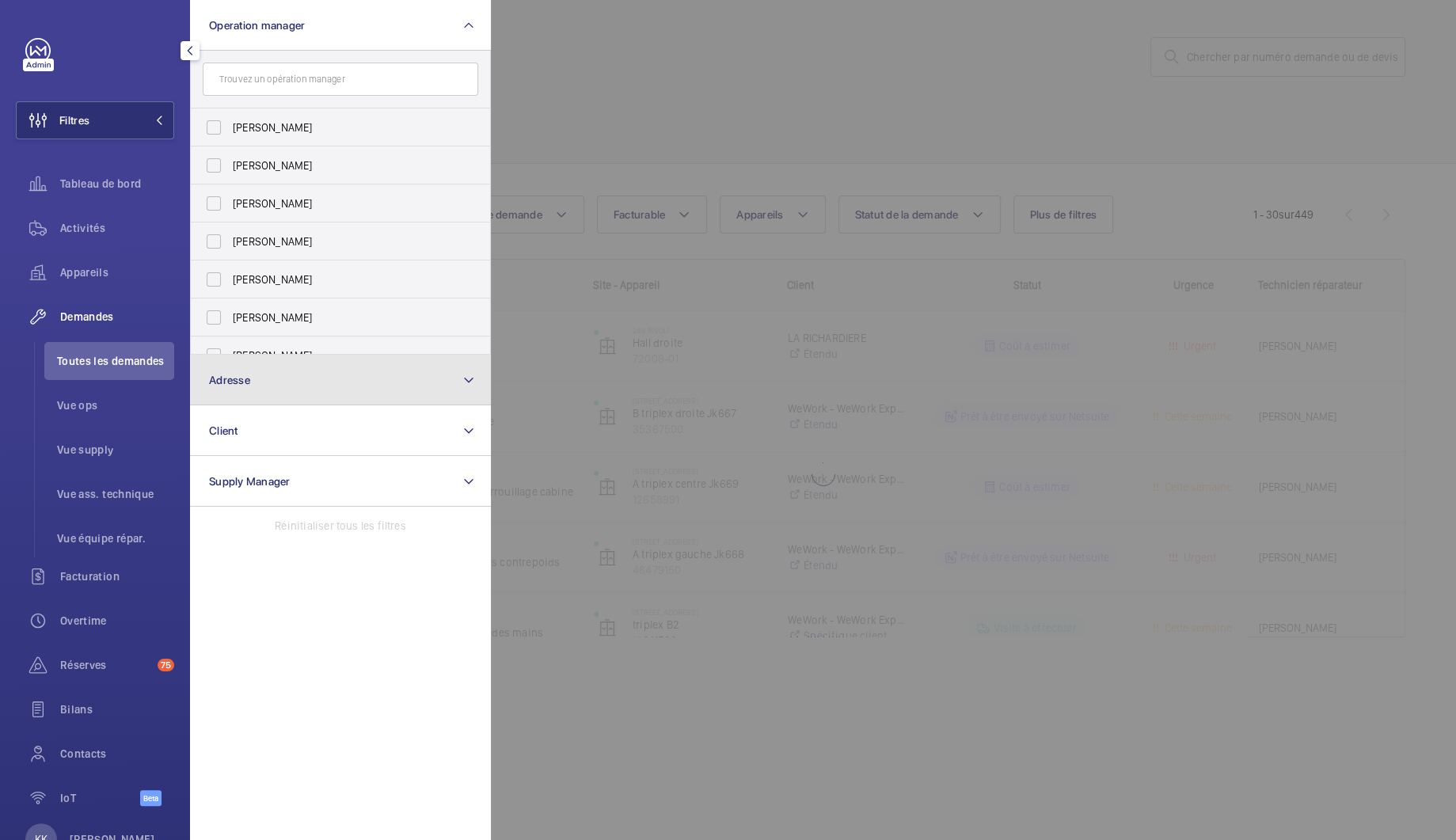
click at [282, 387] on button "Adresse" at bounding box center [340, 380] width 301 height 51
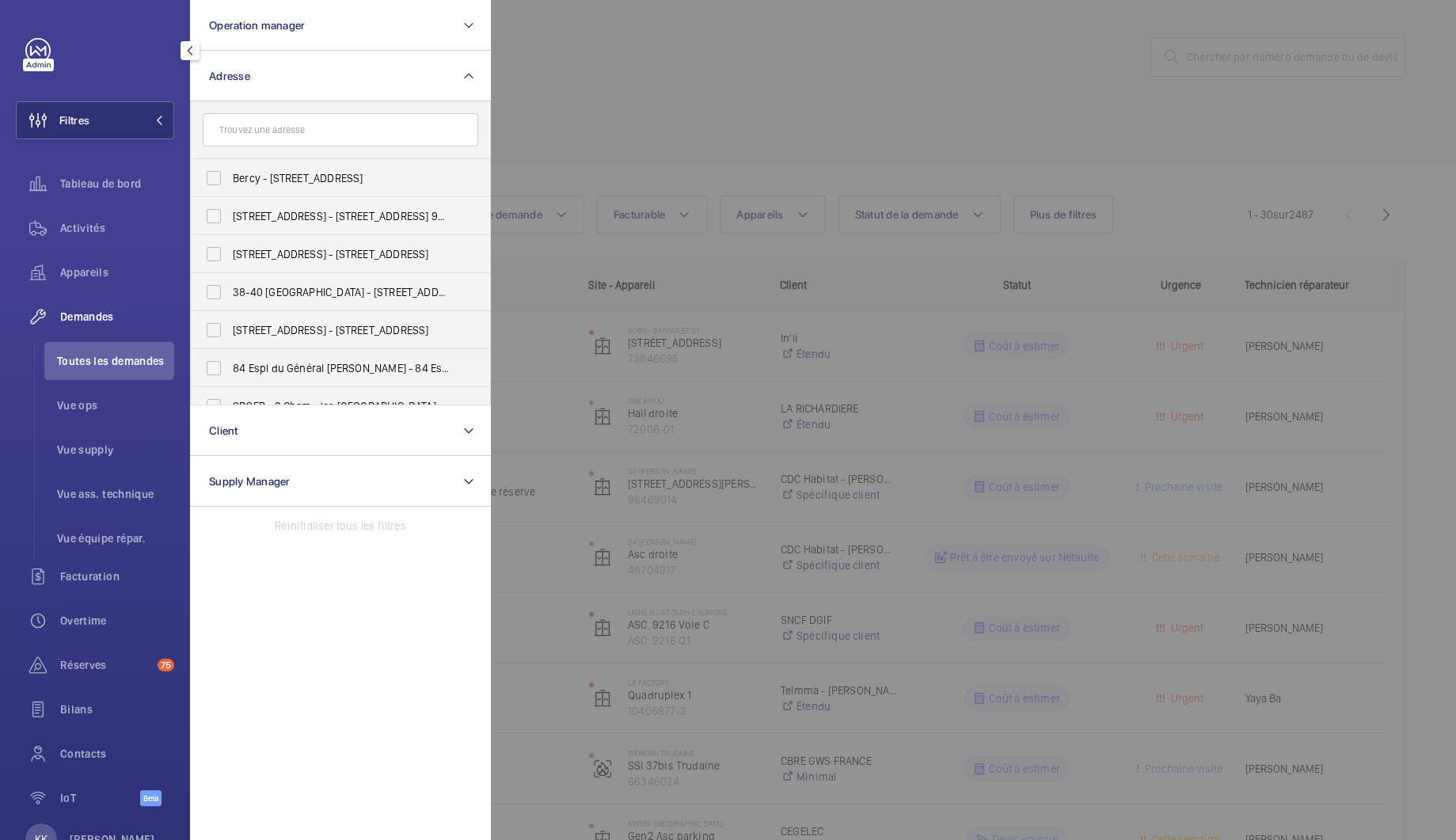
click at [242, 130] on input "text" at bounding box center [340, 130] width 276 height 34
click at [349, 136] on input "text" at bounding box center [340, 130] width 276 height 34
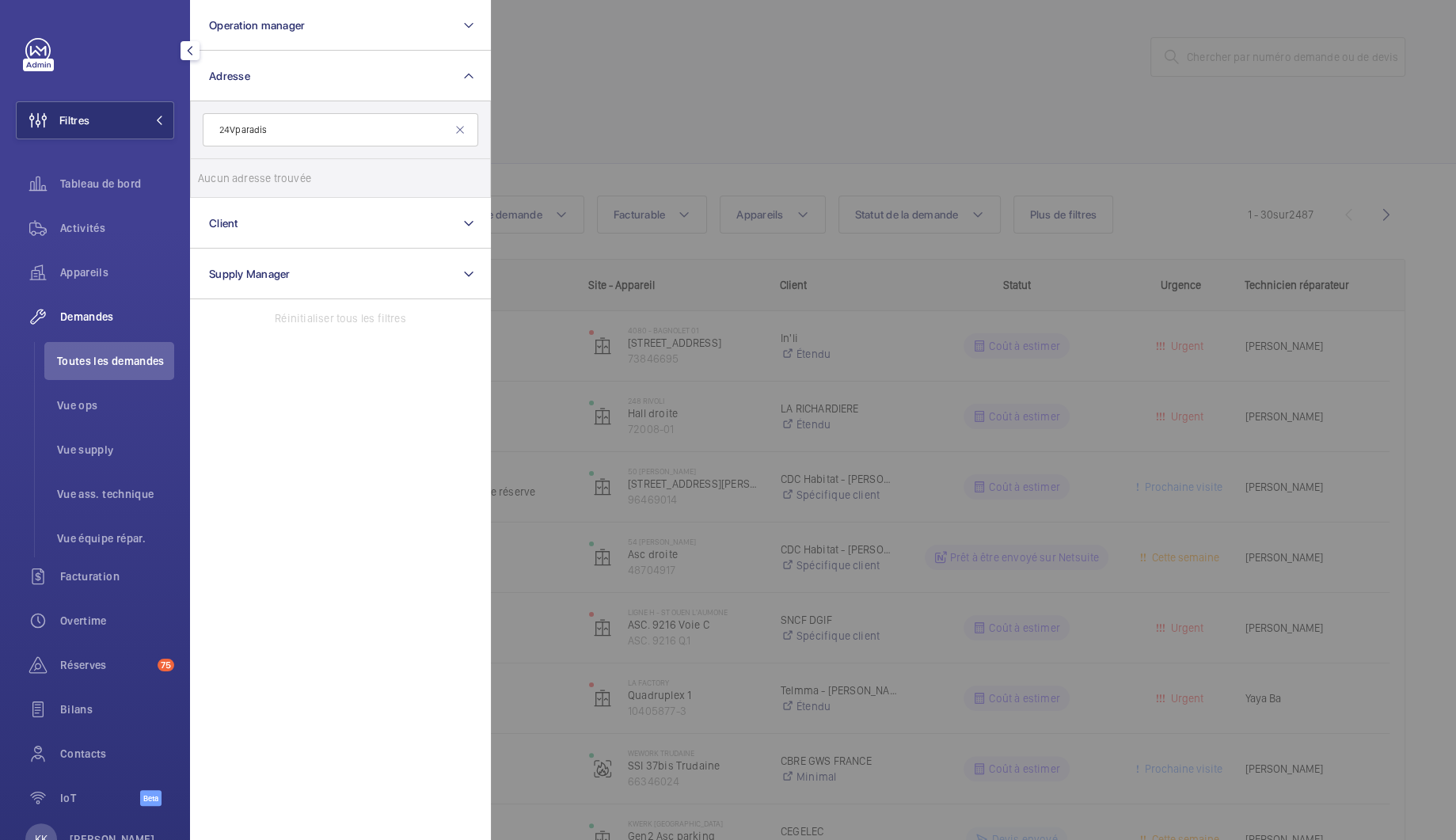
click at [235, 129] on input "24Vparadis" at bounding box center [340, 130] width 276 height 34
type input "24 paradis"
click at [311, 171] on span "24 PARADIS - [STREET_ADDRESS]" at bounding box center [341, 178] width 217 height 16
click at [230, 170] on input "24 PARADIS - [STREET_ADDRESS]" at bounding box center [213, 178] width 32 height 32
checkbox input "true"
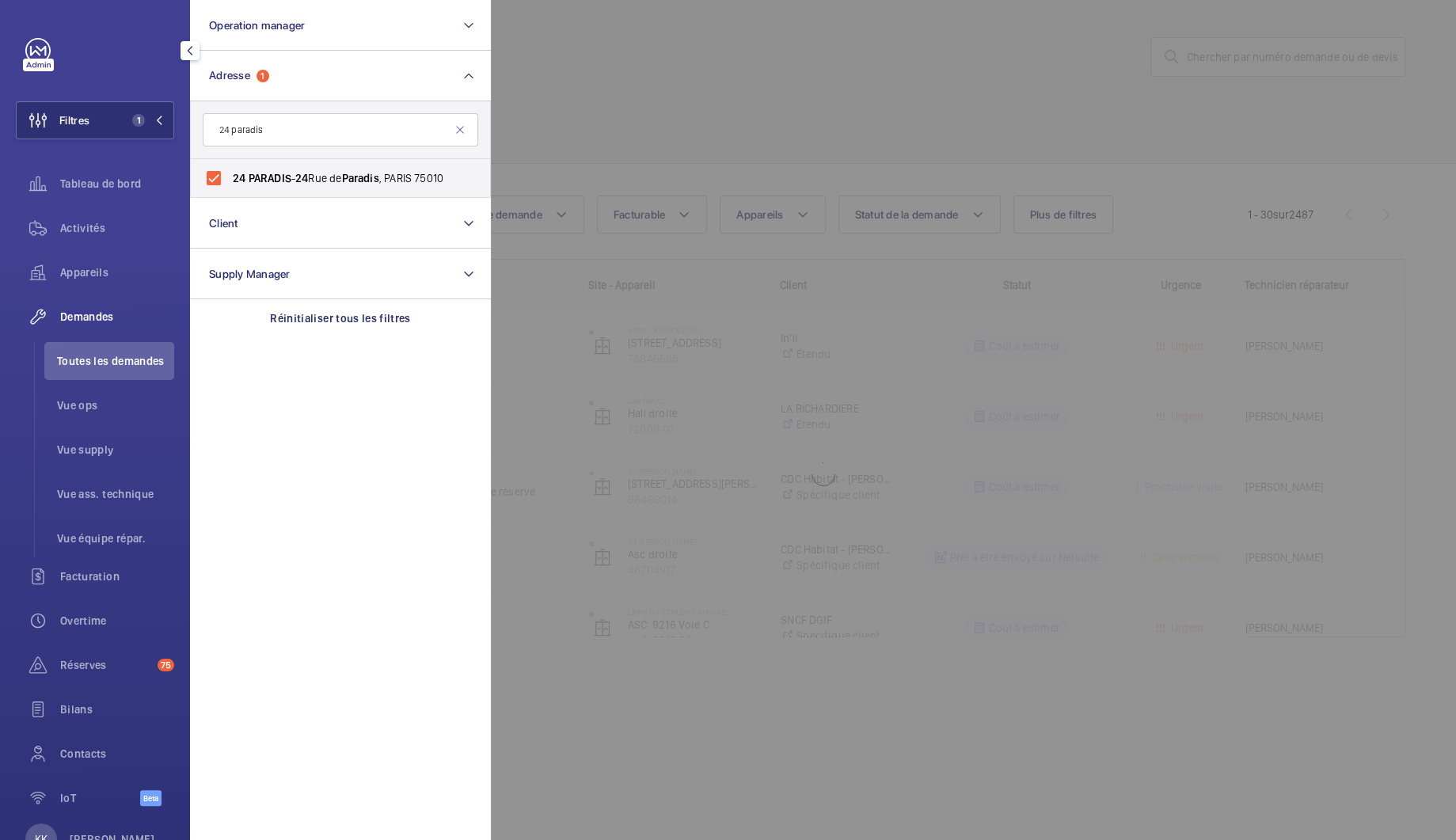
click at [833, 71] on div at bounding box center [1218, 420] width 1456 height 840
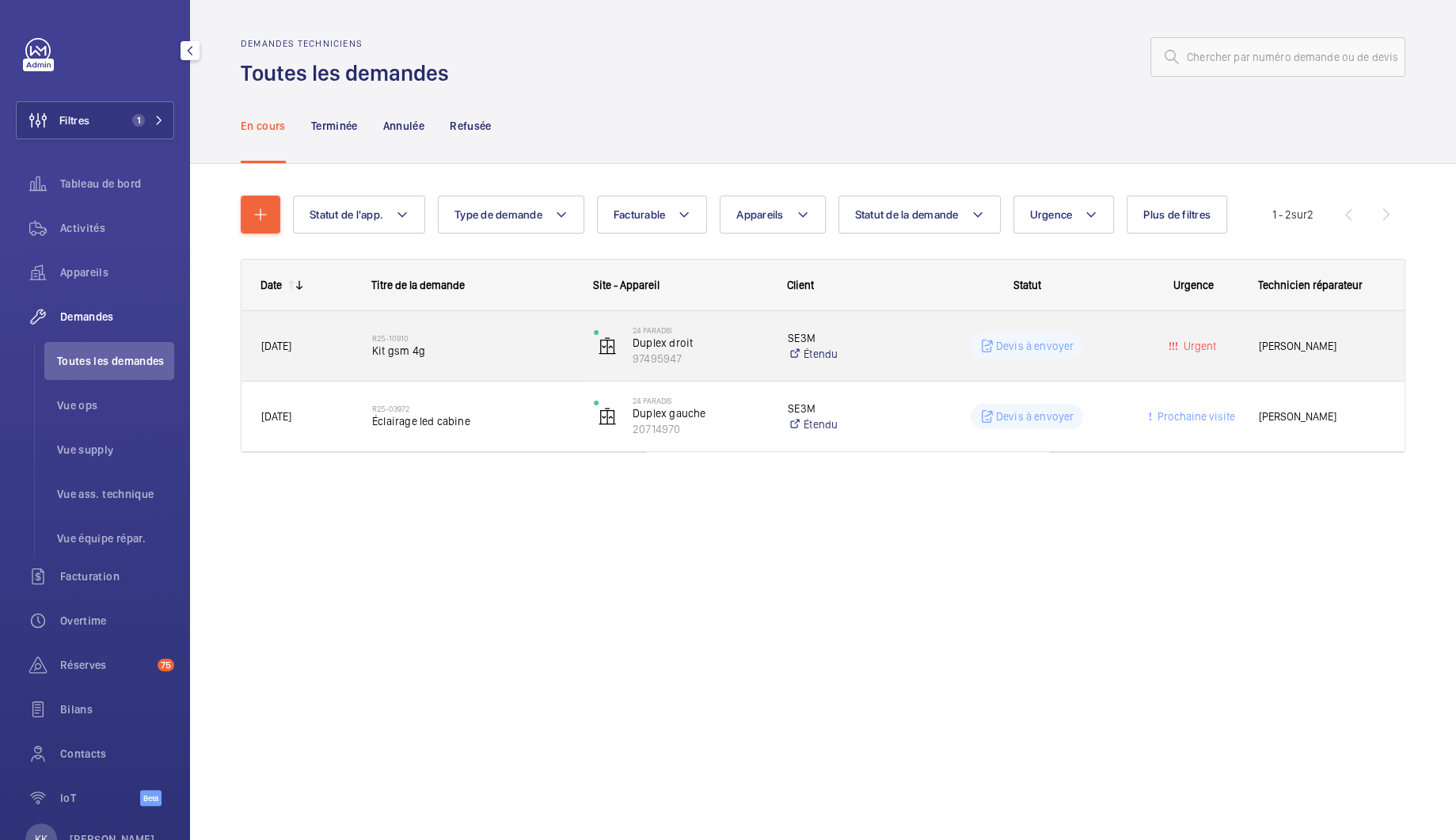
click at [510, 351] on span "Kit gsm 4g" at bounding box center [472, 350] width 201 height 16
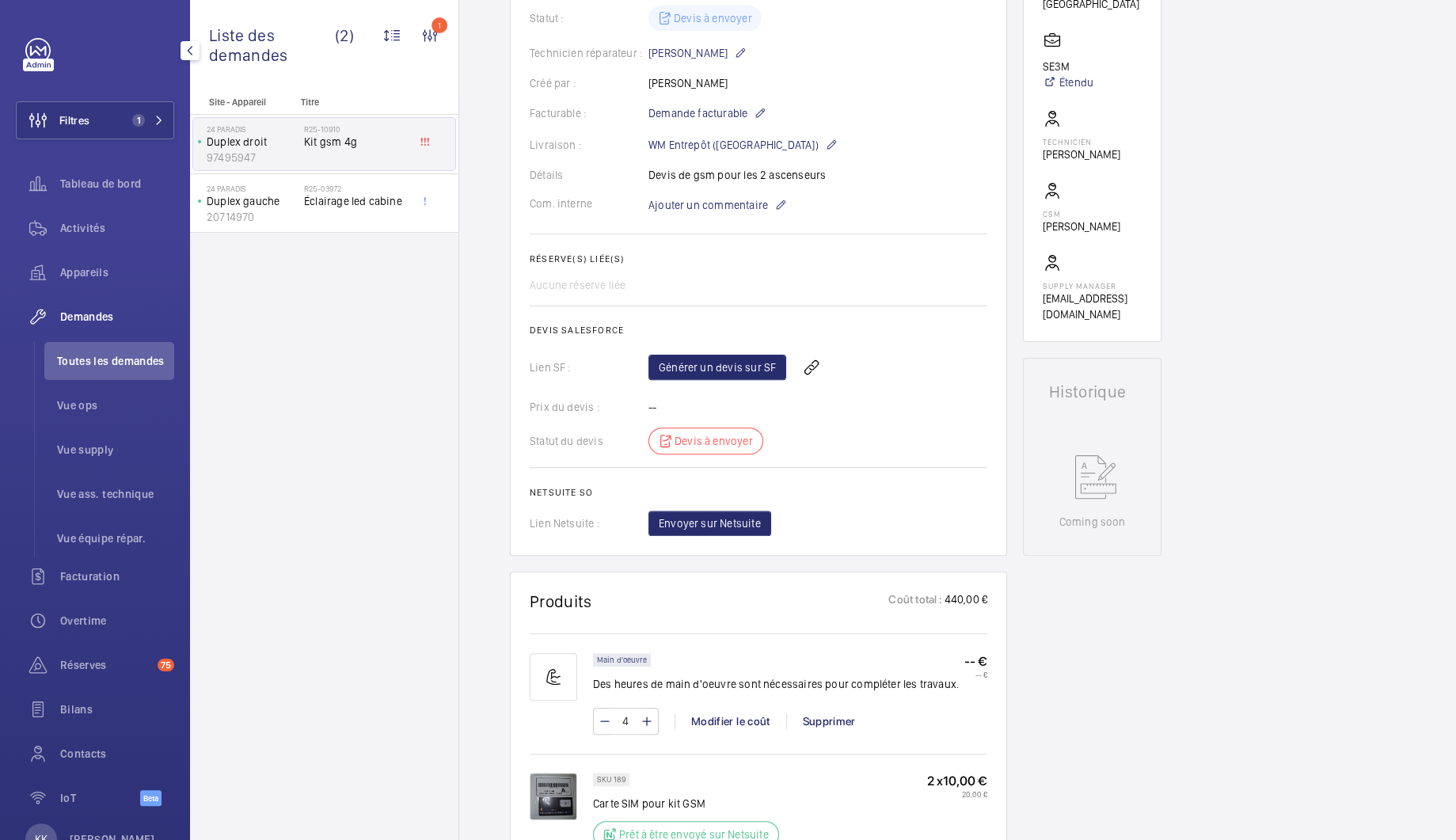
scroll to position [250, 0]
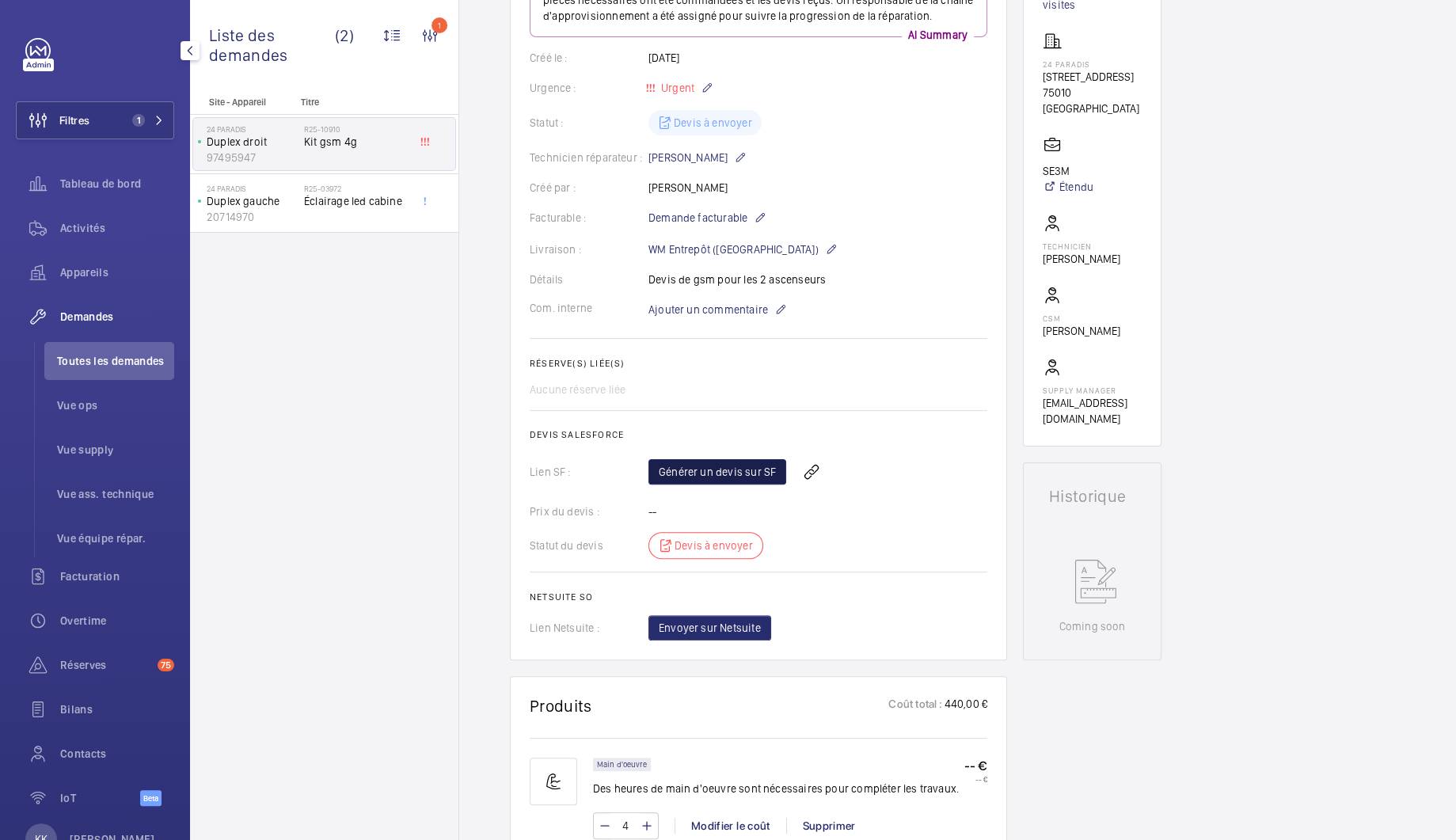
click at [713, 461] on link "Générer un devis sur SF" at bounding box center [718, 472] width 138 height 25
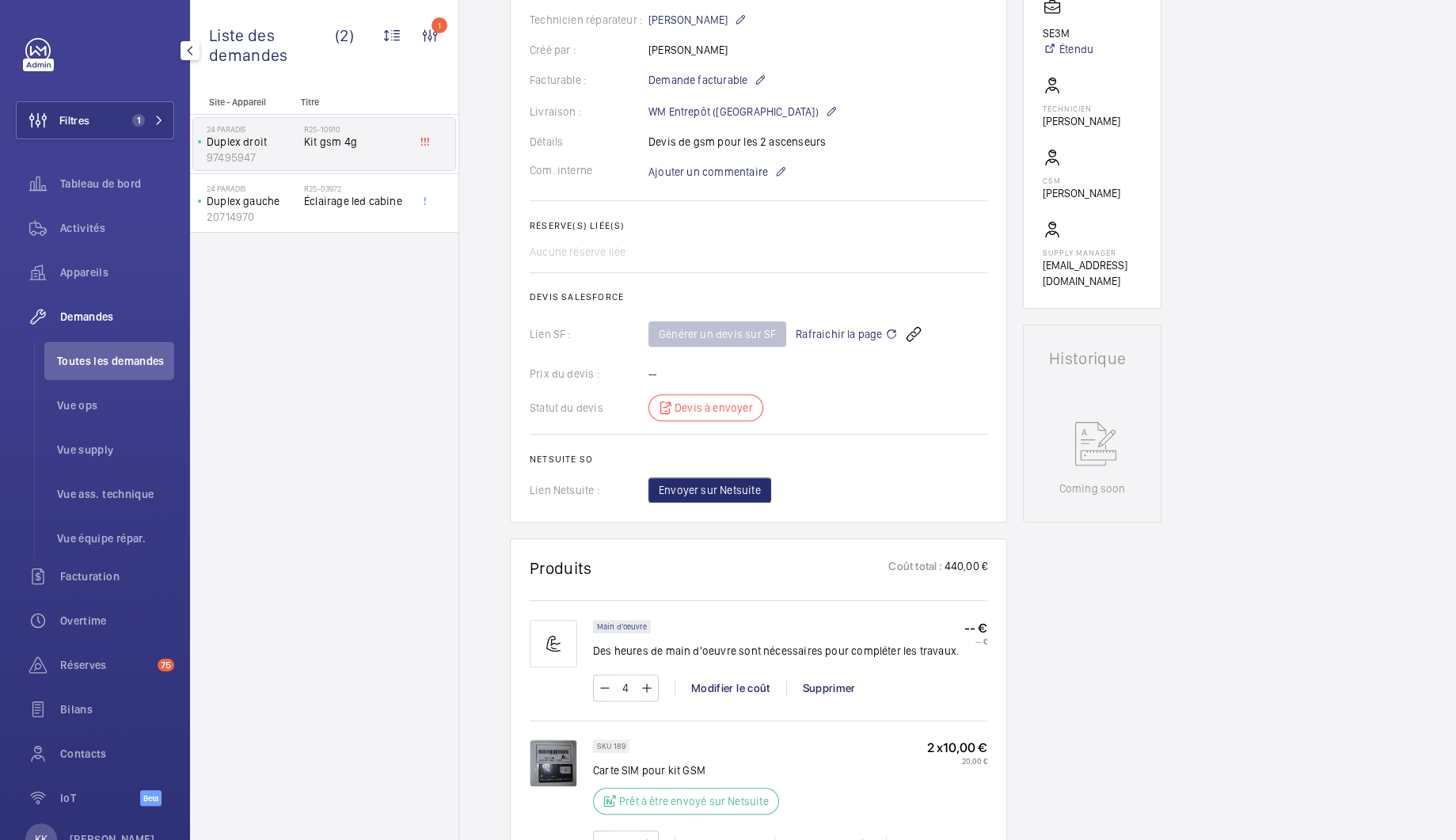
scroll to position [664, 0]
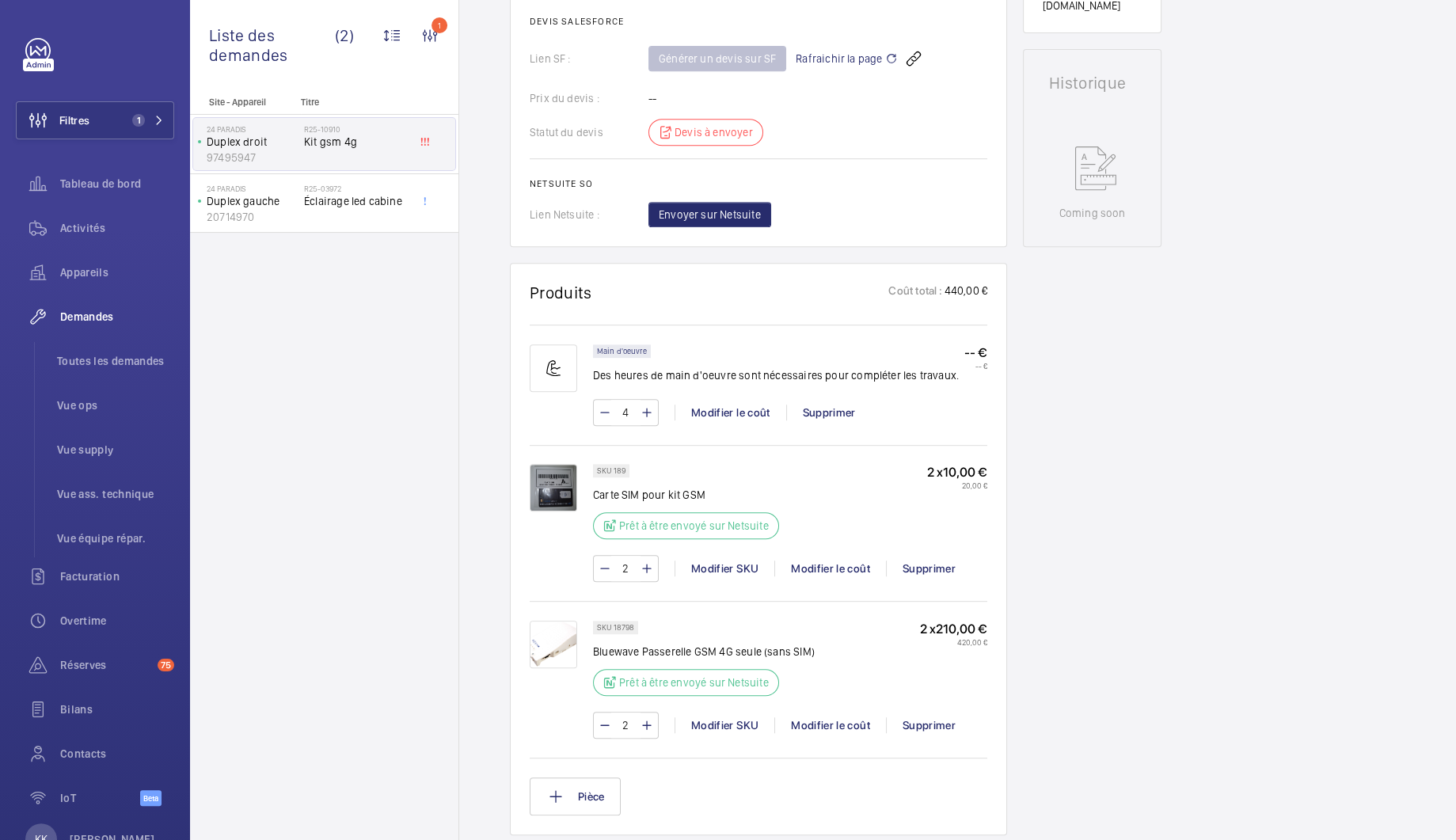
click at [343, 434] on div "Site - Appareil Titre 24 PARADIS Duplex droit 97495947 R25-10910 Kit gsm 4g 24 …" at bounding box center [324, 468] width 268 height 743
click at [98, 239] on div "Activités" at bounding box center [94, 228] width 158 height 38
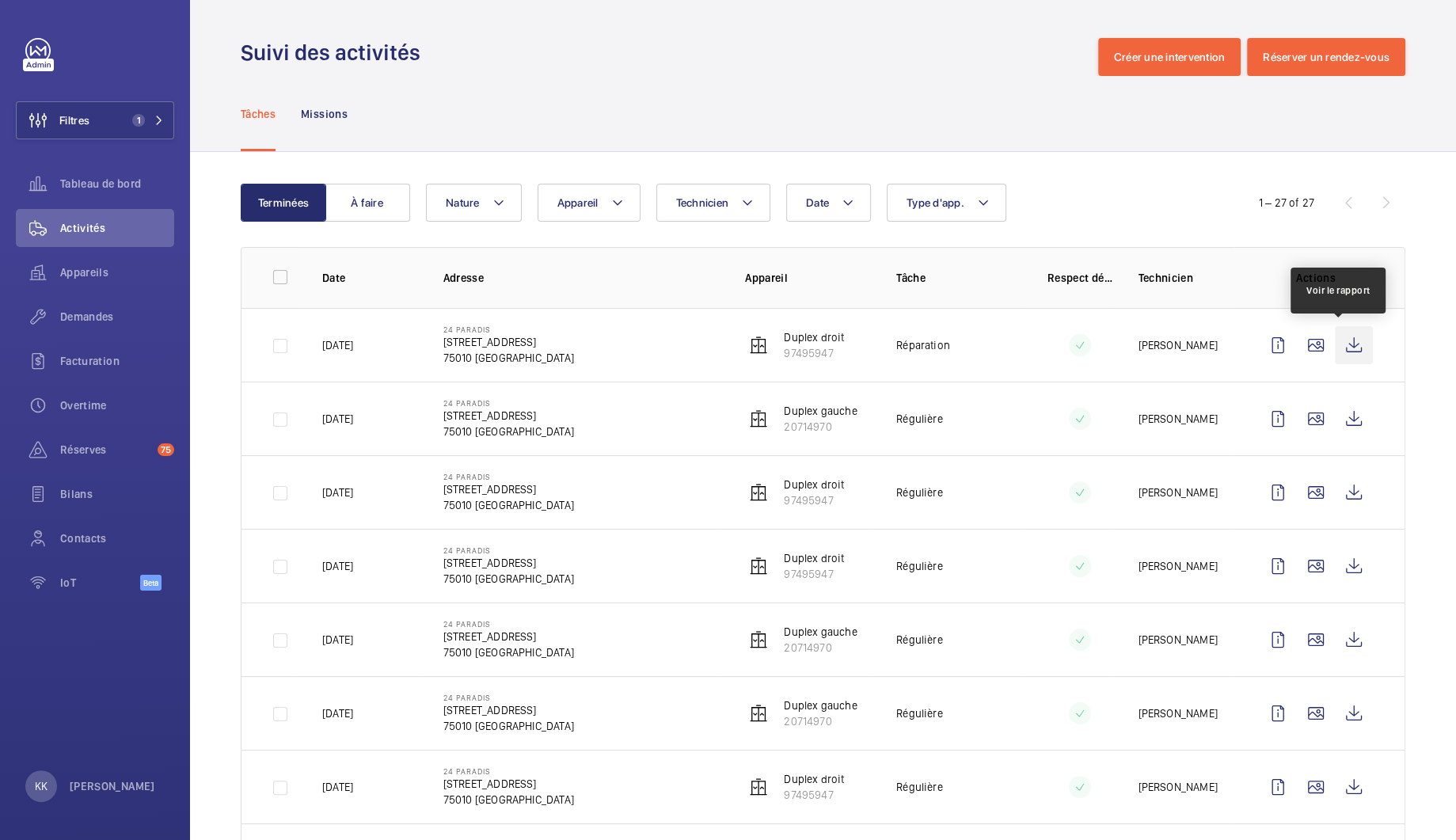
click at [1347, 354] on wm-front-icon-button at bounding box center [1353, 345] width 38 height 38
